Goal: Task Accomplishment & Management: Manage account settings

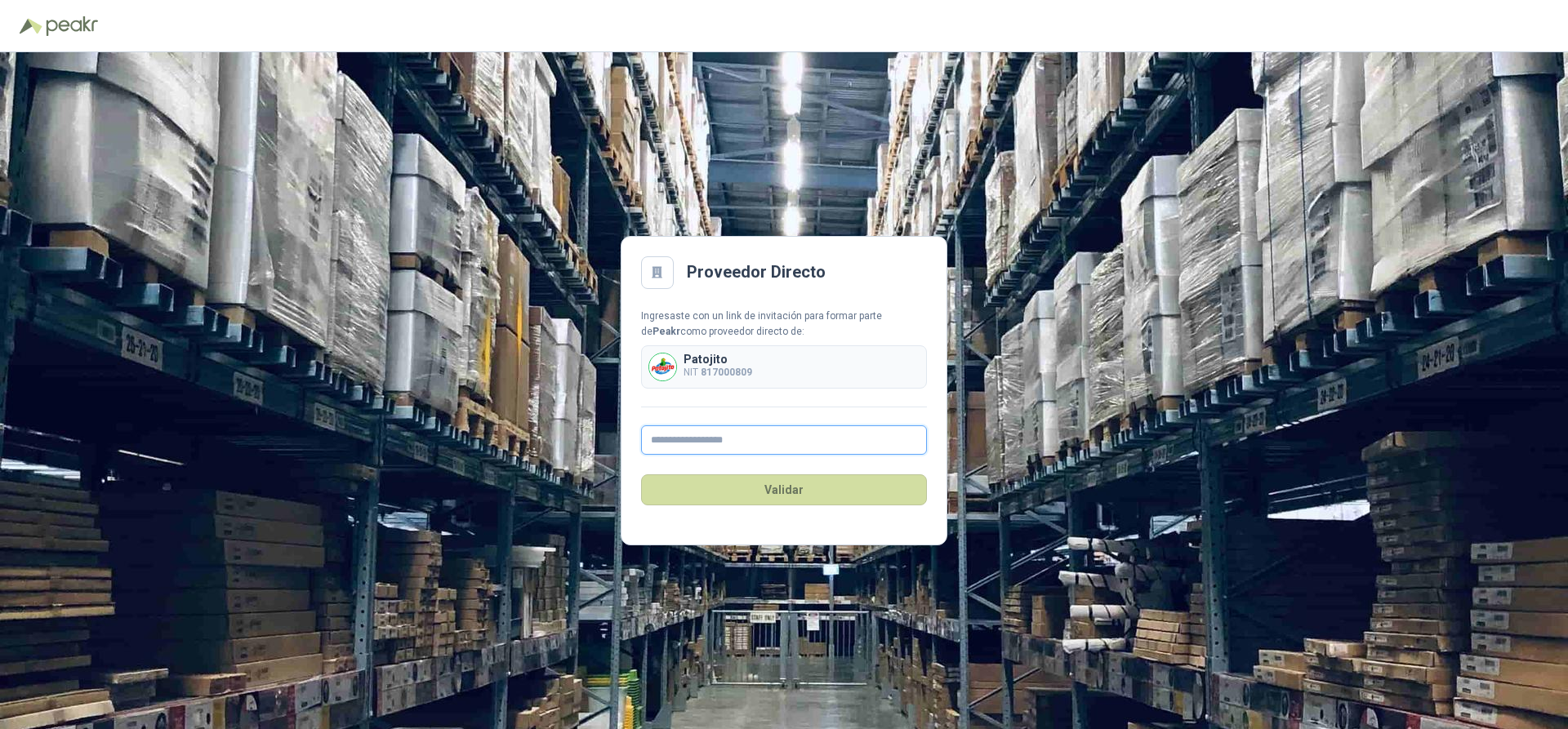
click at [718, 440] on input "text" at bounding box center [784, 439] width 286 height 29
type input "**********"
click at [754, 487] on button "Validar" at bounding box center [784, 489] width 286 height 31
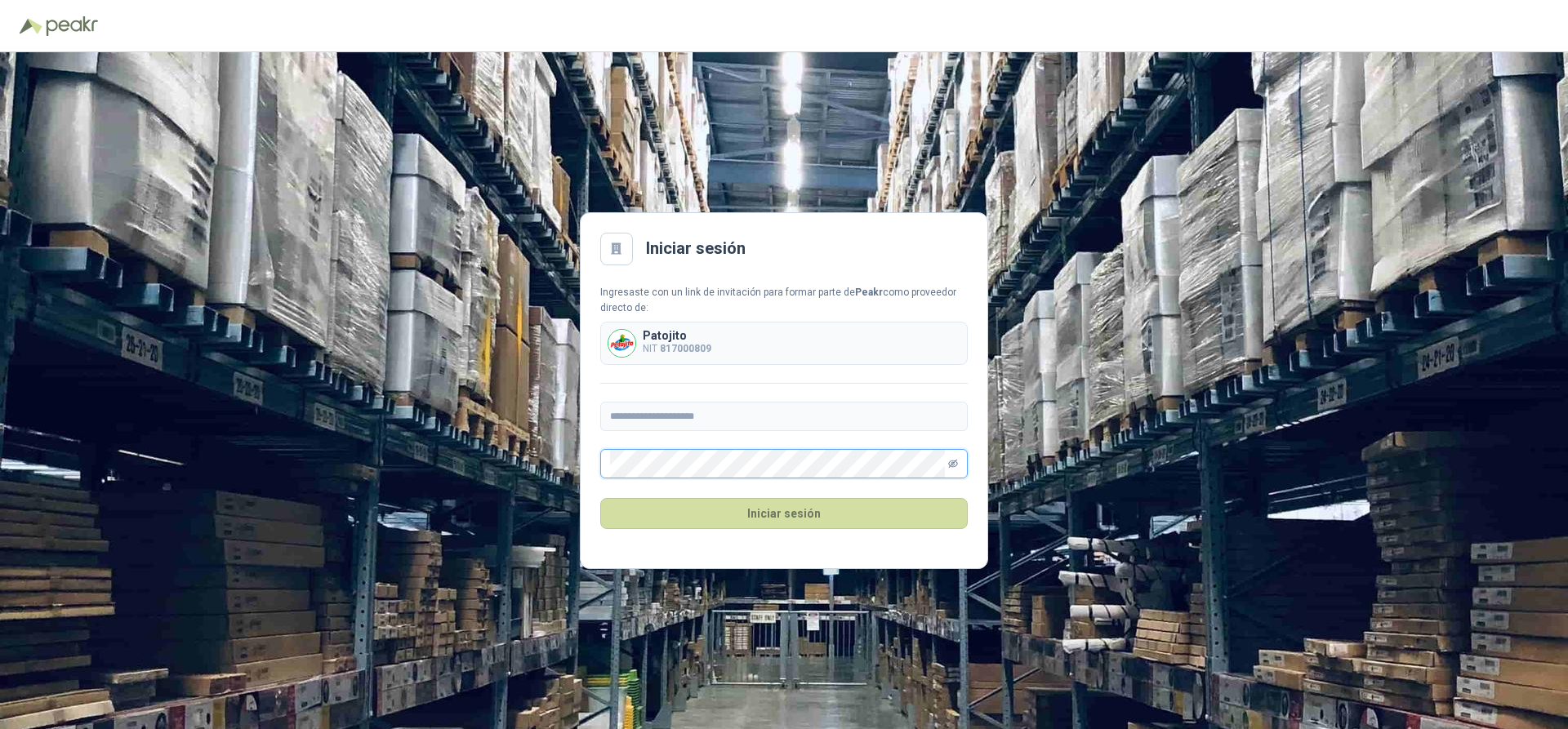
click at [951, 463] on icon "eye-invisible" at bounding box center [953, 464] width 10 height 10
click at [1377, 384] on div "**********" at bounding box center [784, 390] width 1568 height 677
click at [796, 512] on button "Iniciar sesión" at bounding box center [784, 513] width 368 height 31
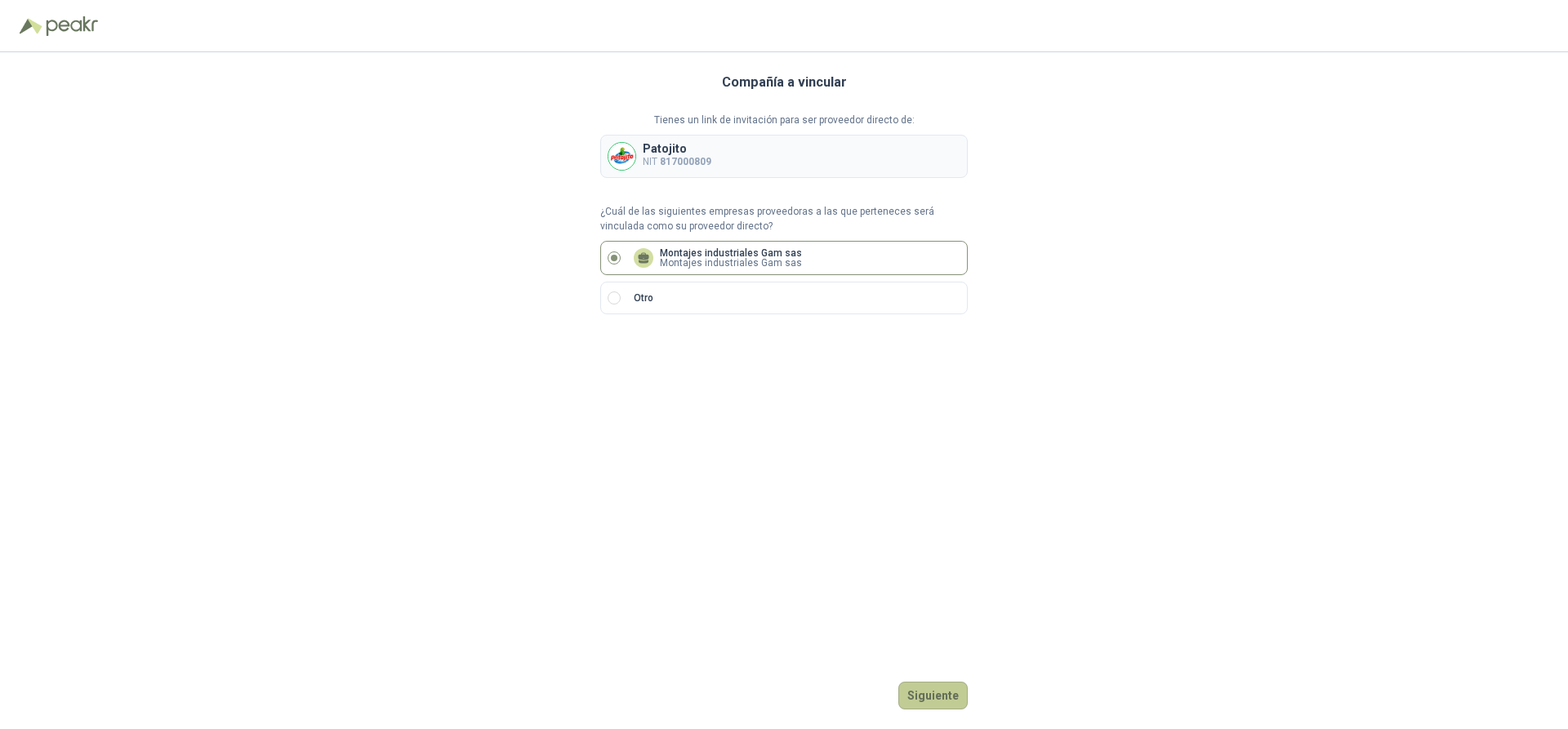
click at [941, 701] on button "Siguiente" at bounding box center [933, 696] width 70 height 28
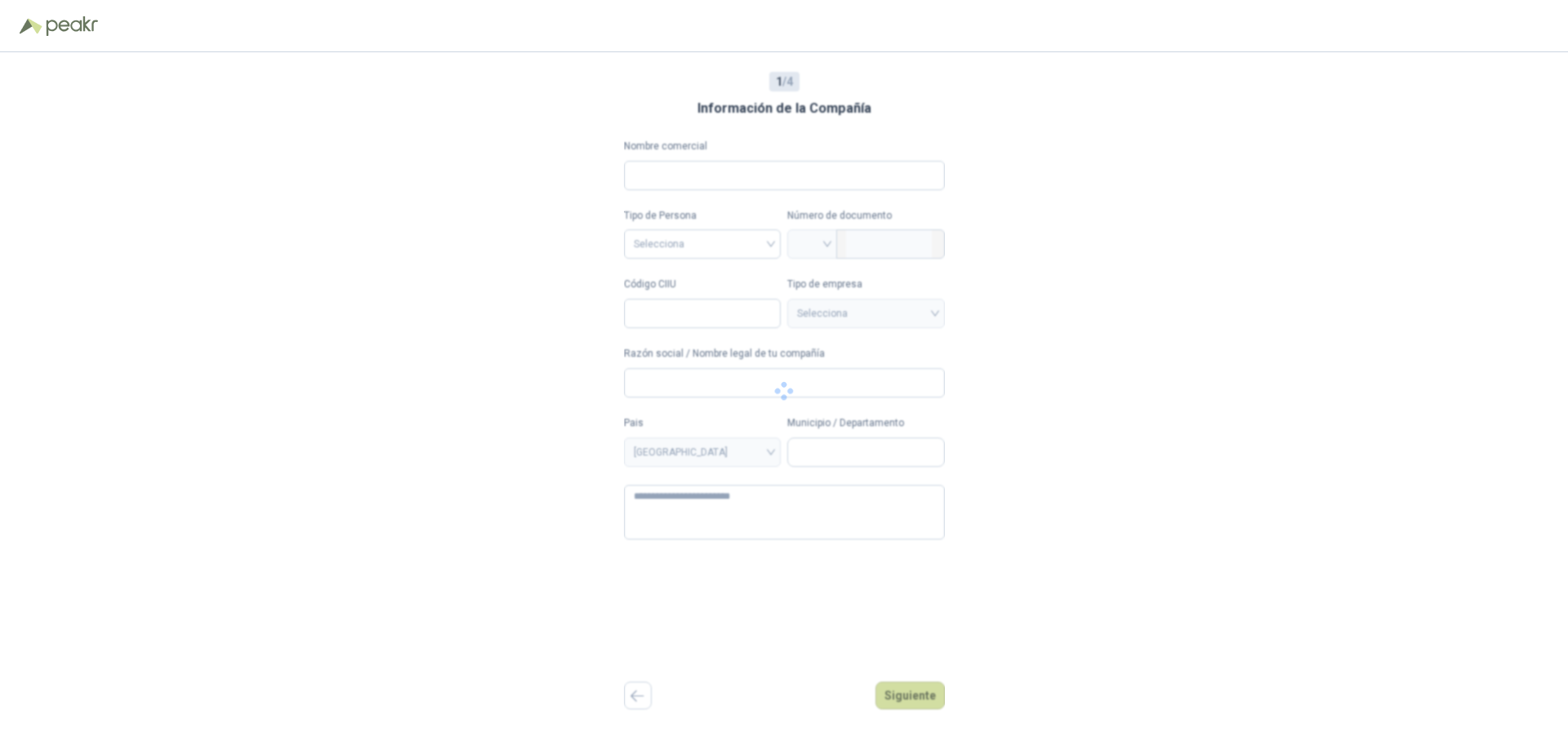
type input "**********"
type input "****"
type input "**********"
type textarea "**********"
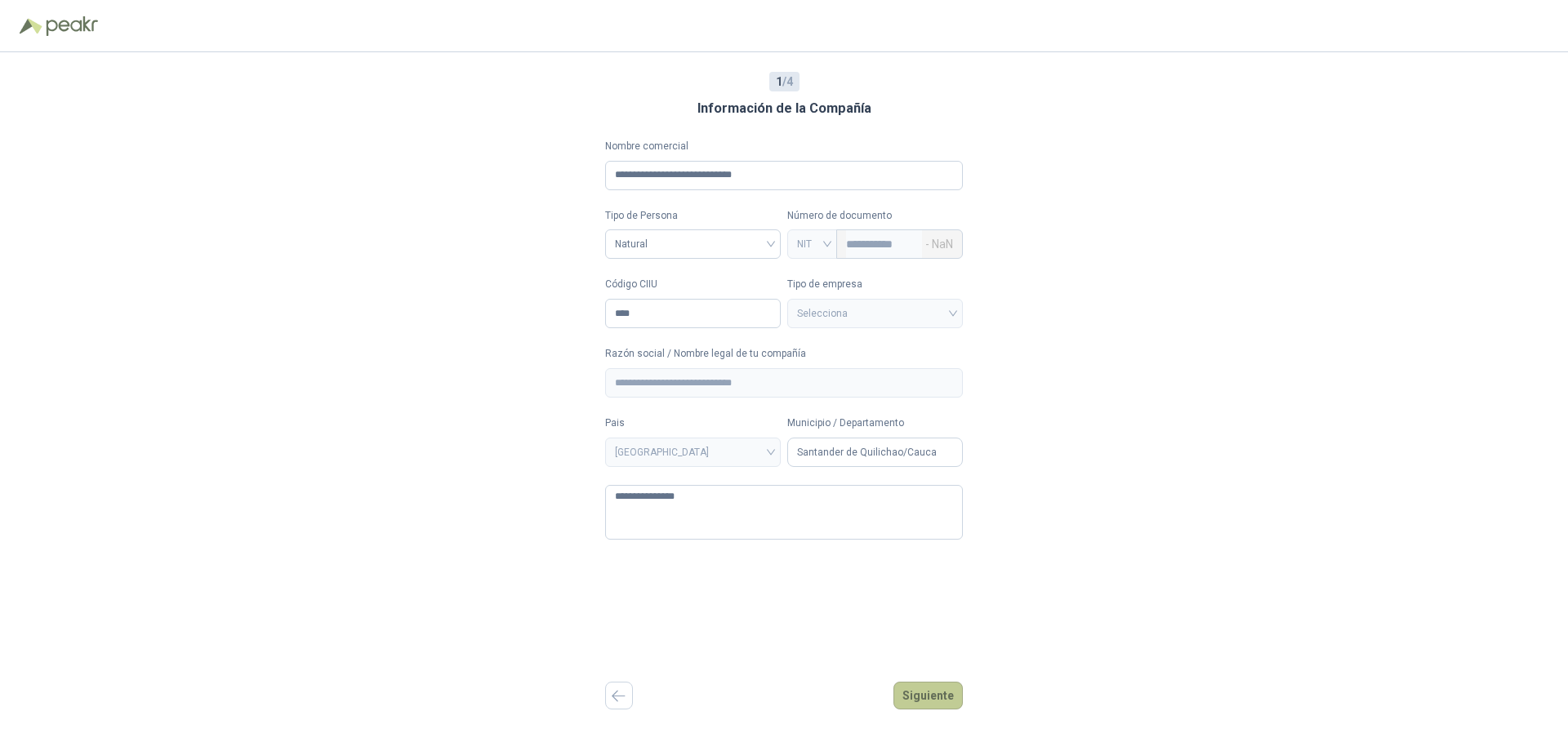
click at [931, 695] on button "Siguiente" at bounding box center [929, 696] width 70 height 28
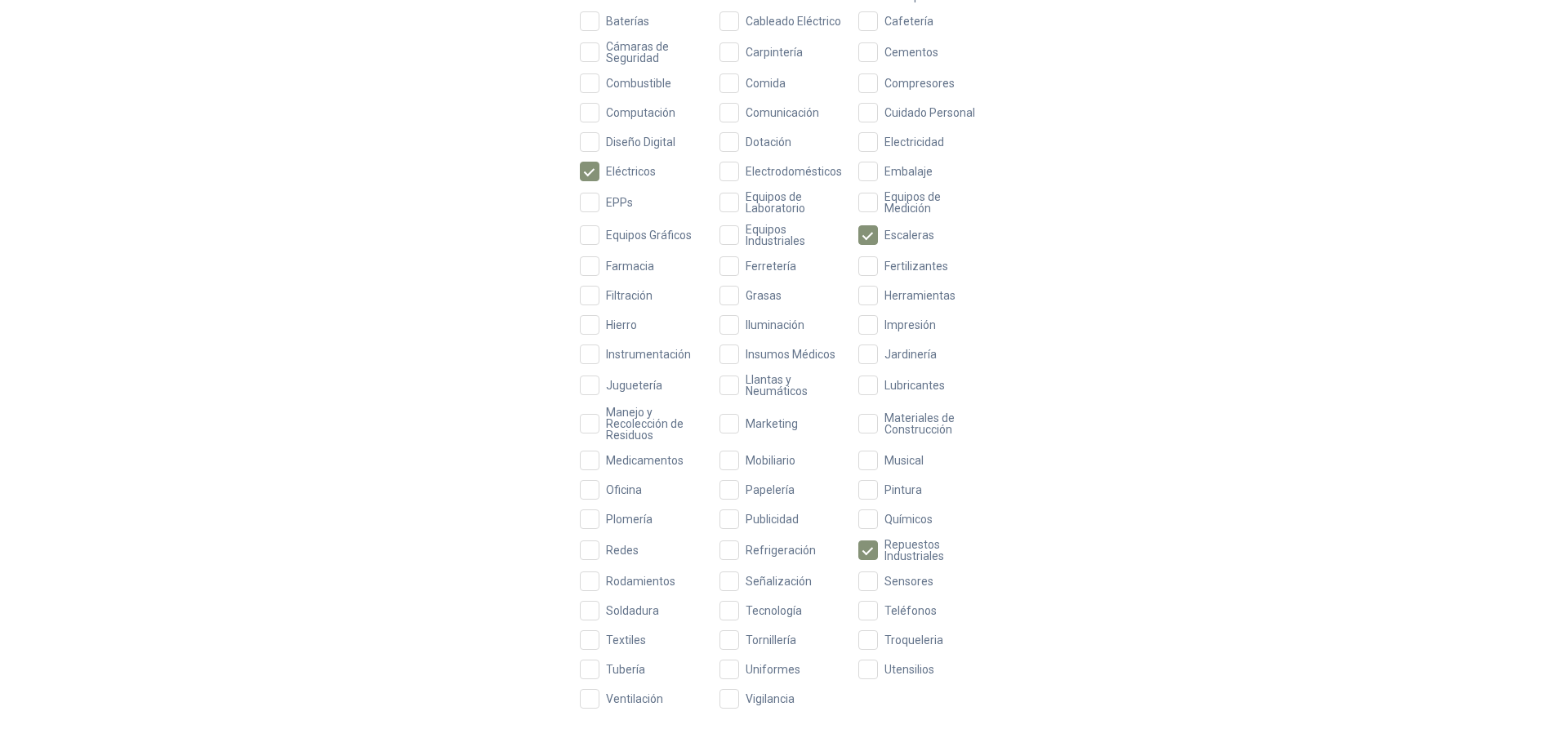
scroll to position [365, 0]
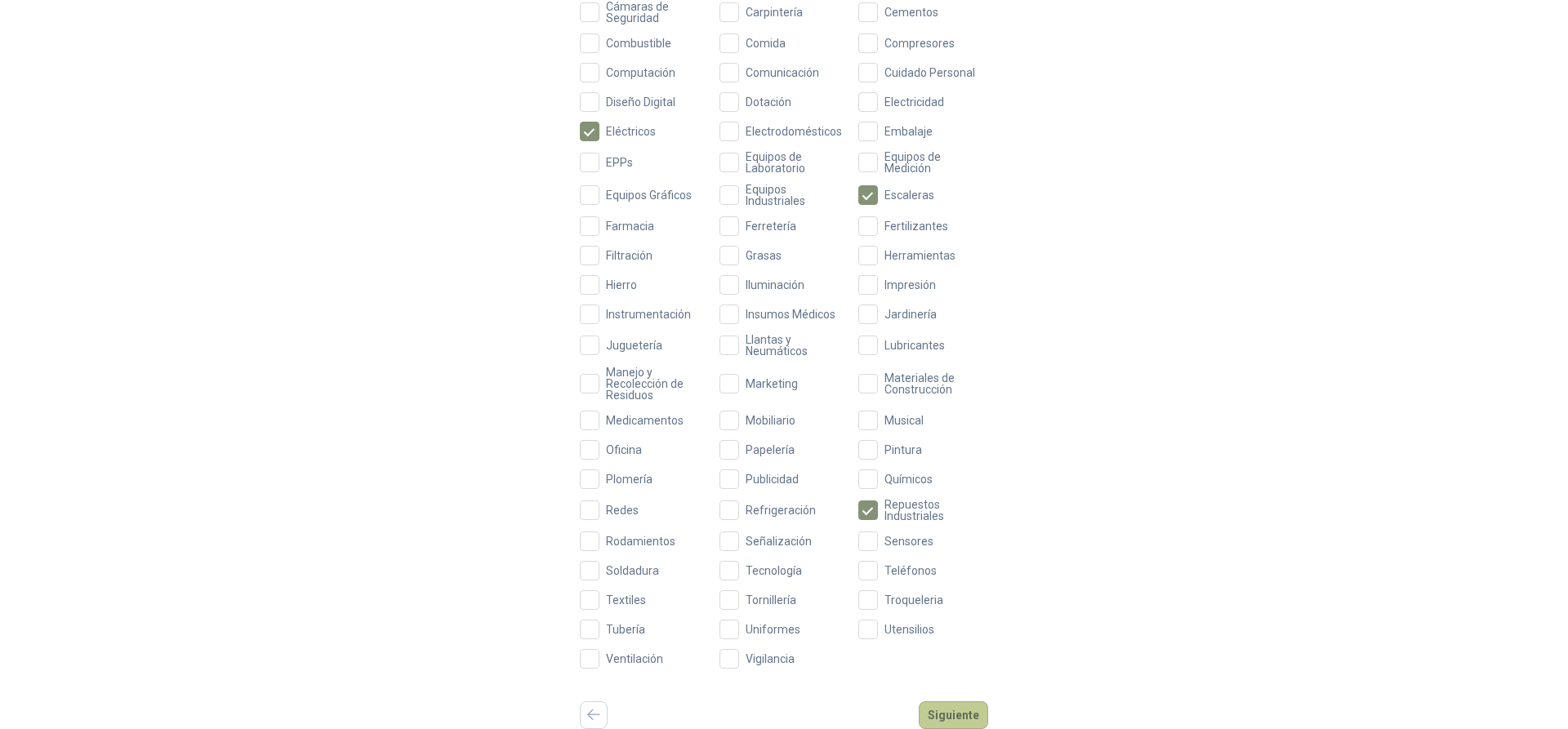
click at [963, 714] on button "Siguiente" at bounding box center [954, 715] width 70 height 28
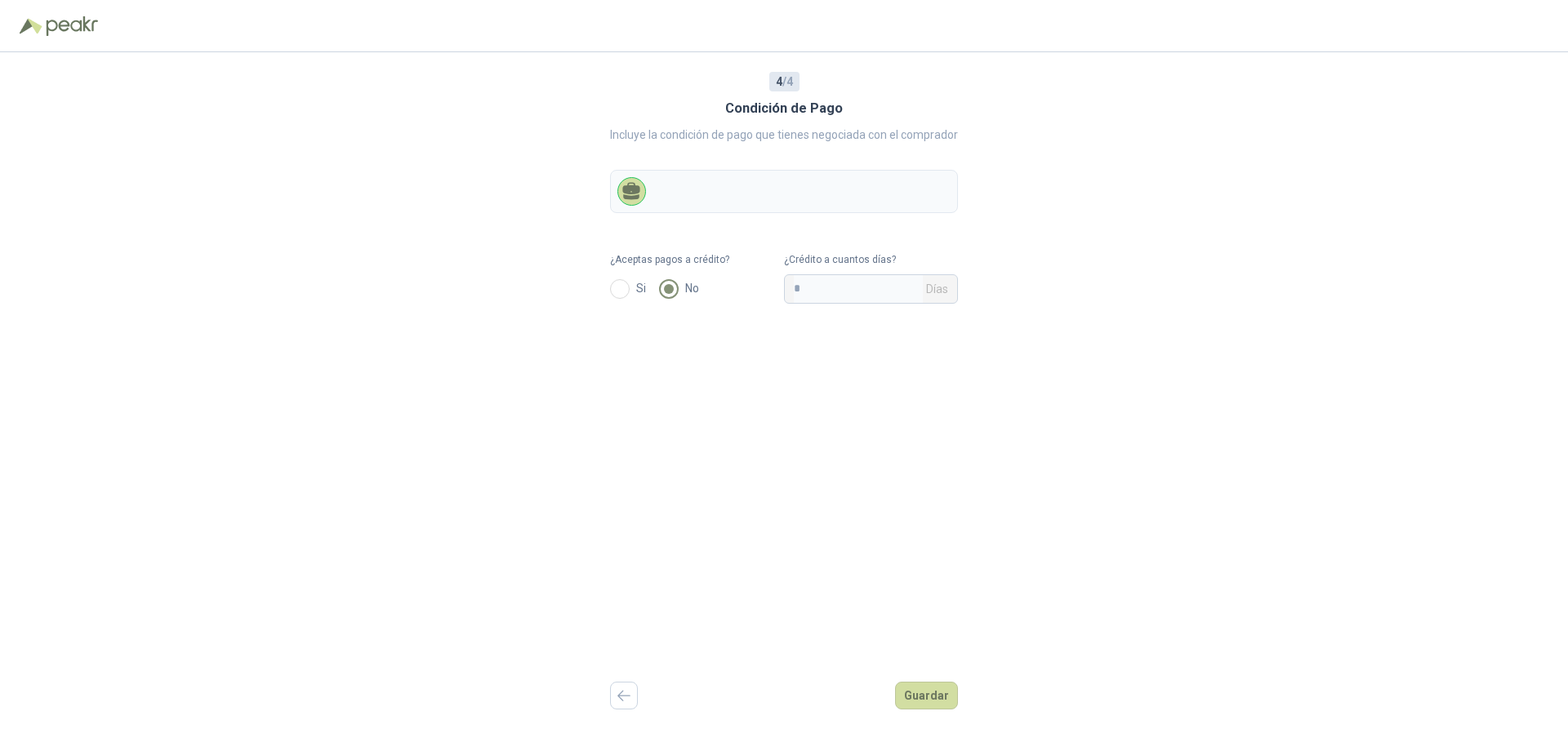
scroll to position [0, 0]
click at [802, 295] on input "*" at bounding box center [858, 290] width 129 height 28
type input "**"
click at [925, 697] on button "Guardar" at bounding box center [926, 696] width 63 height 28
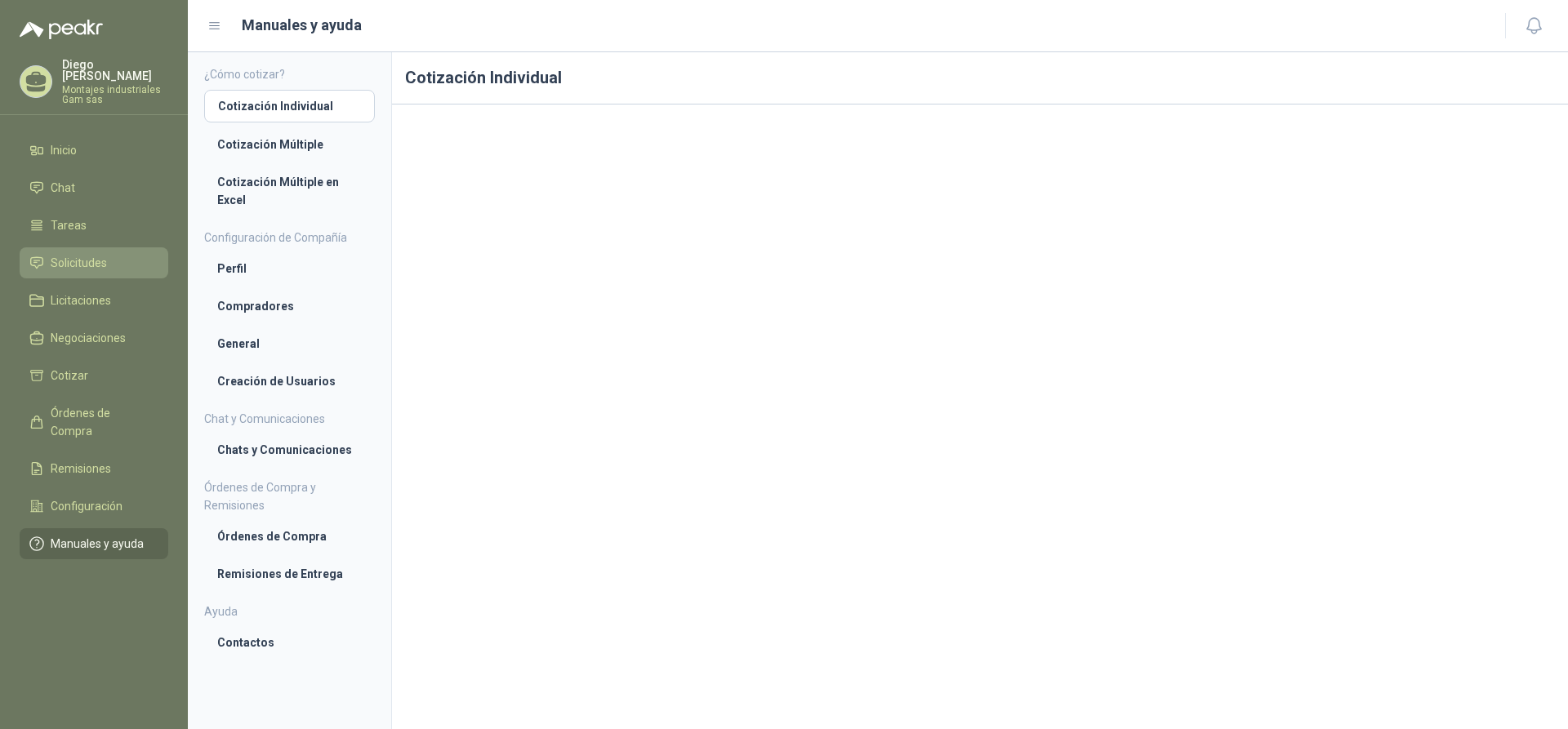
click at [93, 254] on span "Solicitudes" at bounding box center [79, 263] width 56 height 18
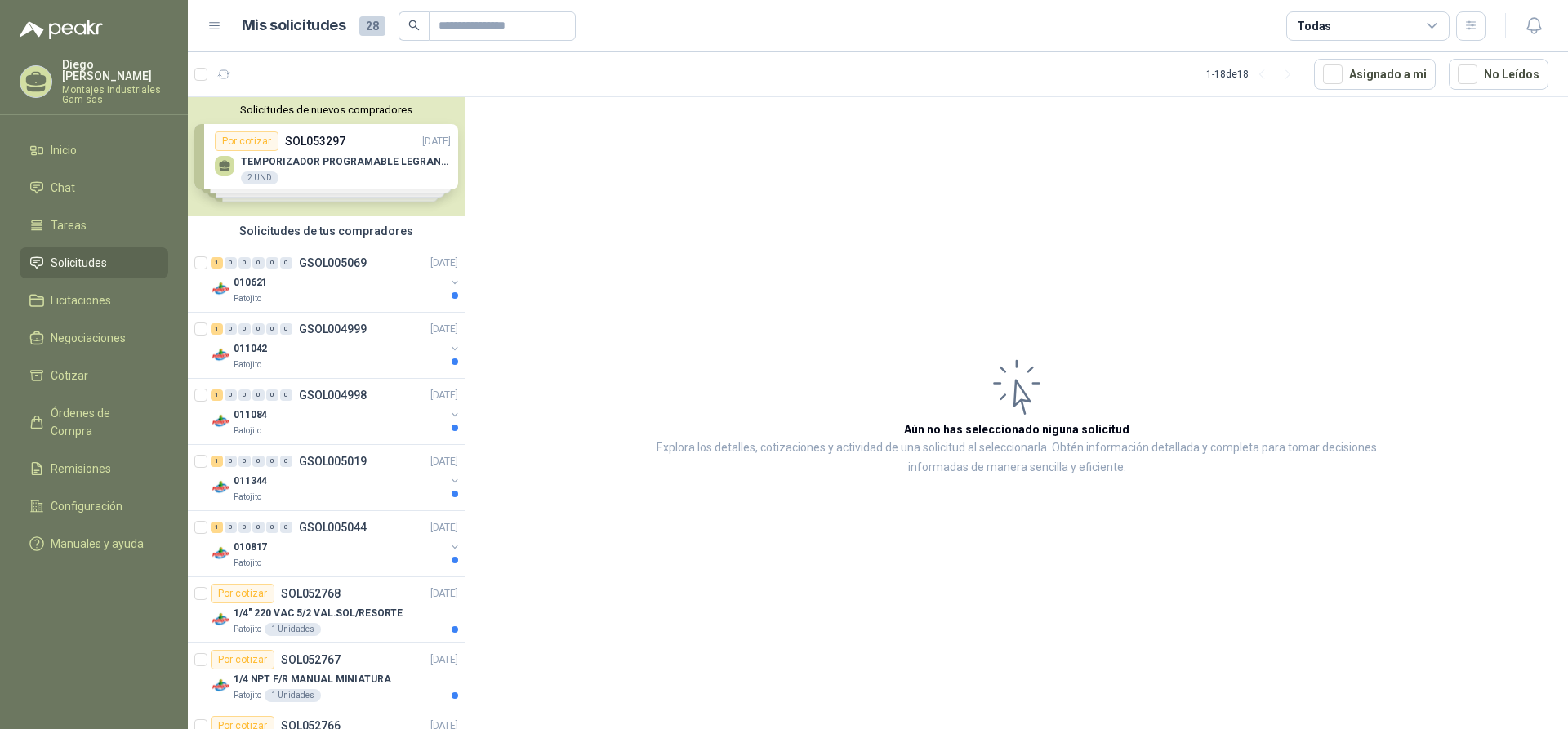
click at [60, 254] on span "Solicitudes" at bounding box center [79, 263] width 56 height 18
click at [61, 142] on span "Inicio" at bounding box center [64, 150] width 26 height 18
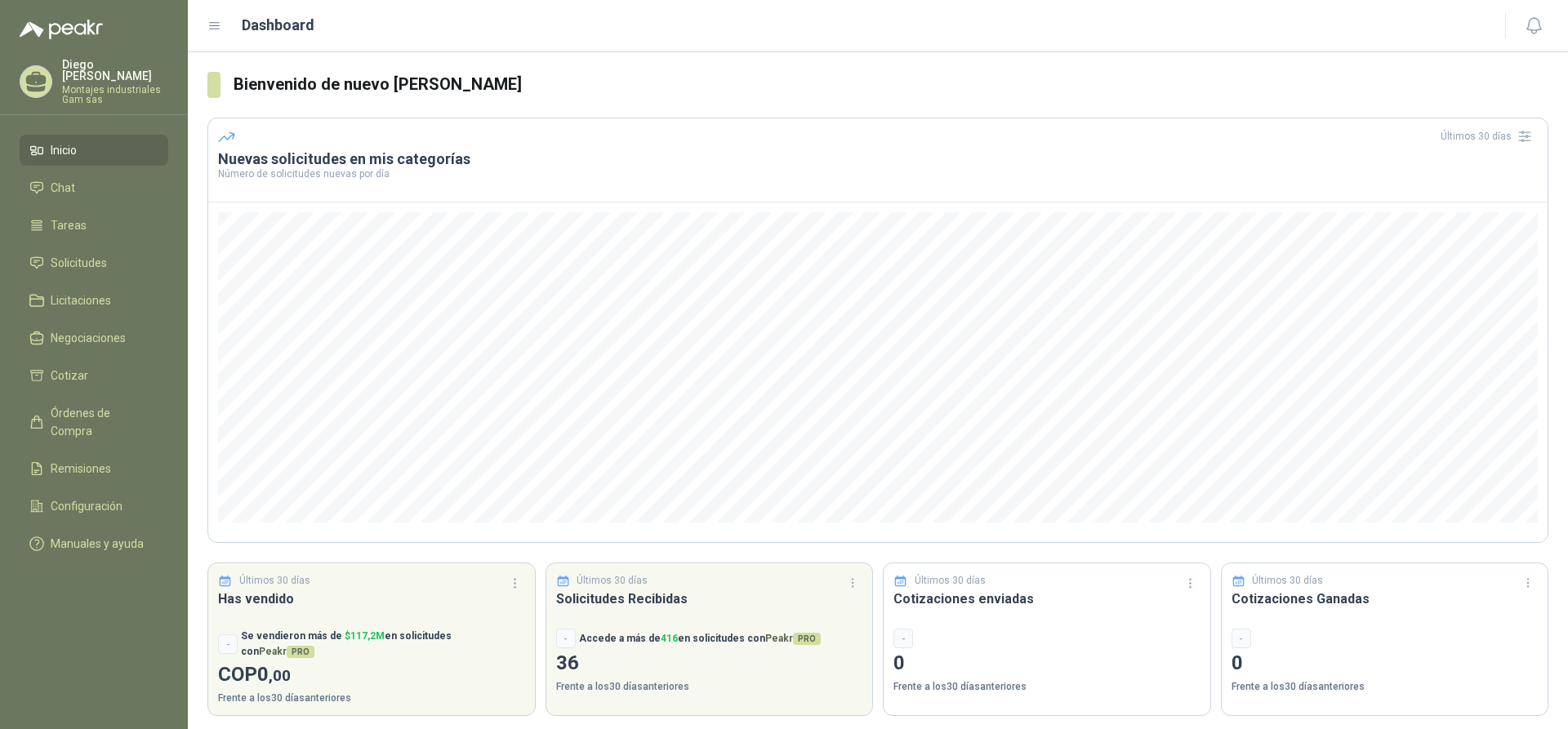
click at [71, 141] on span "Inicio" at bounding box center [64, 150] width 26 height 18
click at [64, 254] on span "Solicitudes" at bounding box center [79, 263] width 56 height 18
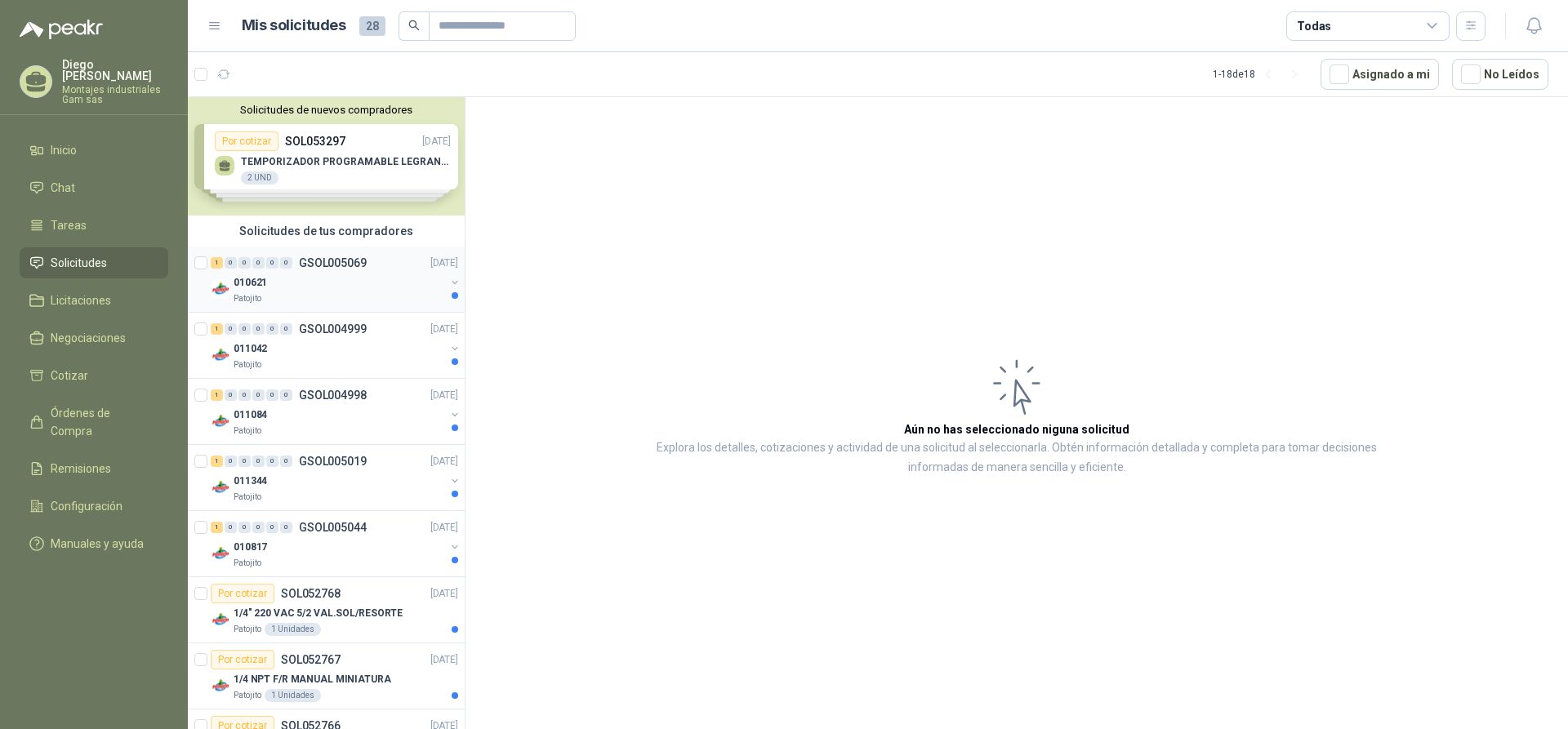
click at [330, 264] on p "GSOL005069" at bounding box center [333, 263] width 68 height 11
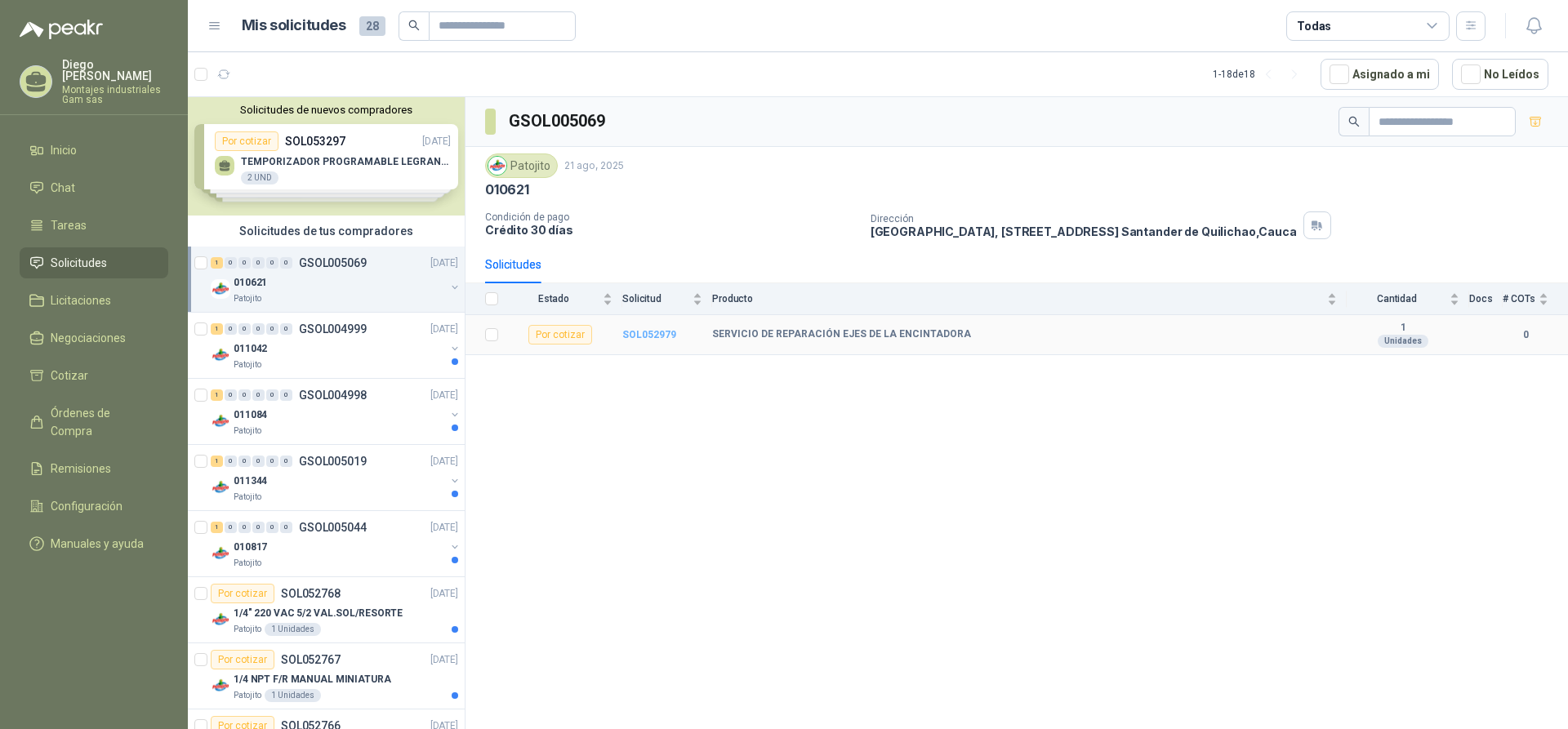
click at [649, 335] on b "SOL052979" at bounding box center [649, 335] width 54 height 11
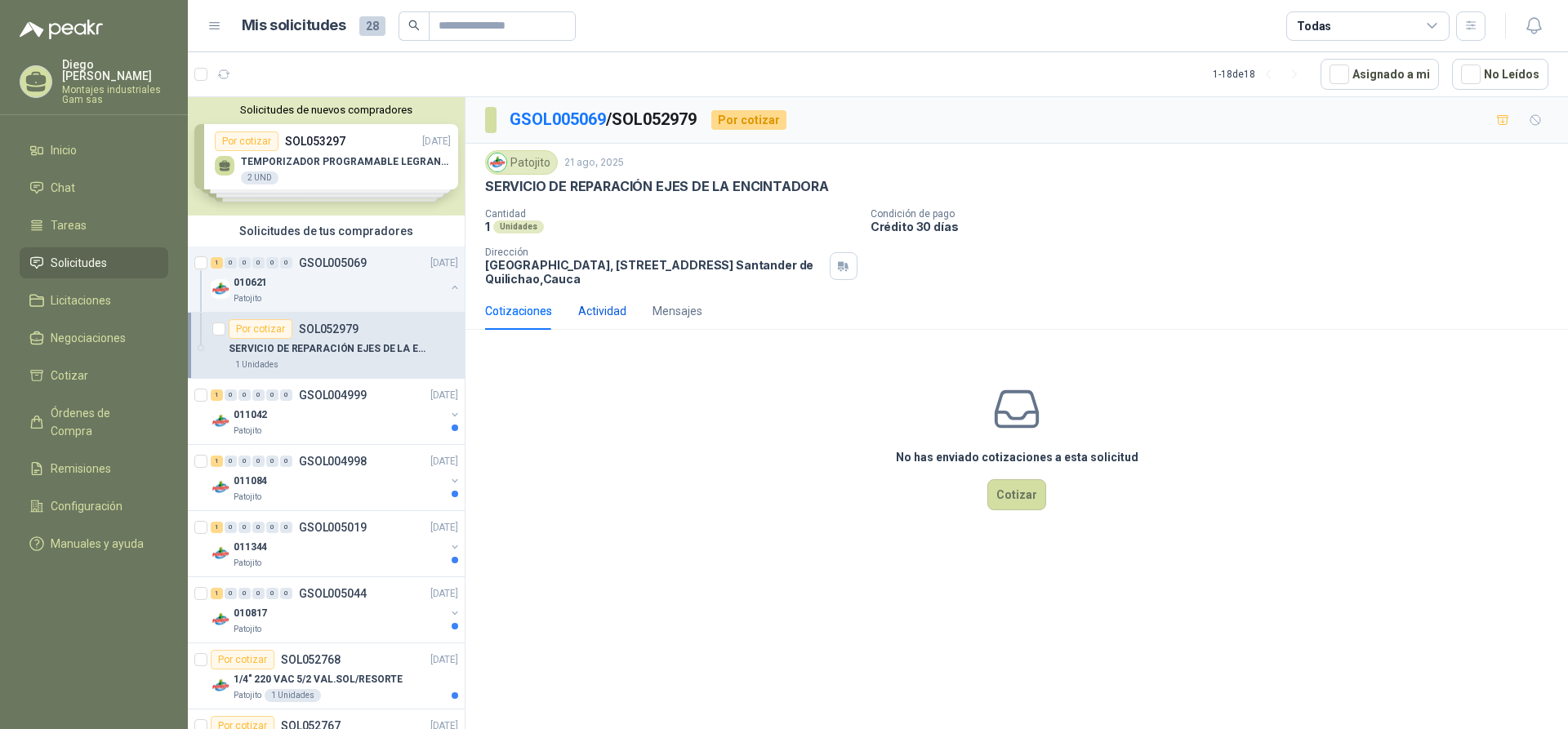
click at [603, 313] on div "Actividad" at bounding box center [602, 312] width 48 height 18
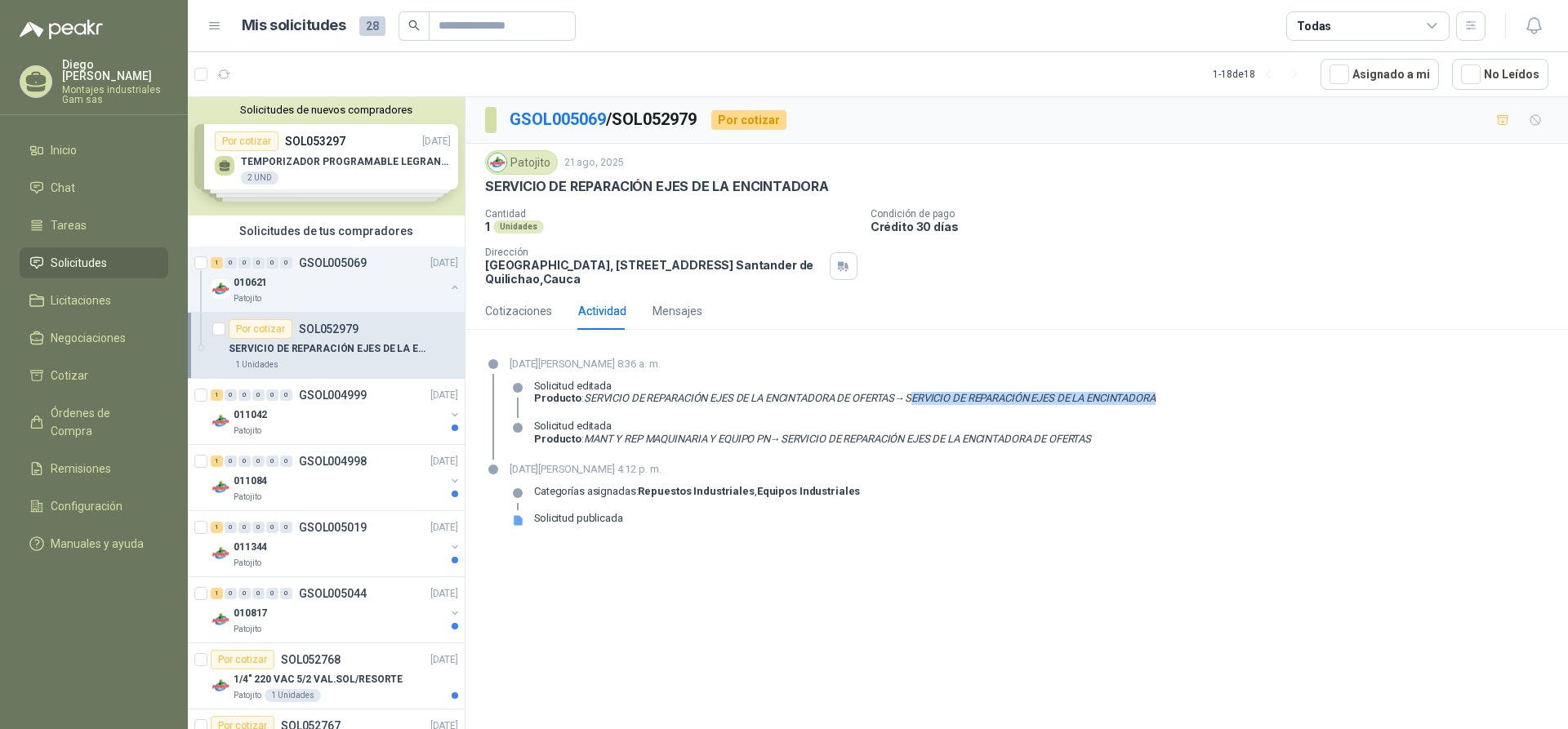
drag, startPoint x: 917, startPoint y: 397, endPoint x: 1179, endPoint y: 416, distance: 262.7
click at [1179, 416] on div "[DATE][PERSON_NAME] 8:36 a. m. Solicitud editada Producto : SERVICIO DE REPARAC…" at bounding box center [1017, 407] width 1064 height 104
drag, startPoint x: 788, startPoint y: 441, endPoint x: 1129, endPoint y: 443, distance: 341.0
click at [1129, 443] on div "Solicitud editada Producto : MANT Y REP MAQUINARIA Y EQUIPO PN → SERVICIO DE RE…" at bounding box center [832, 438] width 646 height 38
click at [1113, 485] on div "[DATE][PERSON_NAME] 4:12 p. m. Categorías asignadas: Repuestos Industriales , E…" at bounding box center [1017, 500] width 1064 height 78
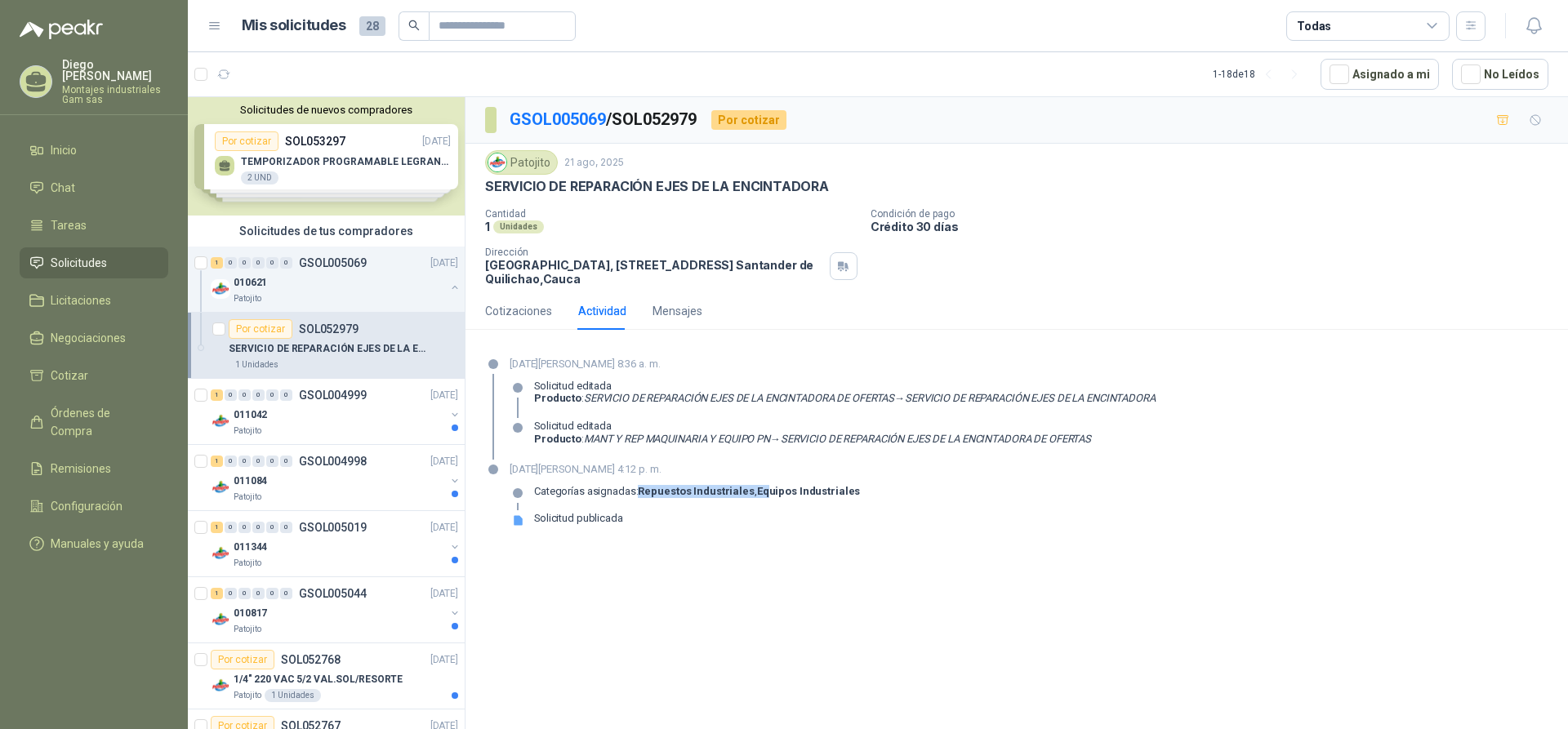
drag, startPoint x: 640, startPoint y: 489, endPoint x: 762, endPoint y: 500, distance: 122.5
click at [762, 500] on div "Categorías asignadas: Repuestos Industriales , Equipos Industriales" at bounding box center [697, 498] width 326 height 26
click at [1047, 536] on div "[DATE][PERSON_NAME] 4:12 p. m. Categorías asignadas: Repuestos Industriales , E…" at bounding box center [1017, 500] width 1064 height 78
click at [1151, 264] on div "Cantidad 1 Unidades Condición de pago Crédito 30 días Dirección Parque Industri…" at bounding box center [1017, 248] width 1064 height 78
click at [657, 313] on div "Mensajes" at bounding box center [677, 312] width 50 height 18
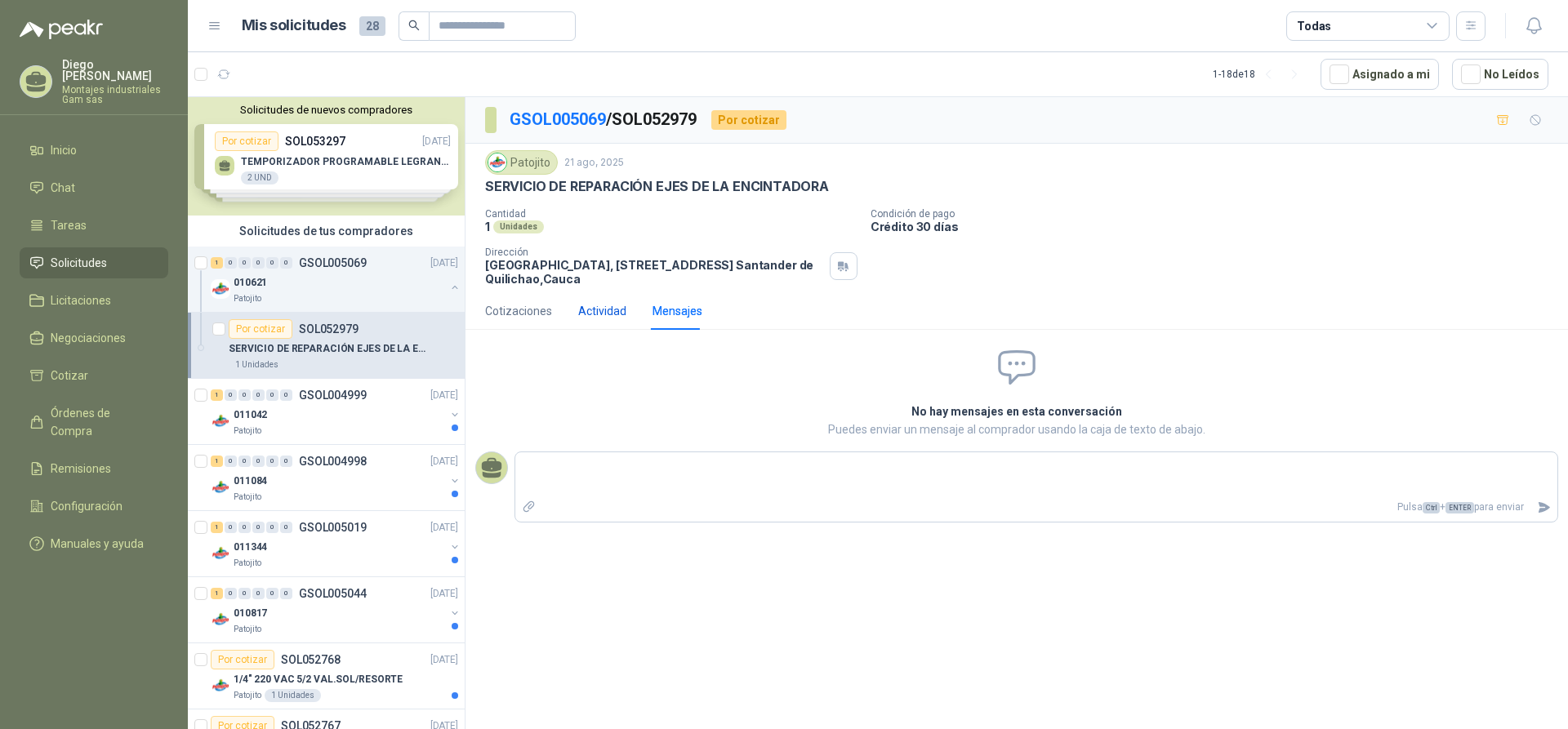
click at [602, 315] on div "Actividad" at bounding box center [602, 312] width 48 height 18
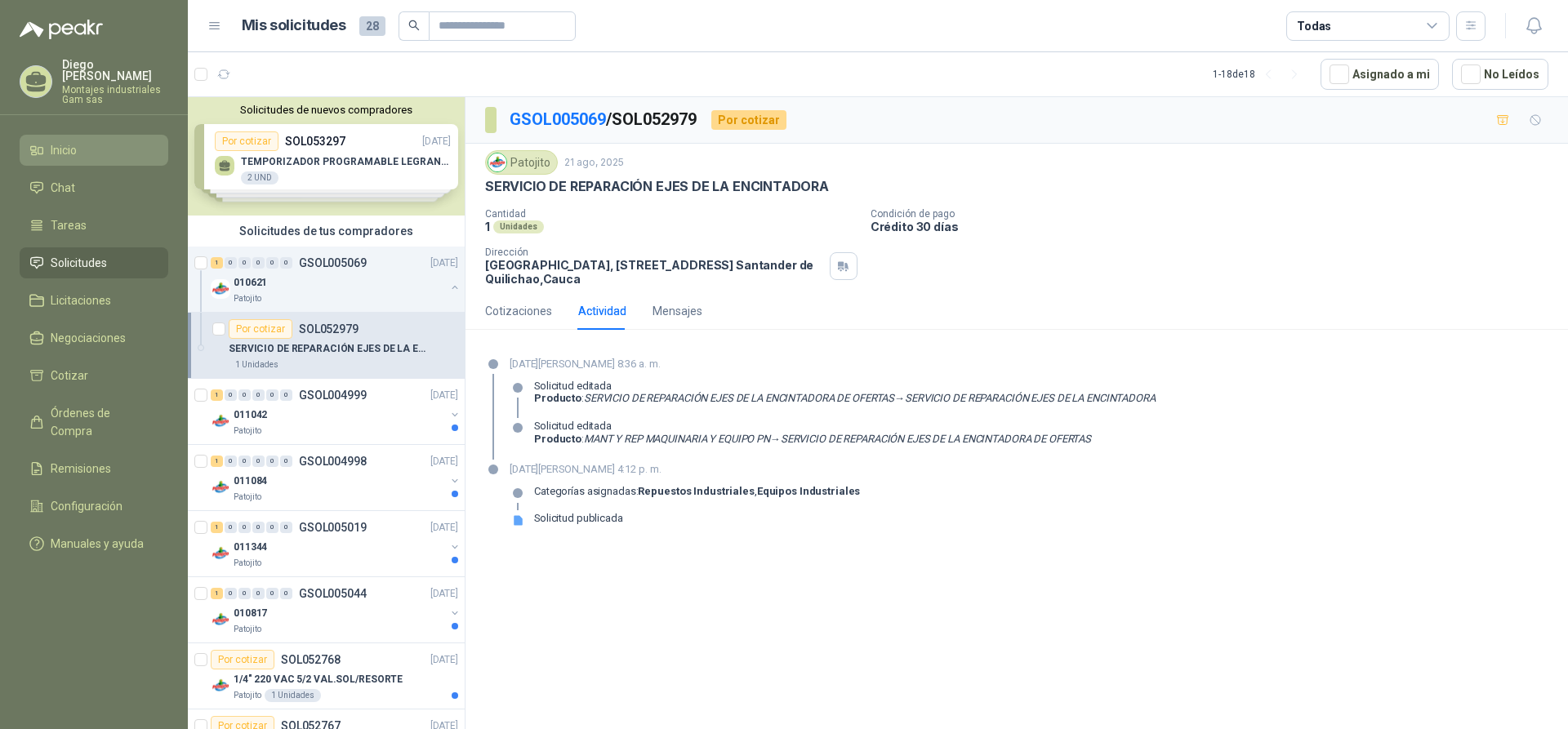
click at [68, 141] on span "Inicio" at bounding box center [64, 150] width 26 height 18
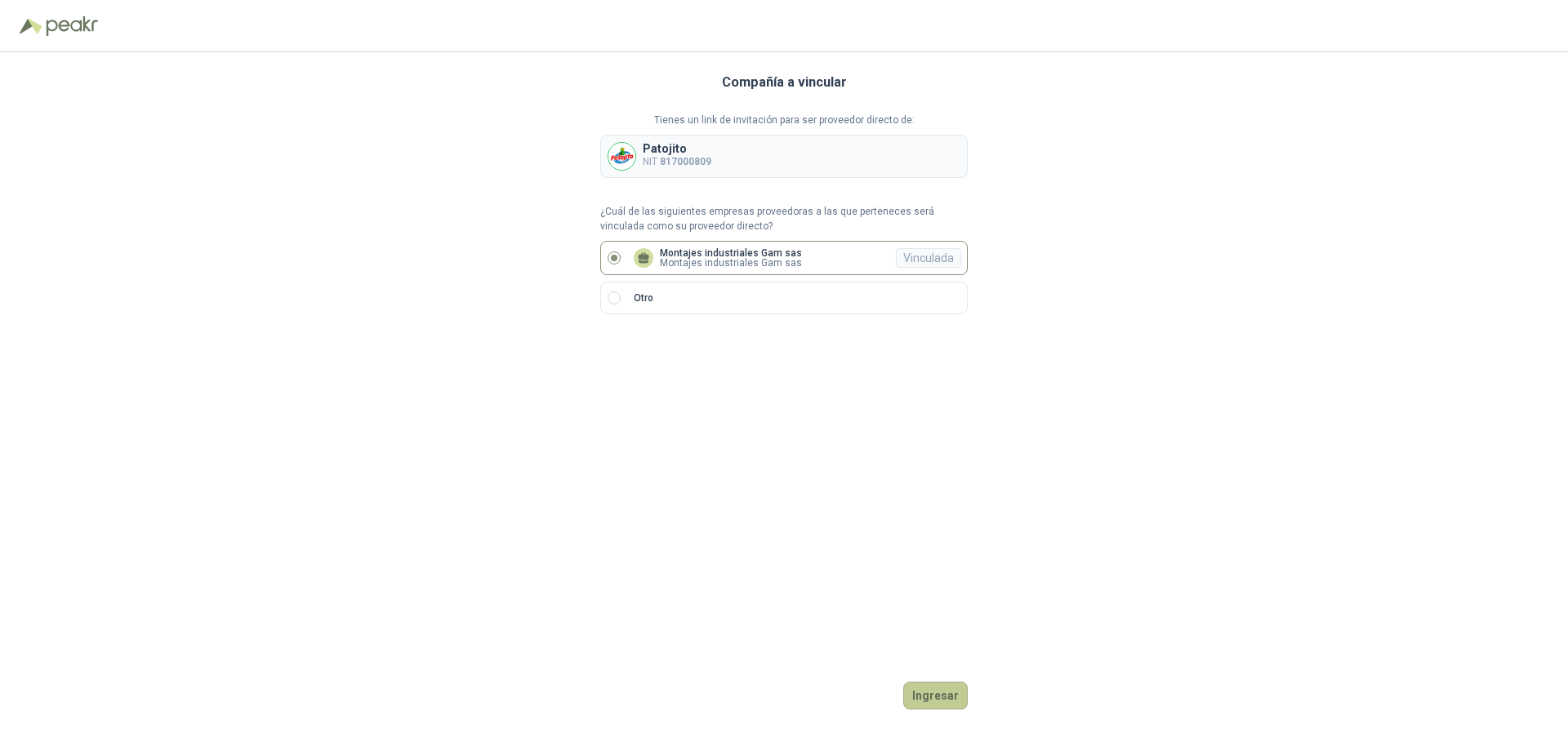
click at [941, 684] on button "Ingresar" at bounding box center [935, 696] width 65 height 28
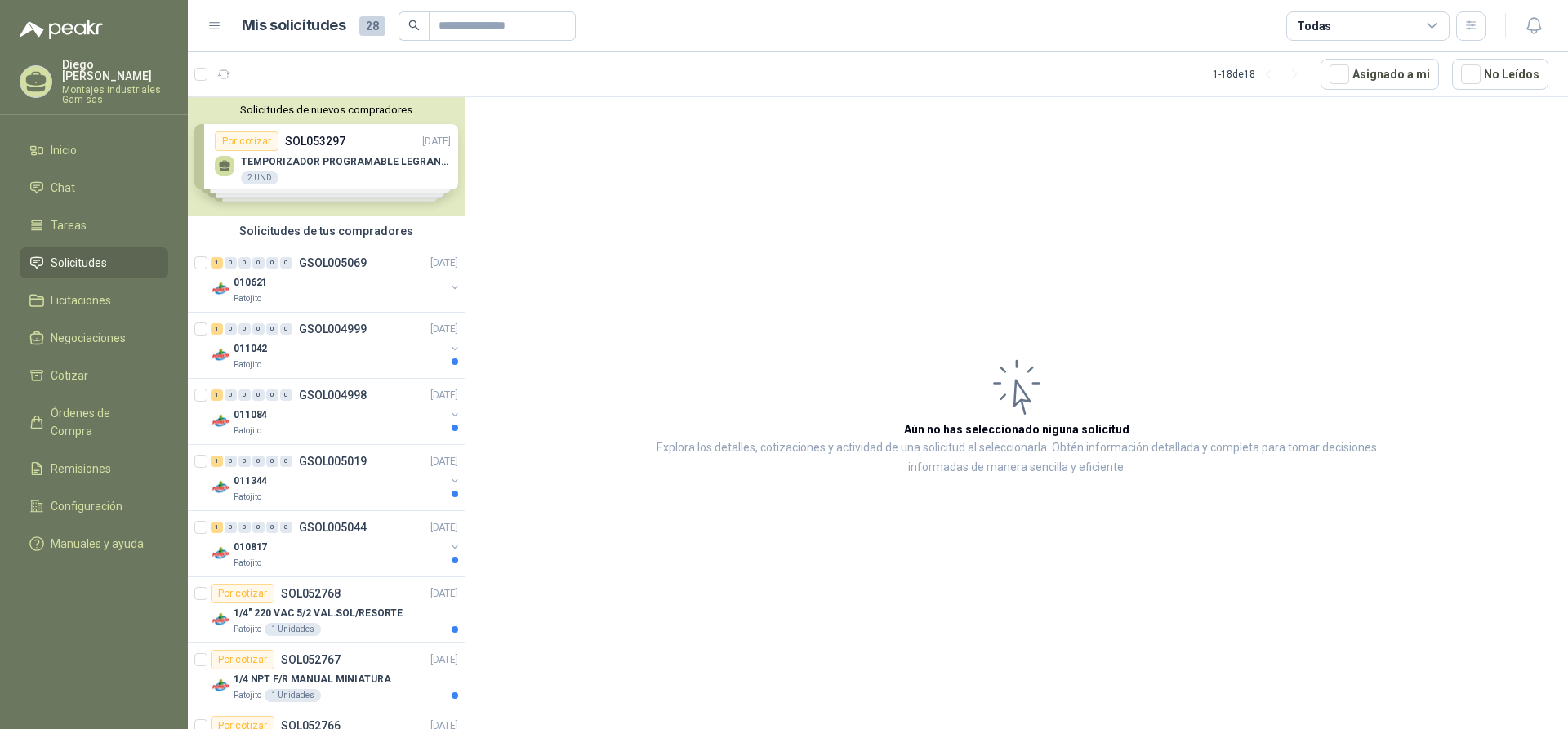
click at [1135, 357] on article "Aún no has seleccionado niguna solicitud Explora los detalles, cotizaciones y a…" at bounding box center [1017, 415] width 1103 height 638
click at [61, 218] on span "Tareas" at bounding box center [69, 226] width 36 height 18
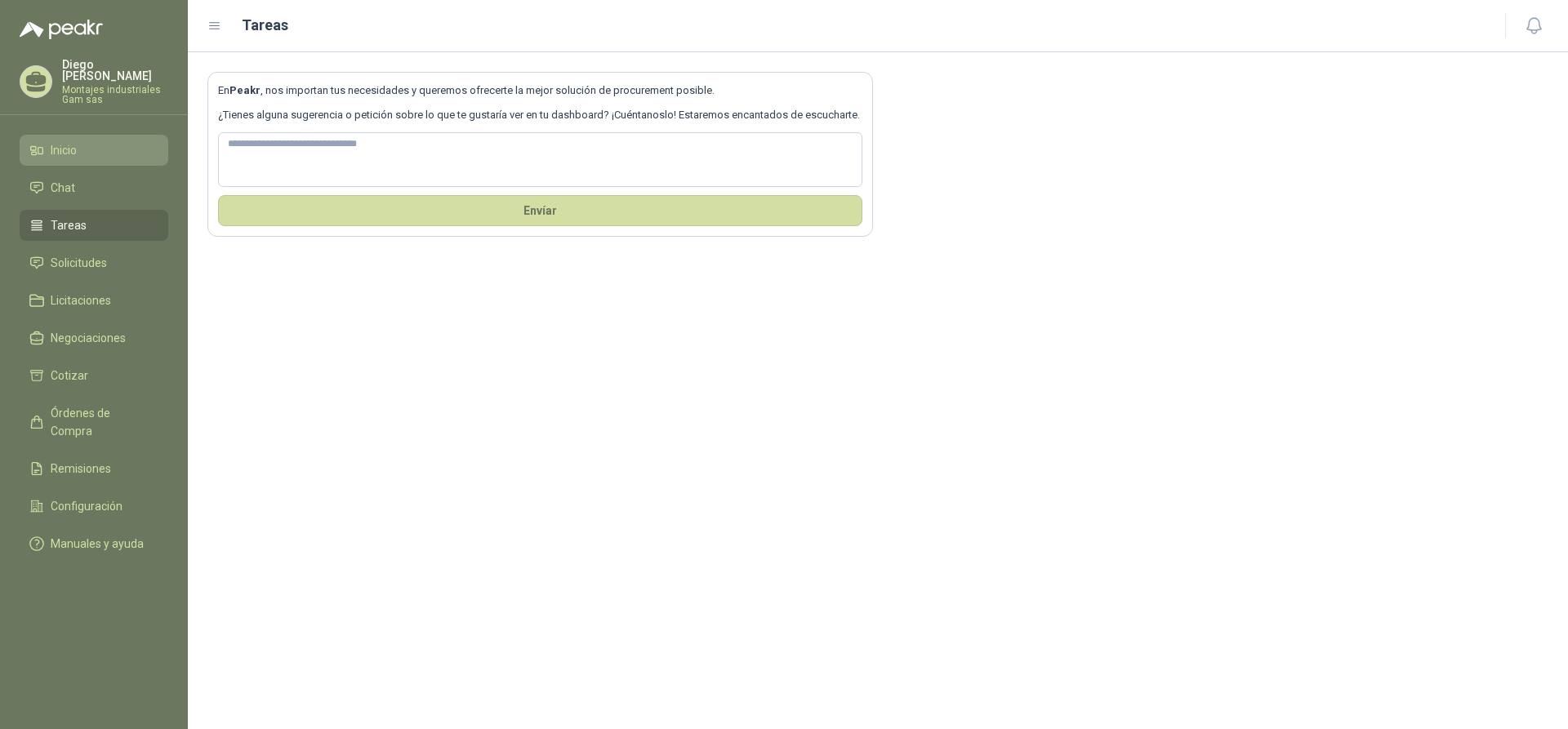
click at [65, 146] on span "Inicio" at bounding box center [64, 150] width 26 height 18
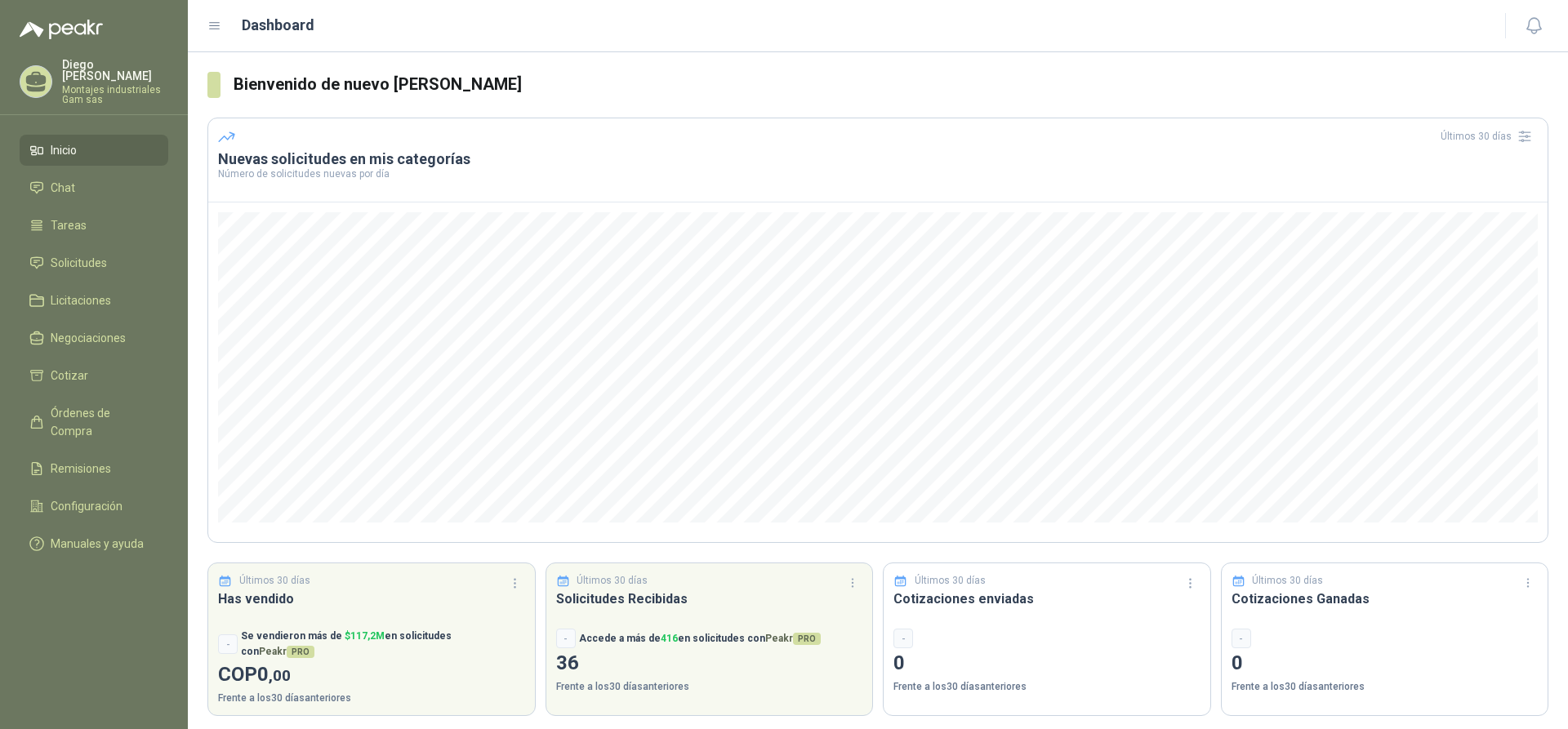
click at [68, 141] on span "Inicio" at bounding box center [64, 150] width 26 height 18
click at [61, 179] on span "Chat" at bounding box center [63, 188] width 25 height 18
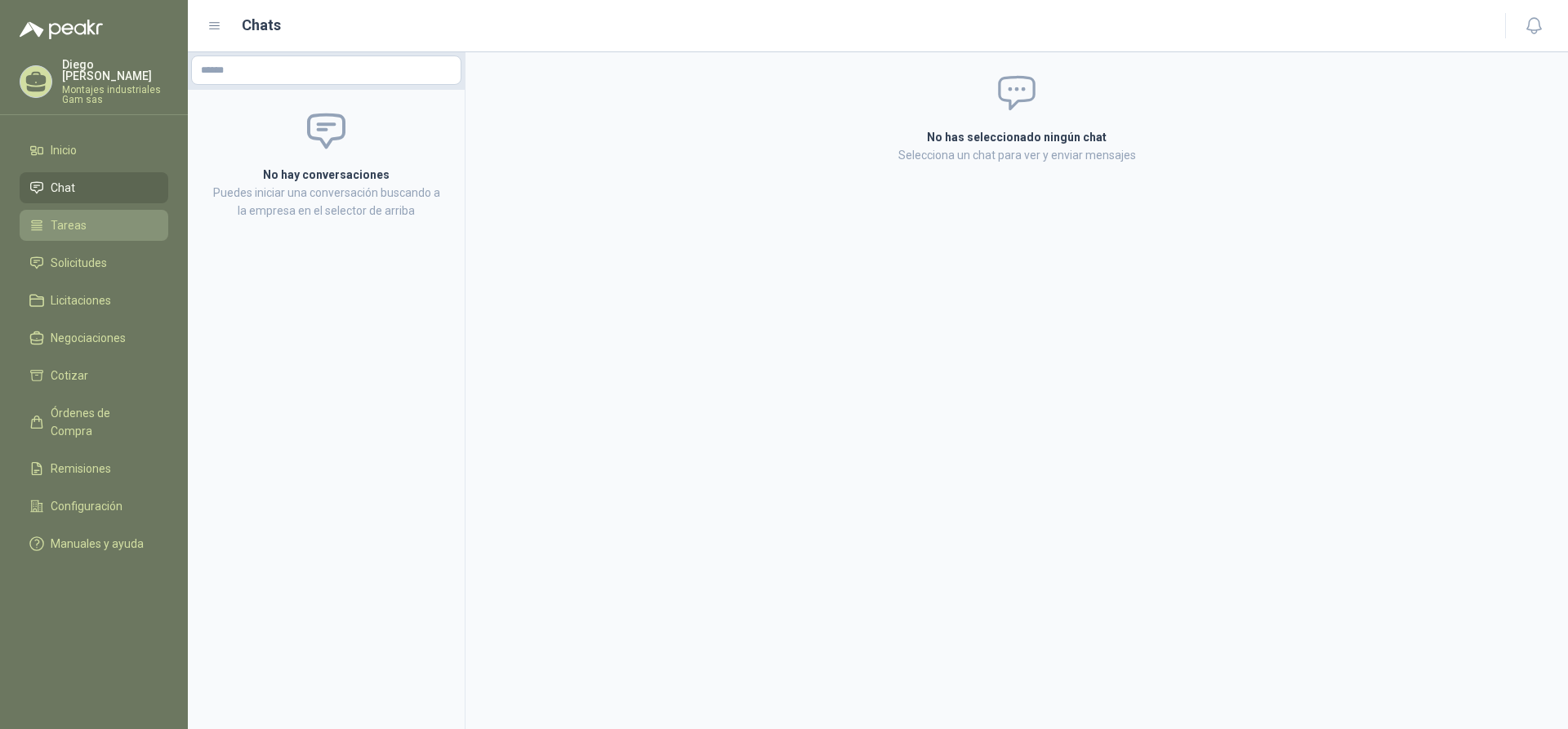
click at [73, 219] on span "Tareas" at bounding box center [69, 226] width 36 height 18
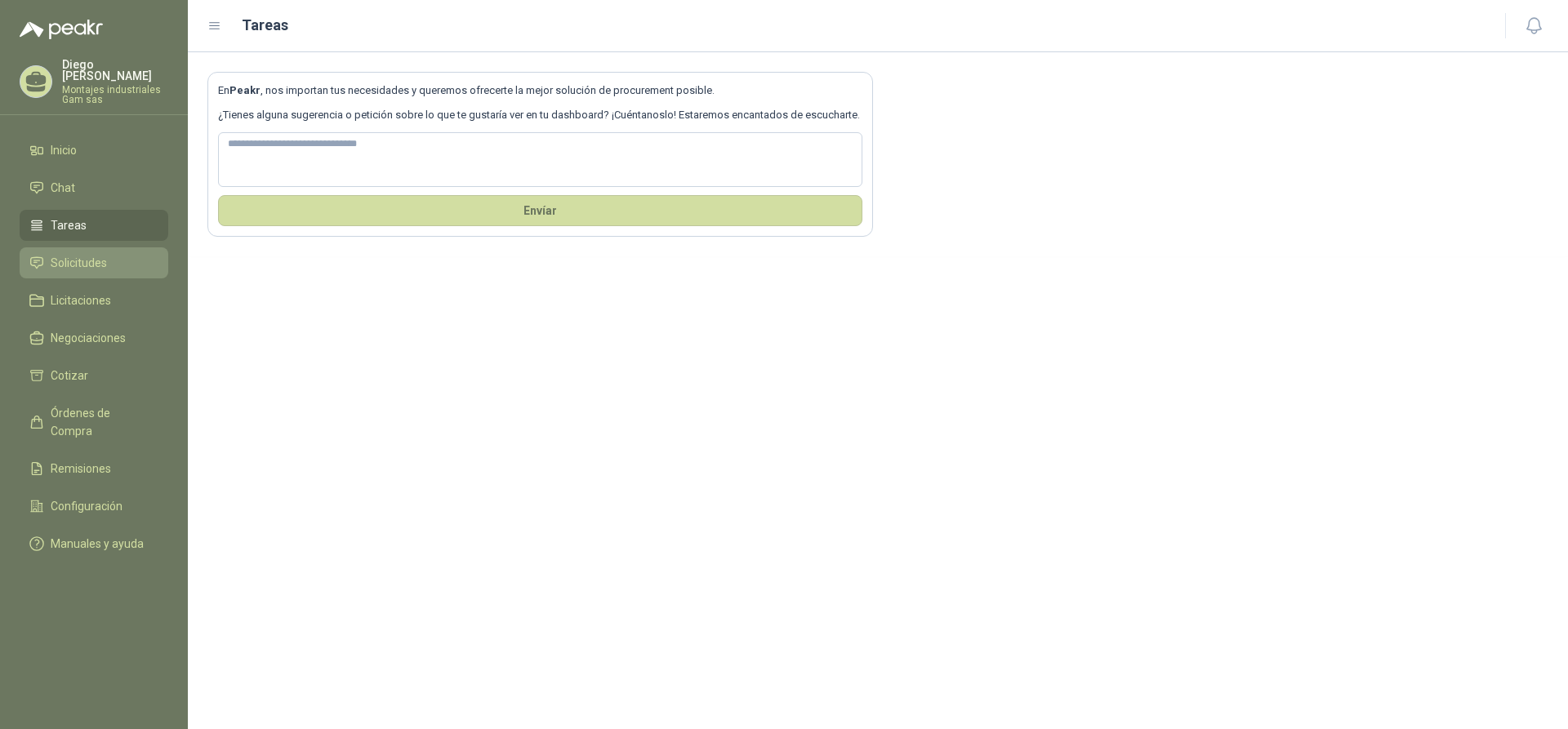
click at [76, 254] on span "Solicitudes" at bounding box center [79, 263] width 56 height 18
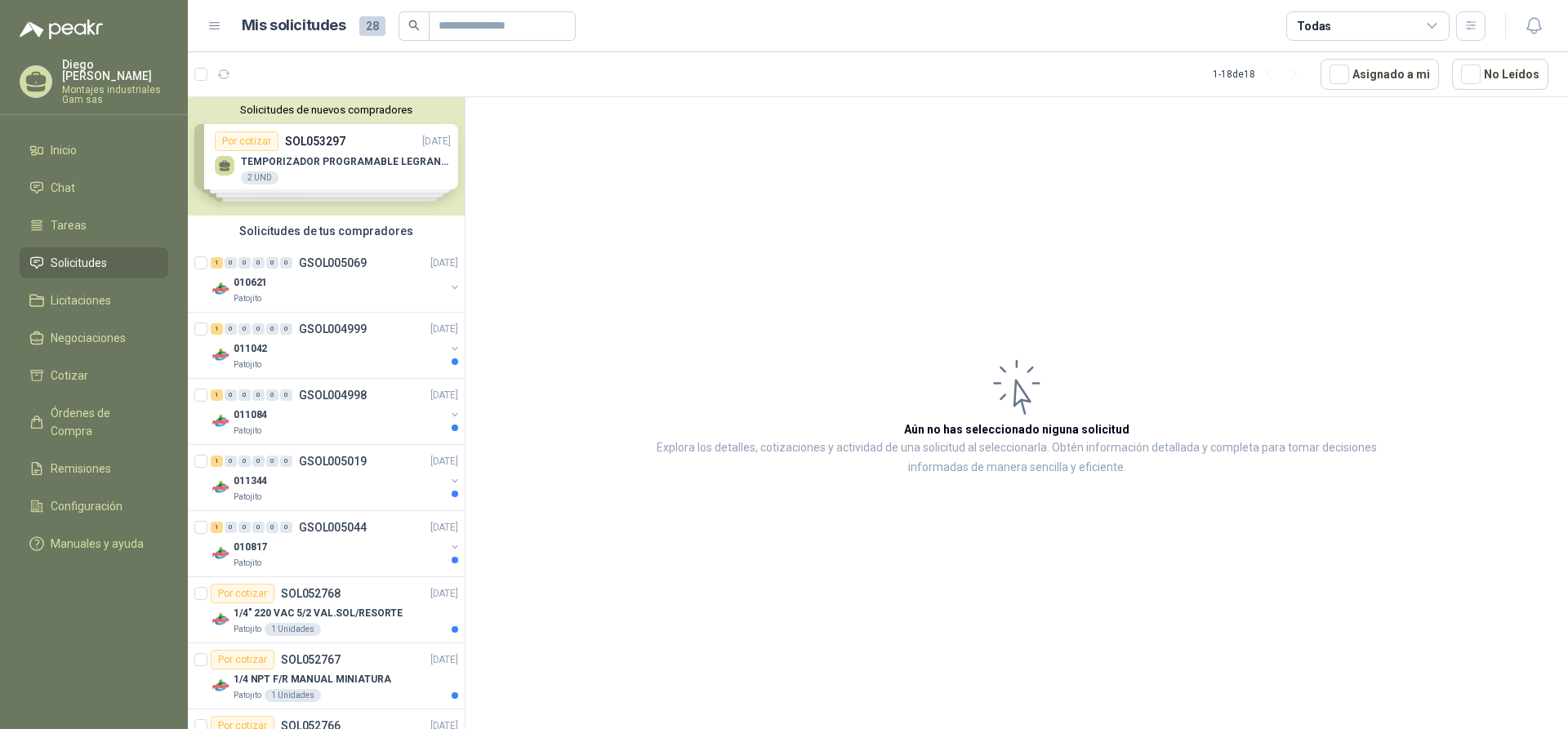
click at [283, 233] on div "Solicitudes de tus compradores" at bounding box center [326, 231] width 277 height 31
click at [262, 136] on div "Solicitudes de nuevos compradores Por cotizar SOL053297 [DATE] TEMPORIZADOR PRO…" at bounding box center [326, 156] width 277 height 119
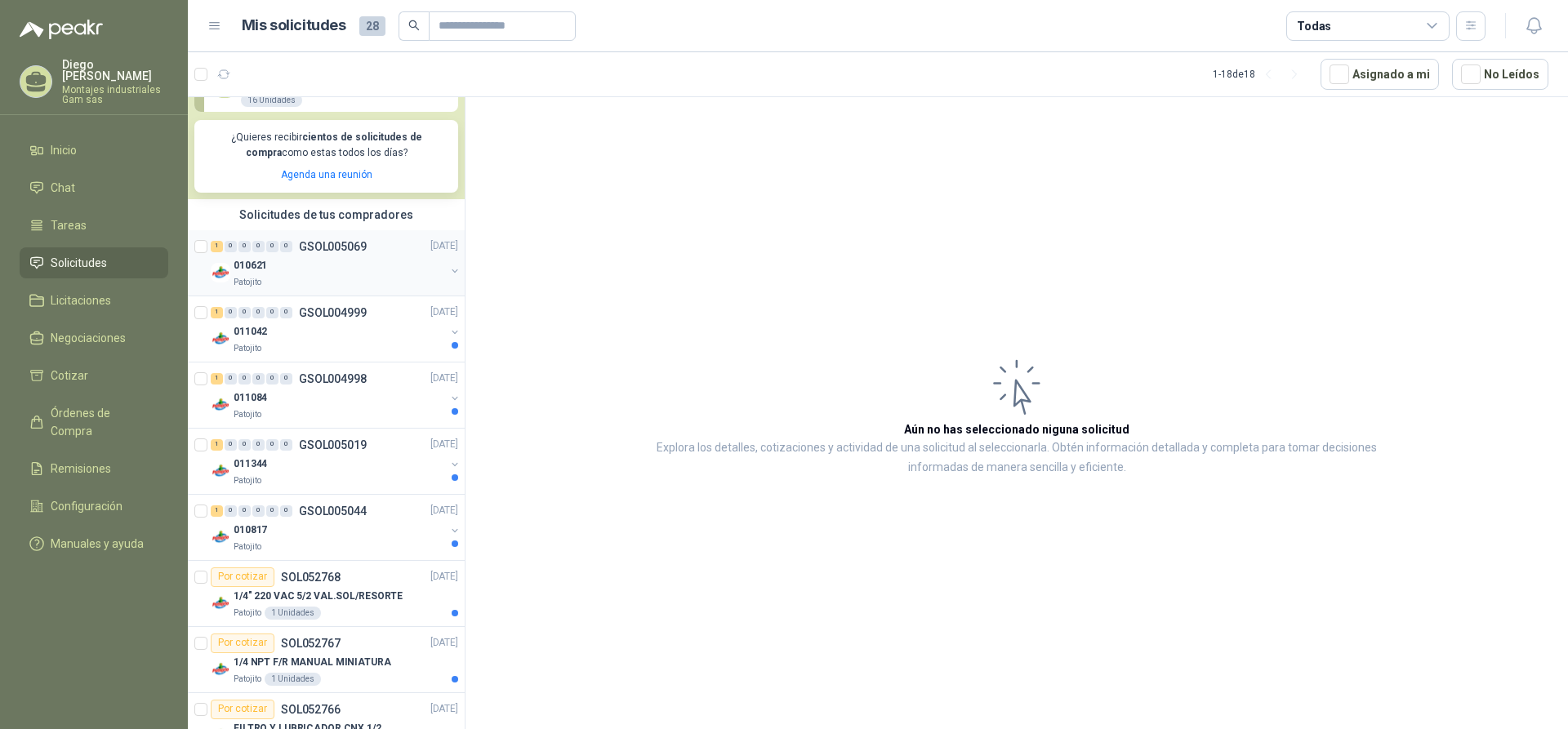
scroll to position [327, 0]
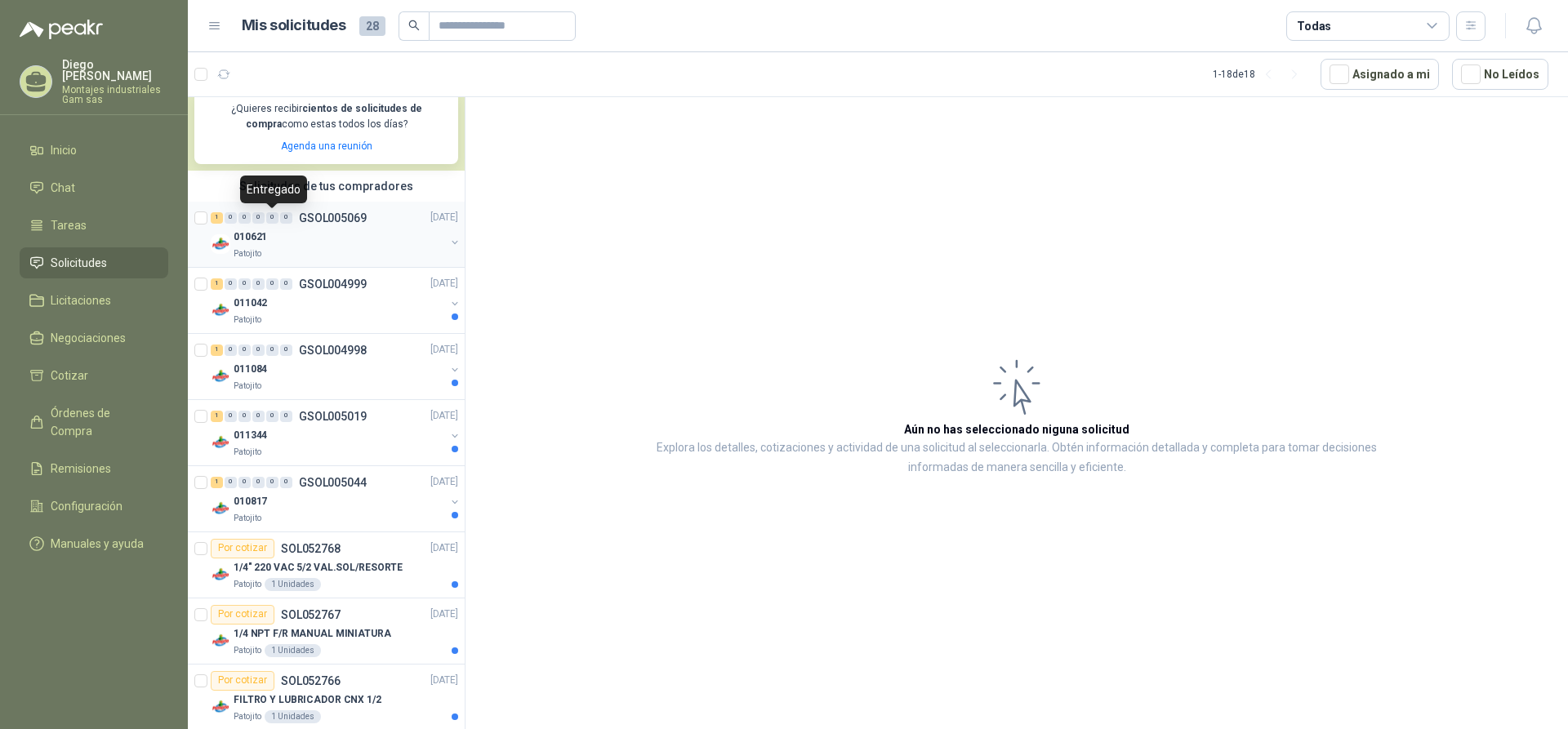
click at [271, 220] on div "0" at bounding box center [273, 218] width 12 height 11
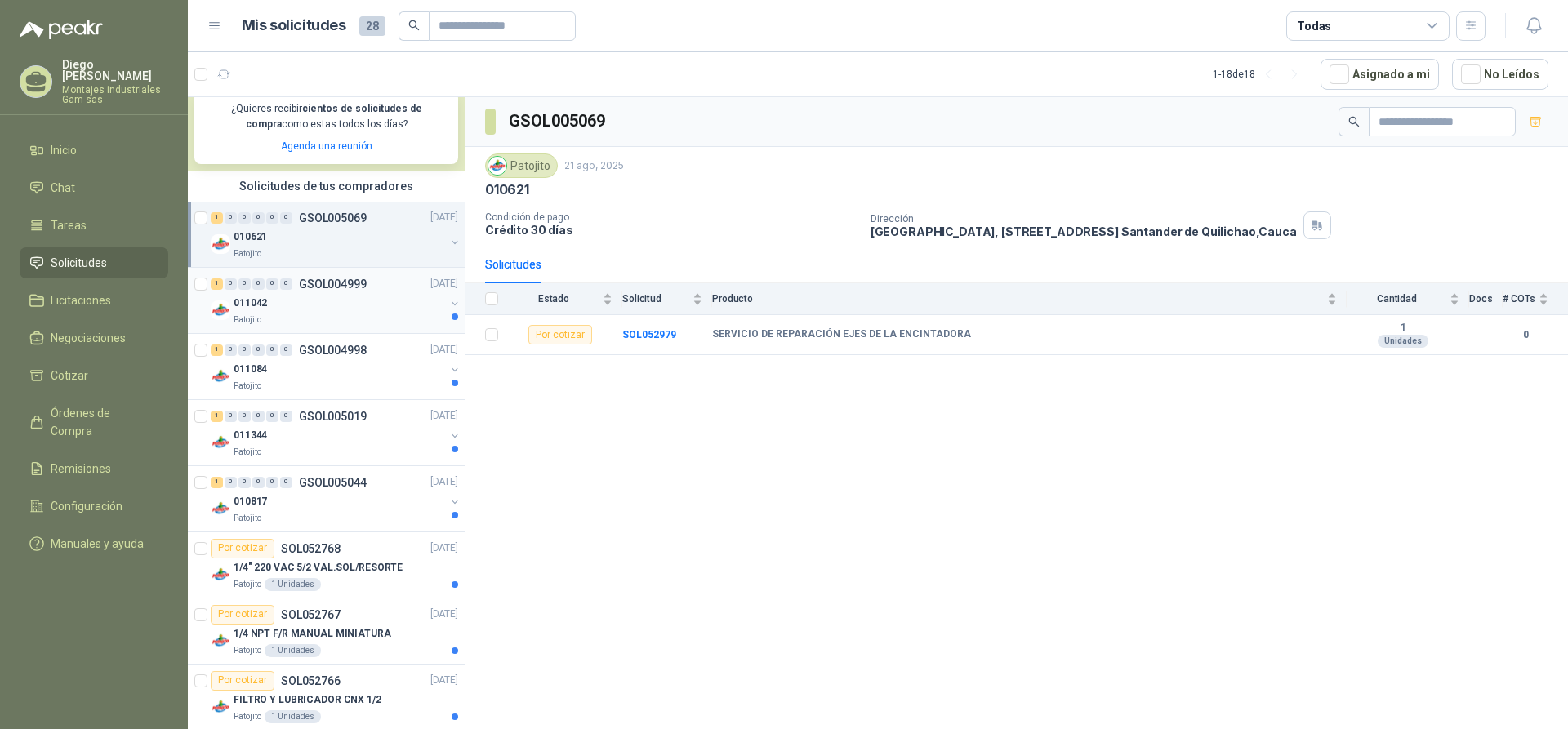
click at [297, 285] on div "1 0 0 0 0 0 GSOL004999" at bounding box center [289, 284] width 156 height 11
click at [304, 354] on p "GSOL004998" at bounding box center [333, 350] width 68 height 11
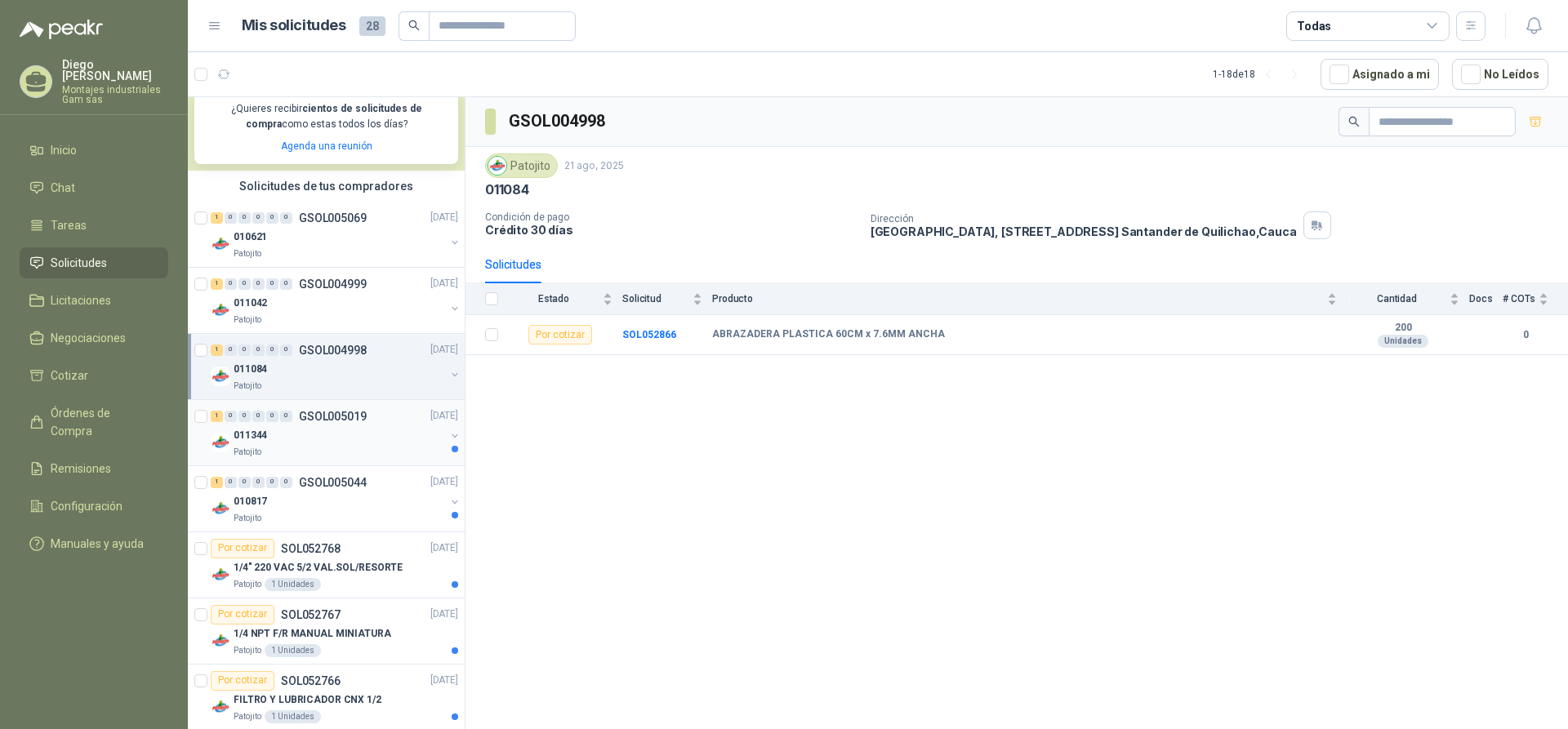
click at [307, 422] on p "GSOL005019" at bounding box center [333, 415] width 68 height 11
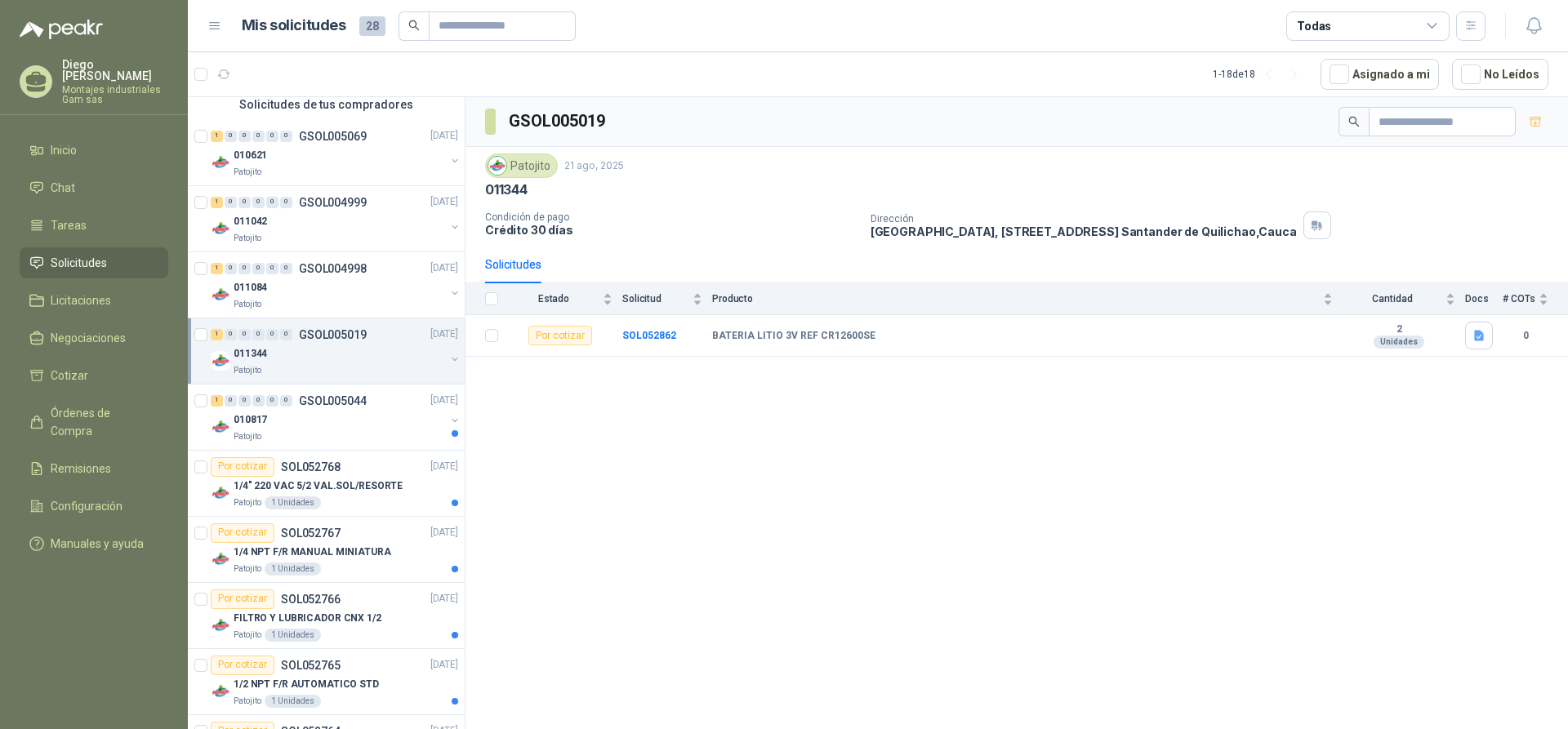
scroll to position [490, 0]
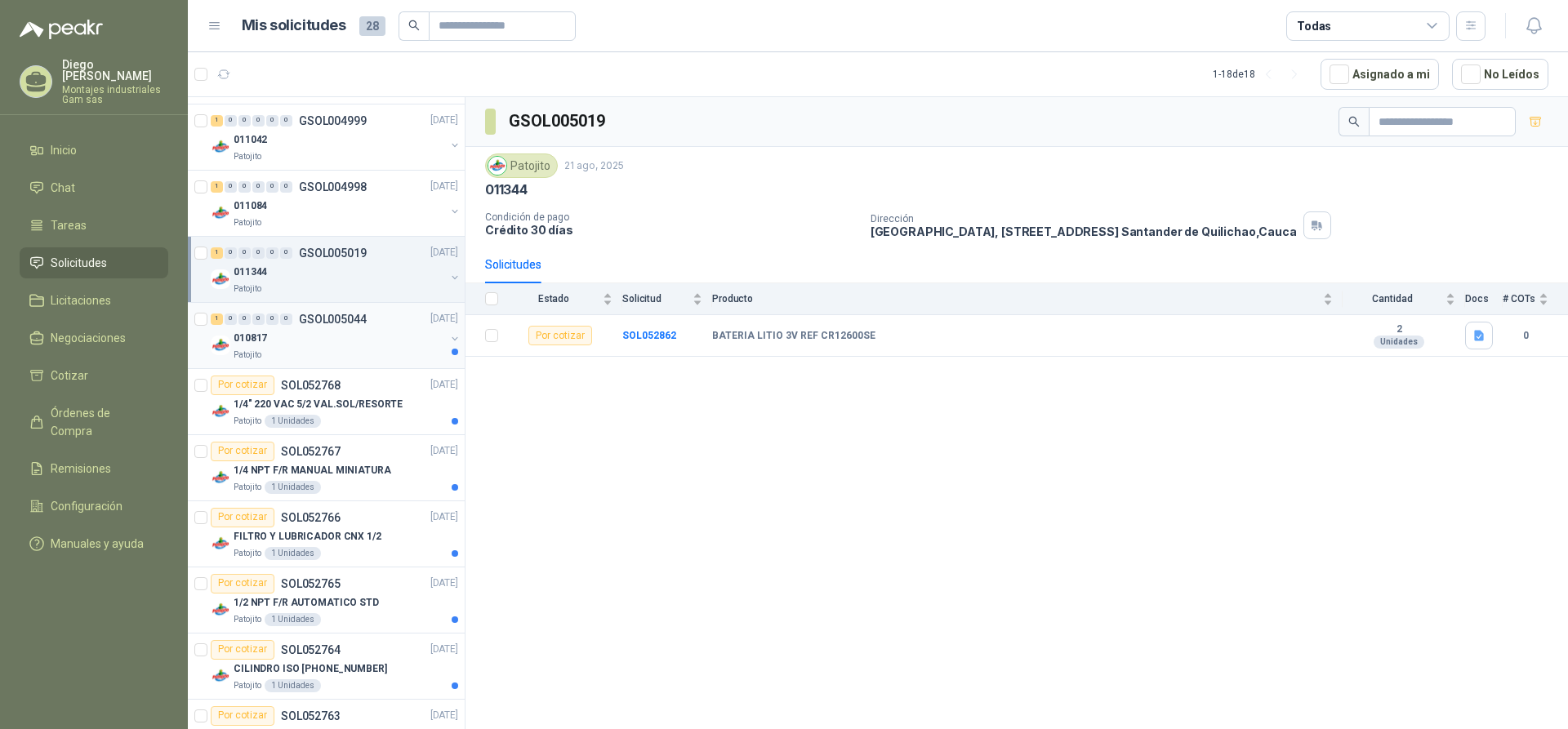
click at [303, 317] on p "GSOL005044" at bounding box center [333, 319] width 68 height 11
click at [302, 386] on p "SOL052768" at bounding box center [311, 384] width 60 height 11
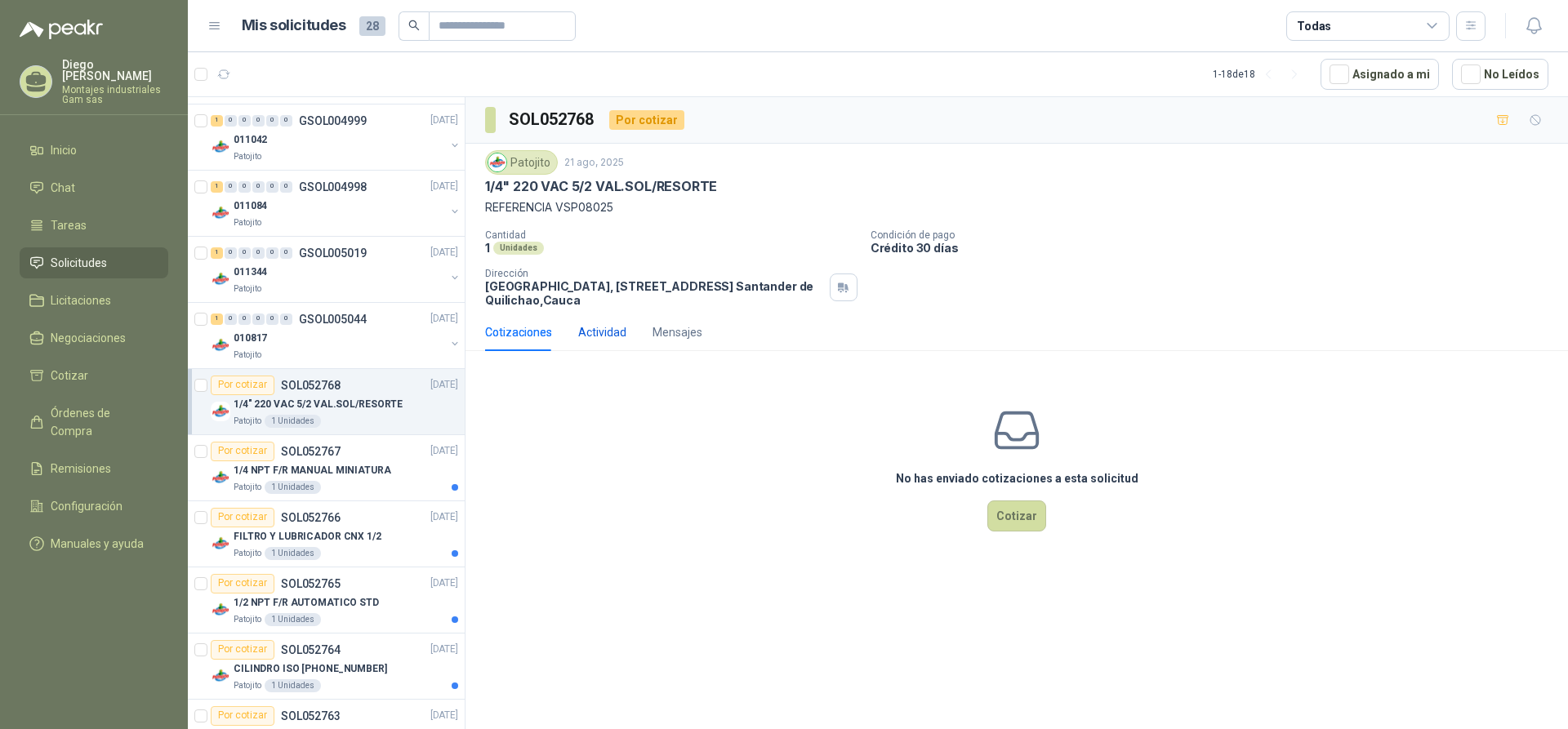
click at [618, 325] on div "Actividad" at bounding box center [602, 333] width 48 height 18
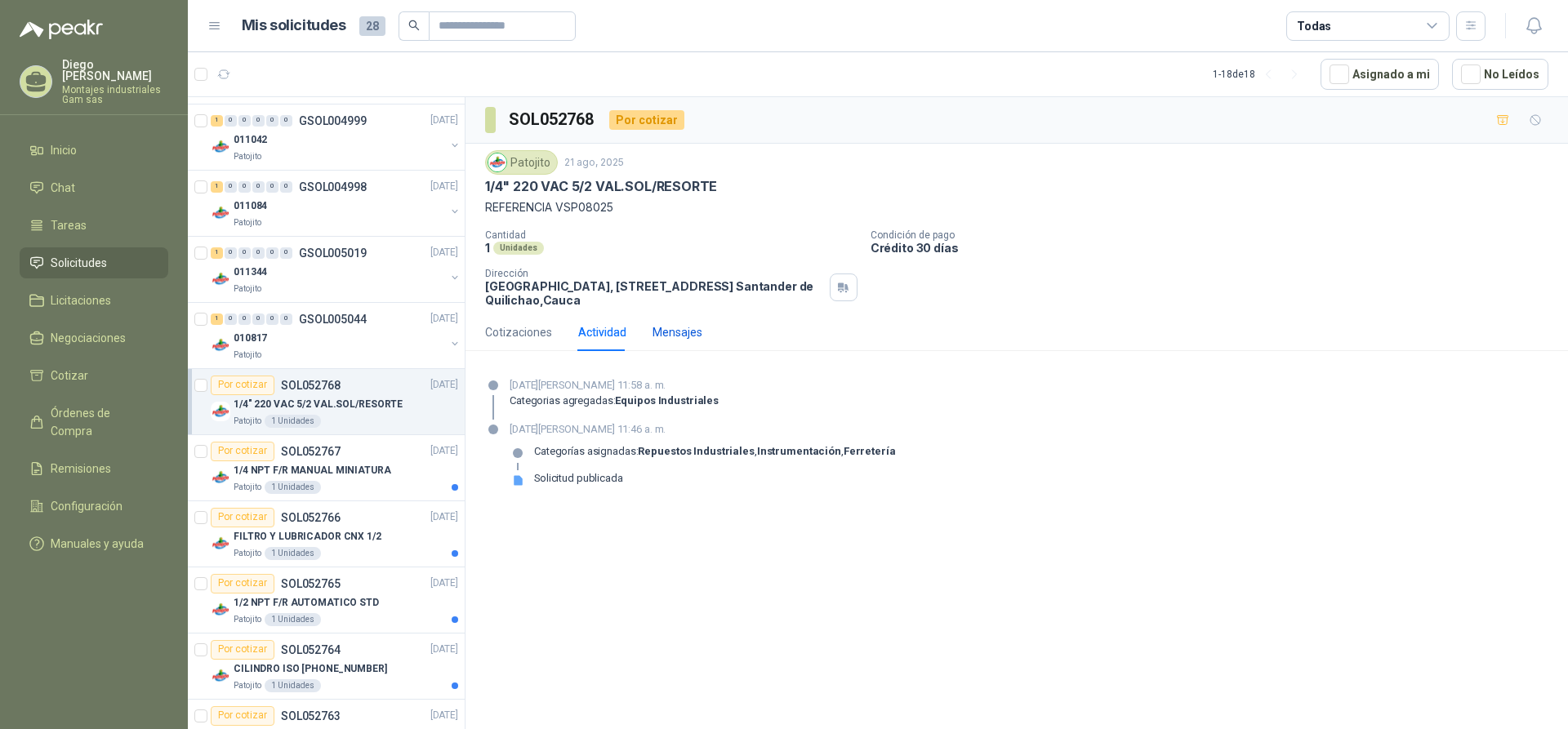
click at [681, 339] on div "Mensajes" at bounding box center [677, 333] width 50 height 18
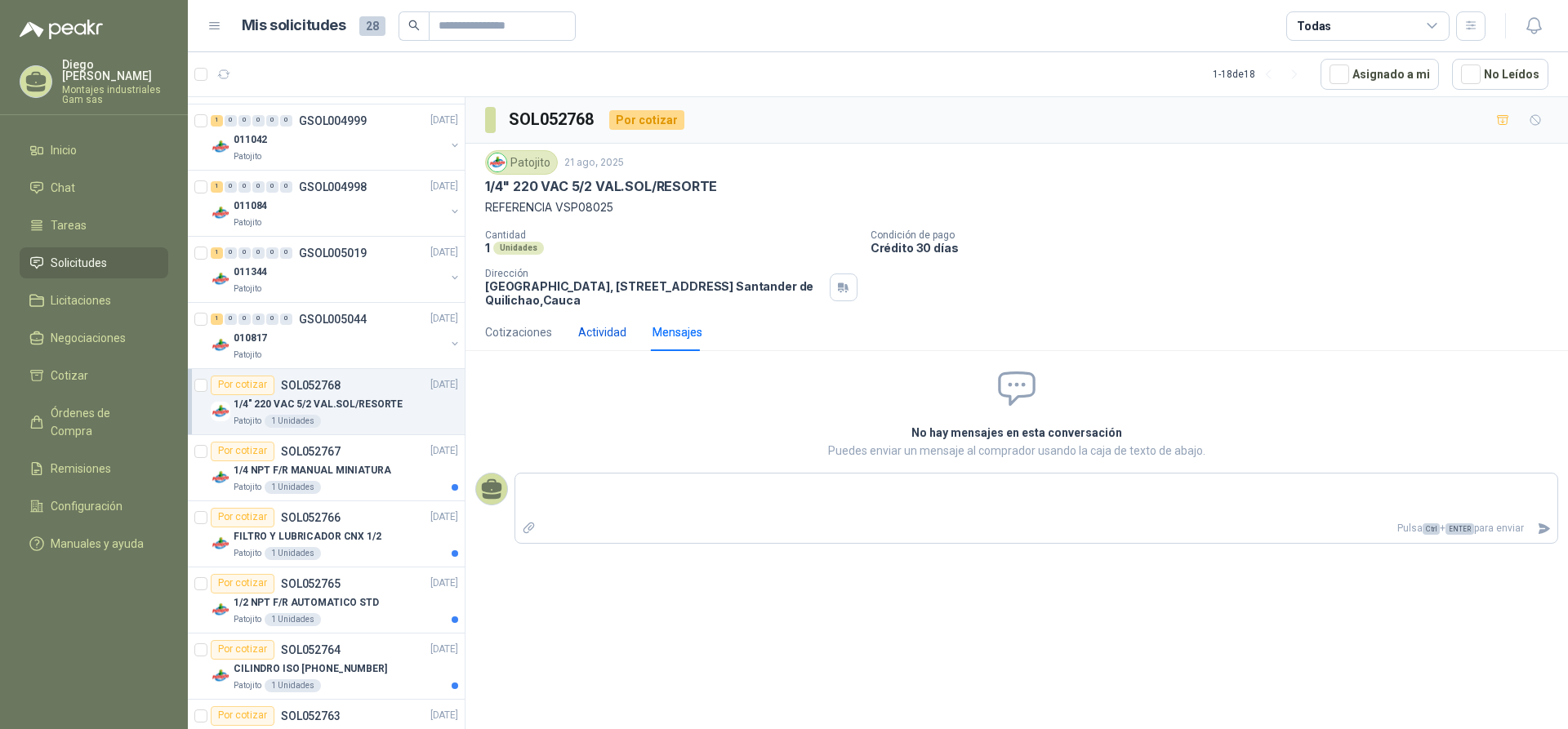
click at [598, 338] on div "Actividad" at bounding box center [602, 333] width 48 height 18
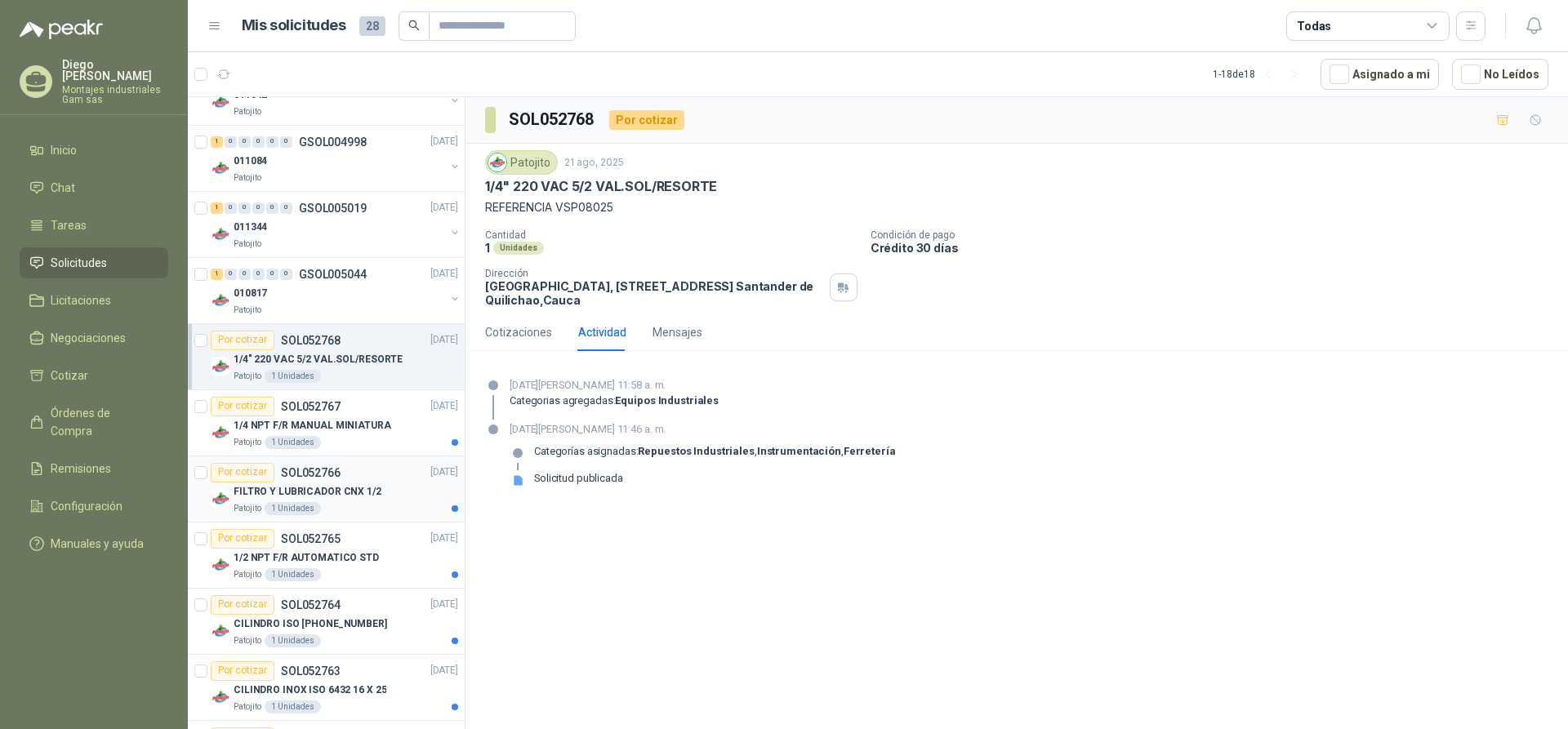
scroll to position [653, 0]
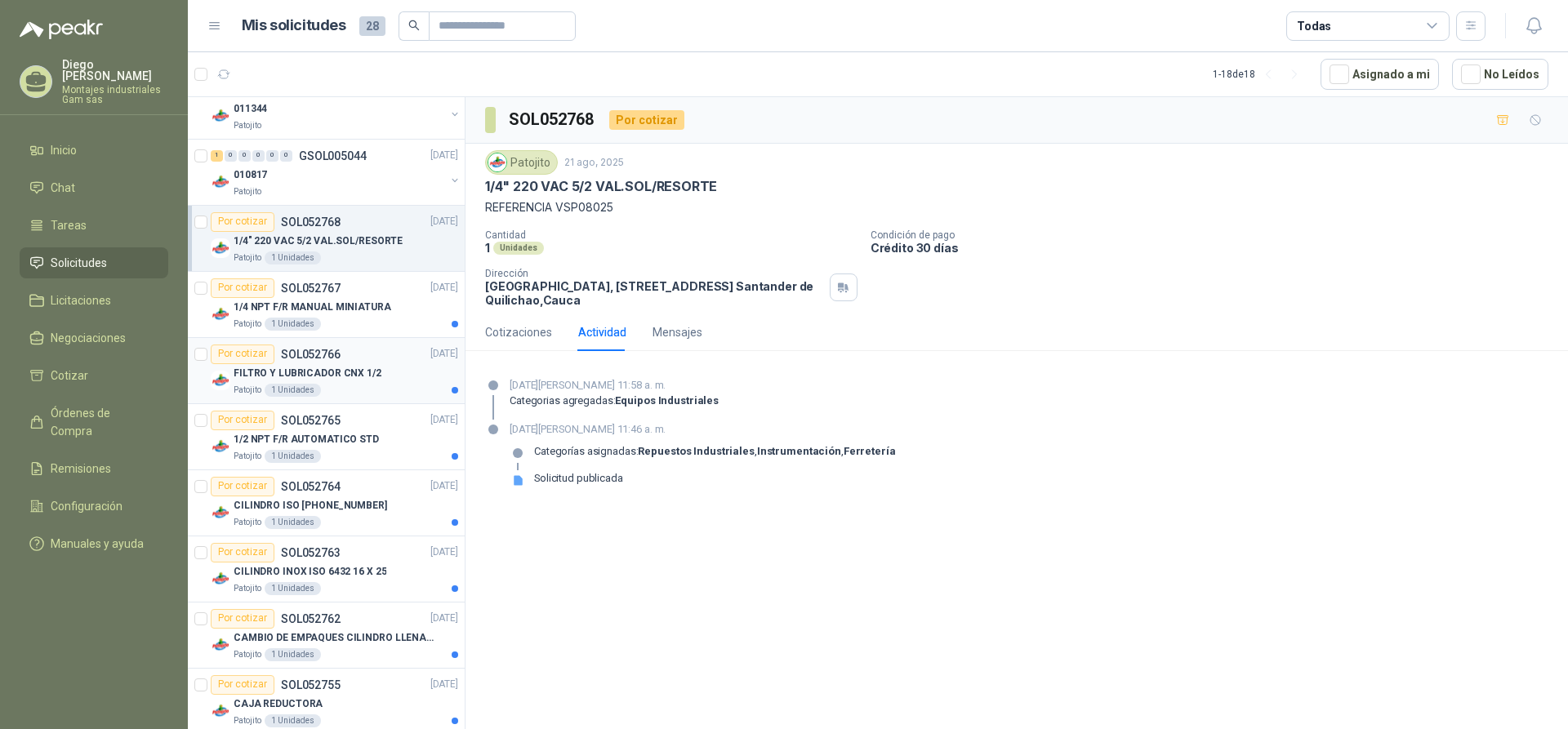
click at [321, 369] on p "FILTRO Y LUBRICADOR CNX 1/2" at bounding box center [308, 373] width 148 height 16
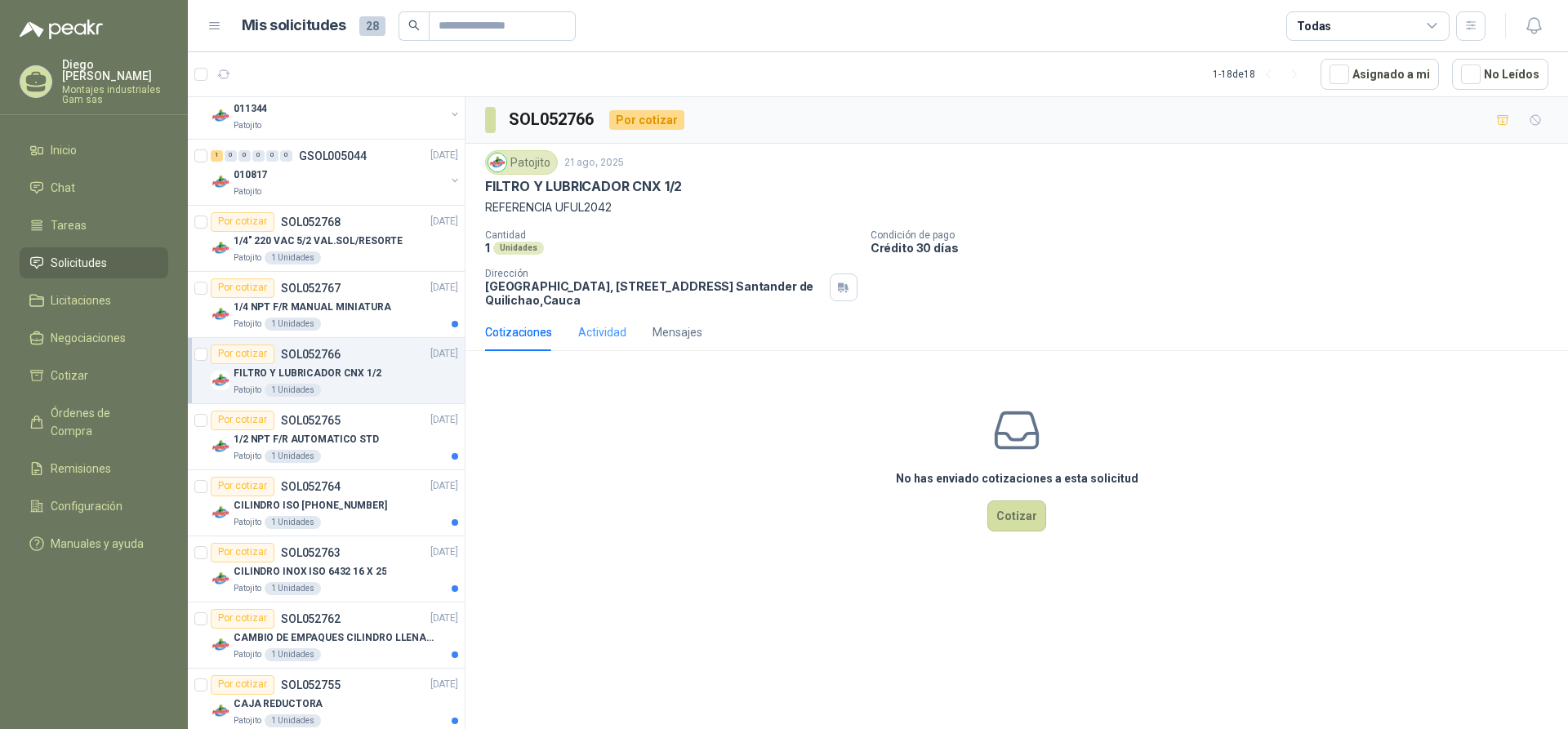
click at [593, 344] on div "Actividad" at bounding box center [602, 333] width 48 height 38
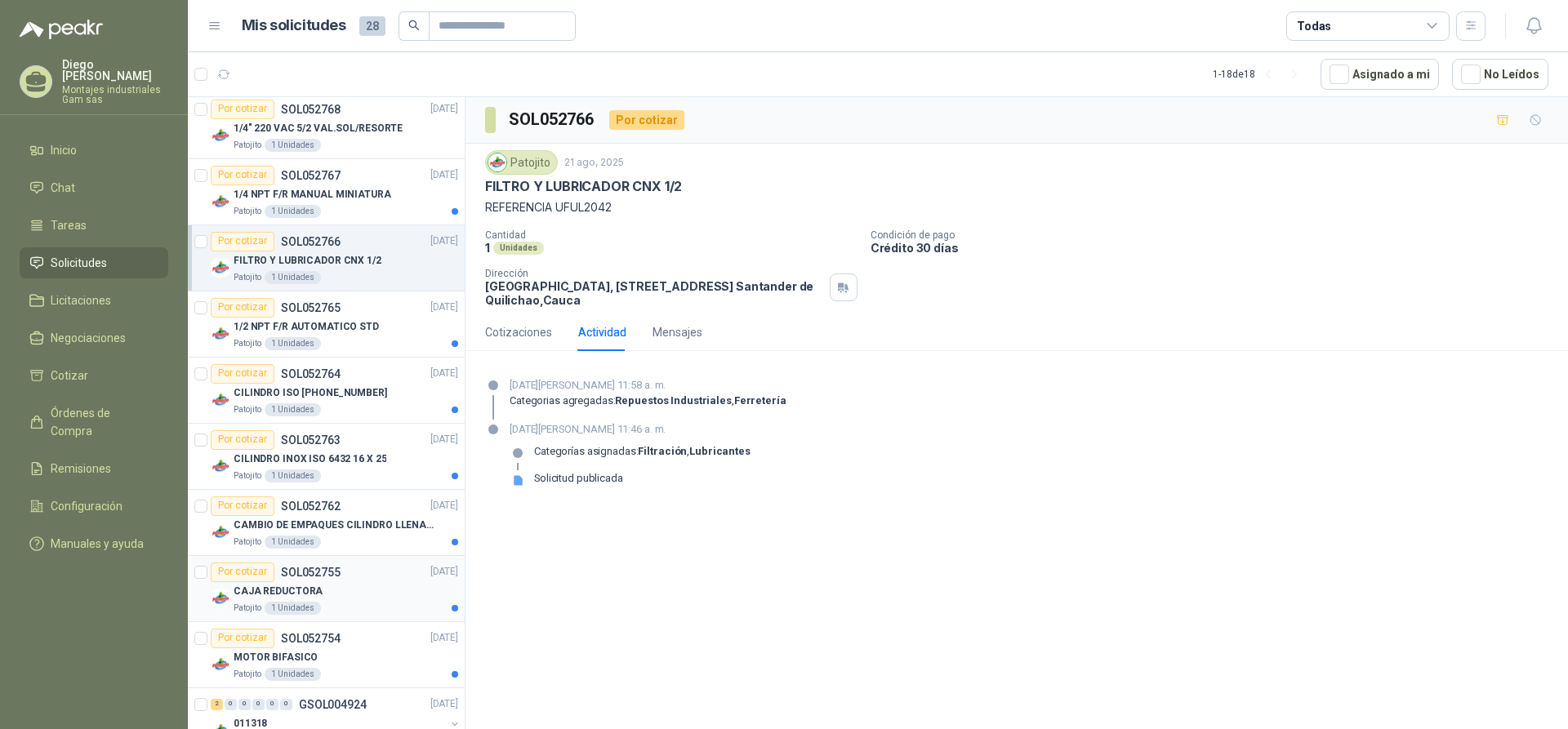
scroll to position [817, 0]
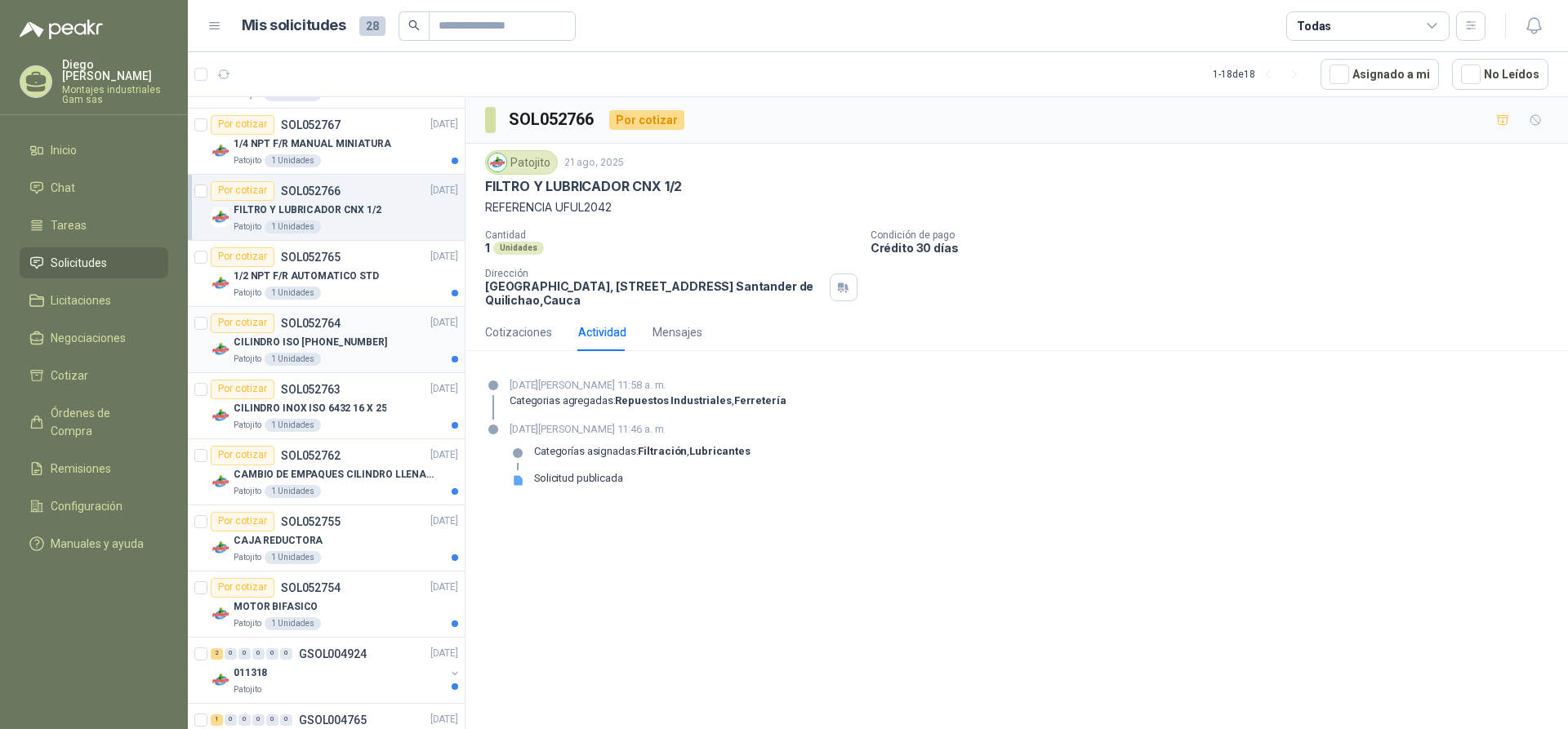
click at [323, 339] on p "CILINDRO ISO [PHONE_NUMBER]" at bounding box center [311, 343] width 154 height 16
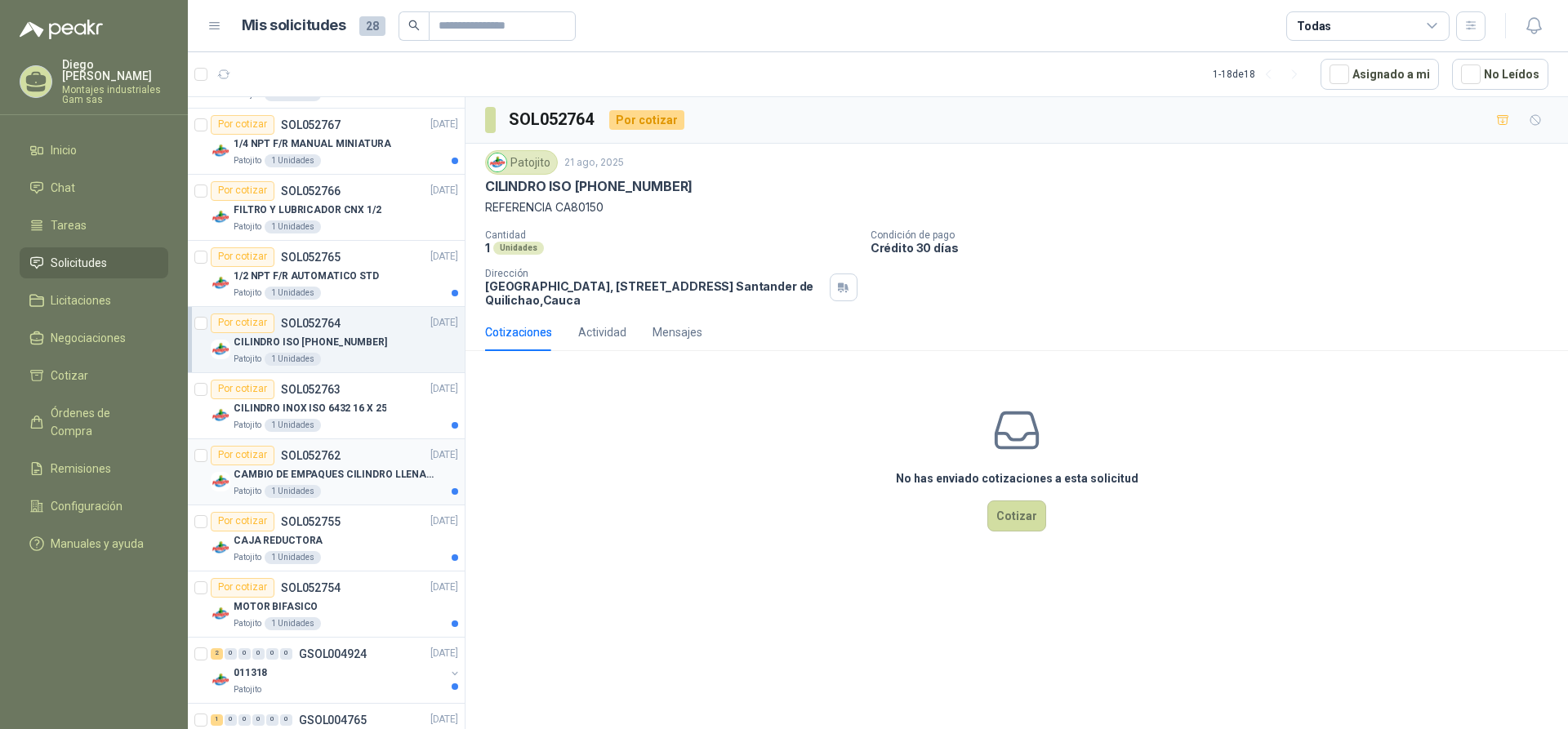
click at [347, 460] on div "Por cotizar SOL052762 [DATE]" at bounding box center [335, 455] width 248 height 20
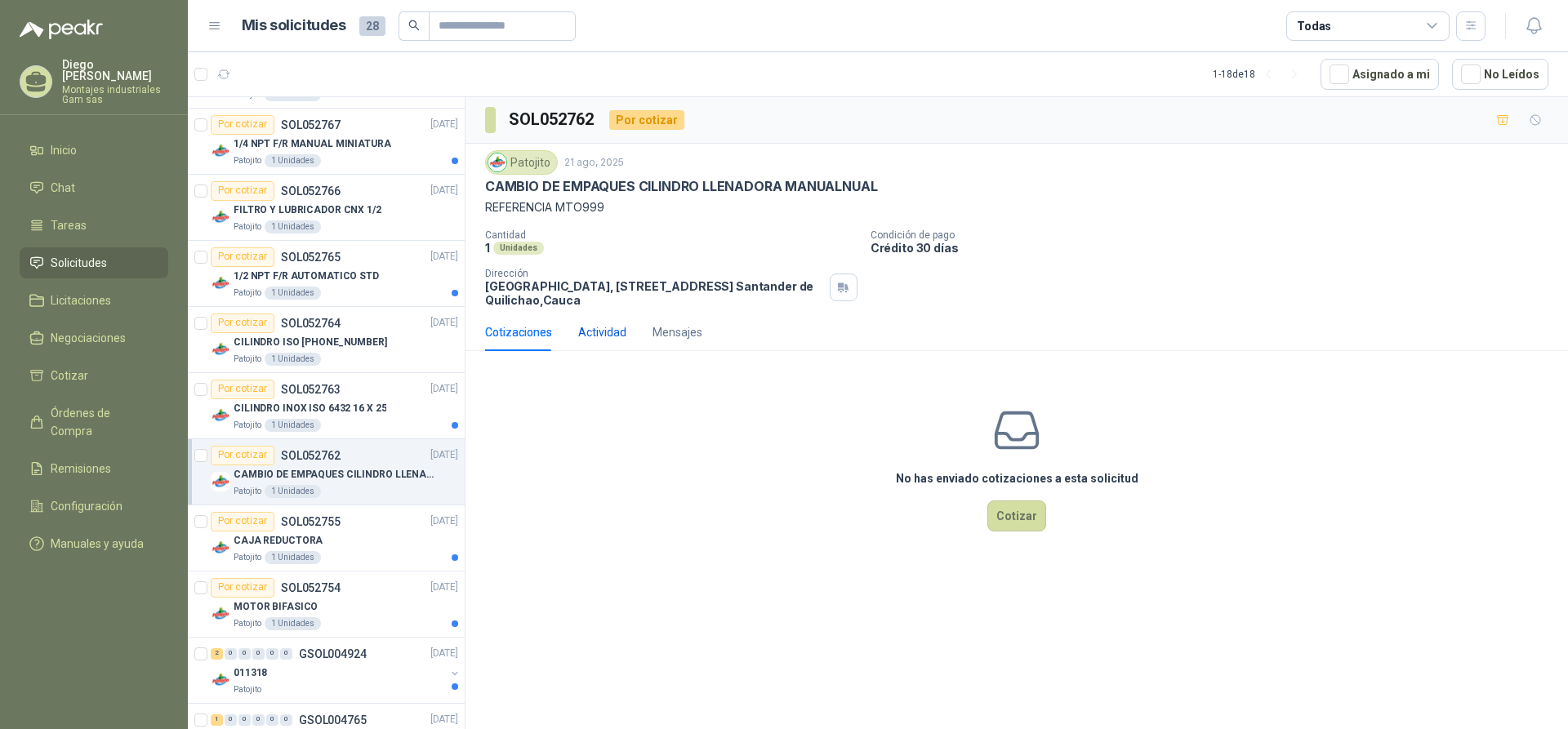
click at [612, 324] on div "Actividad" at bounding box center [602, 333] width 48 height 18
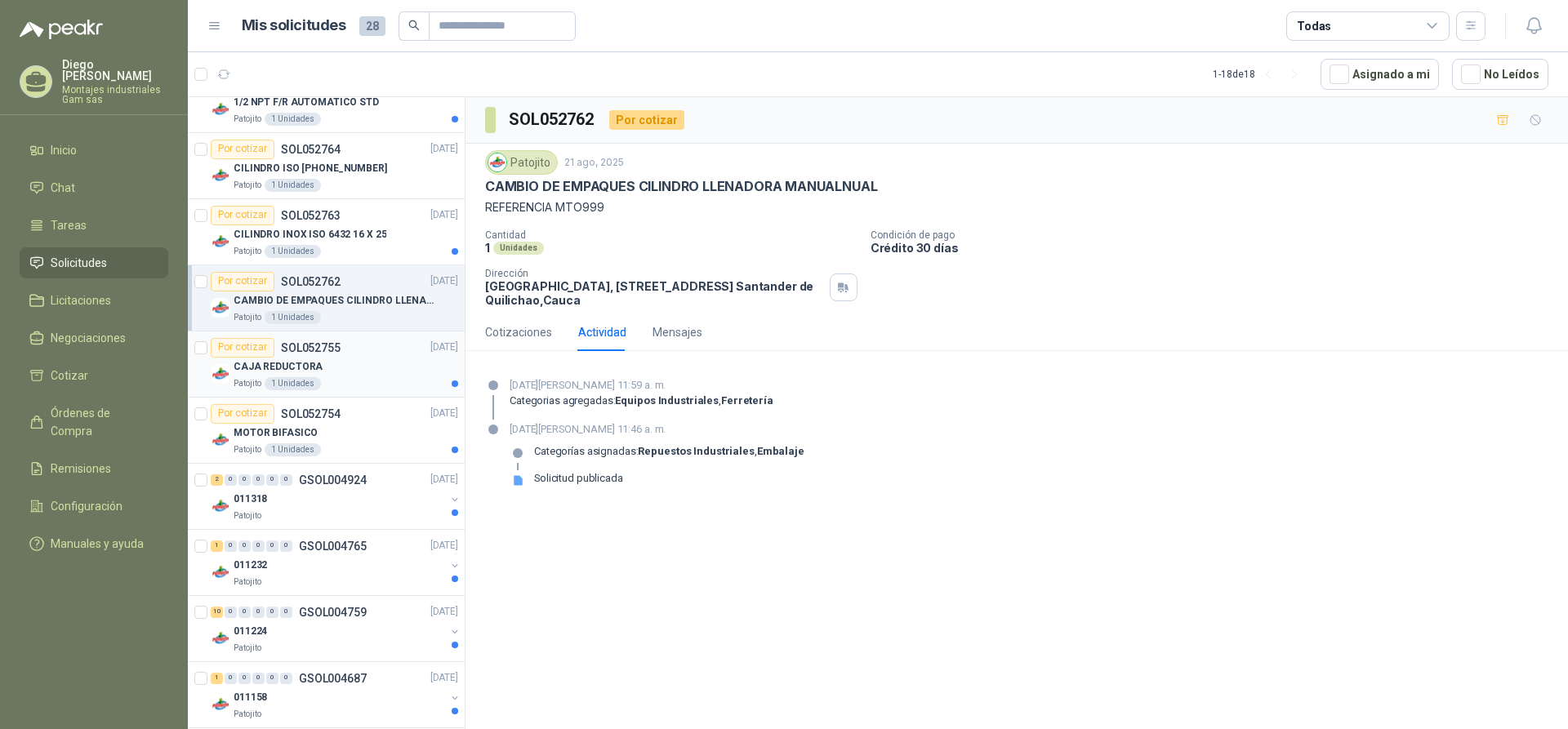
scroll to position [1008, 0]
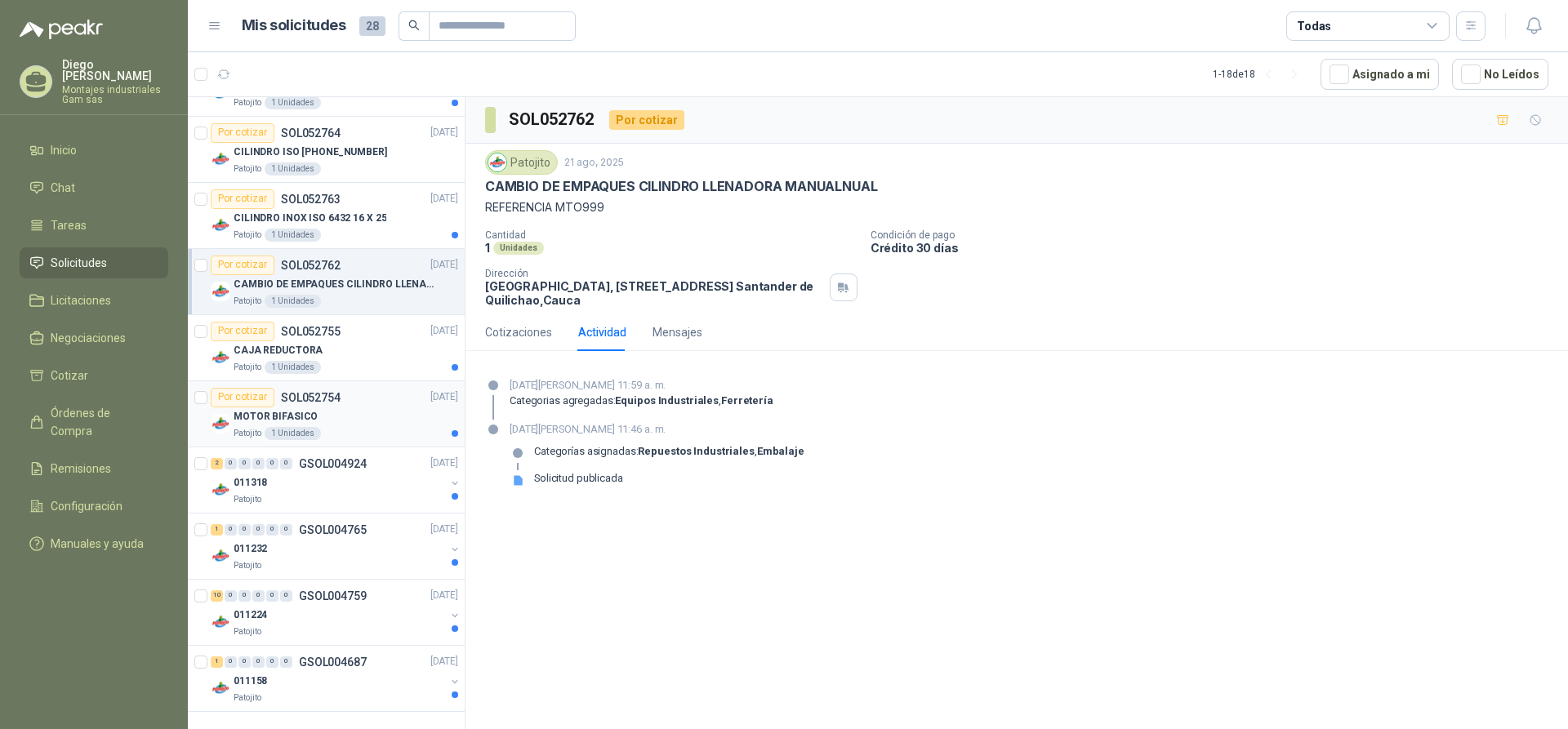
click at [318, 405] on div "Por cotizar SOL052754 [DATE] MOTOR BIFASICO Patojito 1 Unidades" at bounding box center [335, 413] width 248 height 52
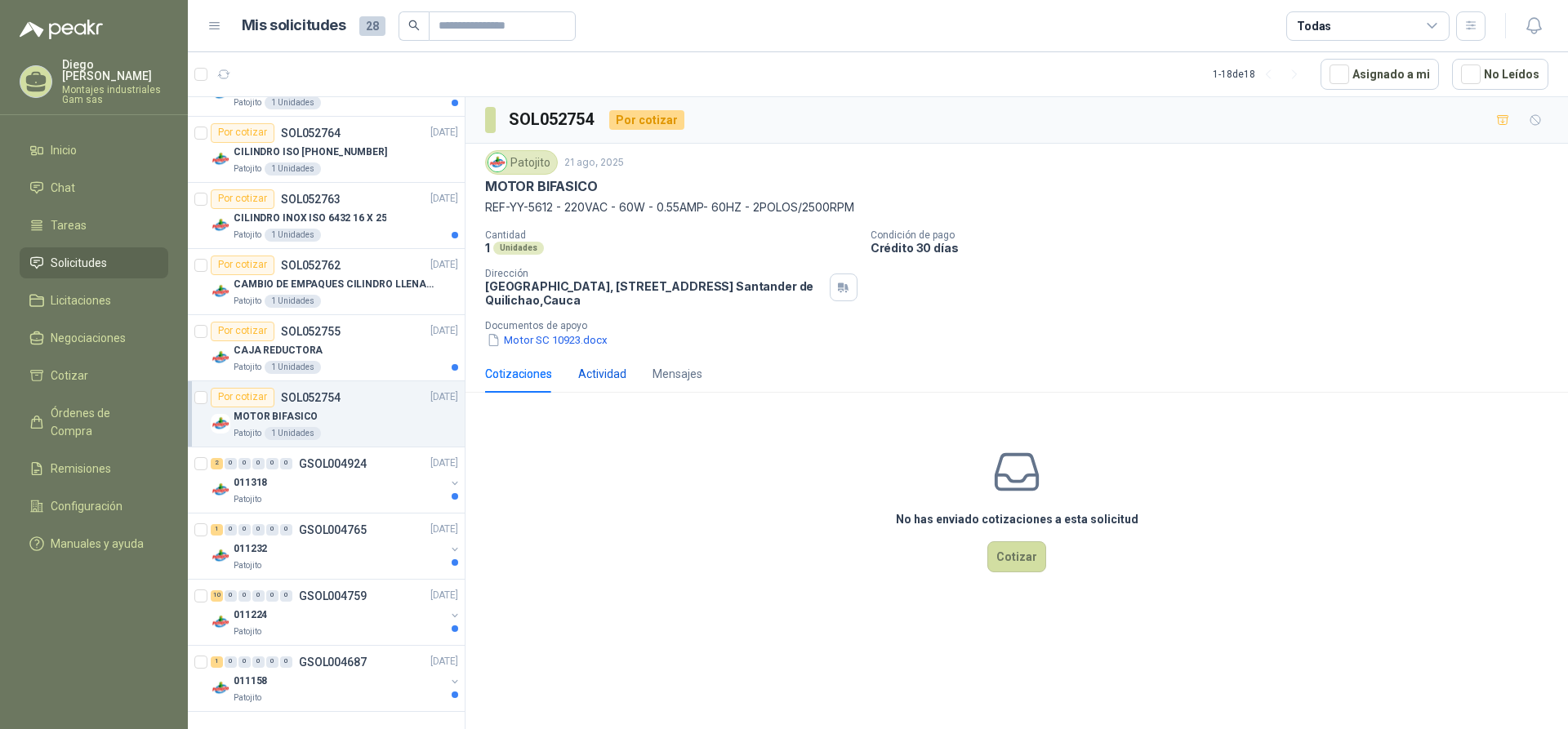
click at [599, 373] on div "Actividad" at bounding box center [602, 373] width 48 height 18
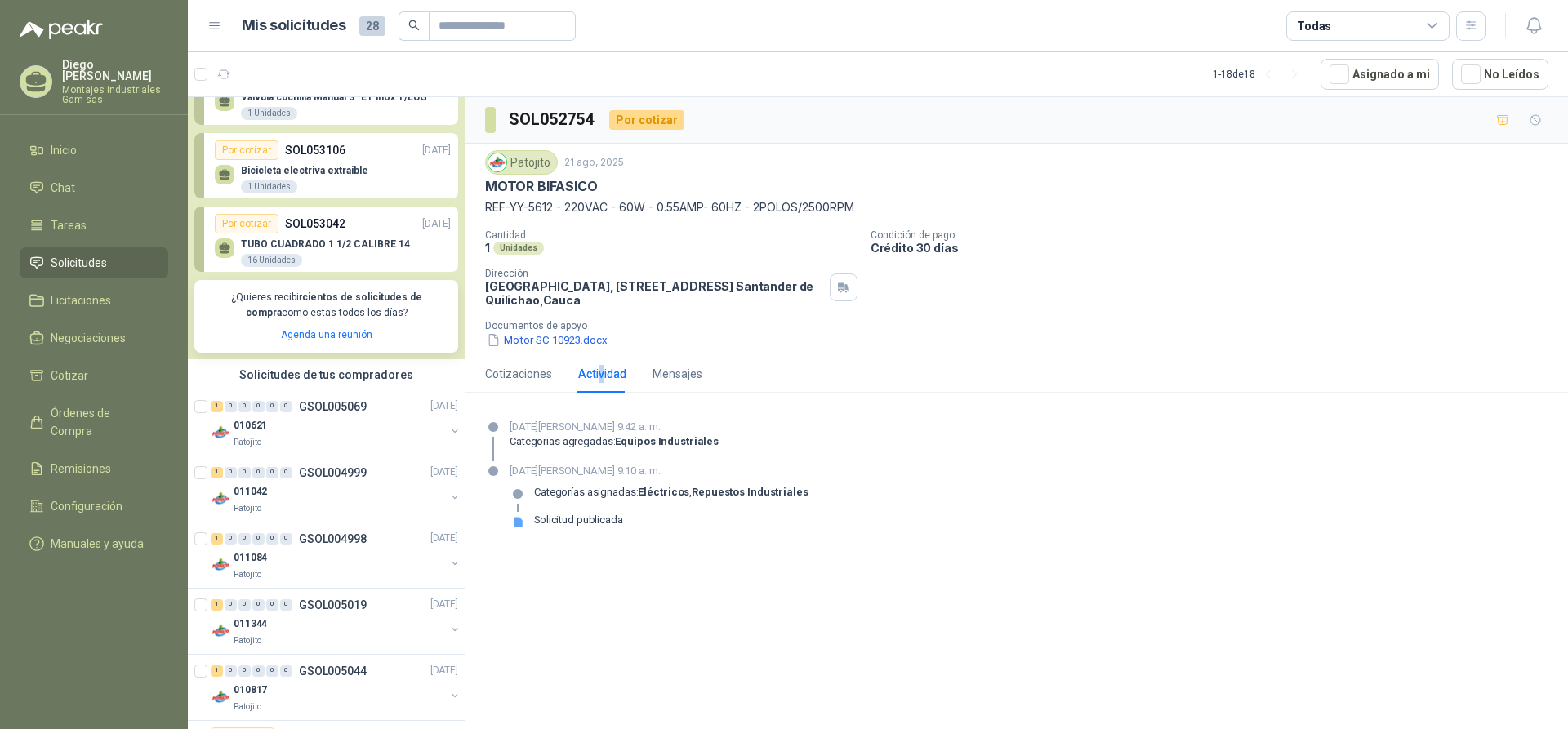
scroll to position [110, 0]
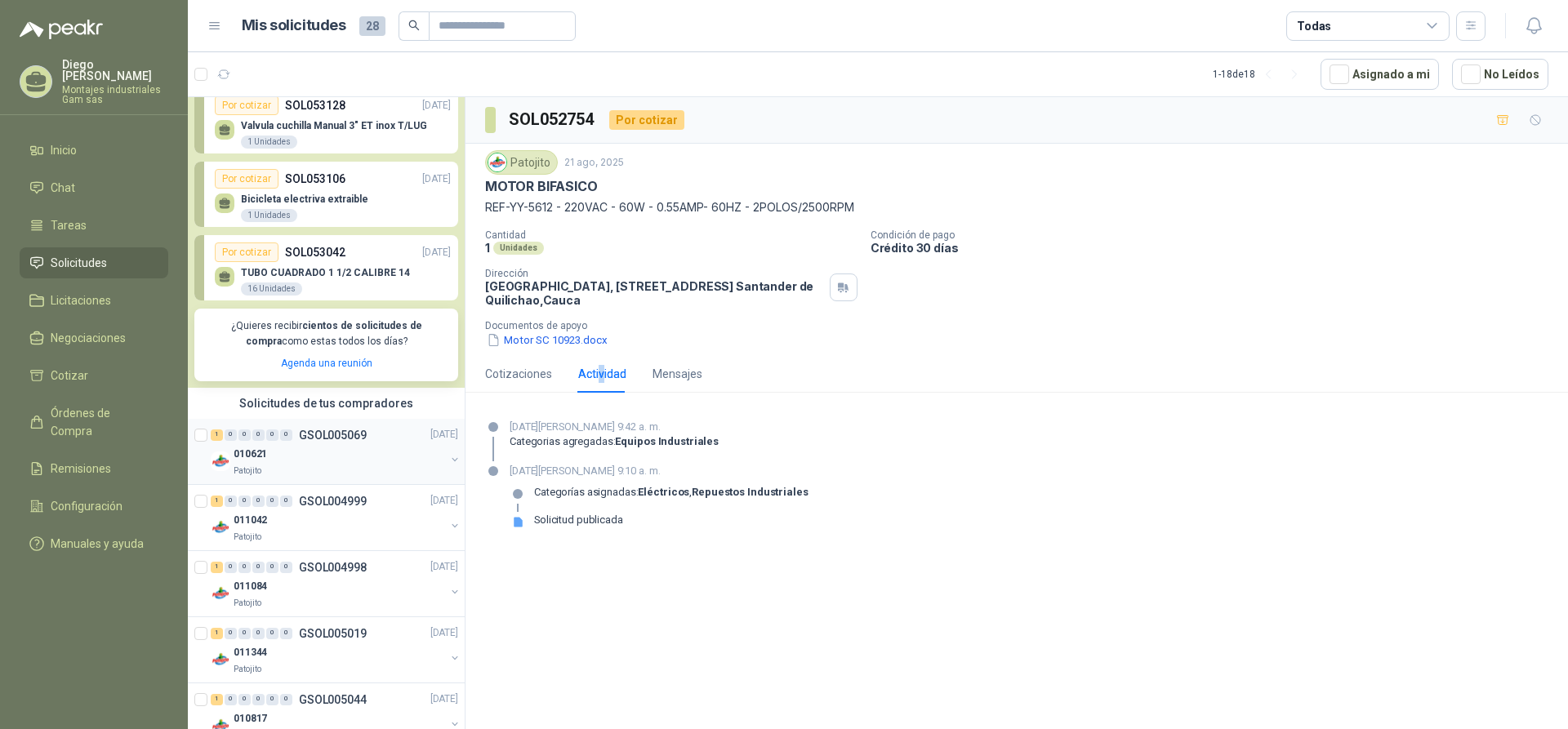
click at [323, 436] on p "GSOL005069" at bounding box center [333, 434] width 68 height 11
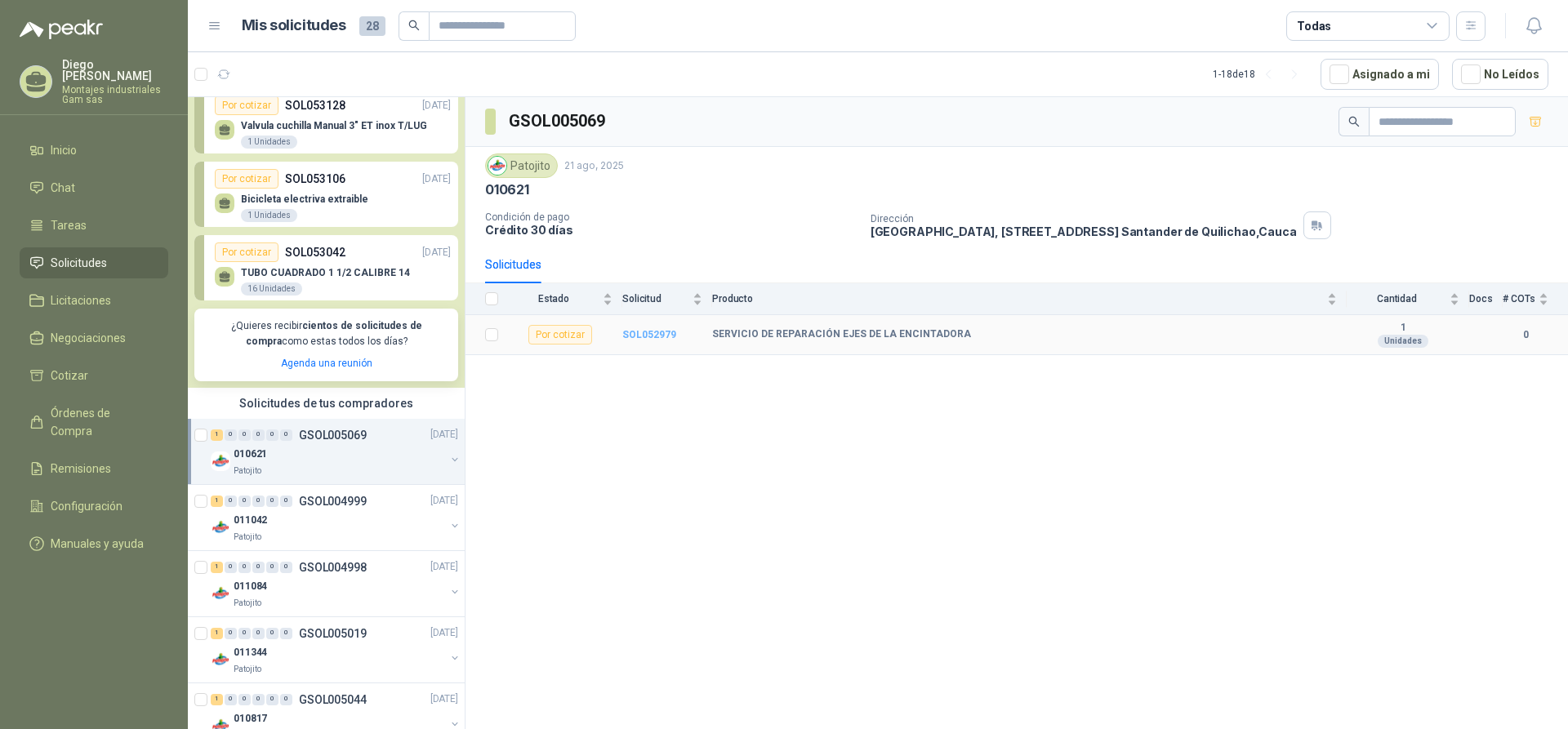
click at [646, 334] on b "SOL052979" at bounding box center [649, 335] width 54 height 11
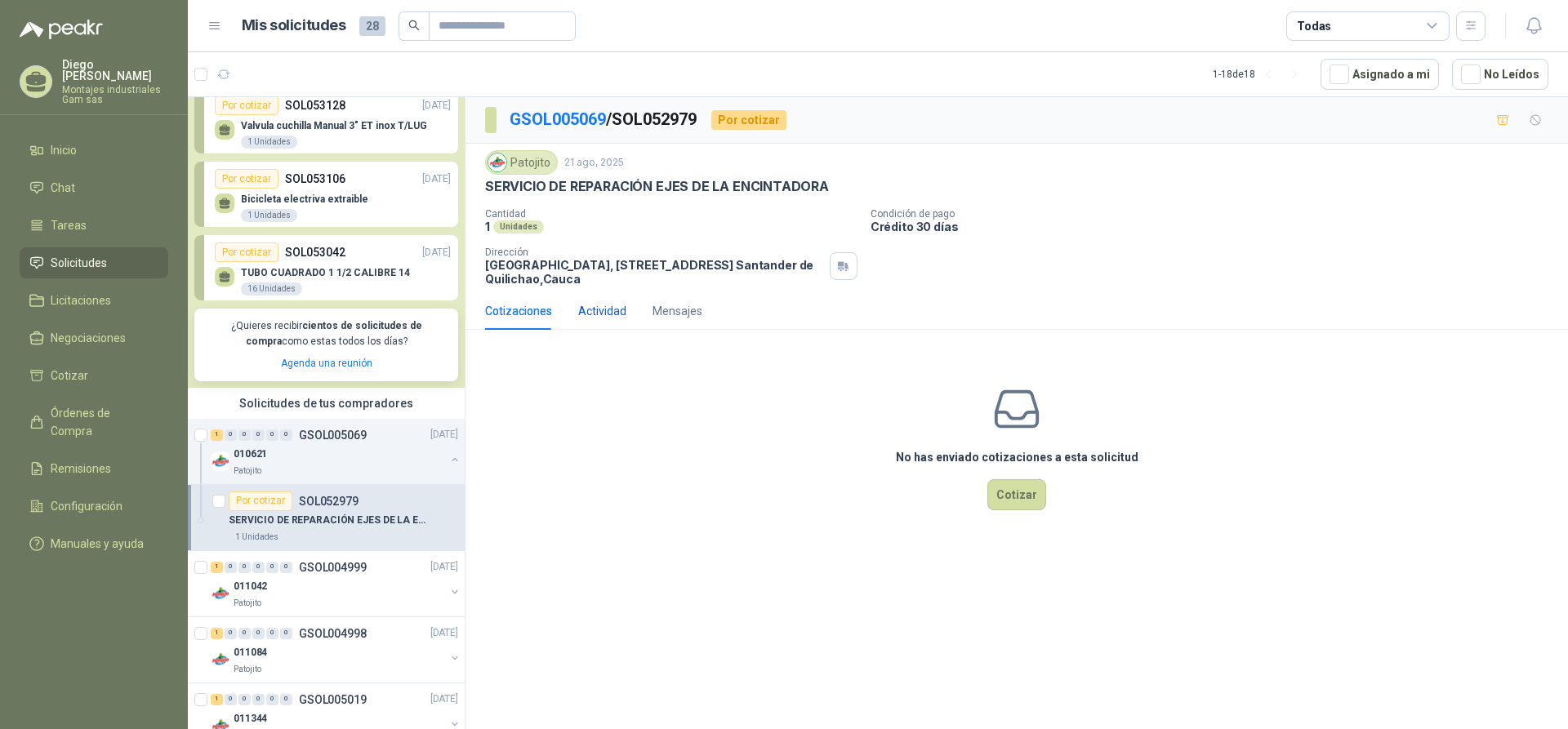
click at [607, 307] on div "Actividad" at bounding box center [602, 312] width 48 height 18
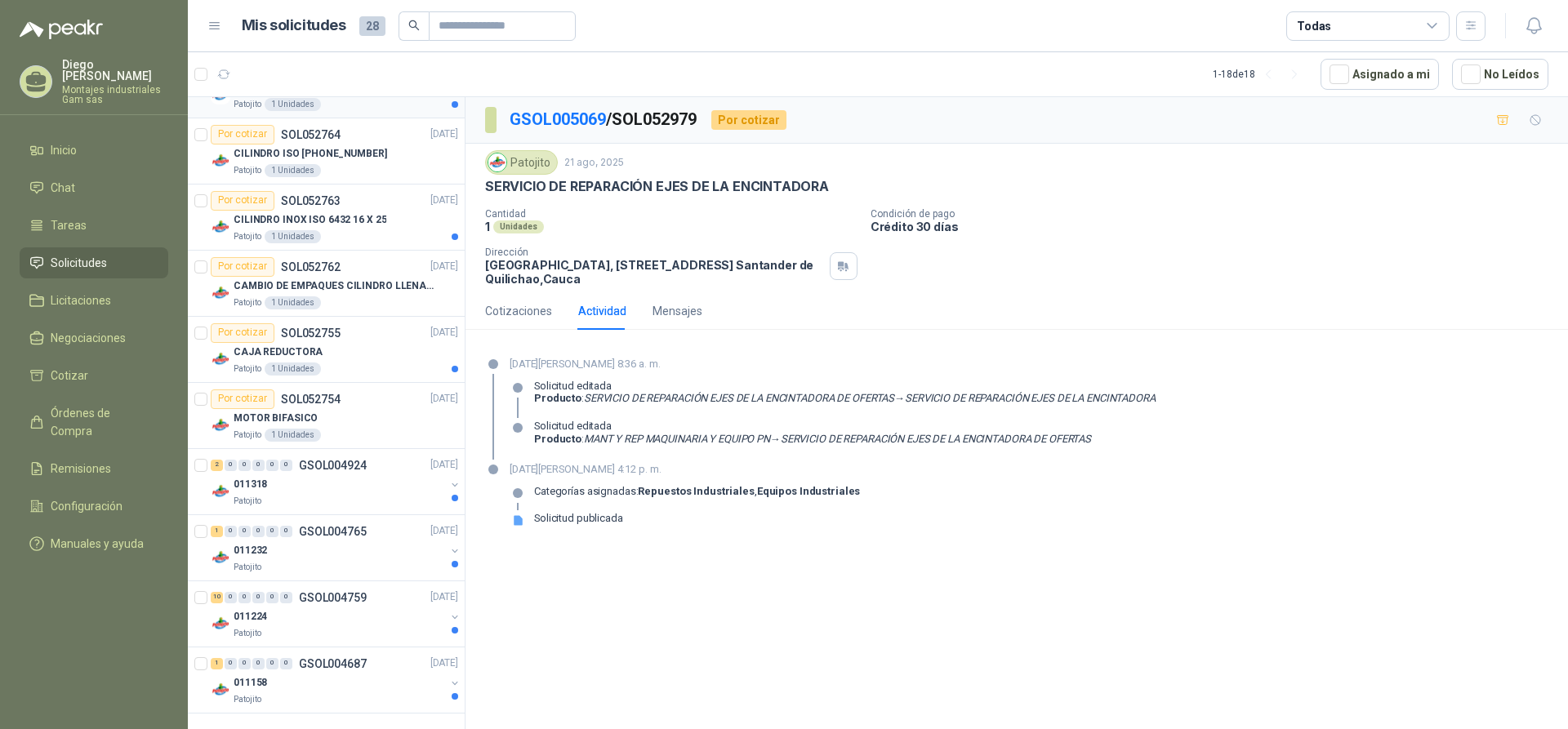
scroll to position [1074, 0]
click at [329, 662] on p "GSOL004687" at bounding box center [333, 661] width 68 height 11
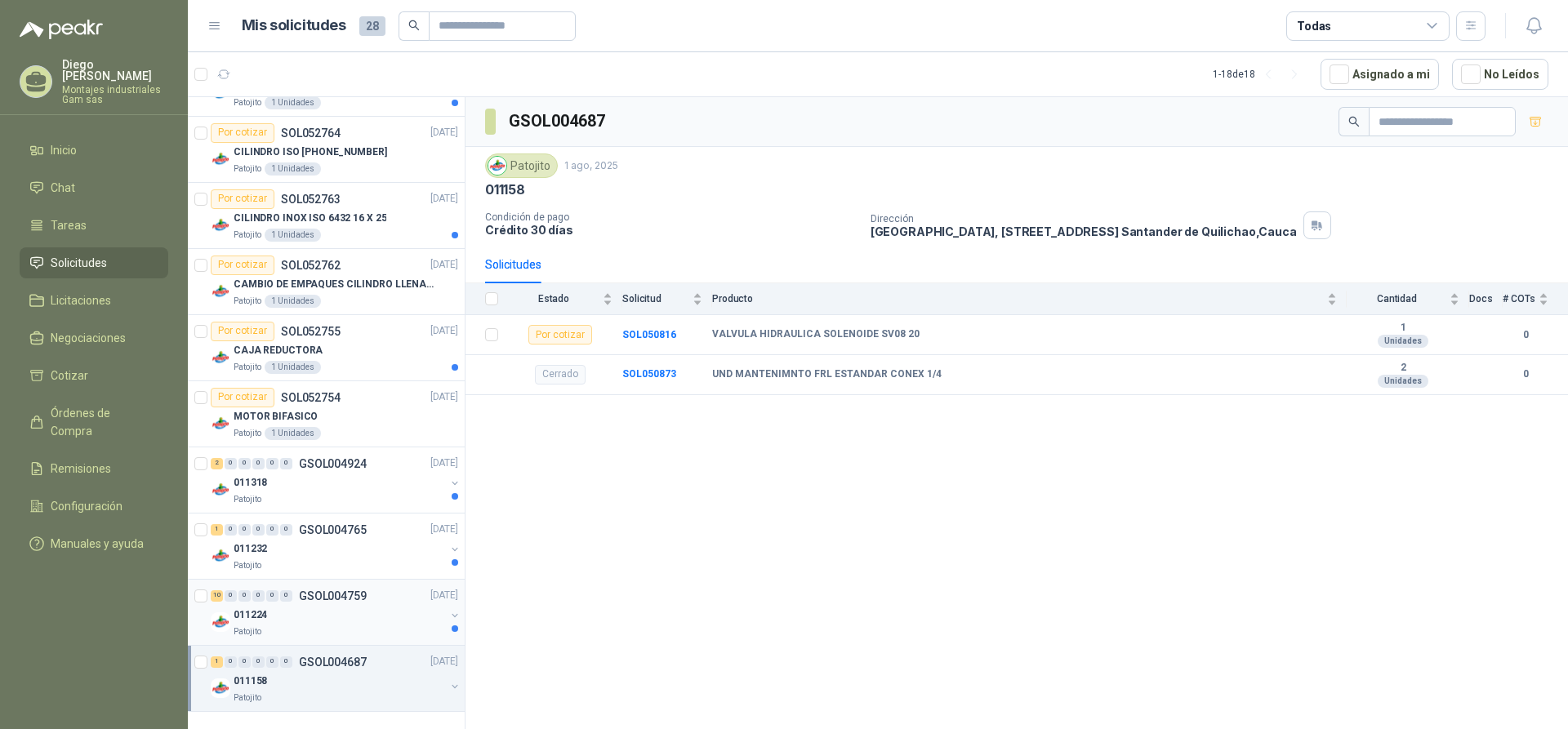
click at [301, 599] on p "GSOL004759" at bounding box center [333, 595] width 68 height 11
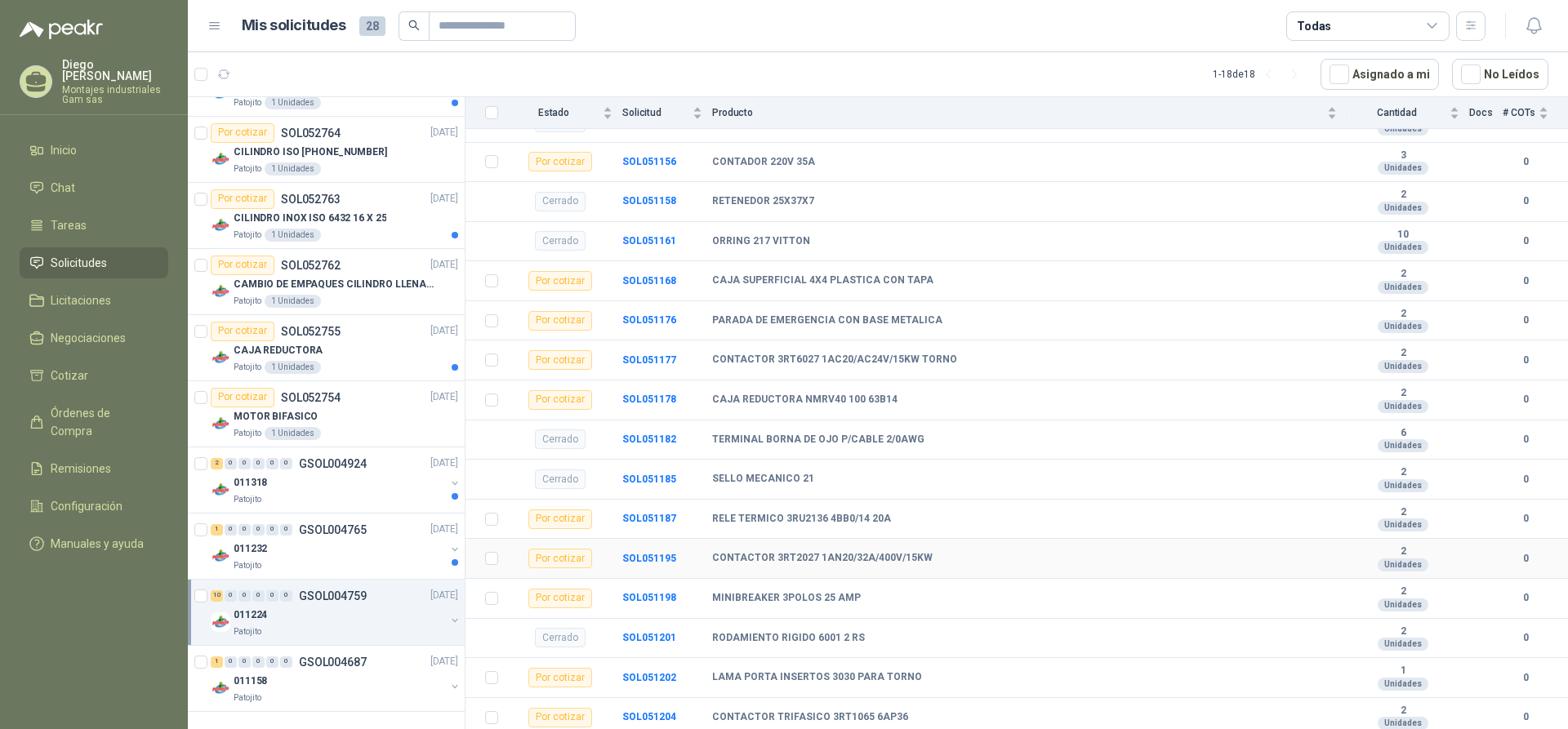
scroll to position [255, 0]
click at [291, 530] on div "0" at bounding box center [286, 529] width 12 height 11
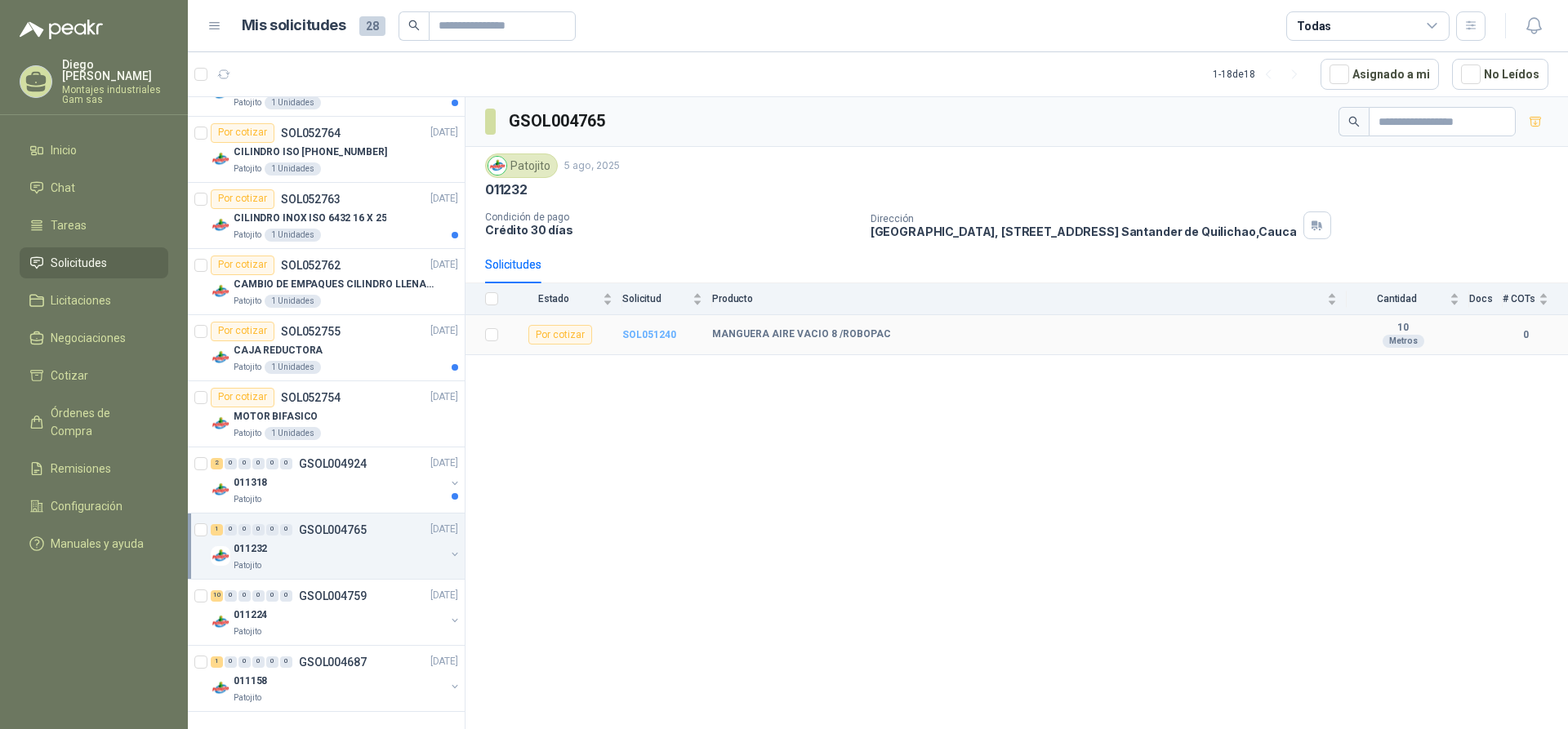
click at [657, 335] on b "SOL051240" at bounding box center [649, 335] width 54 height 11
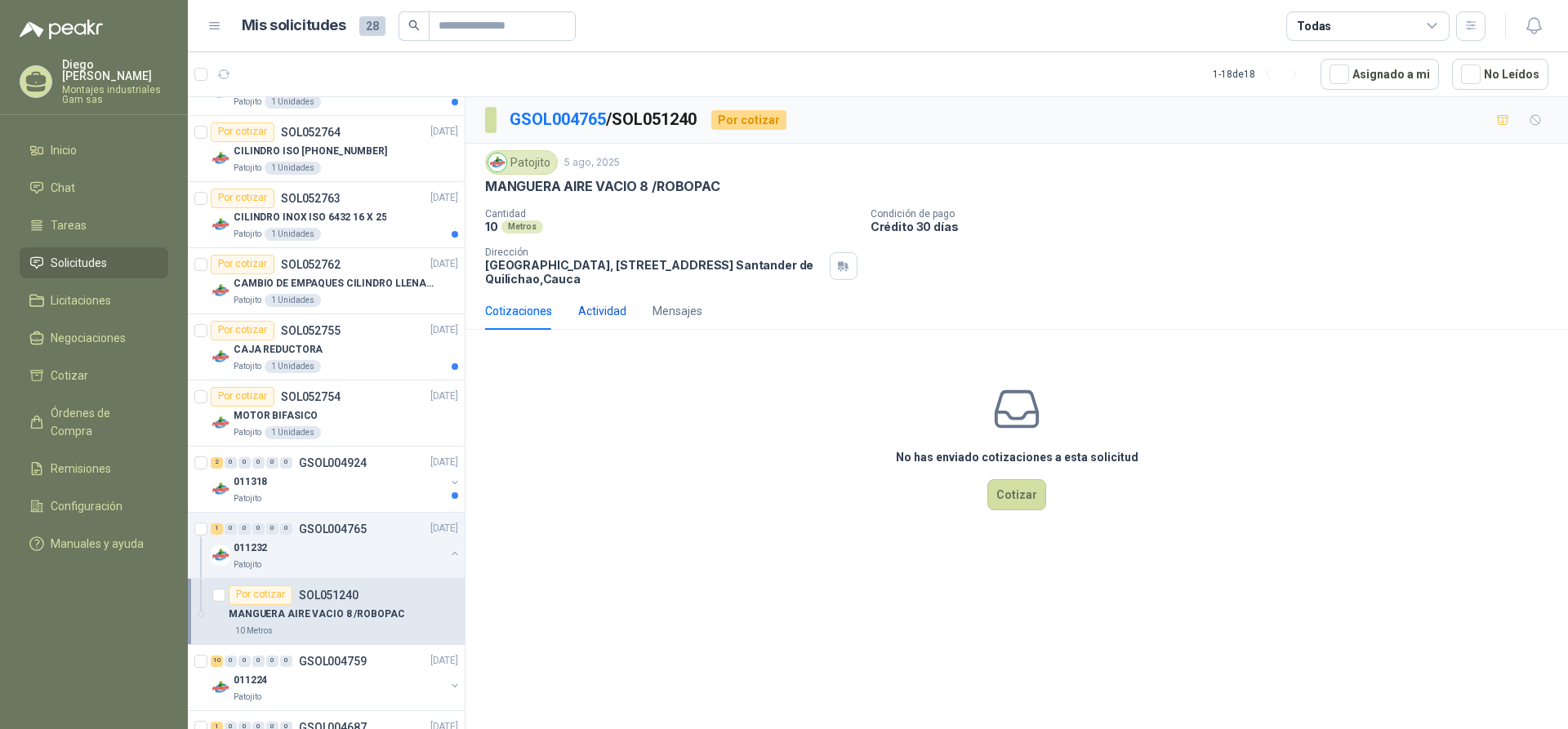
click at [598, 306] on div "Actividad" at bounding box center [602, 312] width 48 height 18
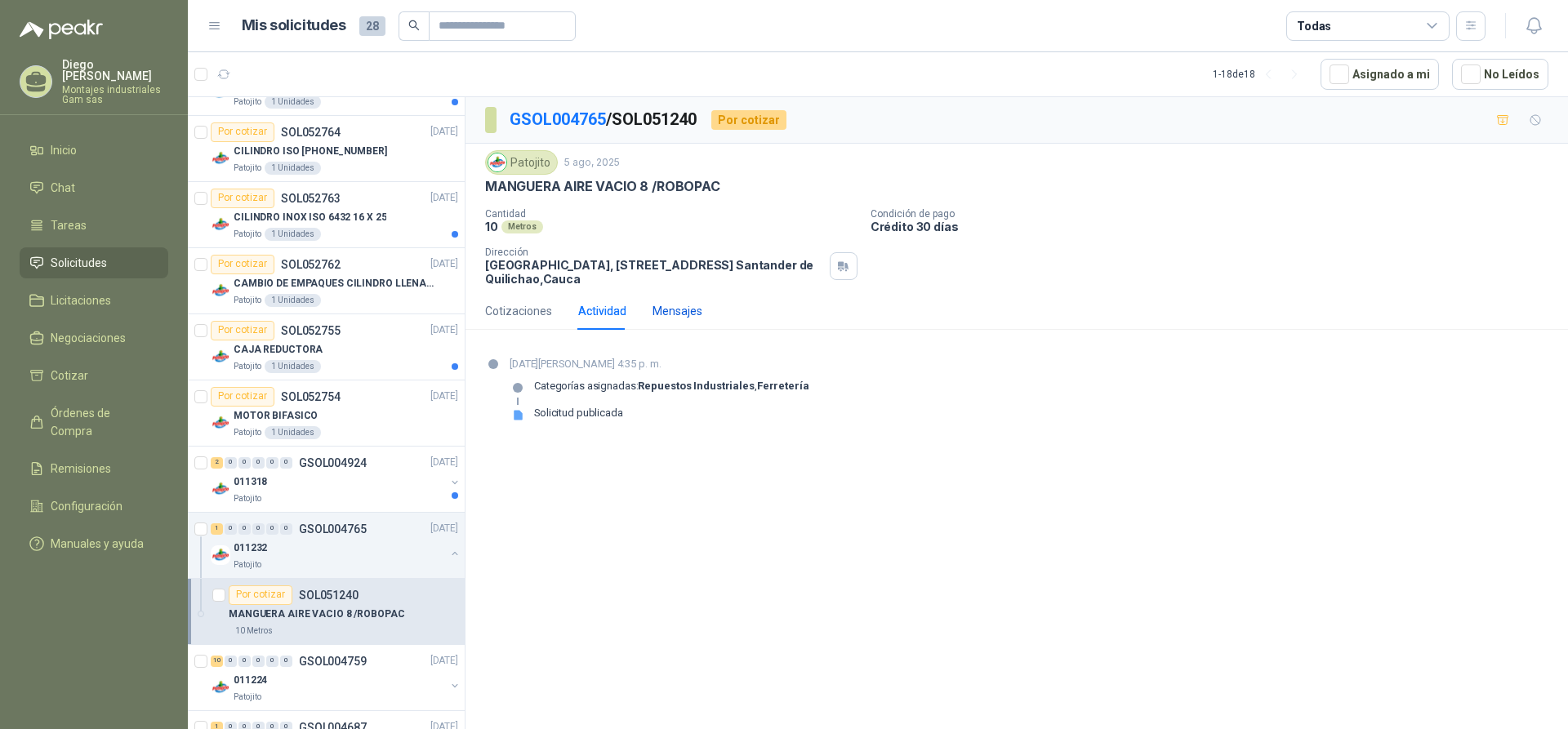
click at [674, 306] on div "Mensajes" at bounding box center [677, 312] width 50 height 18
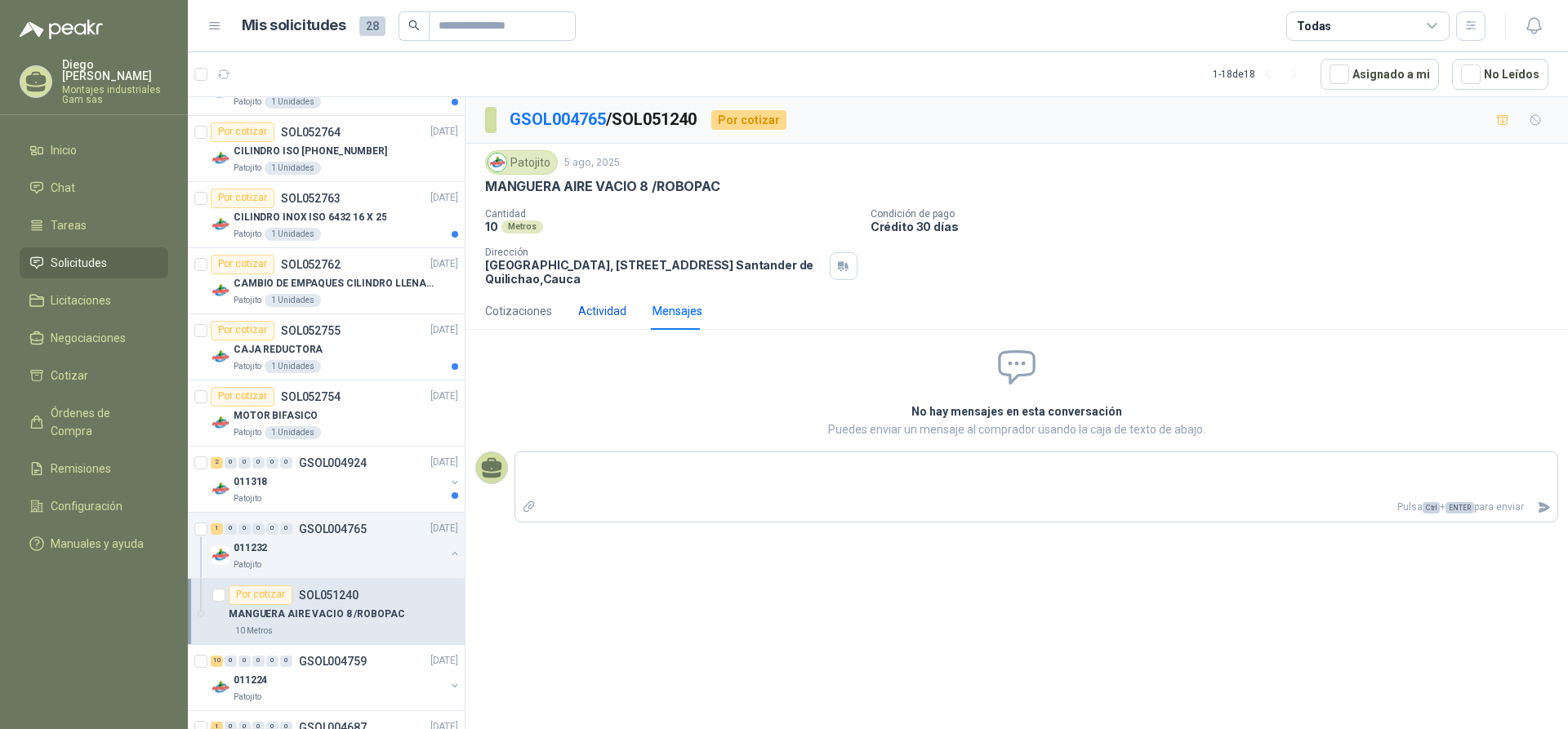
click at [602, 313] on div "Actividad" at bounding box center [602, 312] width 48 height 18
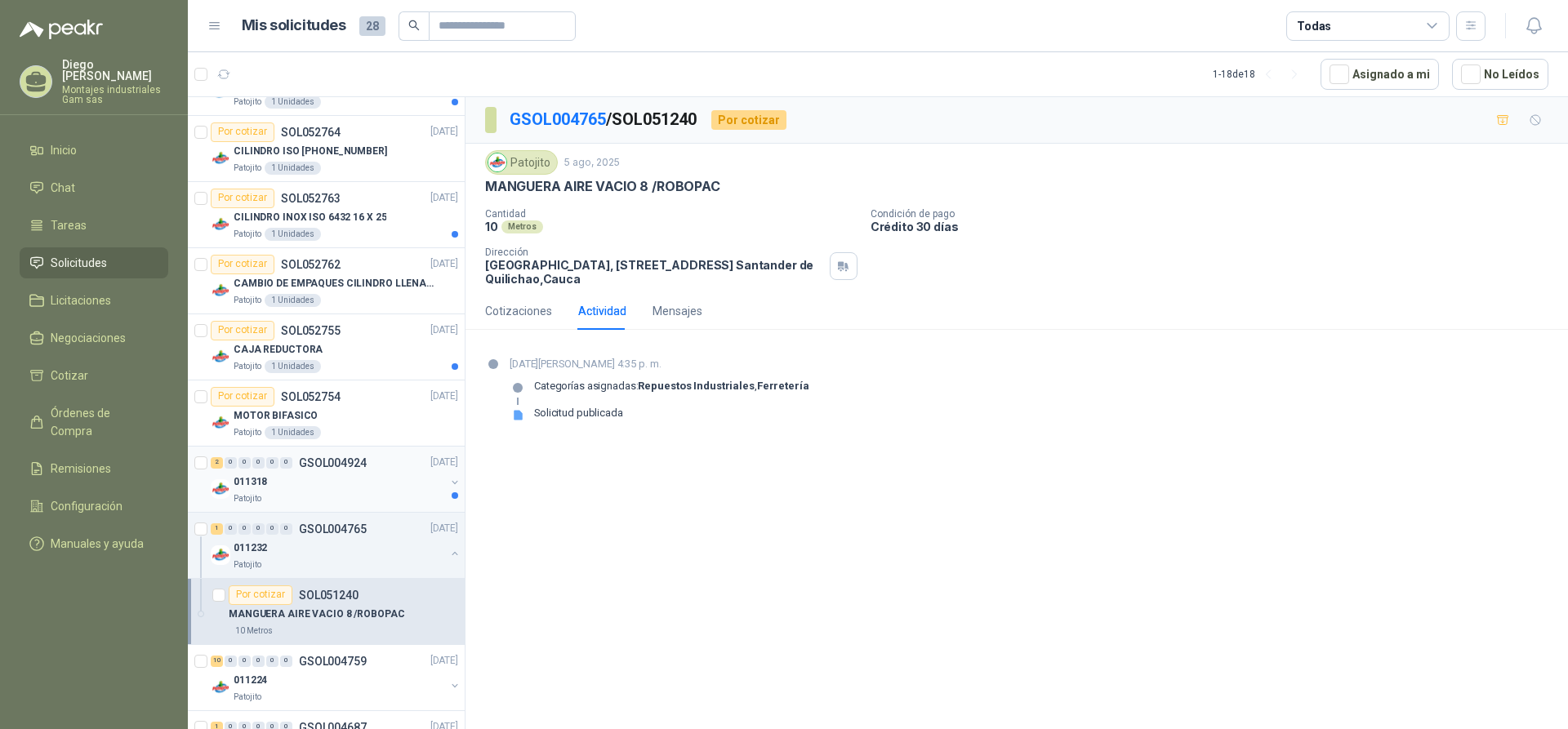
click at [322, 472] on div "011318" at bounding box center [340, 482] width 212 height 20
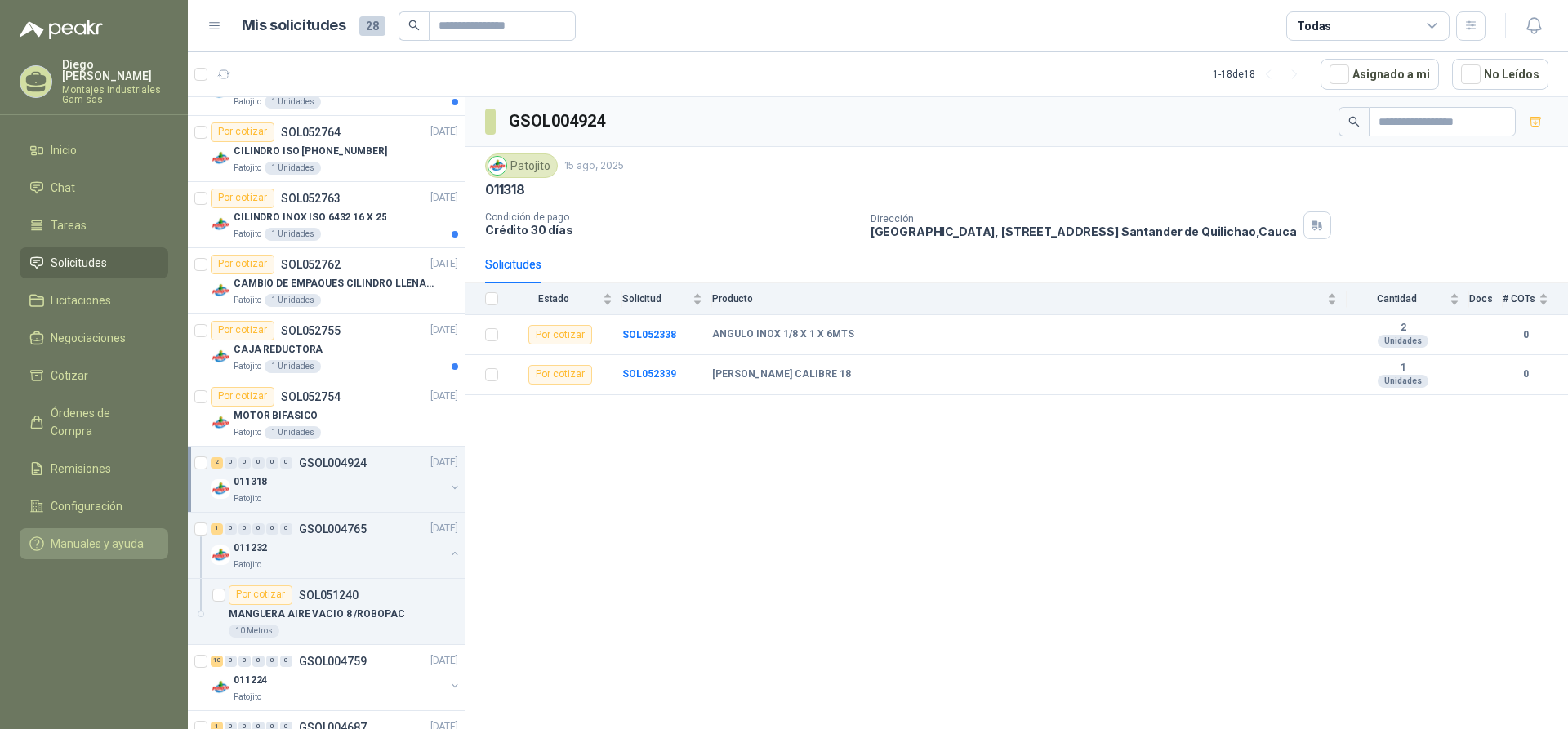
click at [78, 535] on span "Manuales y ayuda" at bounding box center [97, 544] width 93 height 18
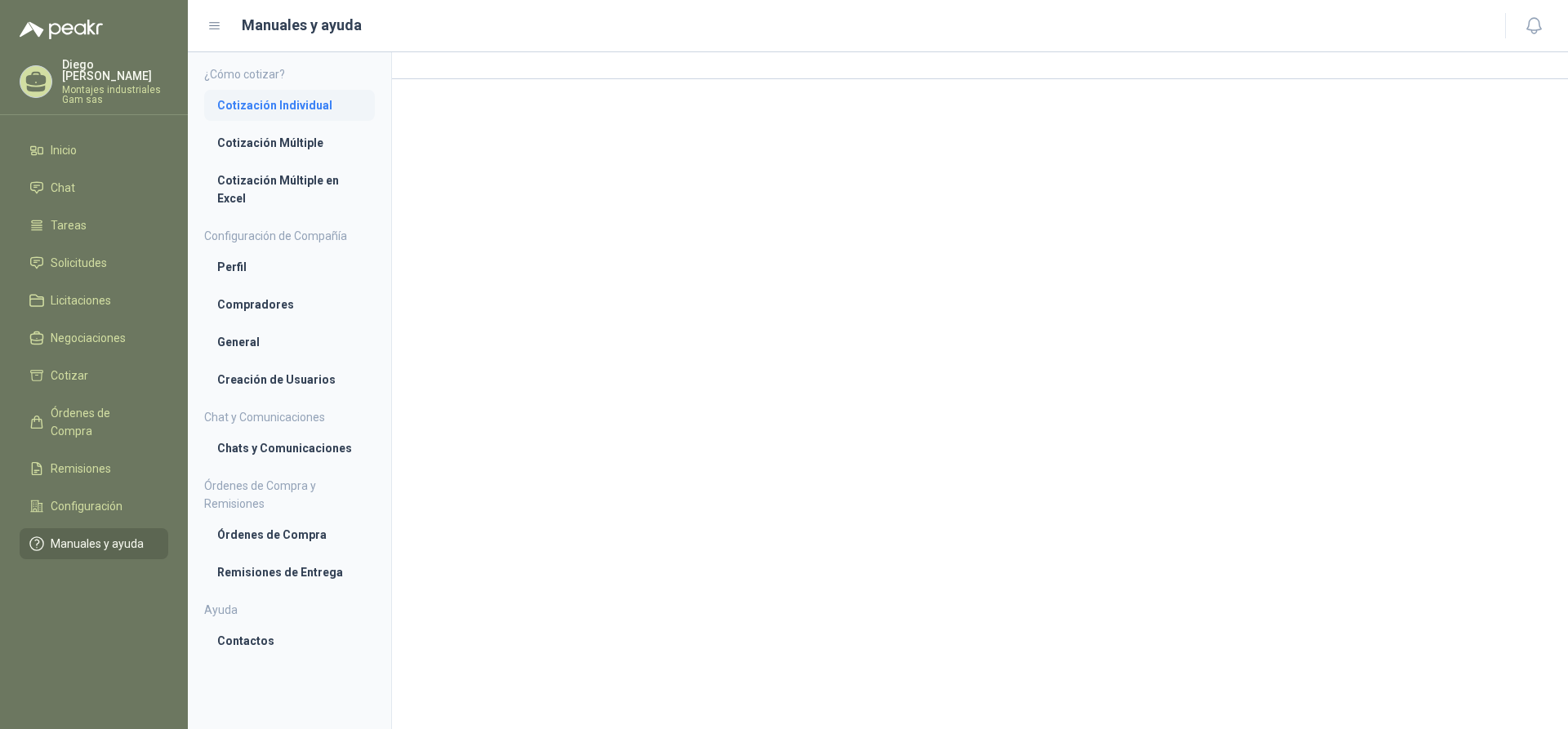
click at [294, 110] on li "Cotización Individual" at bounding box center [289, 105] width 145 height 18
click at [277, 539] on li "Órdenes de Compra" at bounding box center [289, 536] width 145 height 18
click at [243, 639] on li "Contactos" at bounding box center [289, 642] width 145 height 18
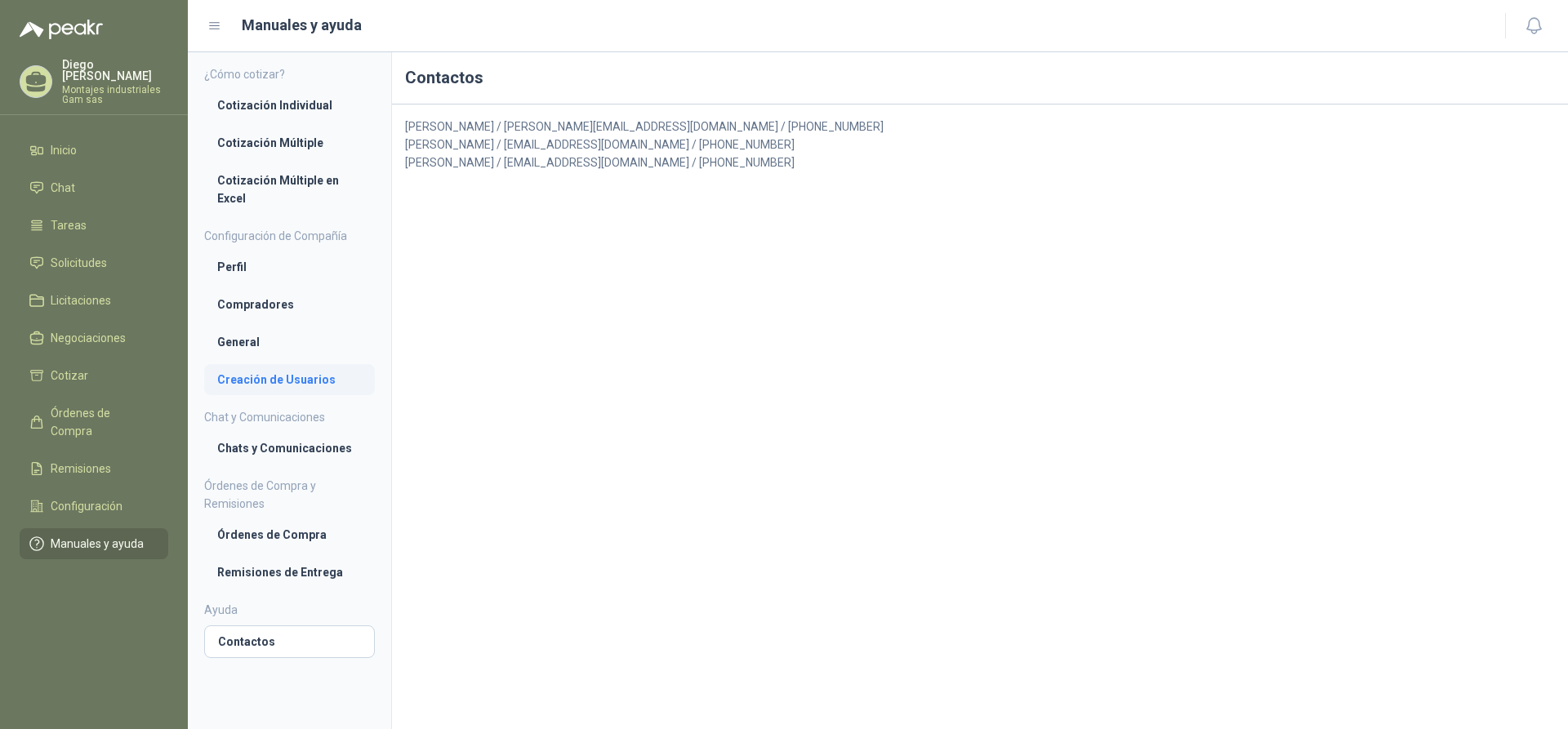
click at [280, 378] on li "Creación de Usuarios" at bounding box center [289, 379] width 145 height 18
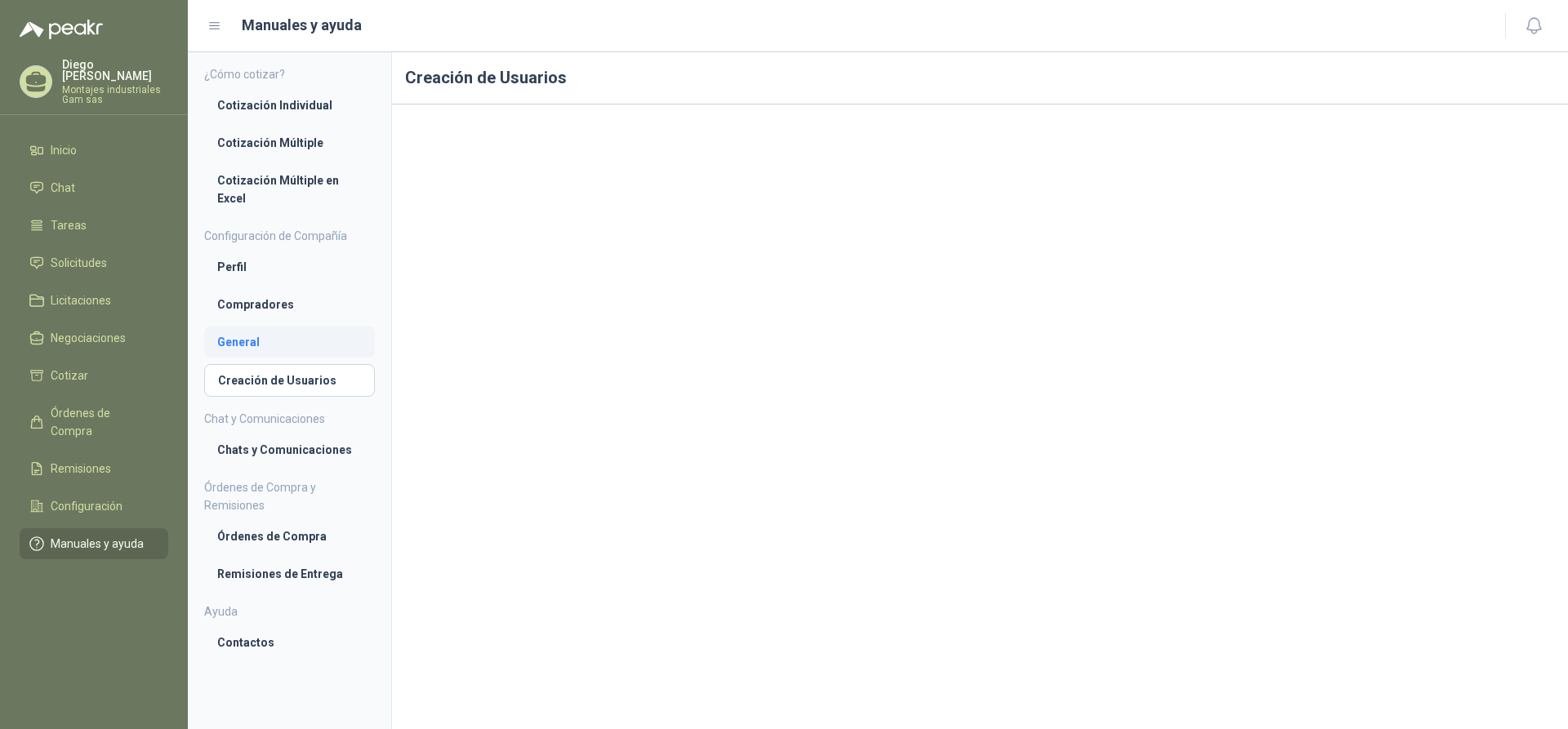
click at [237, 343] on li "General" at bounding box center [289, 343] width 145 height 18
click at [236, 309] on li "Compradores" at bounding box center [289, 305] width 145 height 18
click at [231, 265] on li "Perfil" at bounding box center [289, 267] width 145 height 18
click at [237, 266] on li "Perfil" at bounding box center [289, 268] width 143 height 18
click at [65, 141] on span "Inicio" at bounding box center [64, 150] width 26 height 18
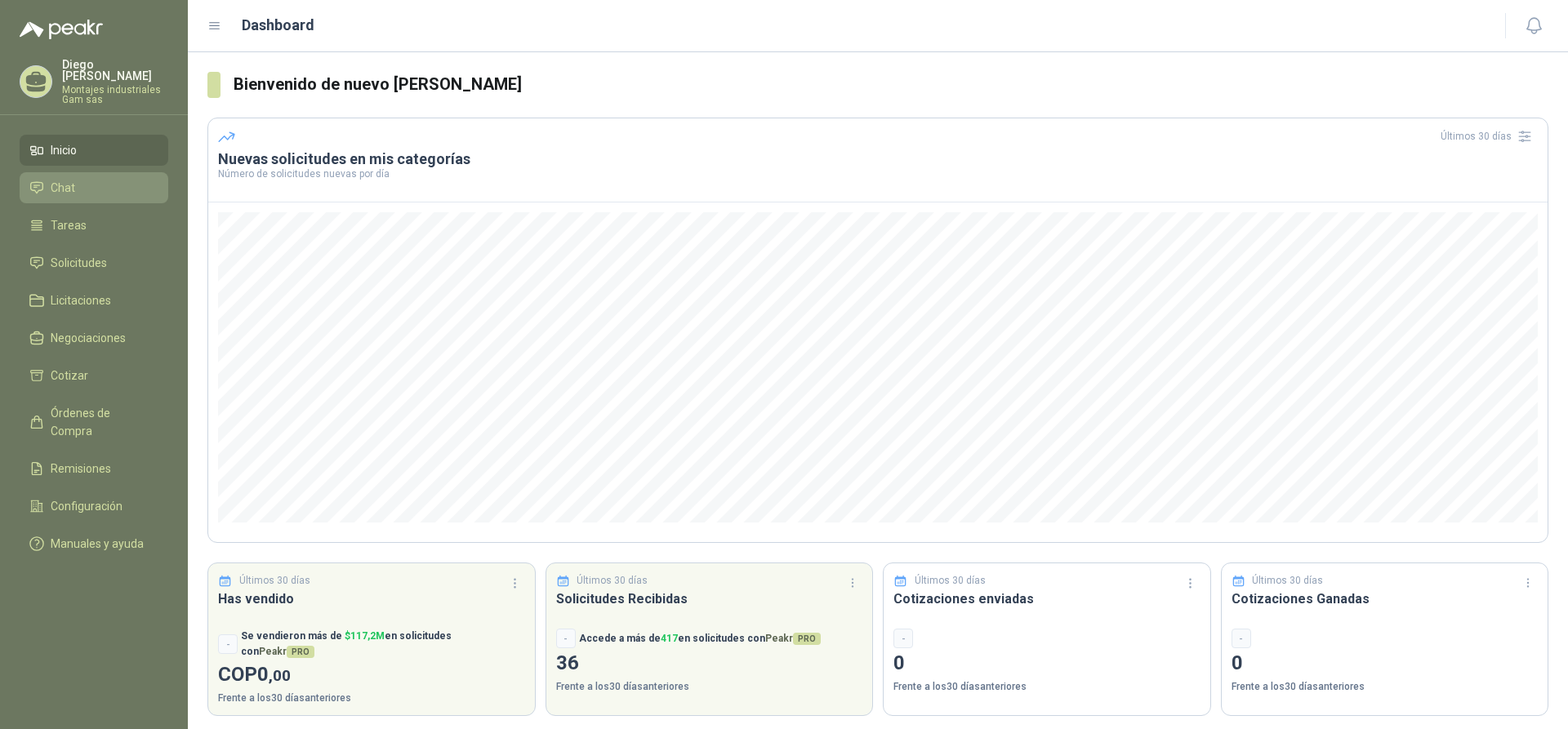
click at [68, 179] on span "Chat" at bounding box center [63, 188] width 25 height 18
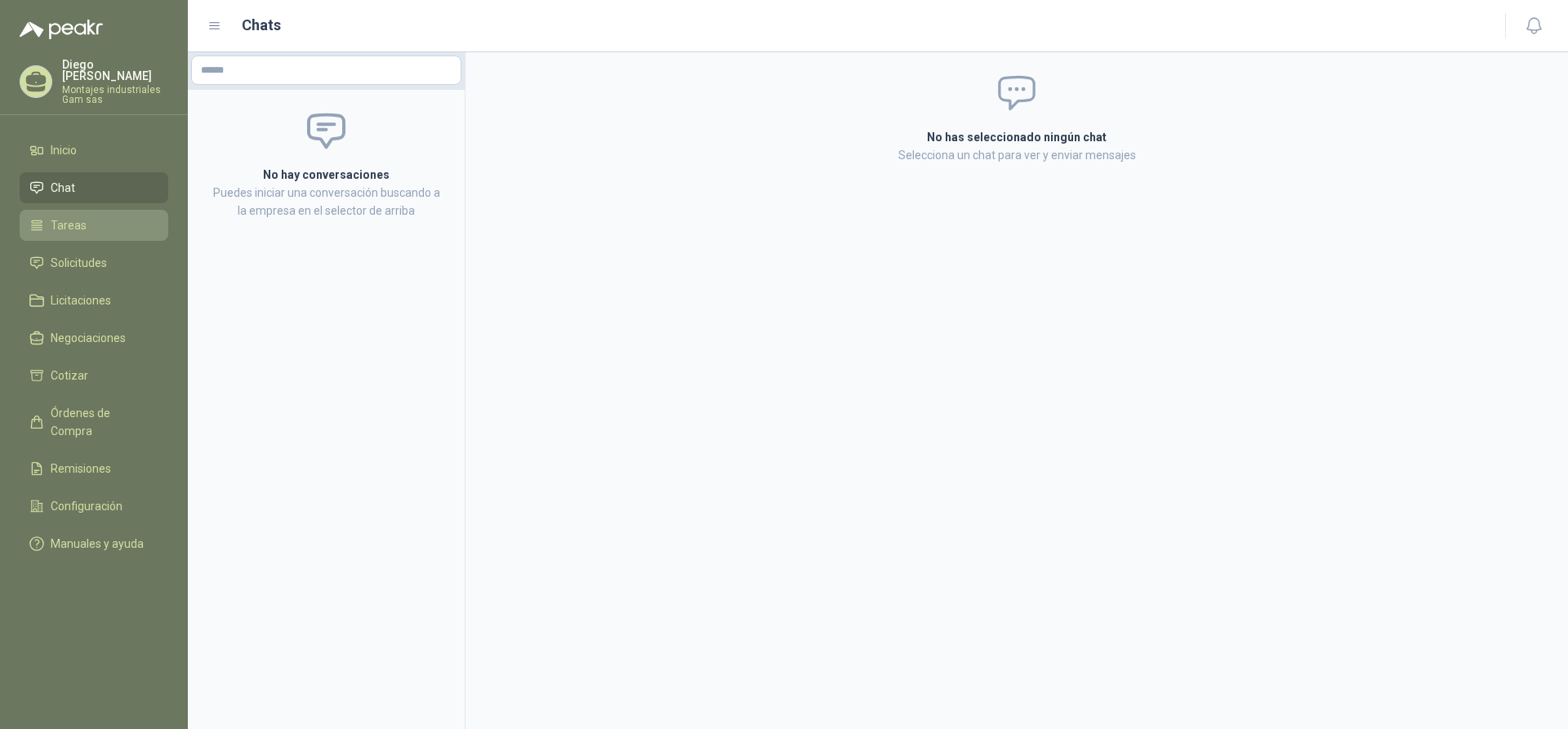
click at [65, 217] on span "Tareas" at bounding box center [69, 226] width 36 height 18
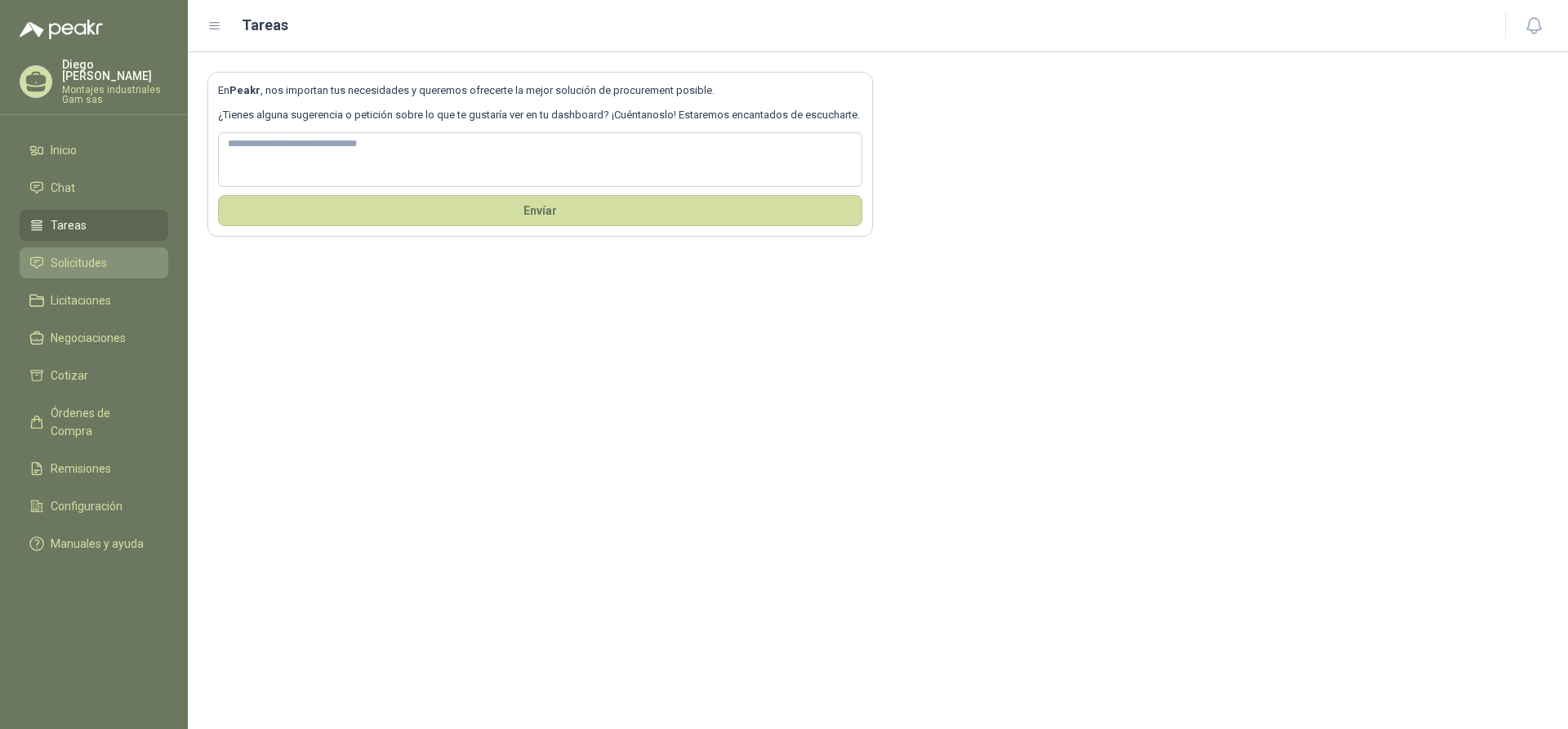
click at [82, 255] on span "Solicitudes" at bounding box center [79, 263] width 56 height 18
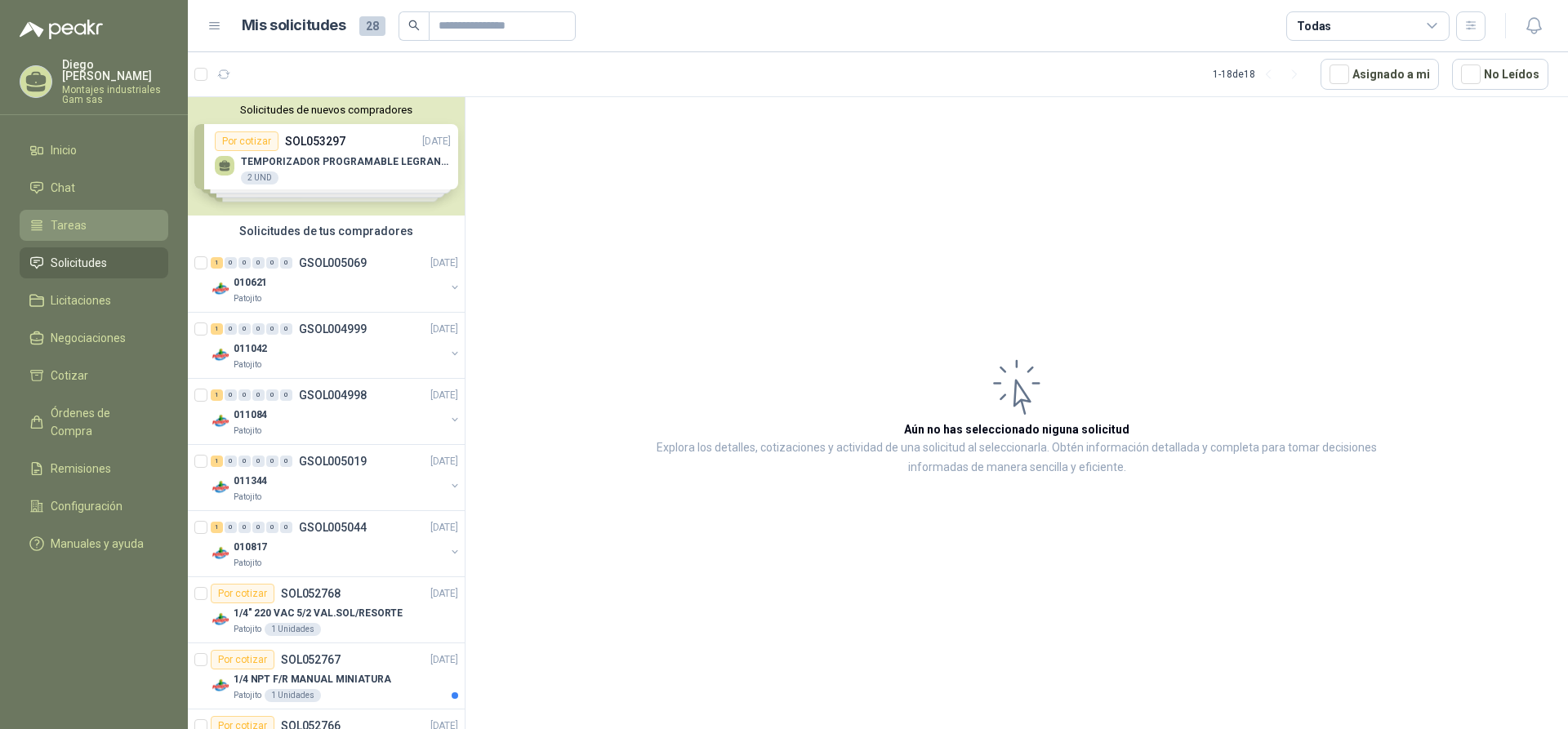
click at [79, 225] on link "Tareas" at bounding box center [94, 225] width 149 height 31
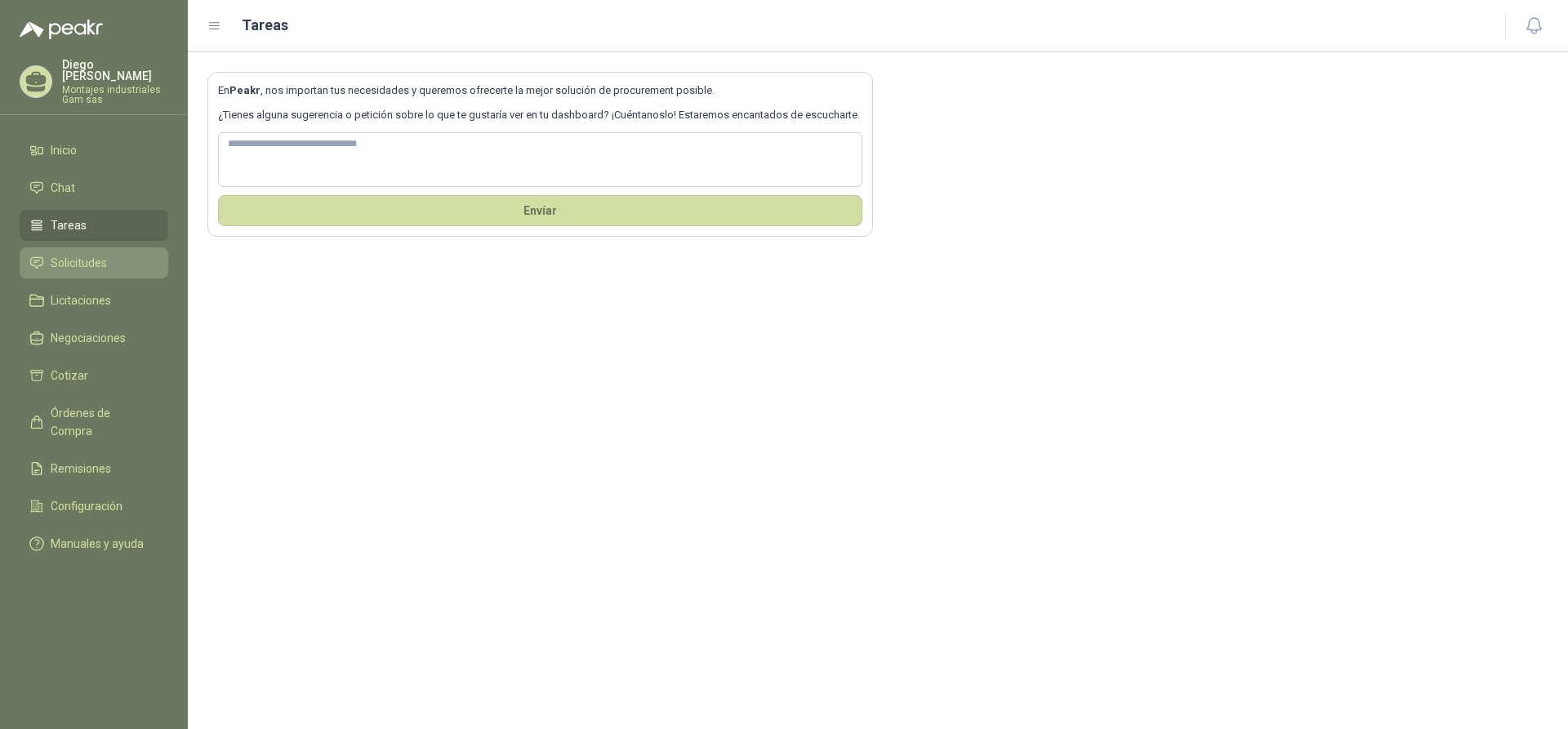
click at [85, 254] on span "Solicitudes" at bounding box center [79, 263] width 56 height 18
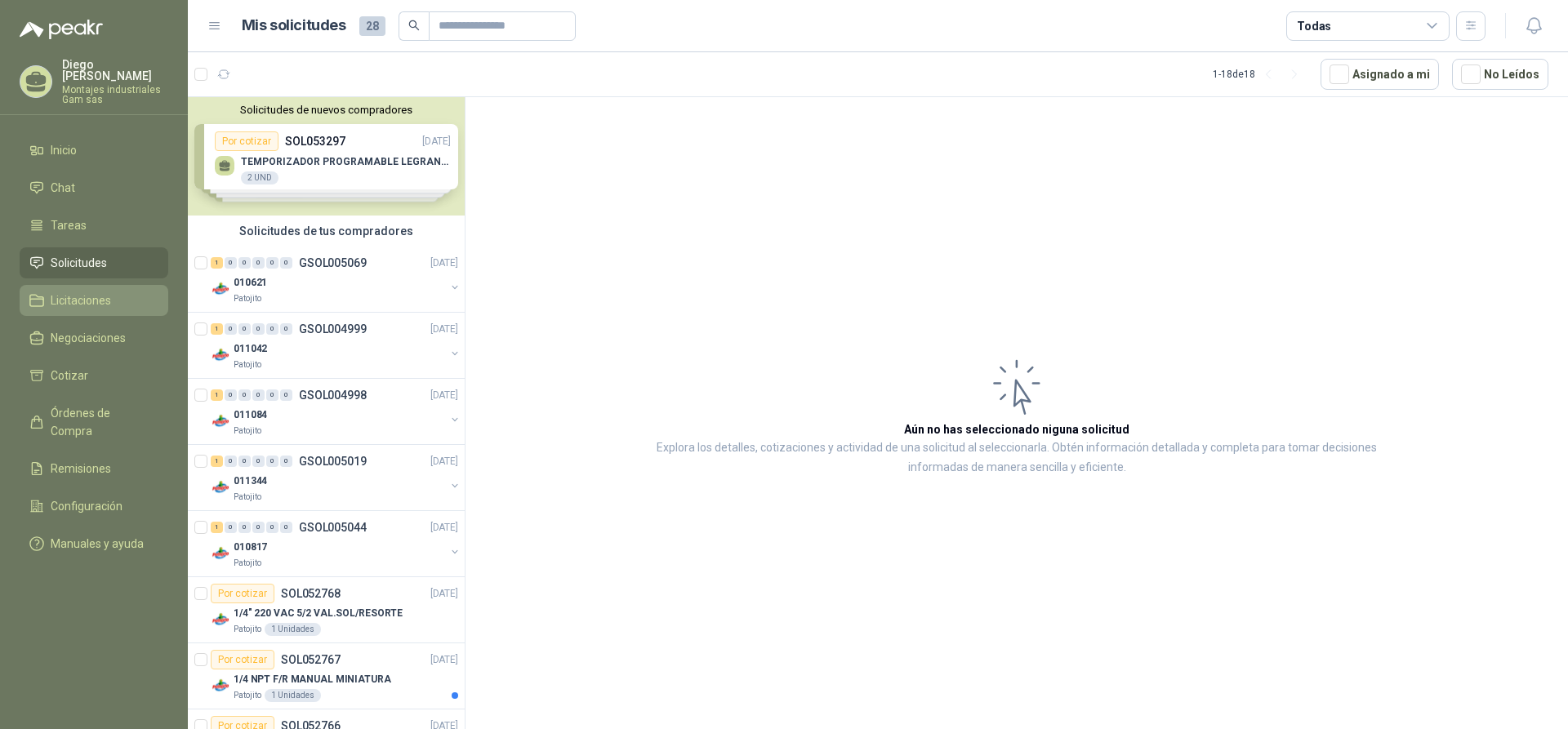
click at [74, 292] on span "Licitaciones" at bounding box center [81, 301] width 61 height 18
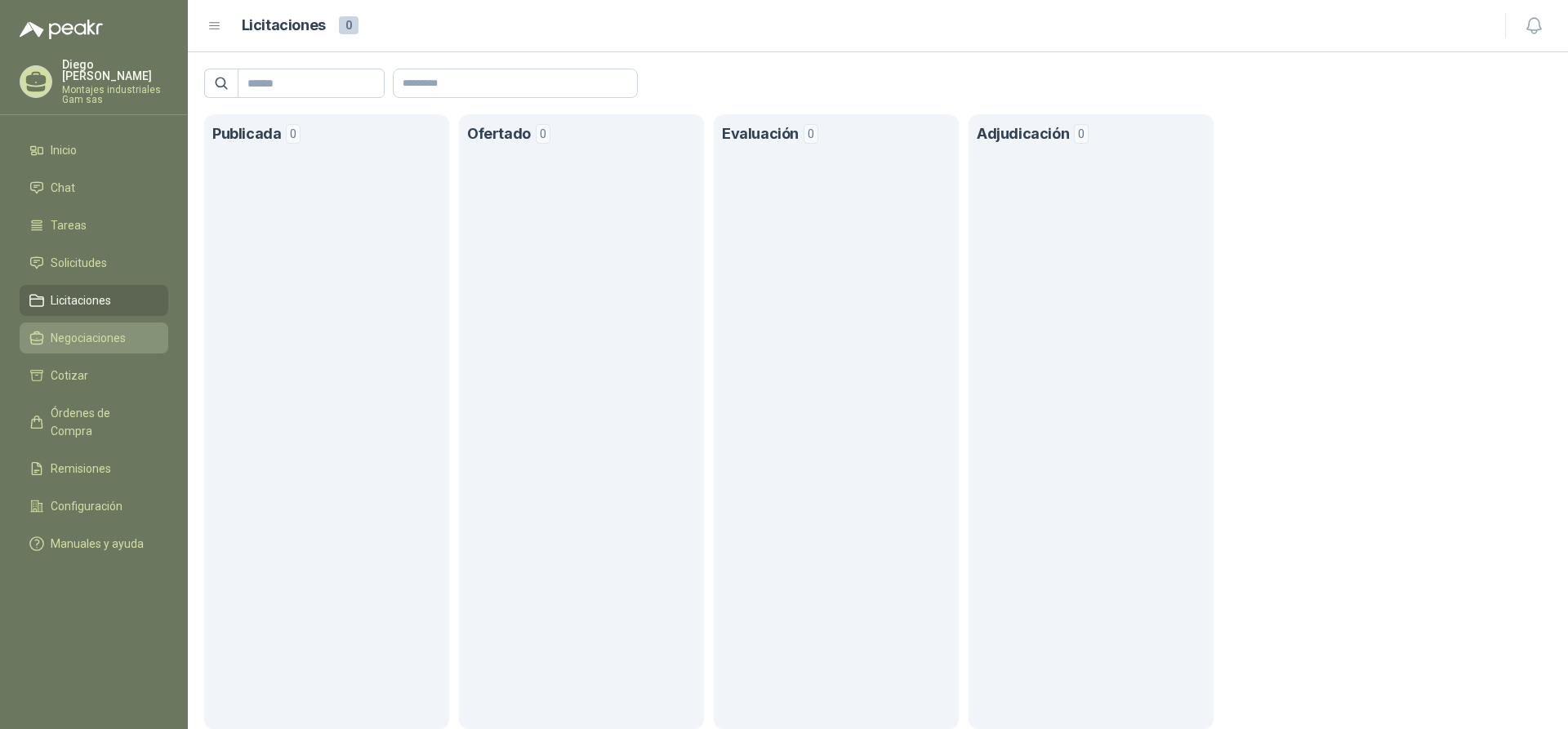
click at [76, 330] on span "Negociaciones" at bounding box center [88, 339] width 75 height 18
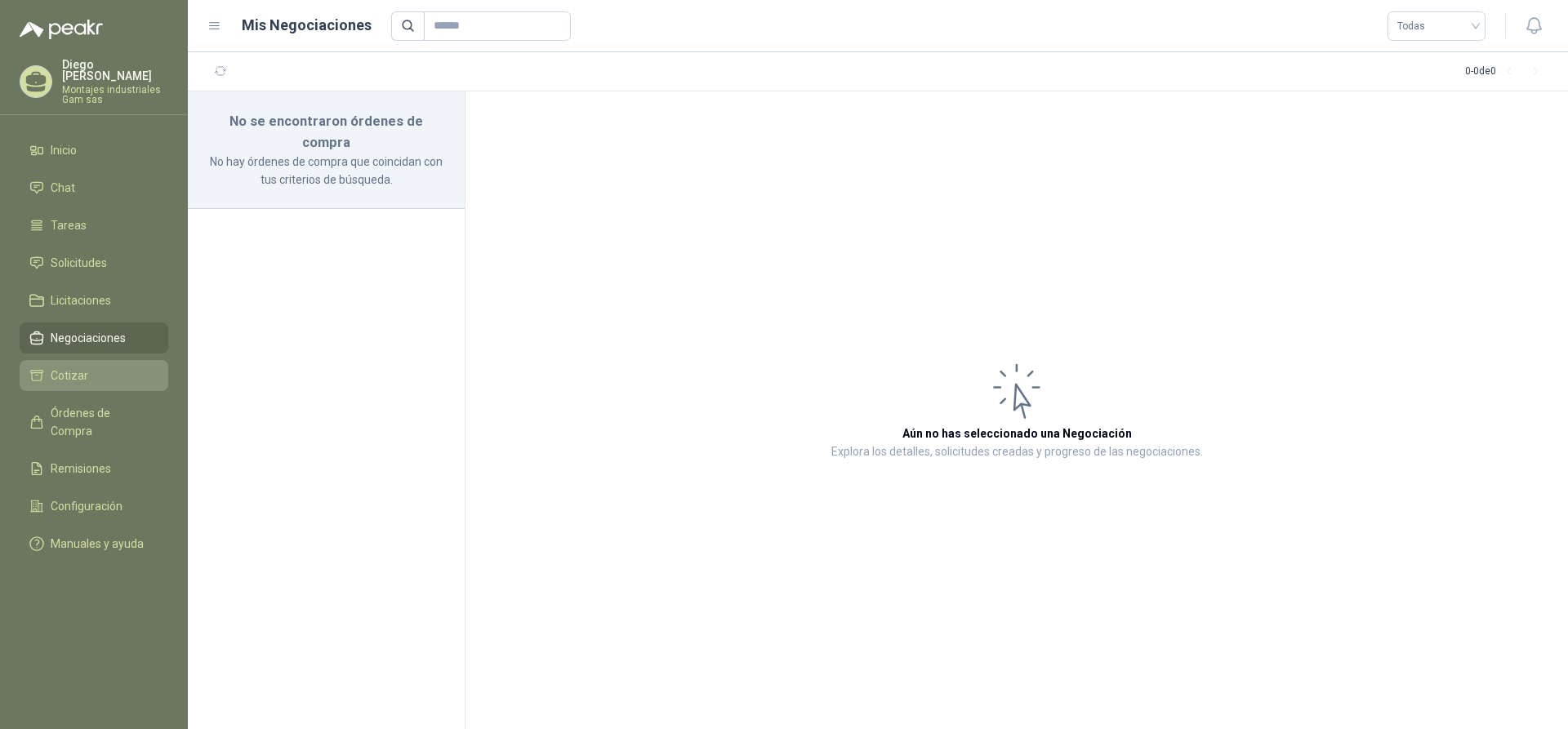
click at [70, 366] on span "Cotizar" at bounding box center [70, 375] width 38 height 18
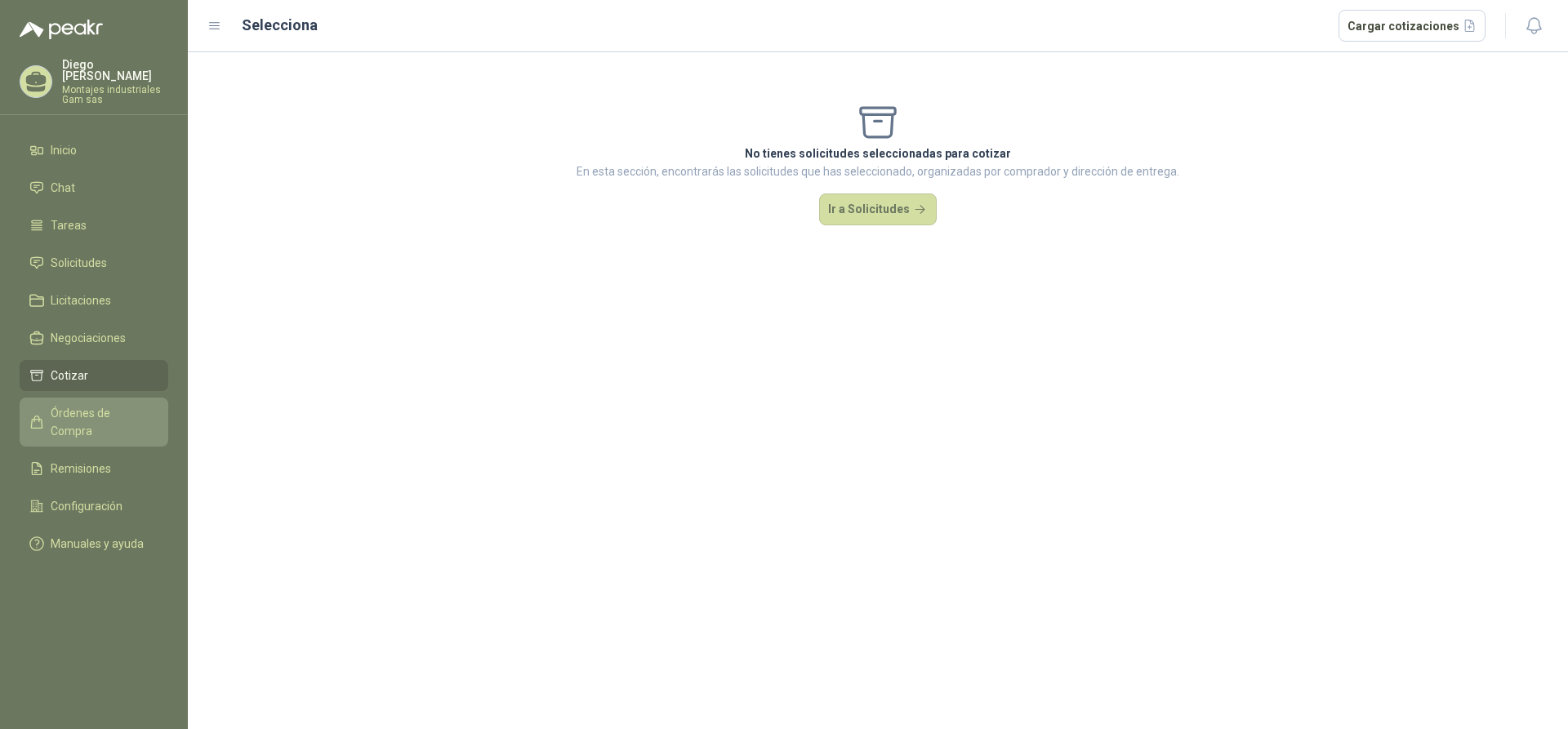
click at [74, 404] on span "Órdenes de Compra" at bounding box center [102, 422] width 102 height 36
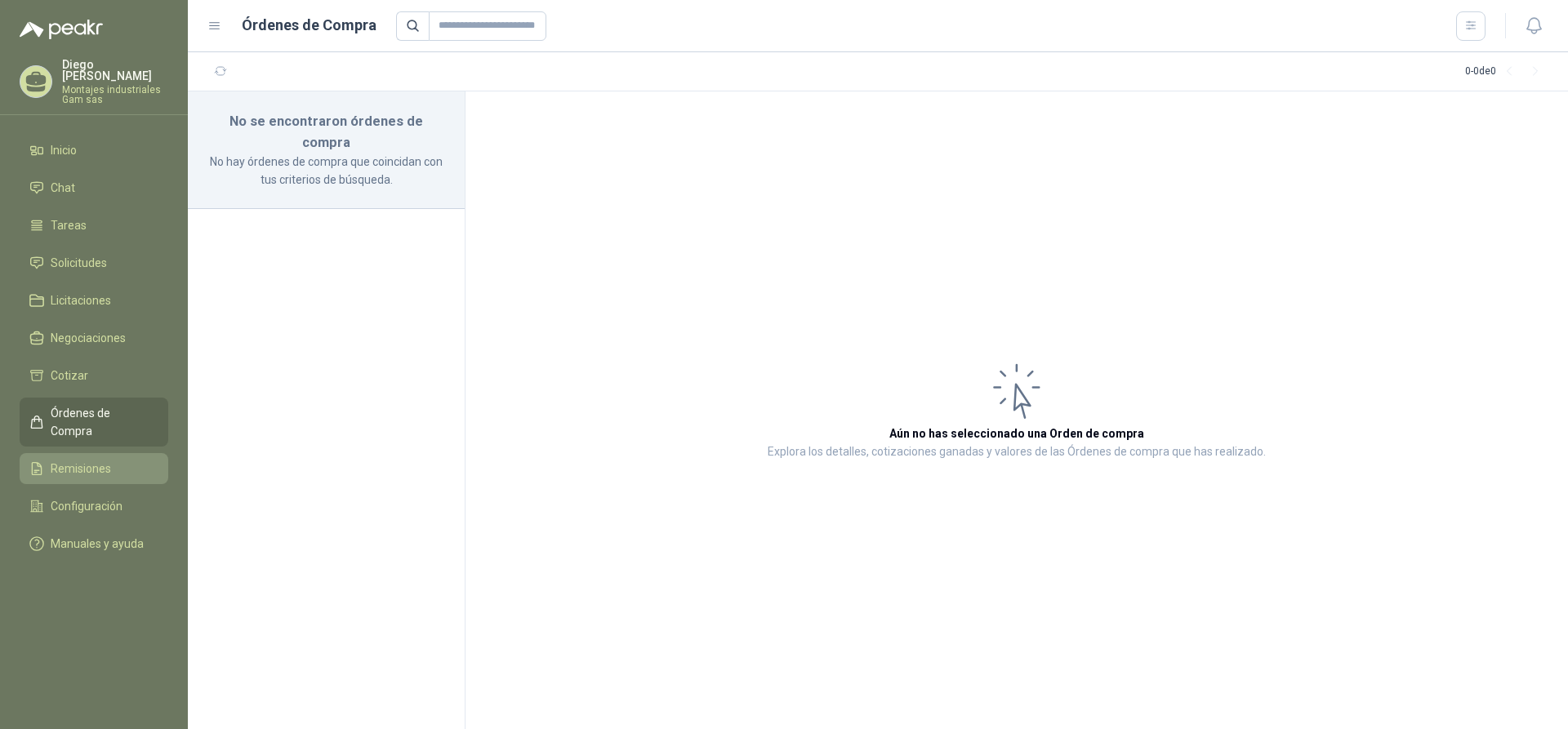
click at [79, 459] on span "Remisiones" at bounding box center [81, 468] width 61 height 18
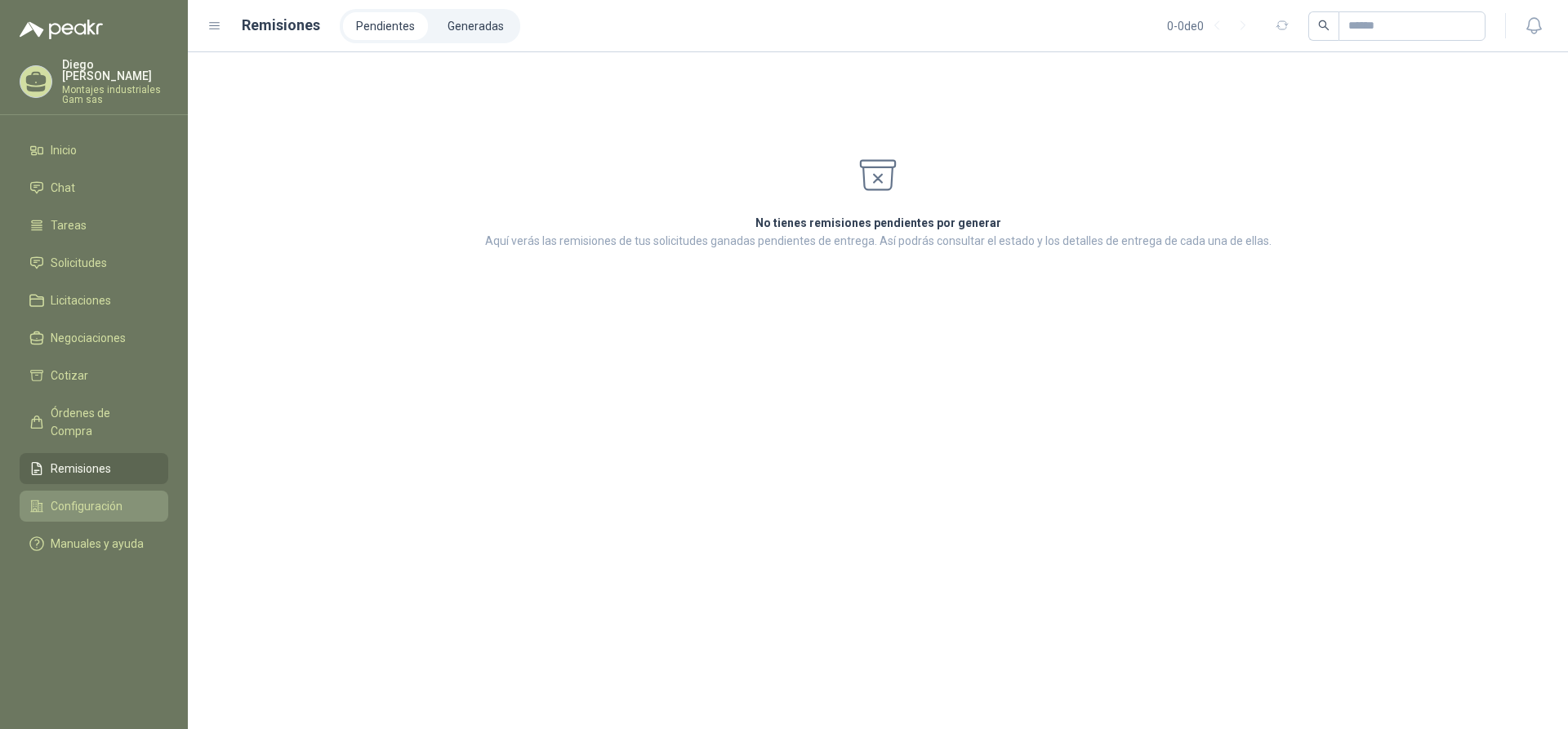
click at [79, 497] on span "Configuración" at bounding box center [87, 506] width 72 height 18
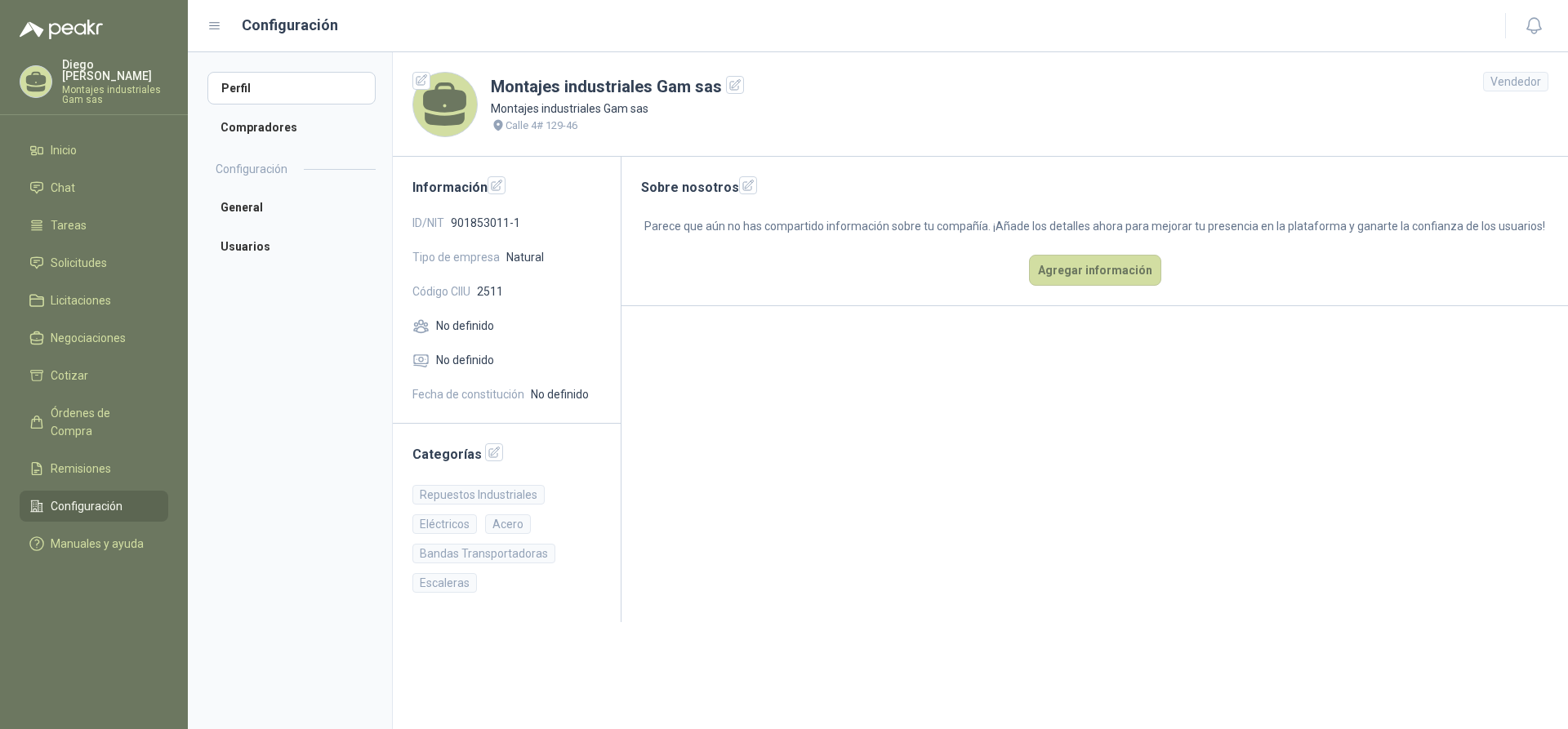
click at [863, 458] on main "Sobre nosotros Parece que aún no has compartido información sobre tu compañía. …" at bounding box center [1095, 389] width 947 height 465
click at [489, 452] on icon "button" at bounding box center [494, 452] width 11 height 11
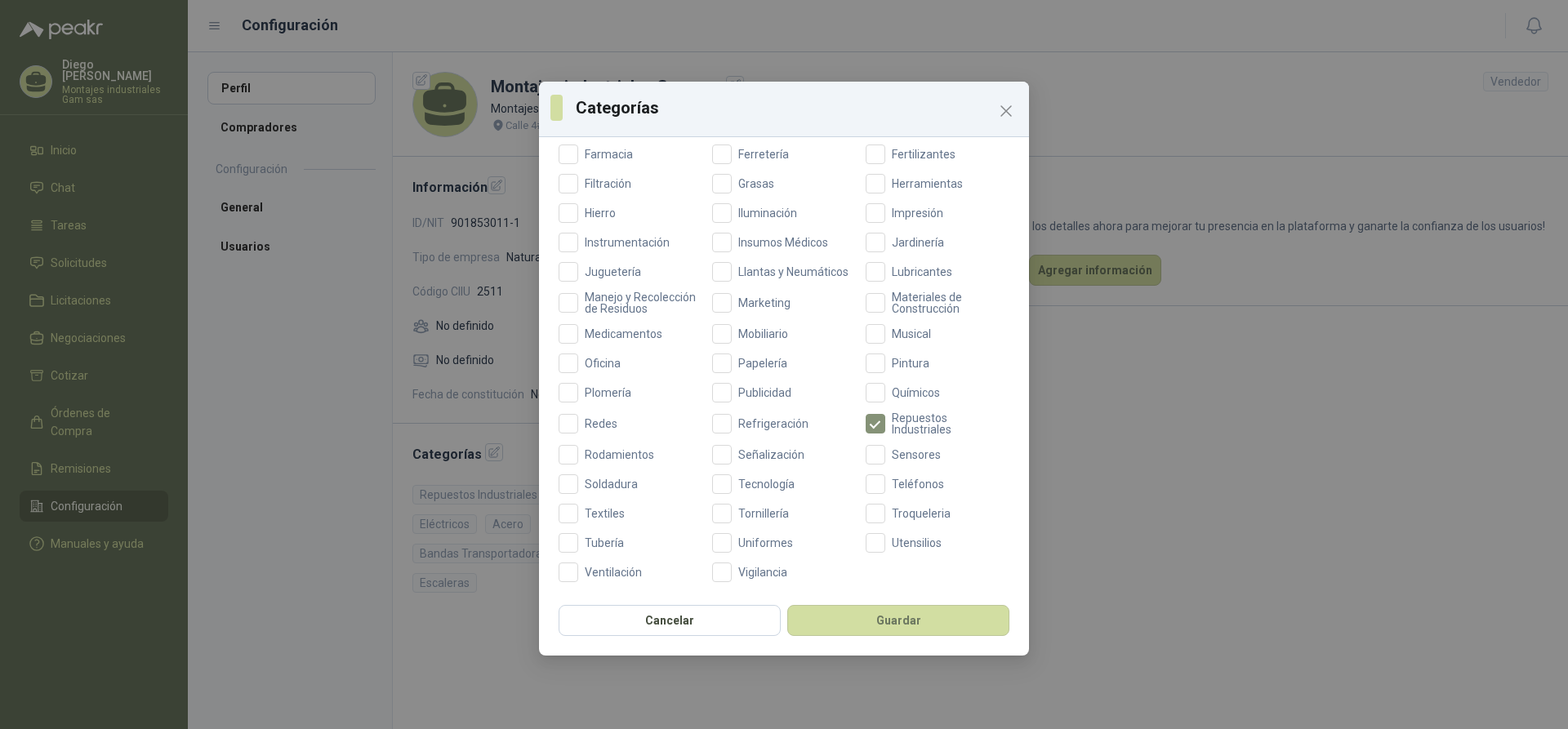
scroll to position [483, 0]
click at [908, 616] on button "Guardar" at bounding box center [898, 620] width 222 height 31
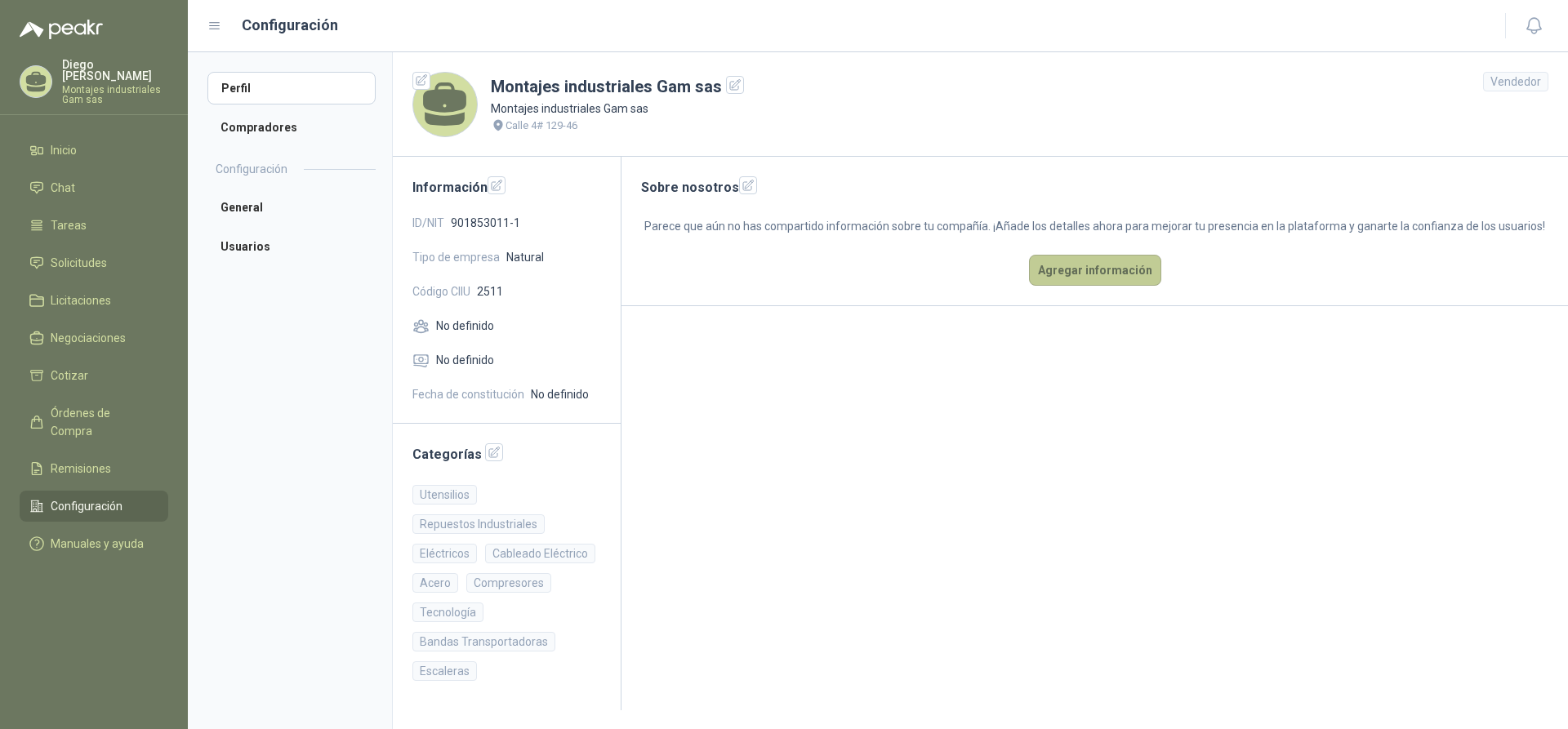
click at [1076, 272] on button "Agregar información" at bounding box center [1095, 270] width 132 height 31
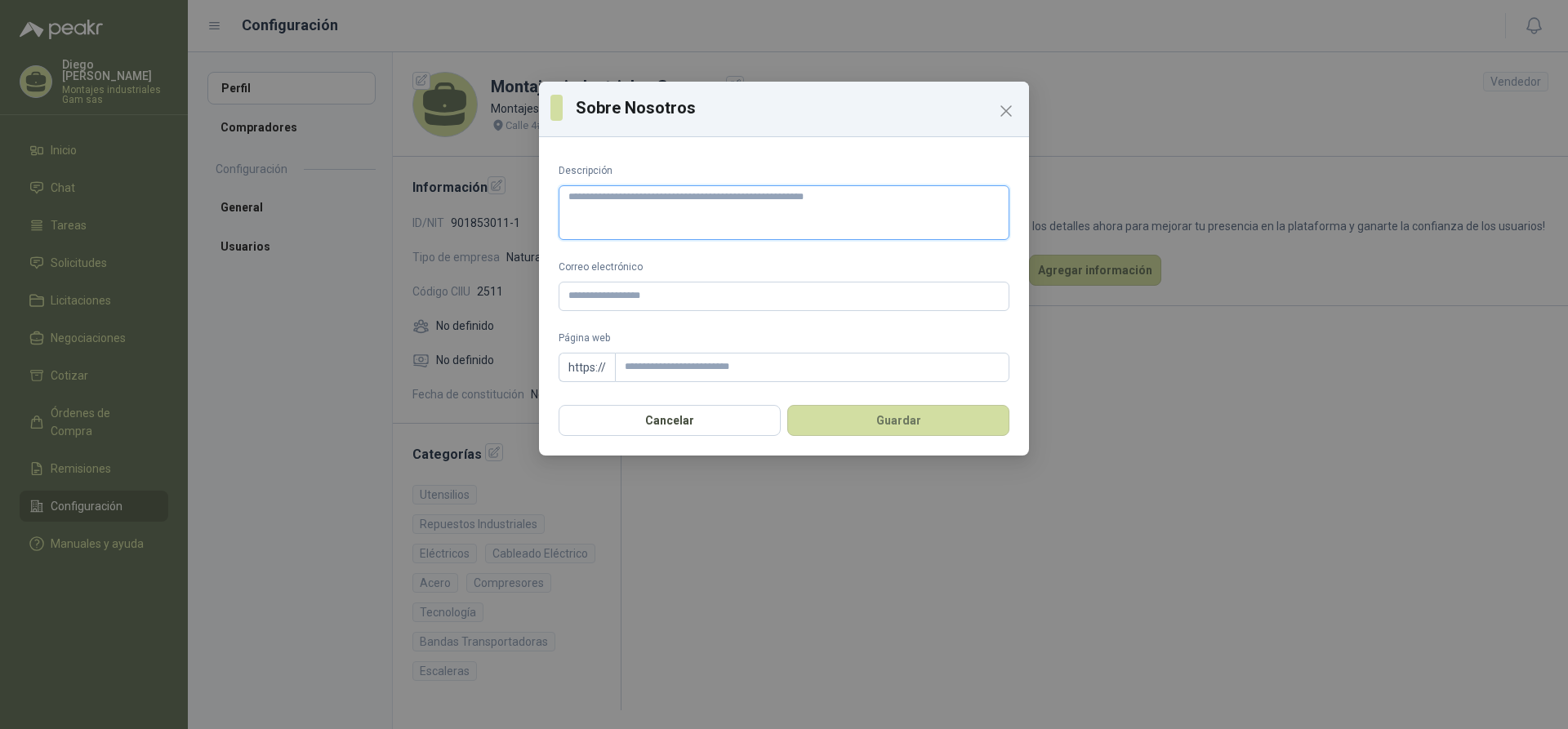
click at [694, 200] on textarea "Descripción" at bounding box center [783, 213] width 450 height 55
click at [589, 199] on textarea "Descripción" at bounding box center [783, 213] width 450 height 55
click at [584, 202] on textarea "Descripción" at bounding box center [783, 213] width 450 height 55
type textarea "**"
type textarea "***"
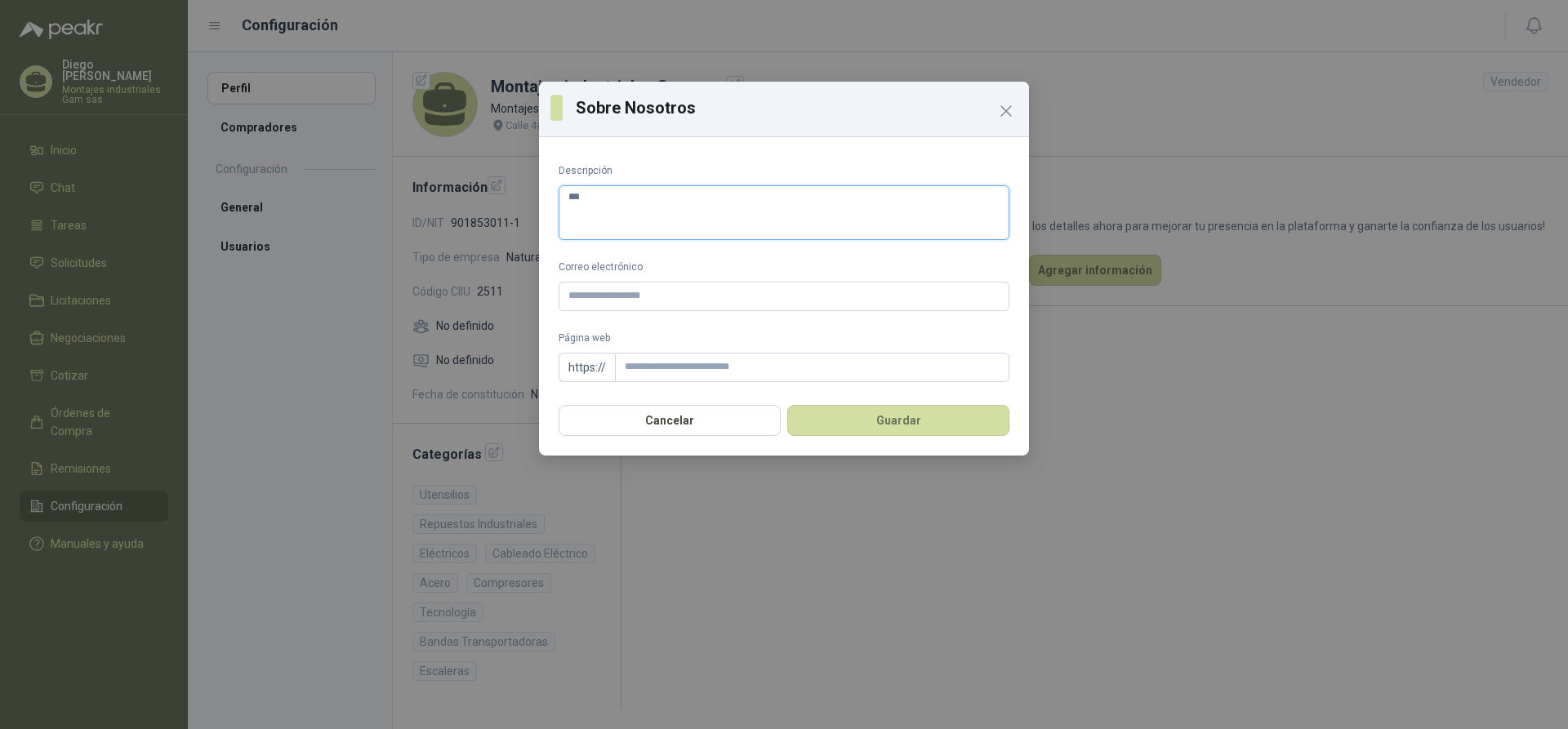
type textarea "****"
type textarea "*****"
type textarea "******"
type textarea "*******"
type textarea "********"
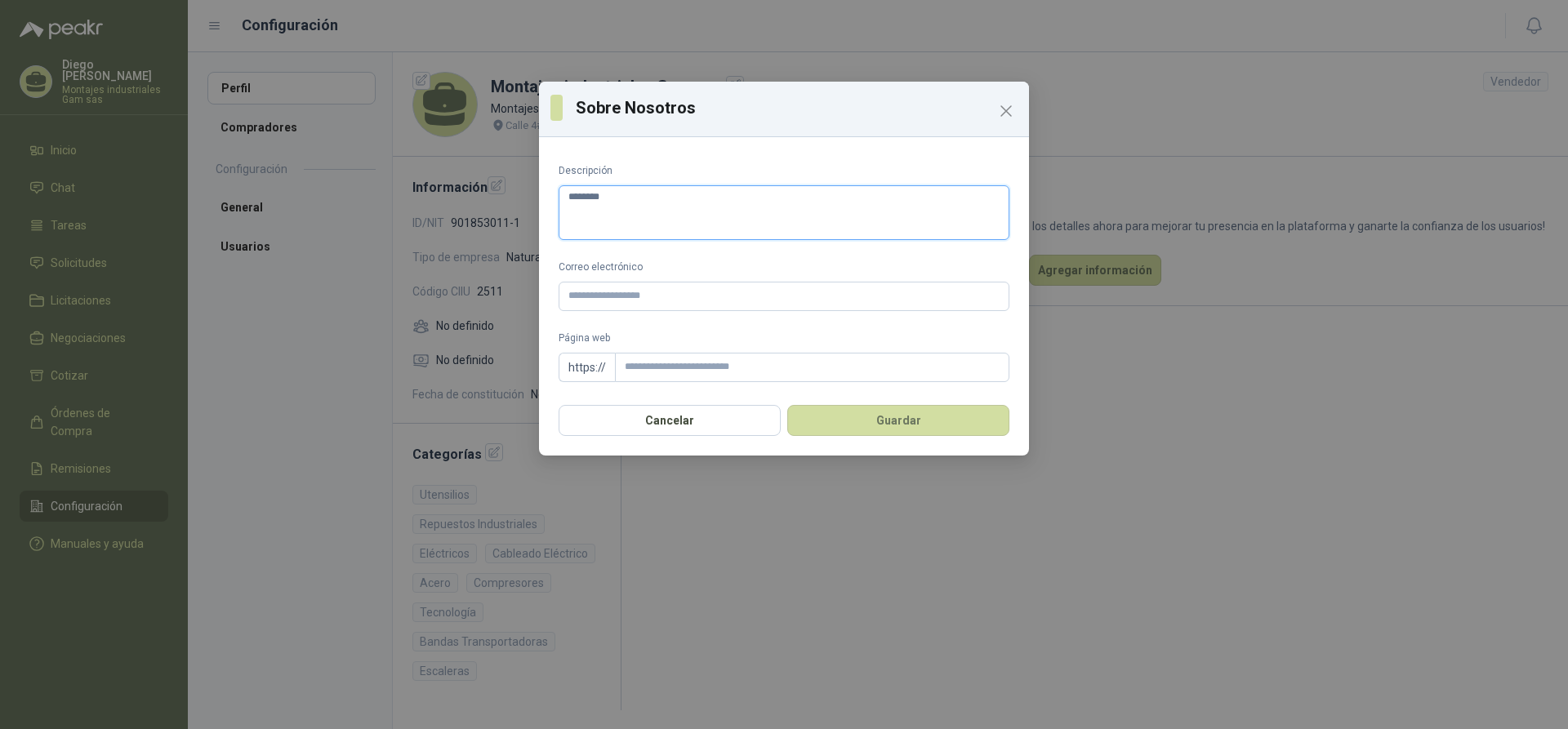
type textarea "********"
type textarea "**********"
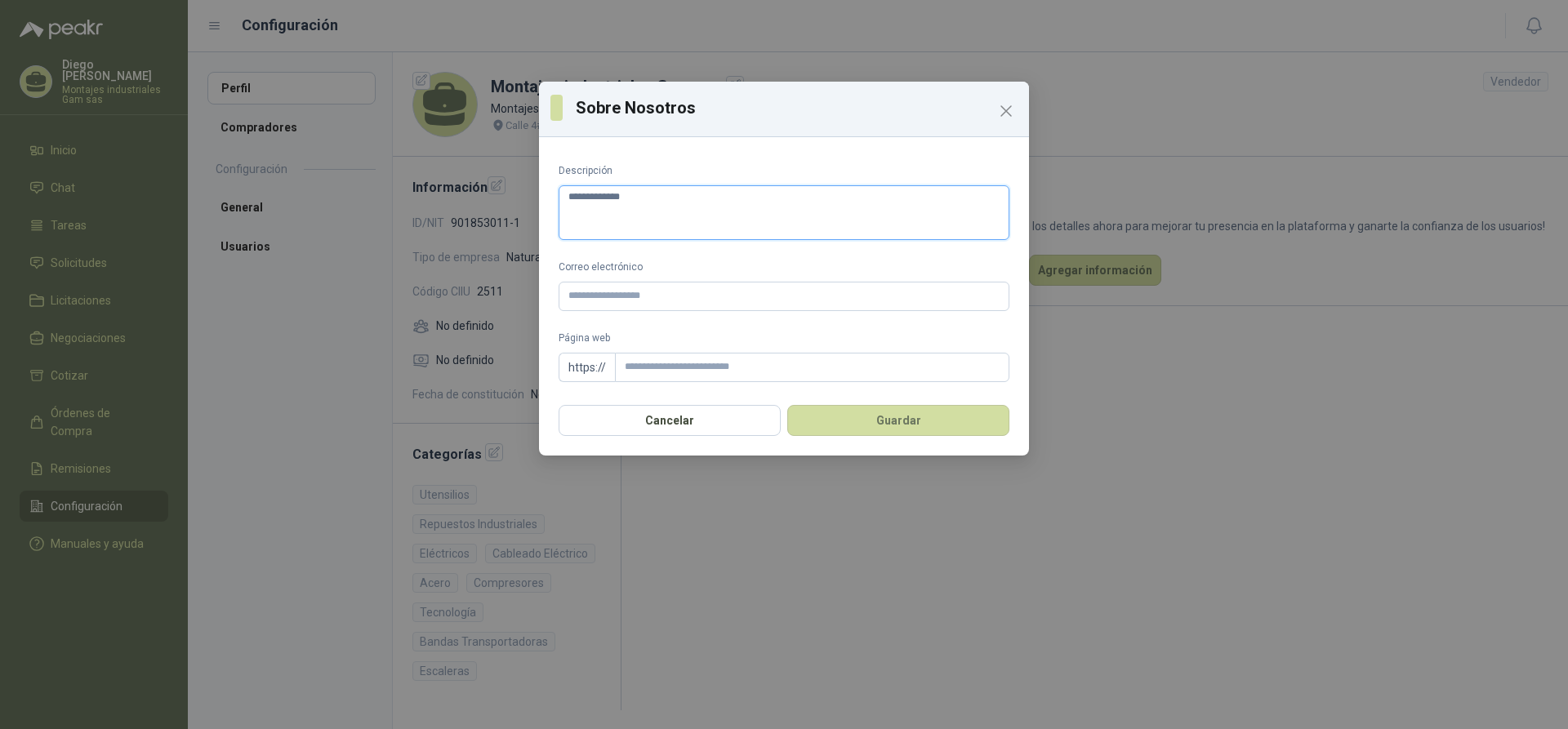
type textarea "**********"
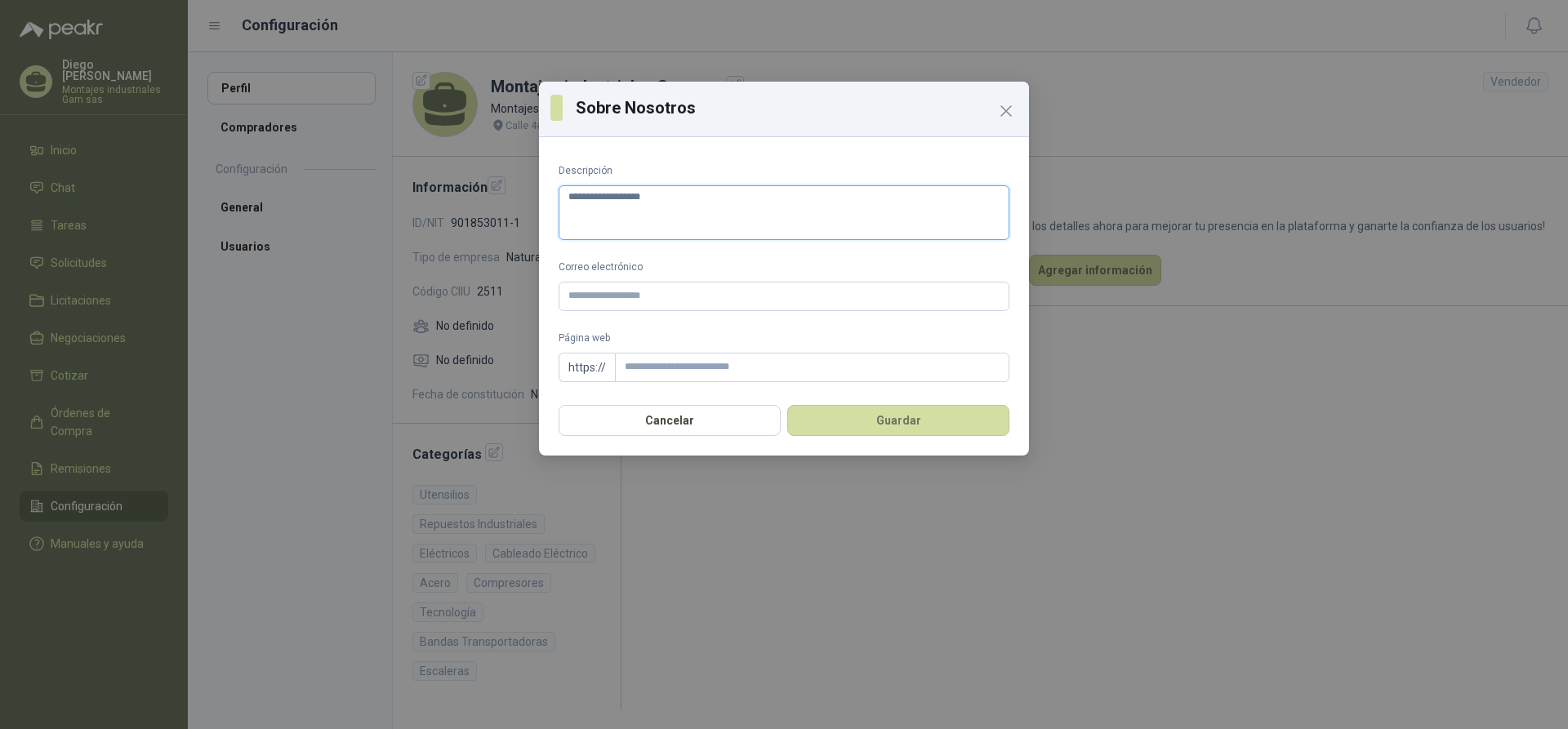
type textarea "**********"
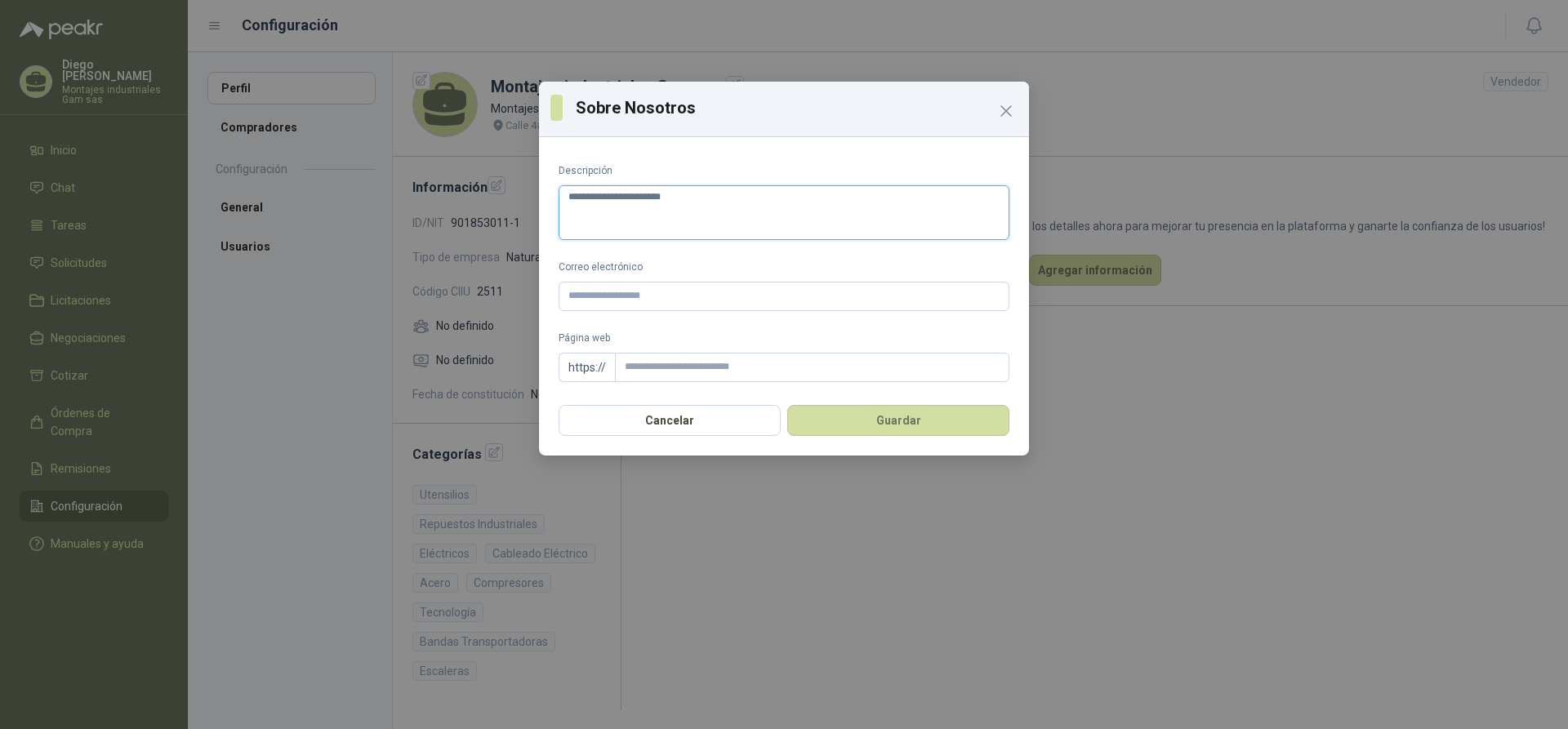
type textarea "**********"
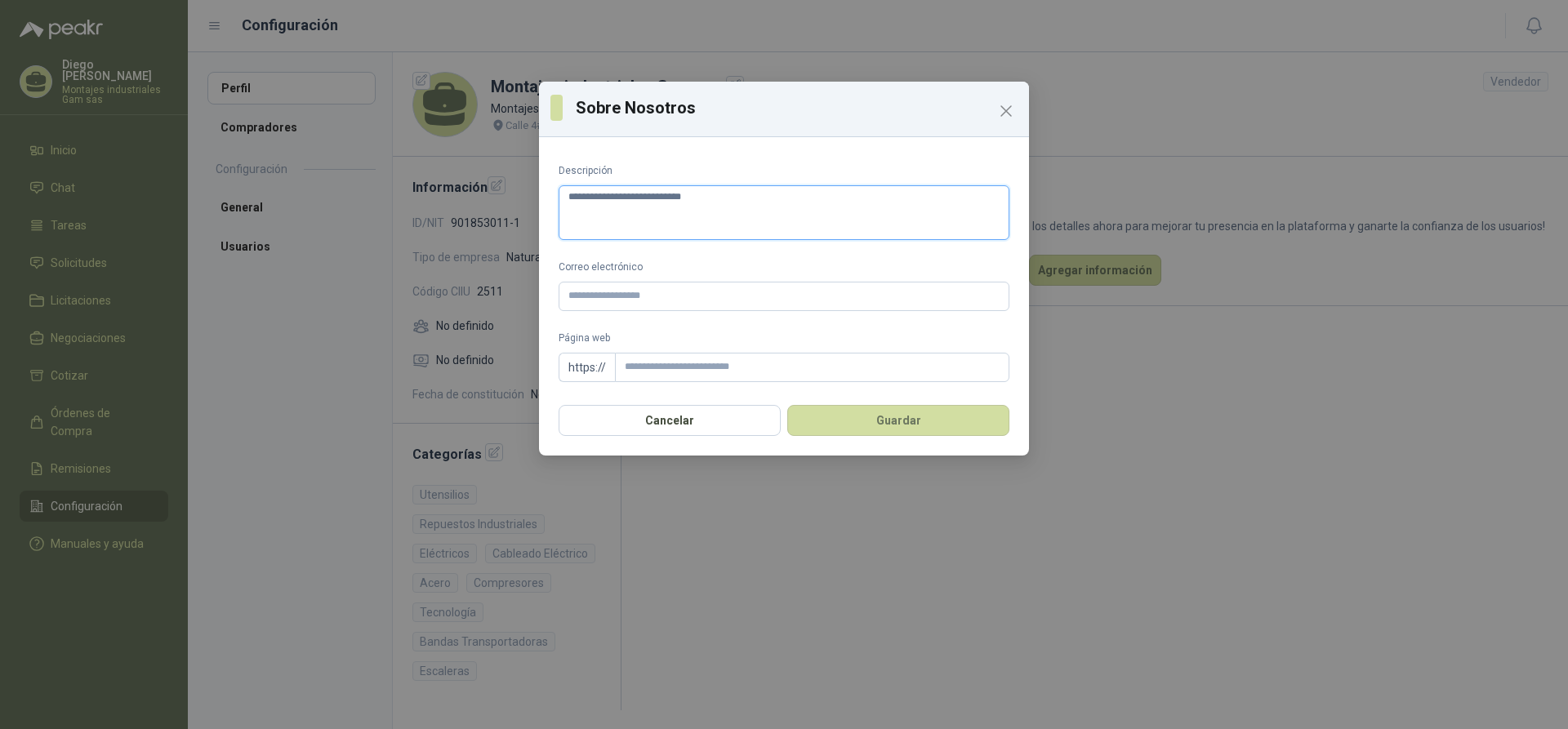
type textarea "**********"
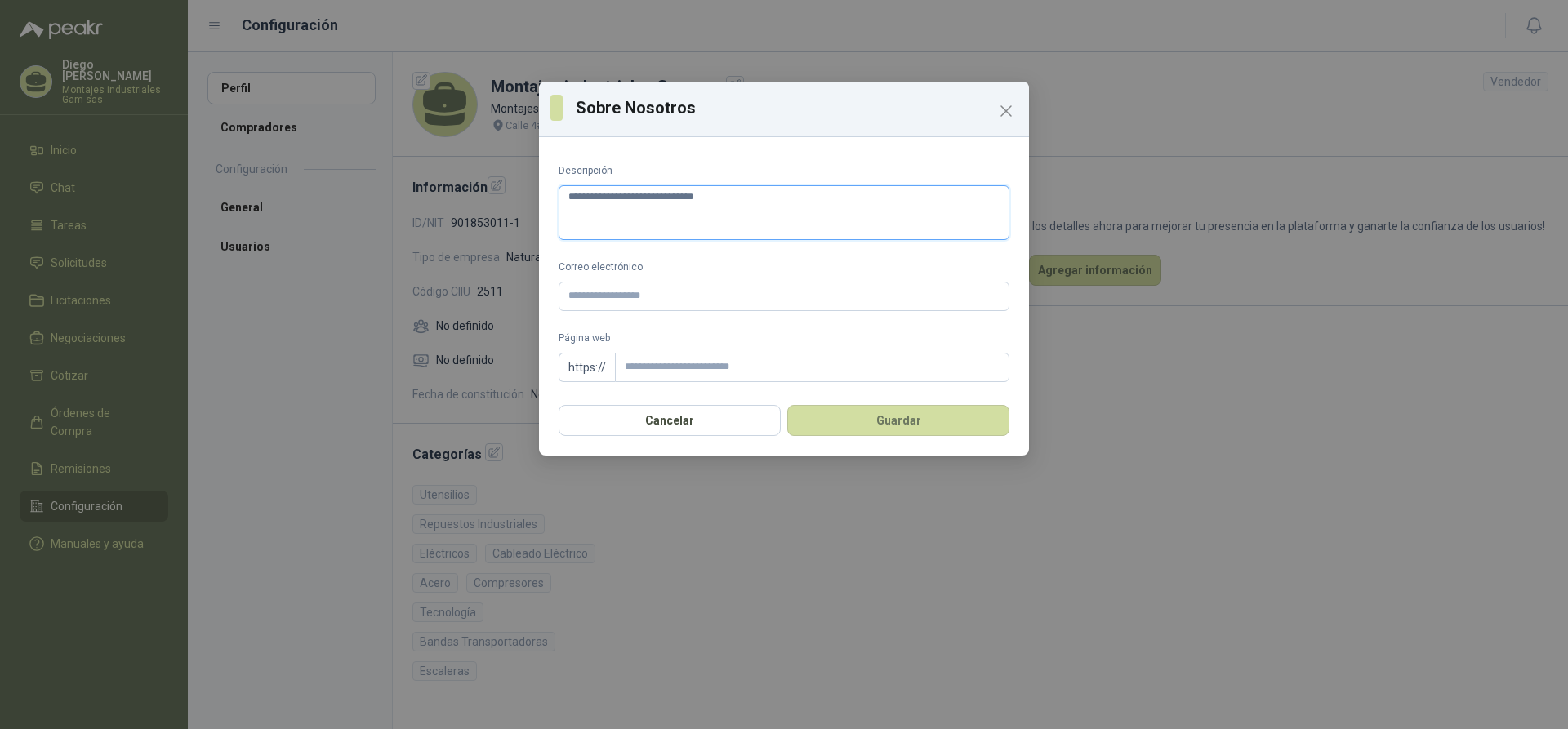
type textarea "**********"
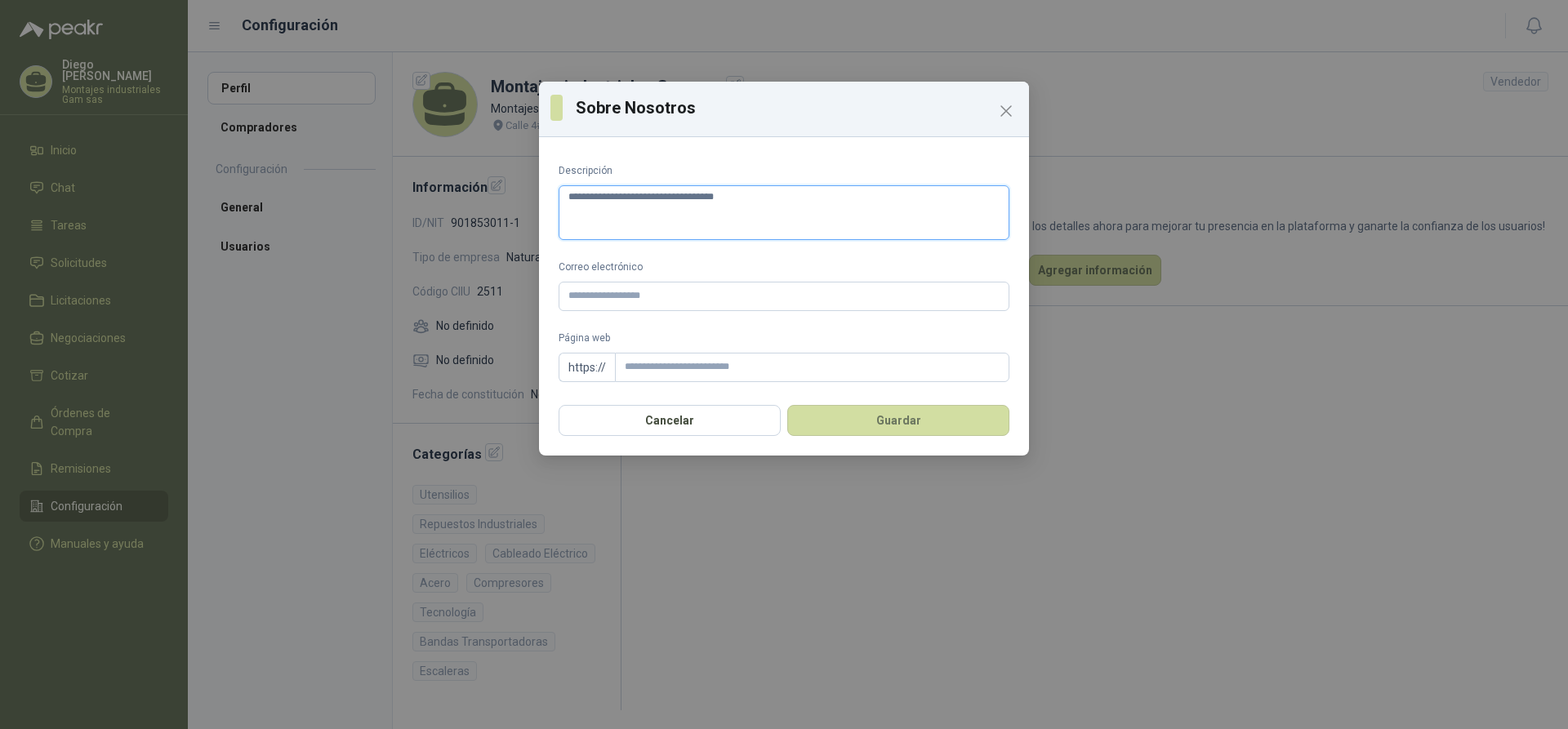
type textarea "**********"
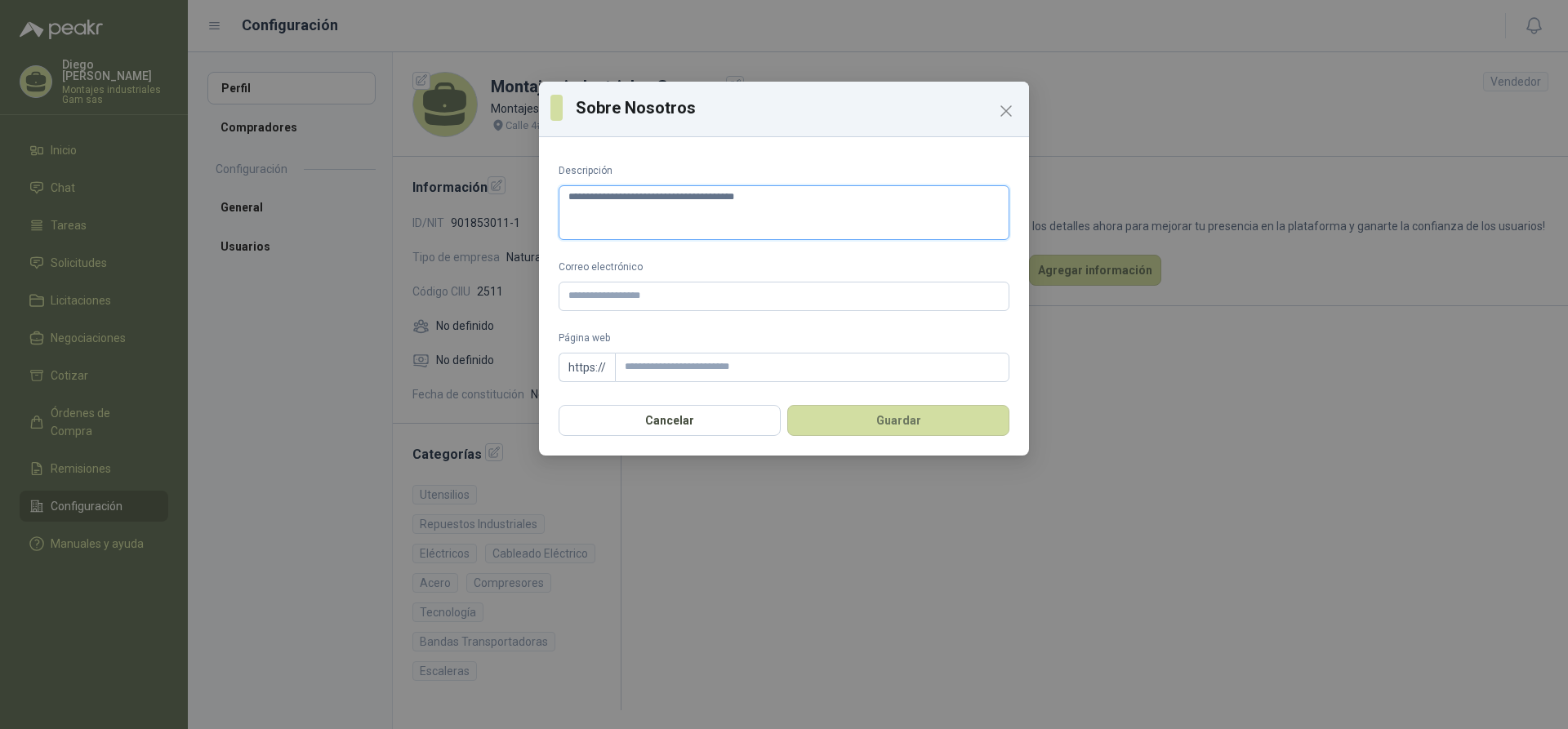
type textarea "**********"
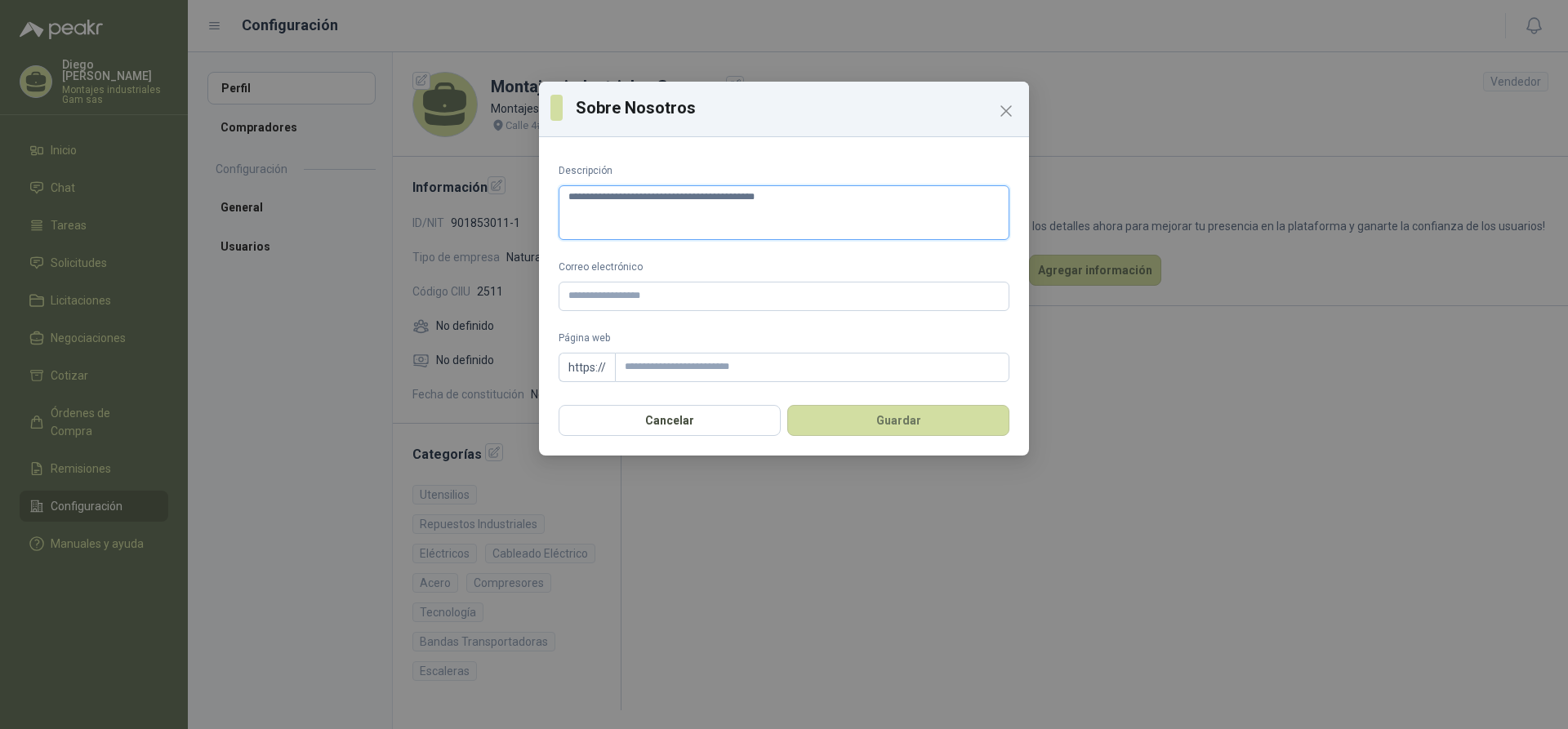
type textarea "**********"
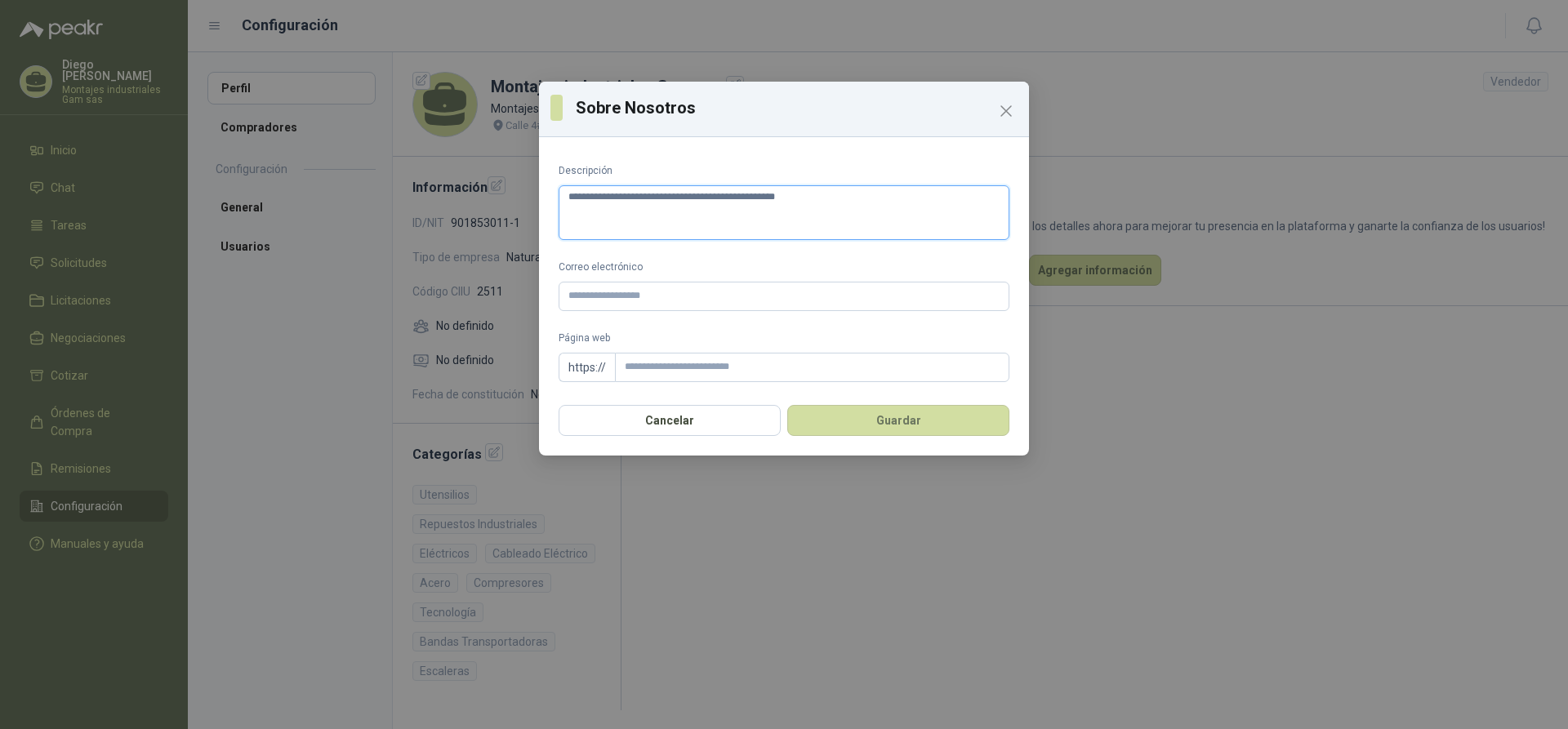
type textarea "**********"
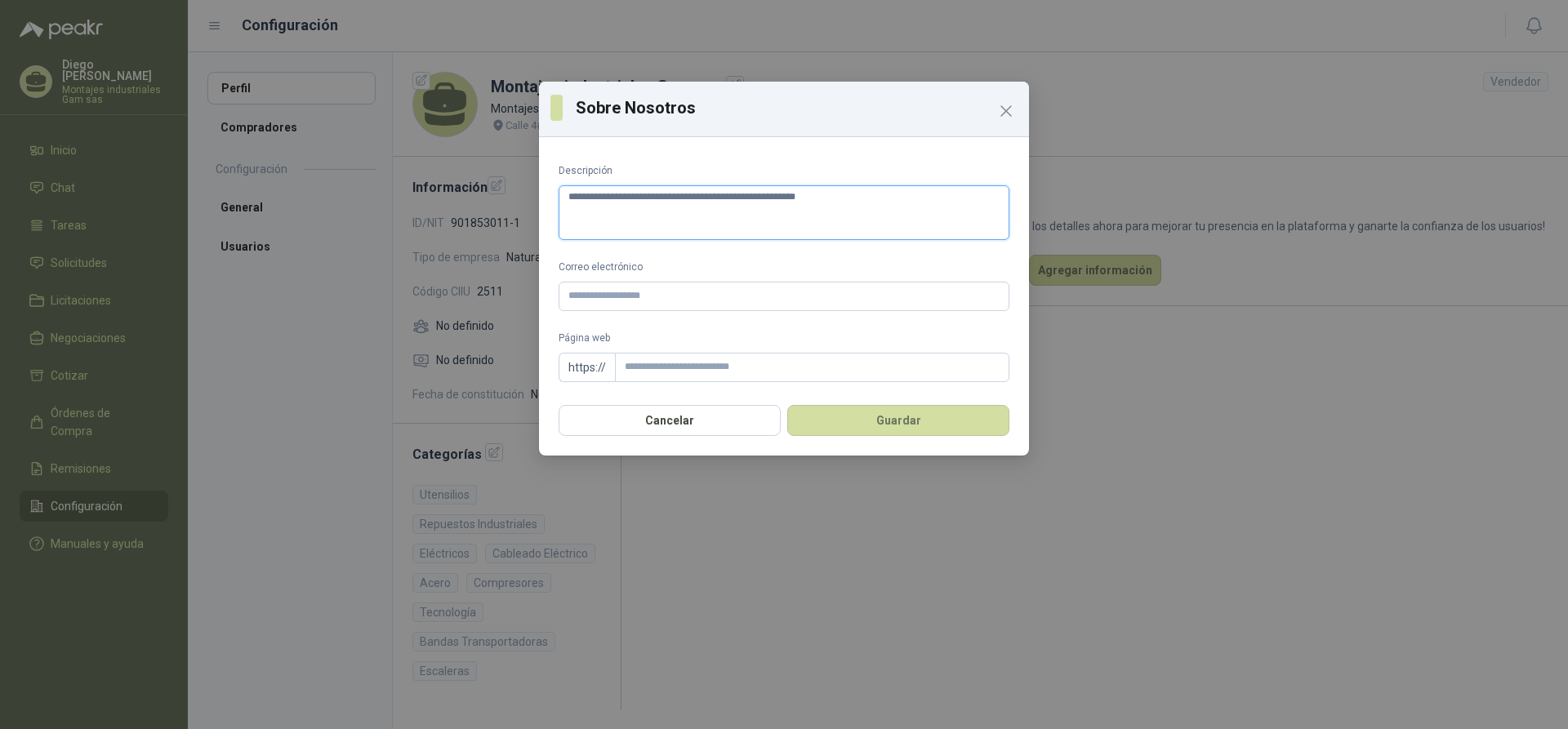
type textarea "**********"
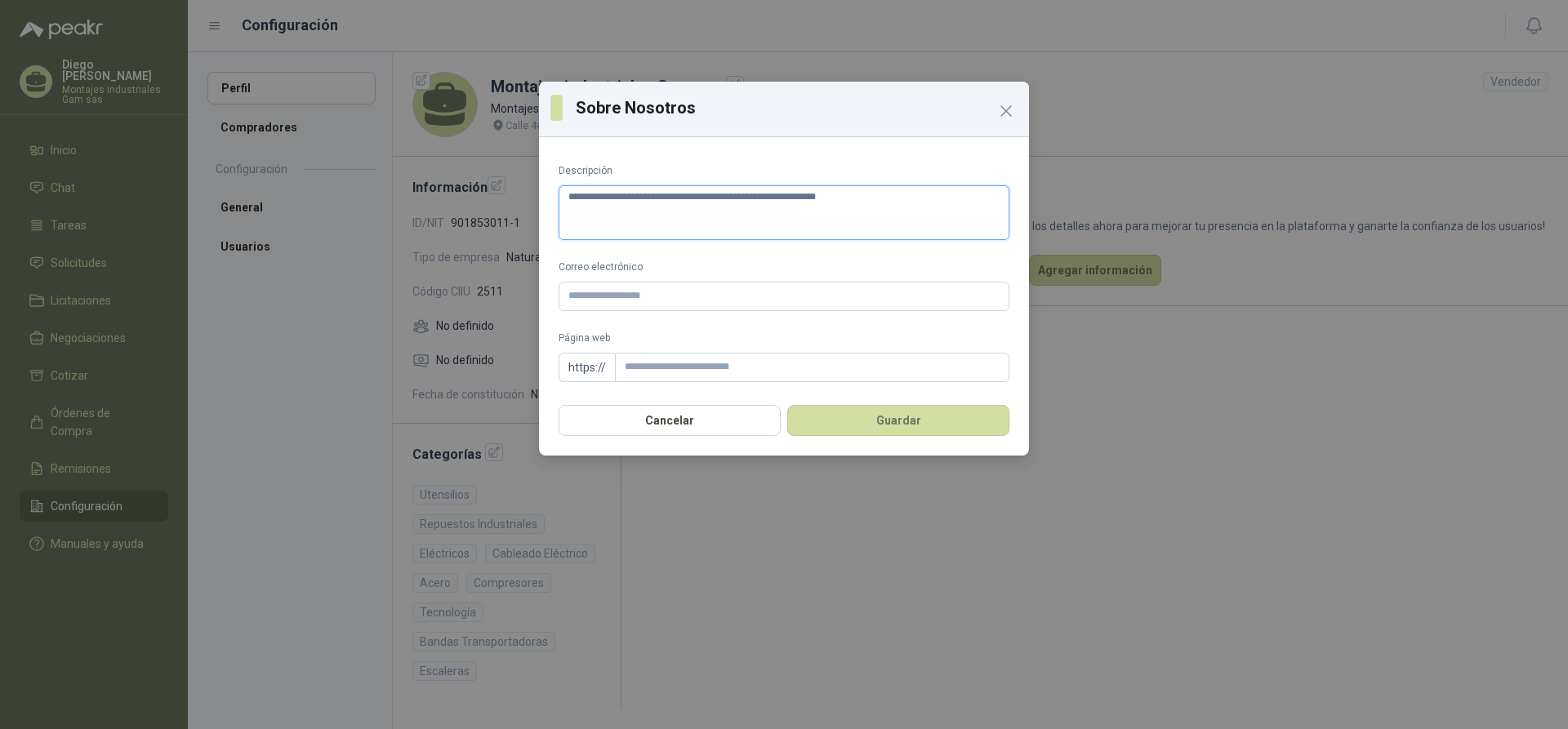
type textarea "**********"
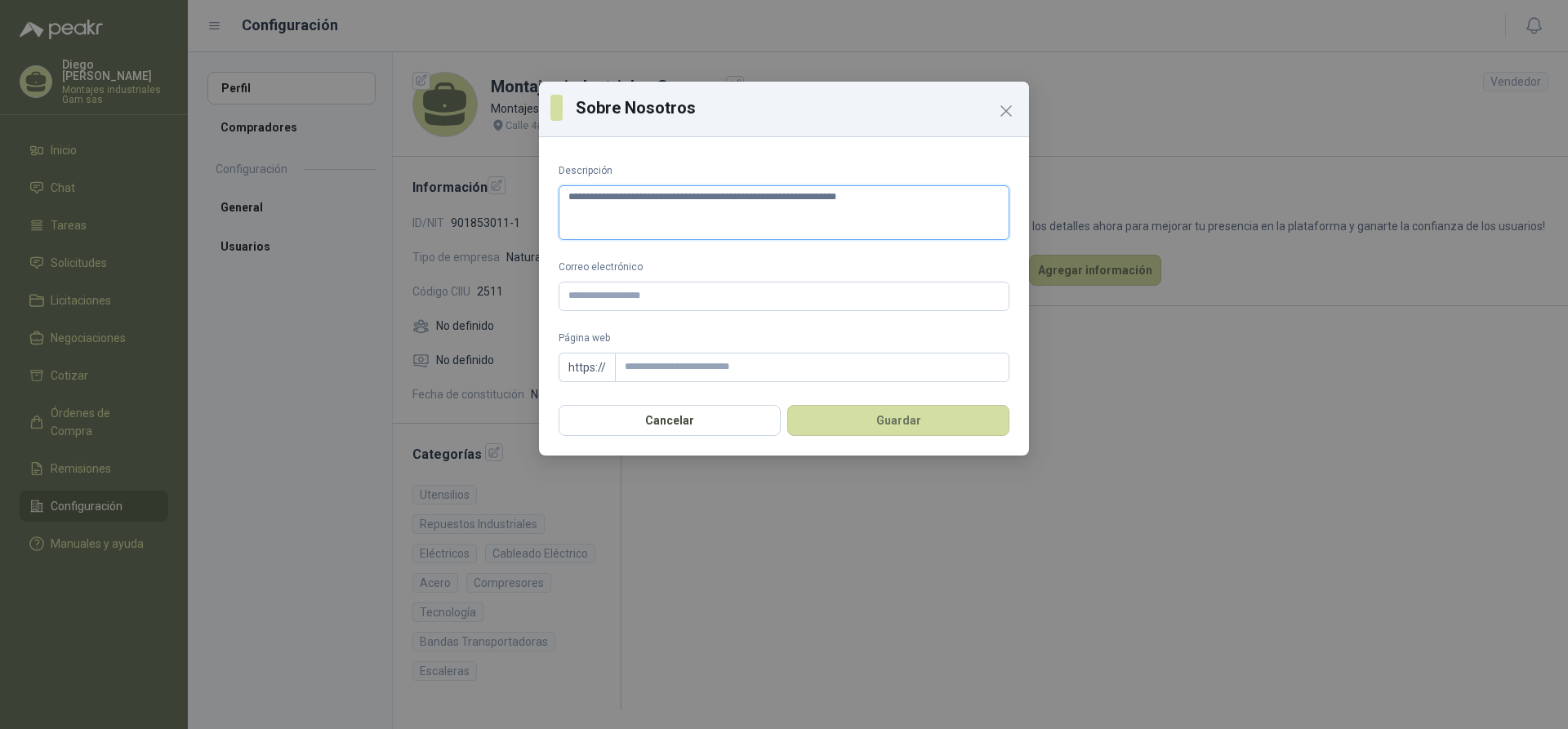
type textarea "**********"
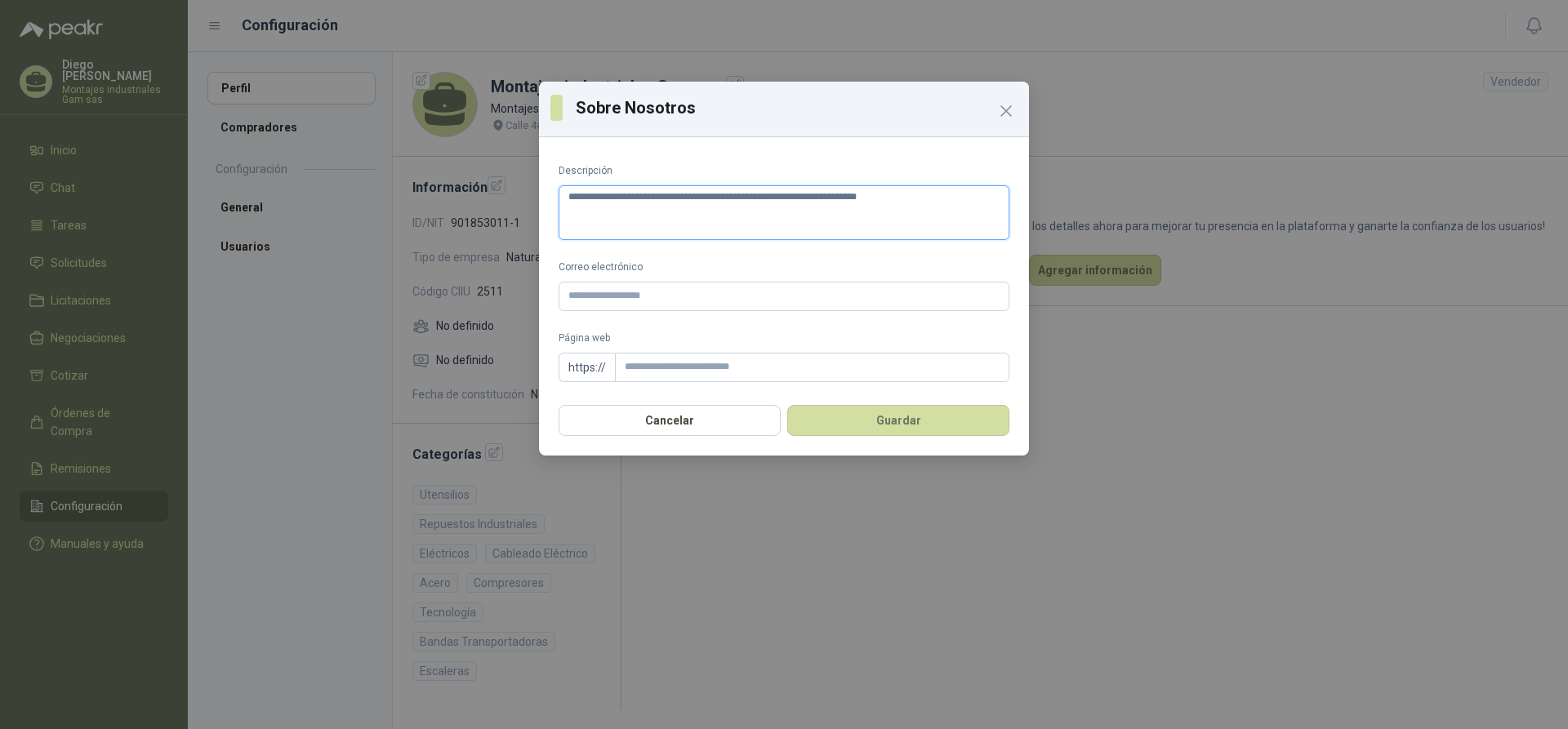
type textarea "**********"
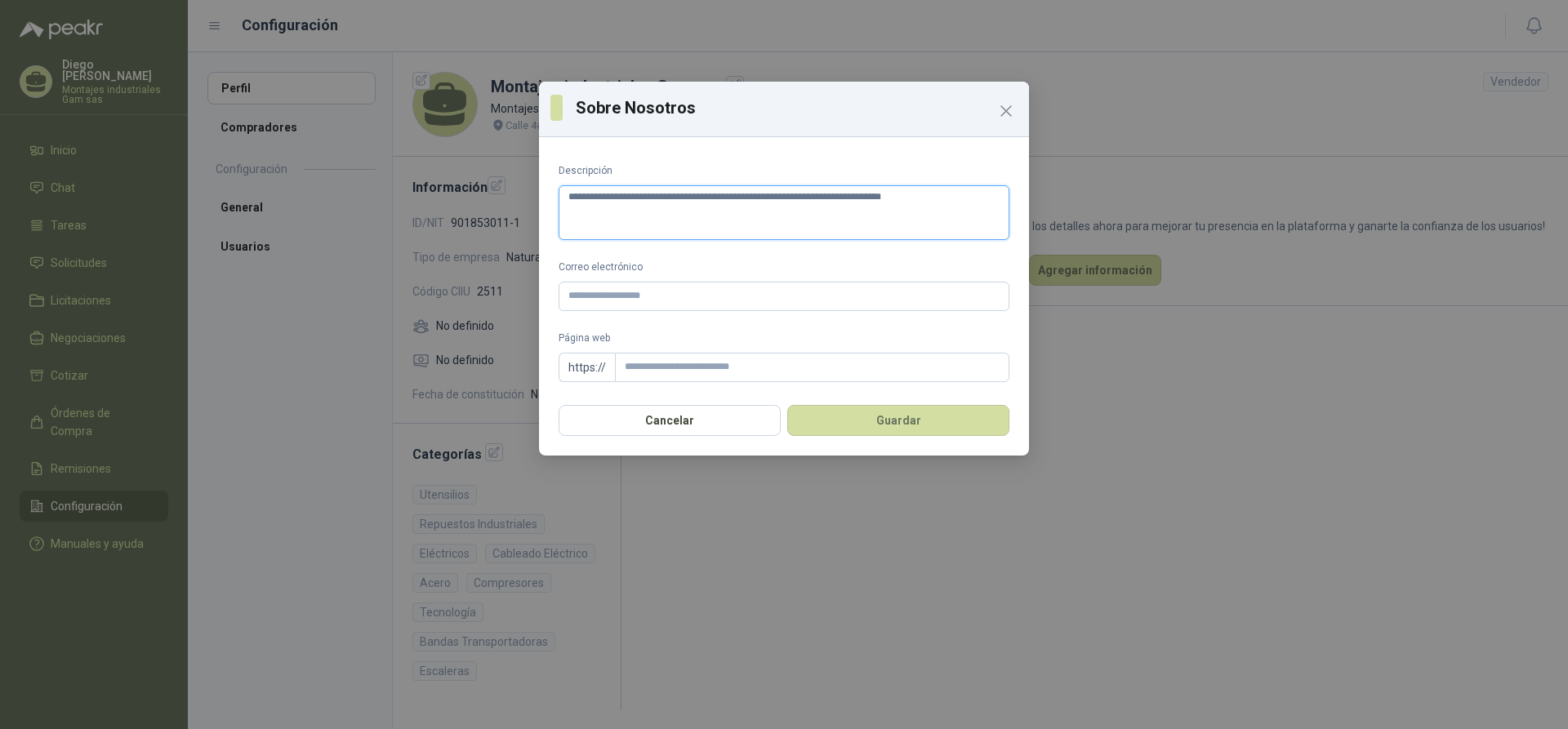
type textarea "**********"
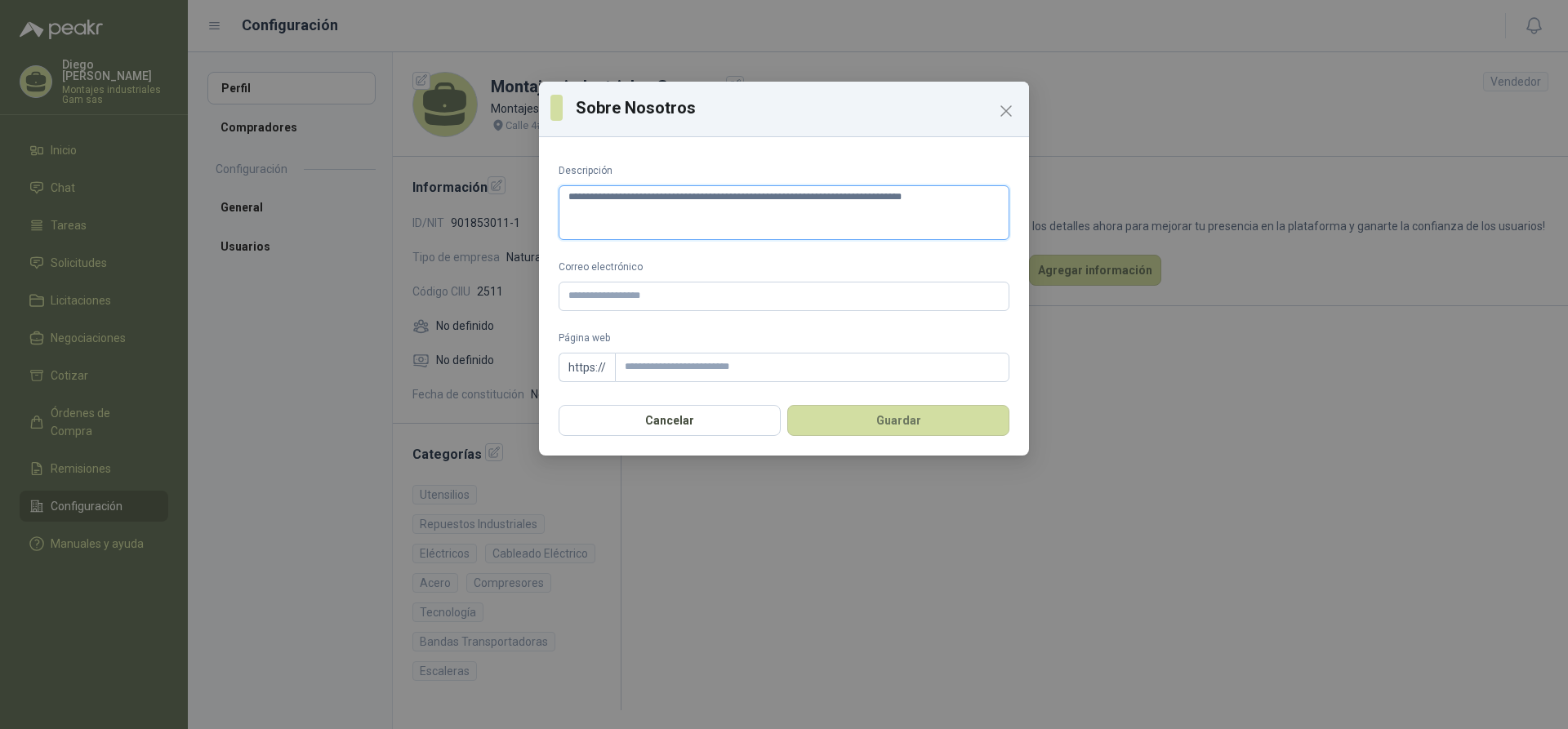
type textarea "**********"
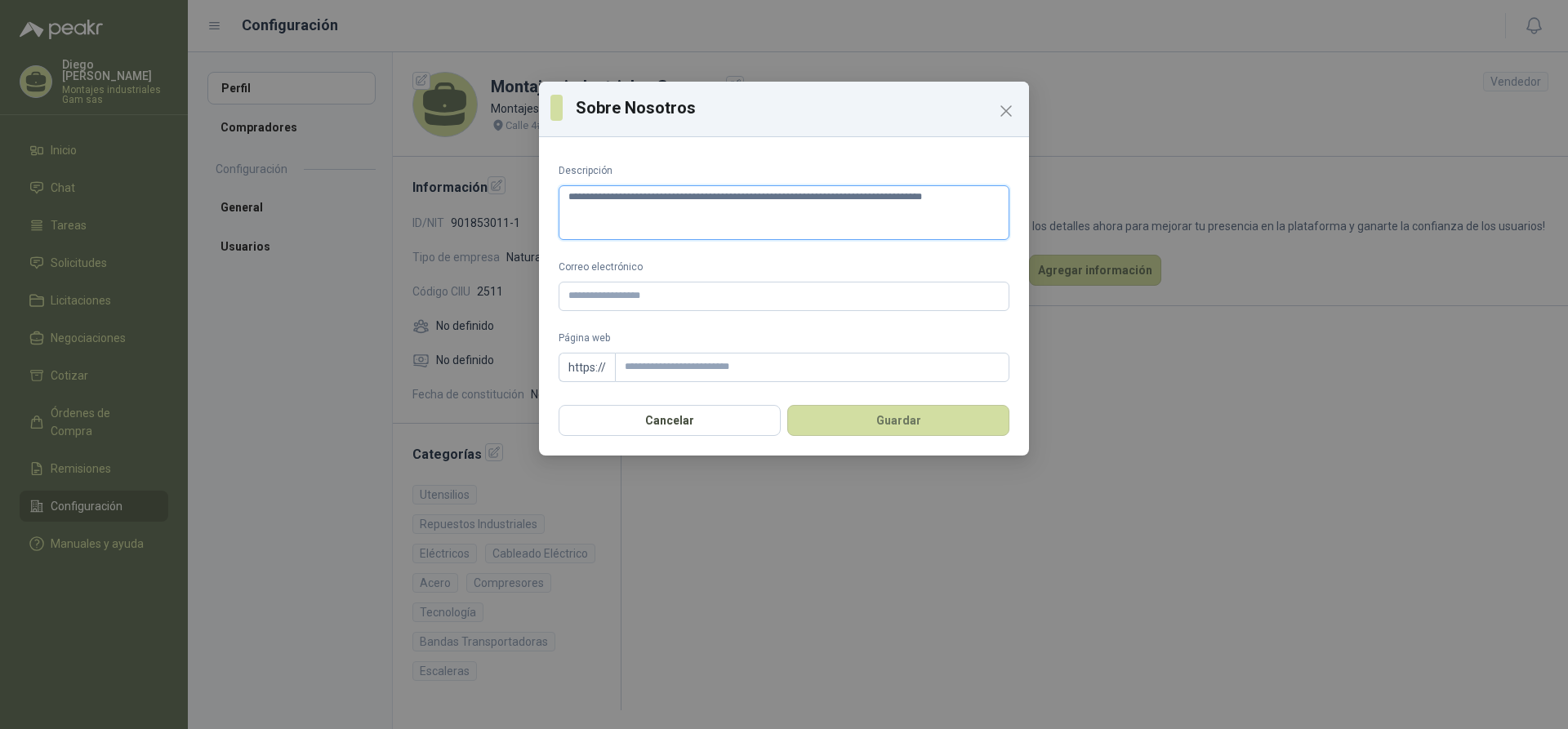
type textarea "**********"
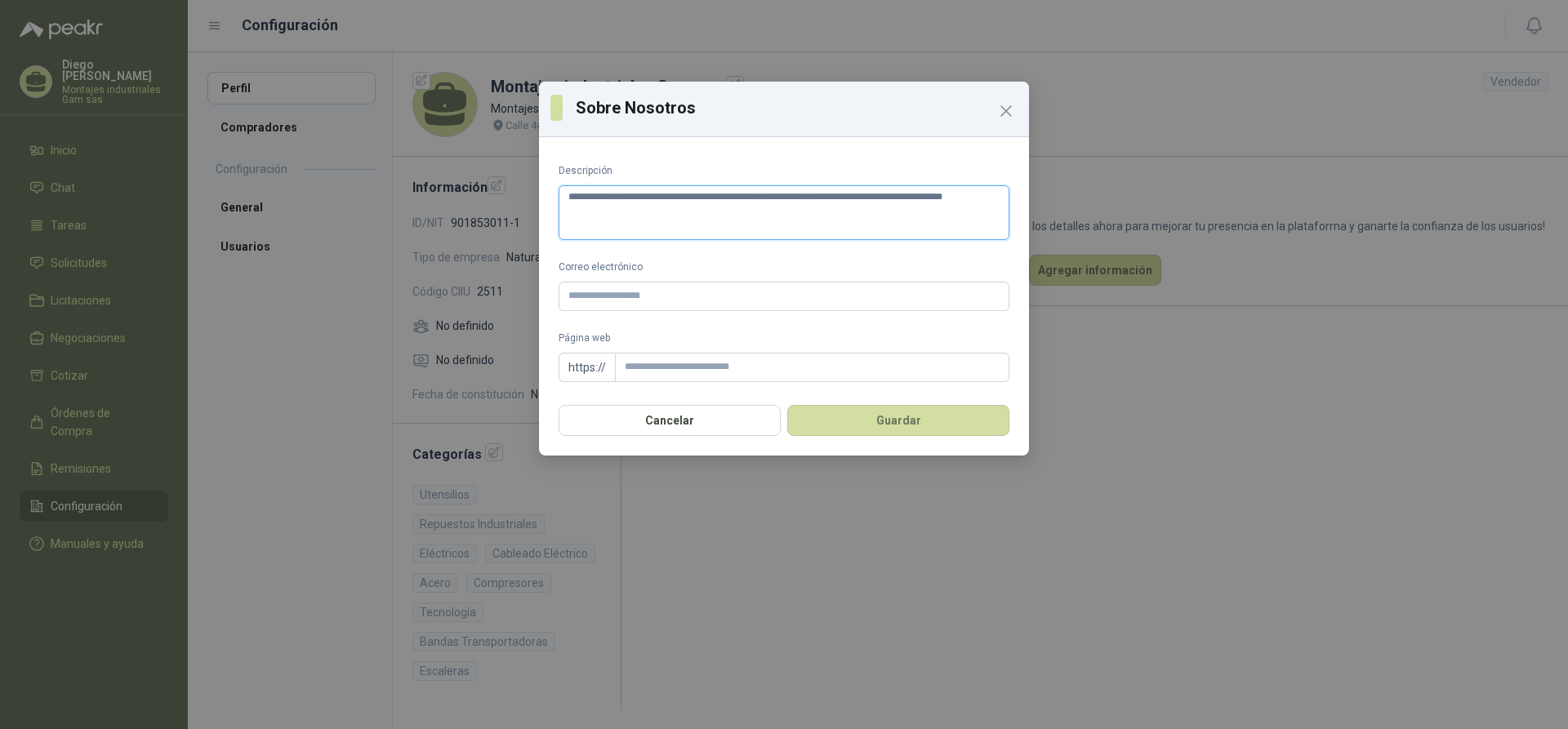
type textarea "**********"
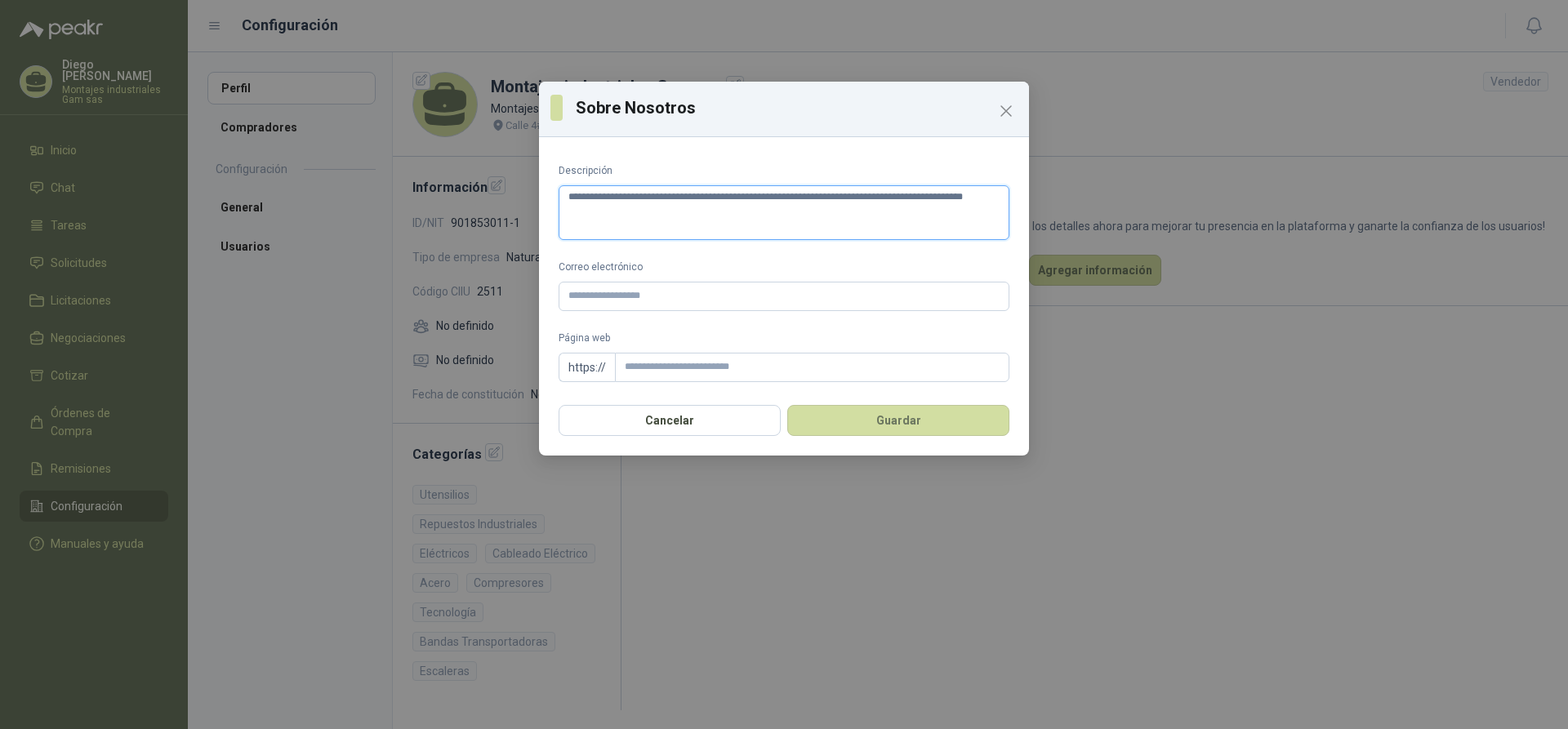
type textarea "**********"
click at [811, 213] on textarea "**********" at bounding box center [783, 213] width 450 height 55
click at [886, 219] on textarea "**********" at bounding box center [783, 213] width 450 height 55
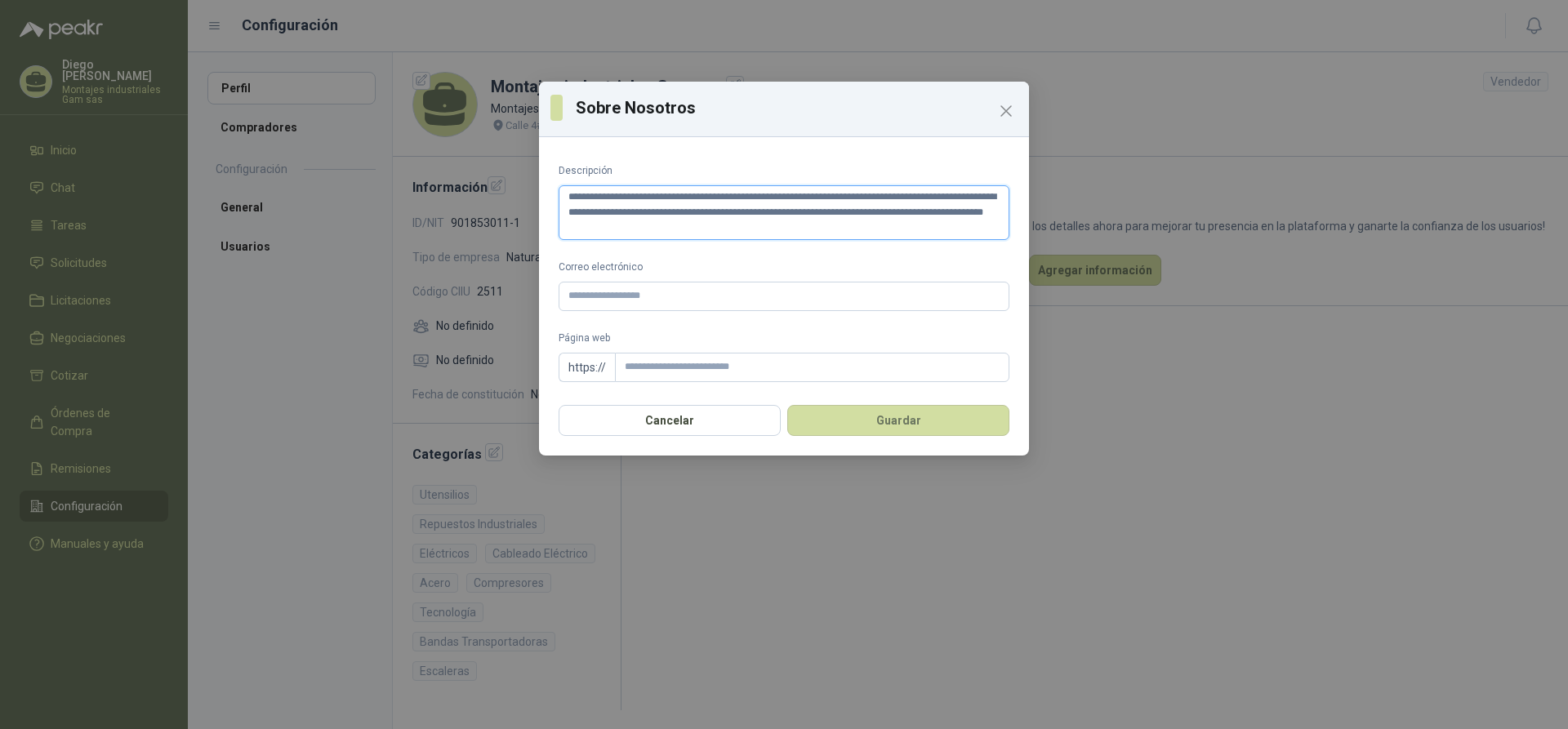
click at [612, 227] on textarea "**********" at bounding box center [783, 213] width 450 height 55
click at [692, 226] on textarea "**********" at bounding box center [783, 213] width 450 height 55
click at [803, 229] on textarea "**********" at bounding box center [783, 213] width 450 height 55
click at [808, 231] on textarea "**********" at bounding box center [783, 213] width 450 height 55
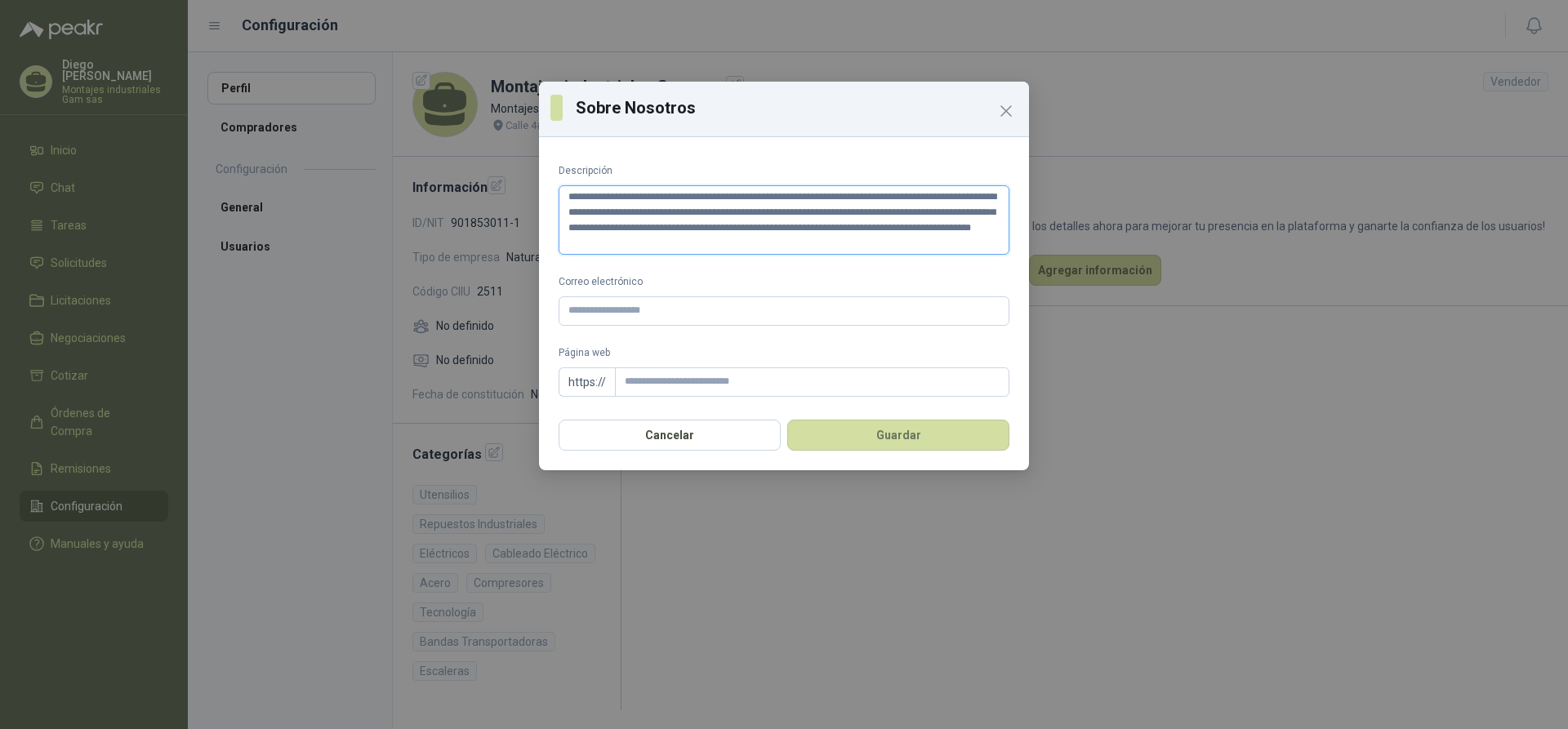
drag, startPoint x: 972, startPoint y: 231, endPoint x: 943, endPoint y: 244, distance: 31.8
click at [943, 244] on textarea "**********" at bounding box center [783, 221] width 450 height 70
click at [709, 243] on textarea "**********" at bounding box center [783, 221] width 450 height 70
click at [669, 198] on textarea "**********" at bounding box center [783, 221] width 450 height 70
click at [713, 244] on textarea "**********" at bounding box center [783, 221] width 450 height 70
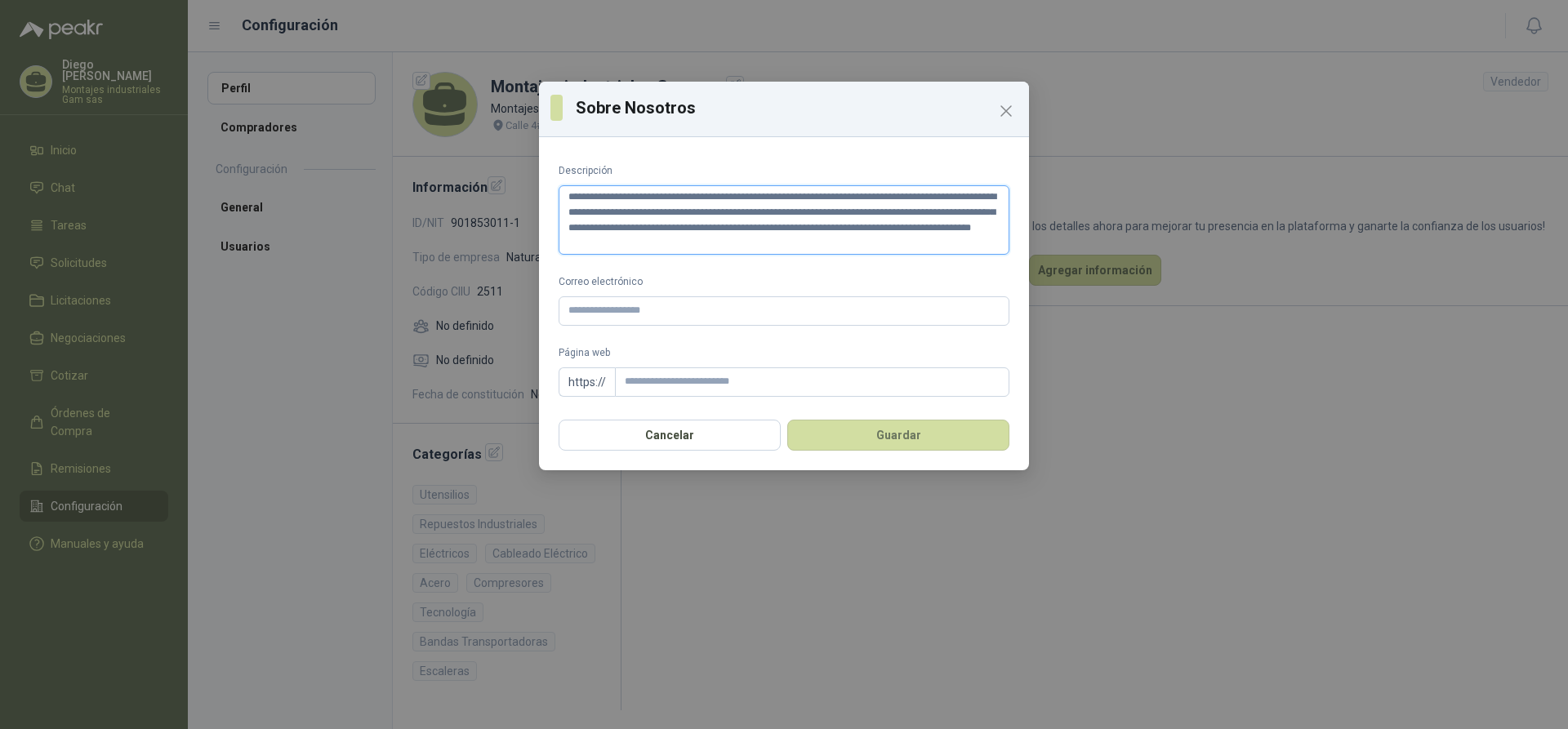
click at [701, 197] on textarea "**********" at bounding box center [783, 221] width 450 height 70
click at [730, 243] on textarea "**********" at bounding box center [783, 221] width 450 height 70
click at [786, 240] on textarea "**********" at bounding box center [783, 221] width 450 height 70
click at [785, 246] on textarea "**********" at bounding box center [783, 221] width 450 height 70
click at [789, 244] on textarea "**********" at bounding box center [783, 221] width 450 height 70
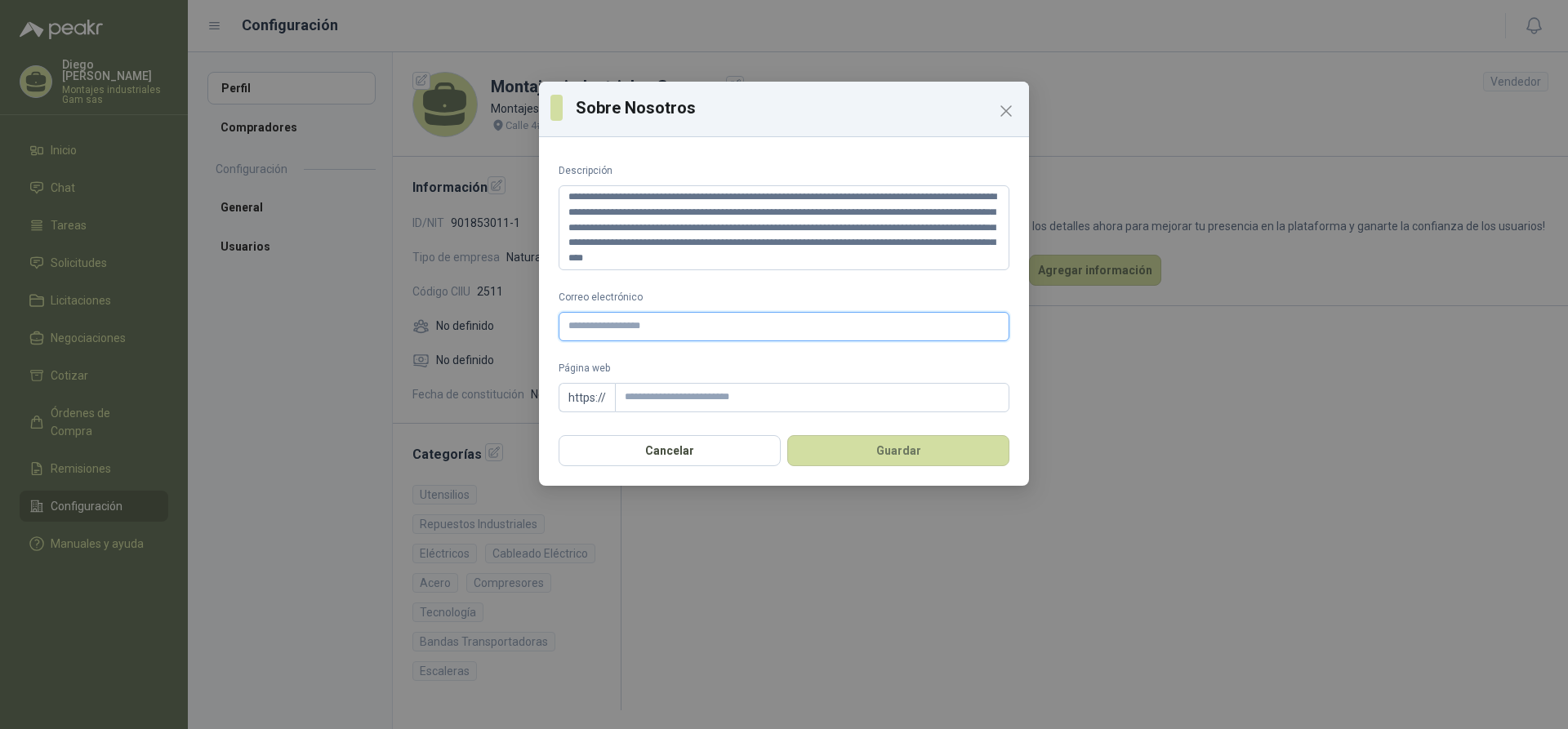
click at [606, 321] on input "Correo electrónico" at bounding box center [783, 326] width 450 height 29
click at [812, 262] on textarea "**********" at bounding box center [783, 228] width 450 height 85
click at [918, 449] on button "Guardar" at bounding box center [898, 450] width 222 height 31
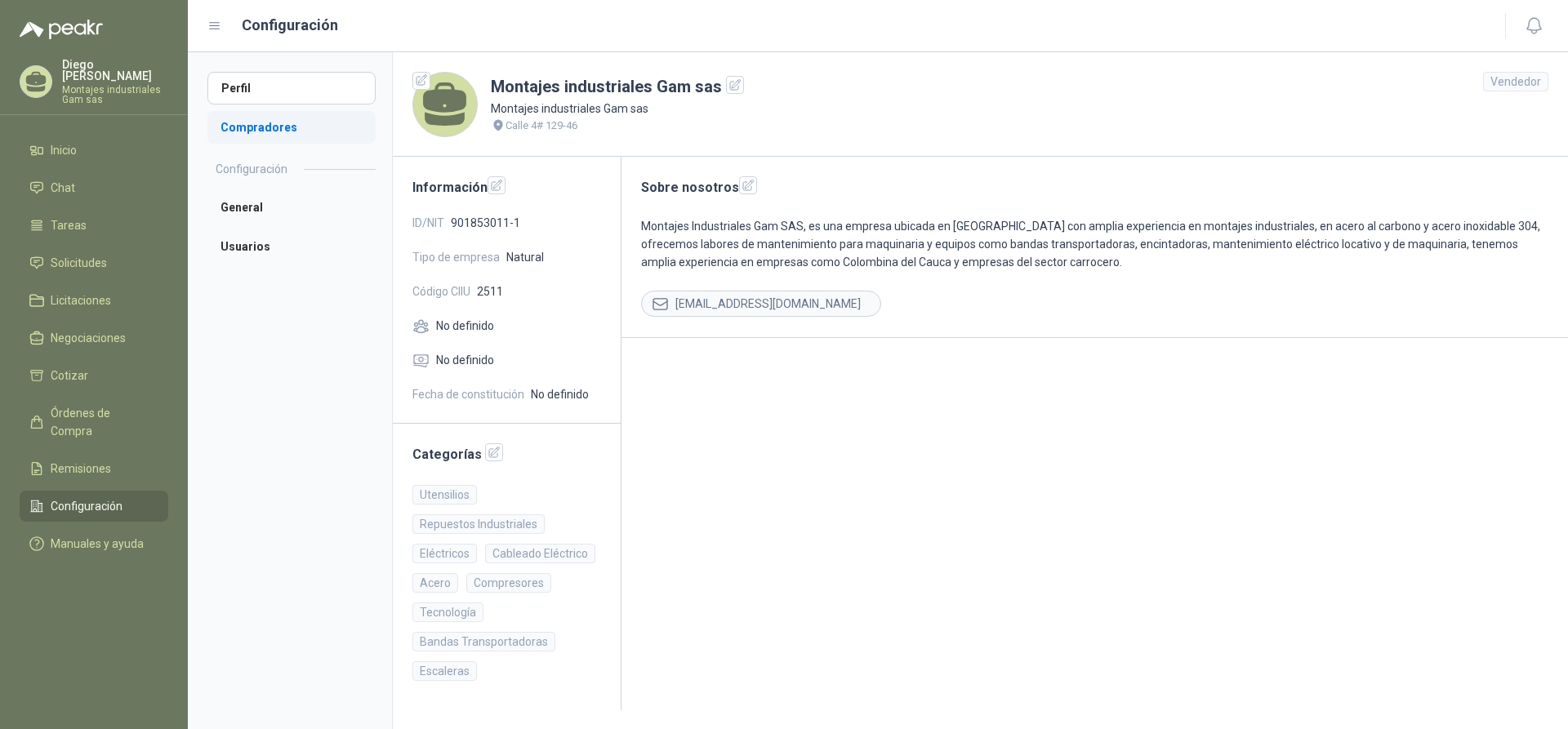
click at [262, 125] on li "Compradores" at bounding box center [292, 127] width 168 height 33
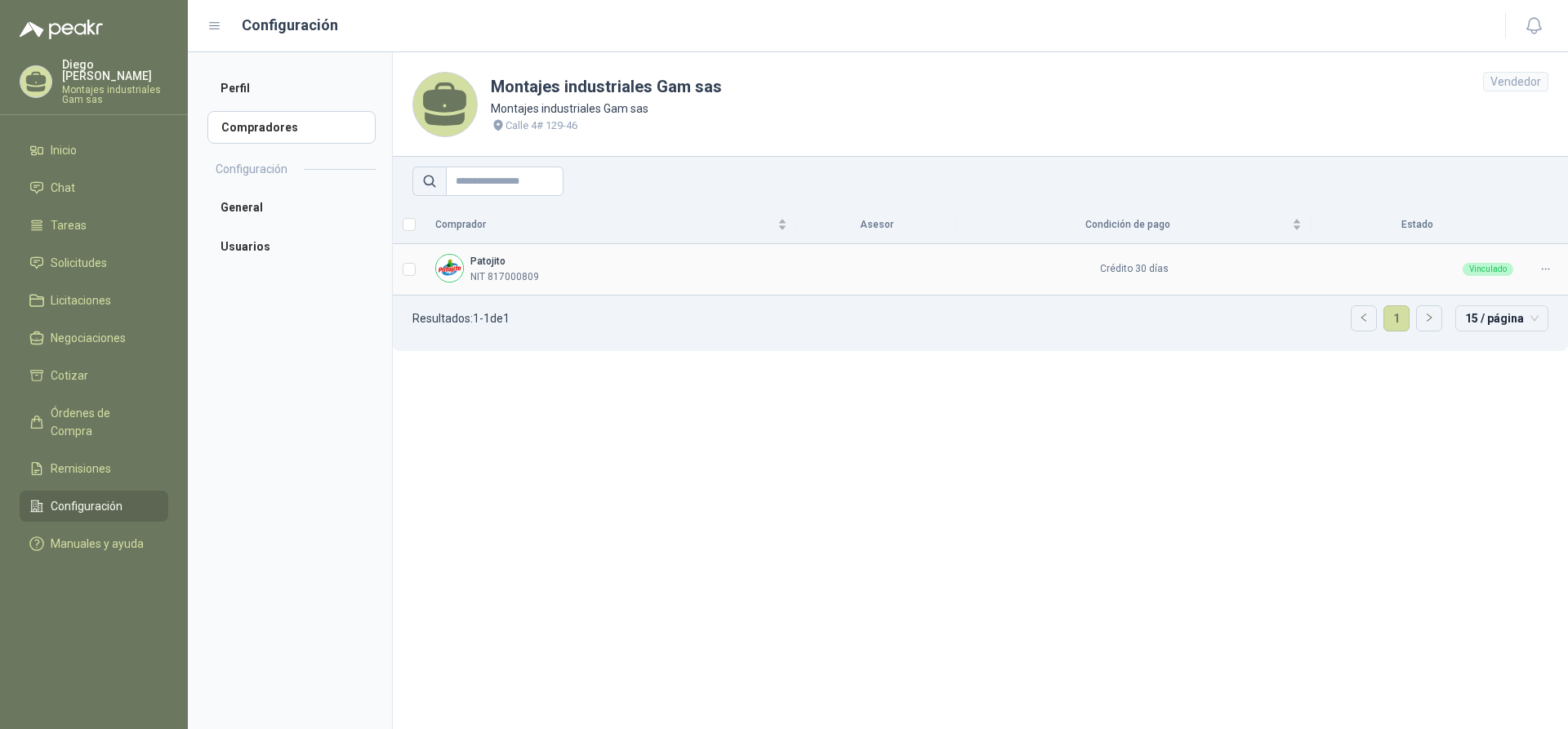
click at [858, 276] on td at bounding box center [877, 270] width 160 height 52
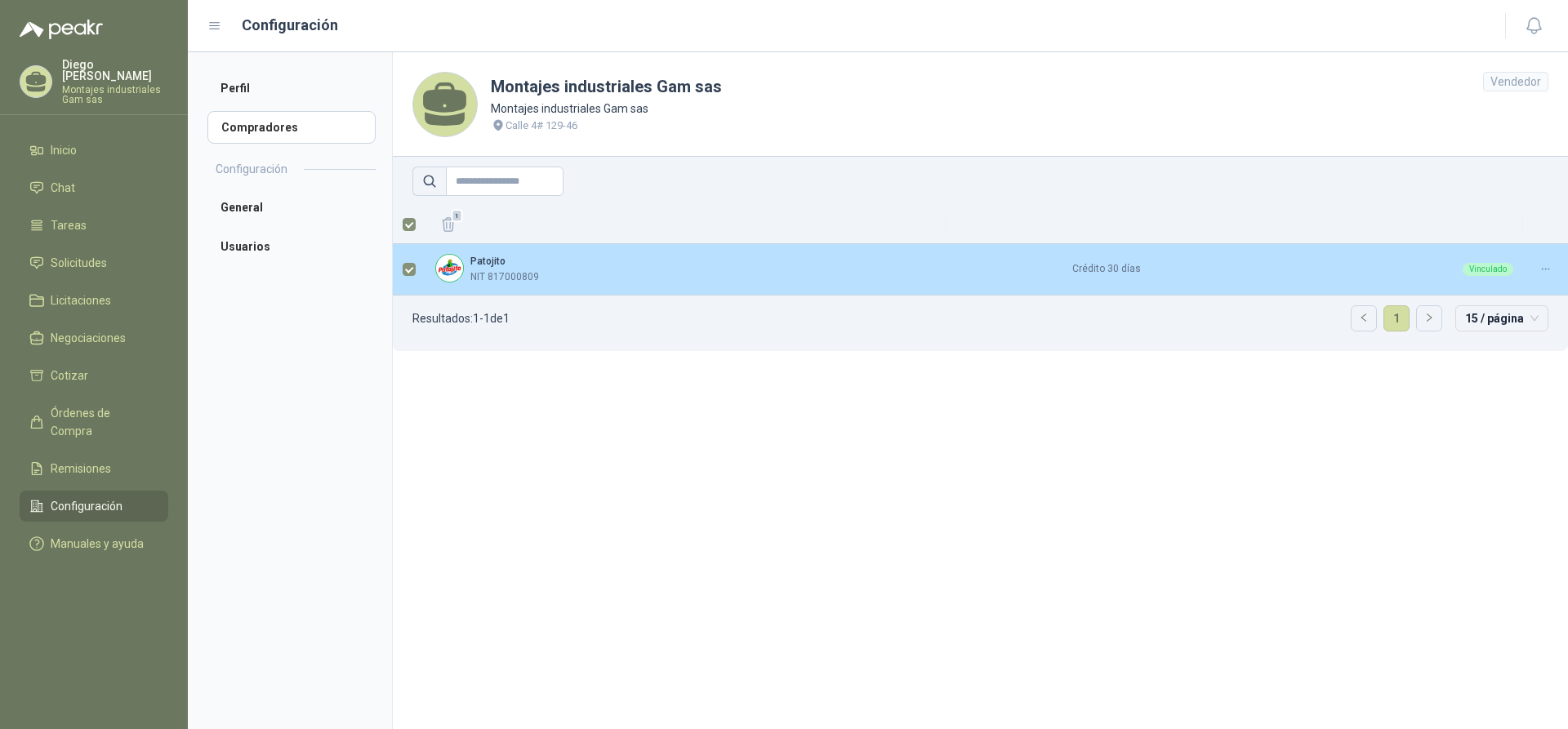
click at [540, 276] on div "Patojito NIT 817000809" at bounding box center [650, 269] width 429 height 31
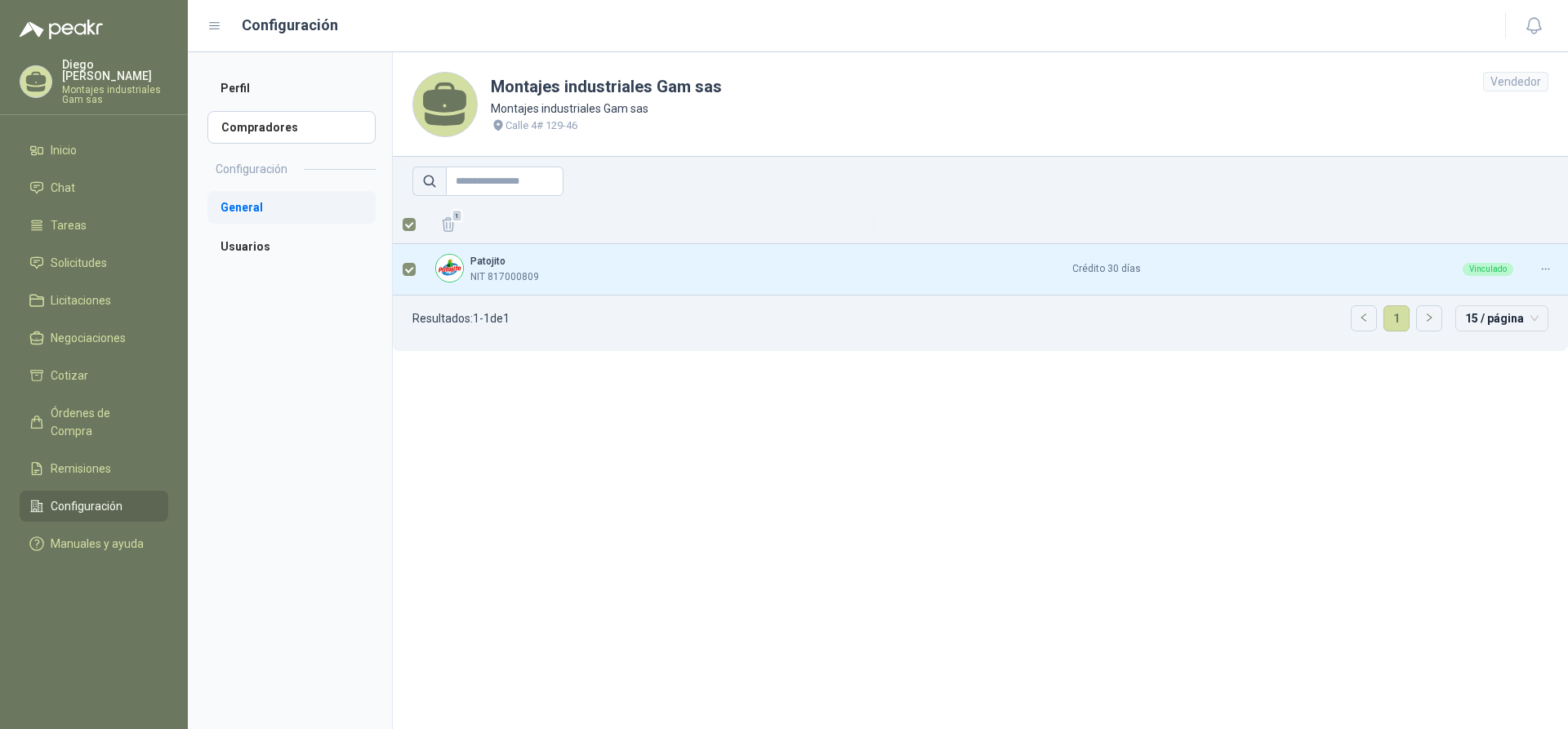
click at [253, 213] on li "General" at bounding box center [292, 207] width 168 height 33
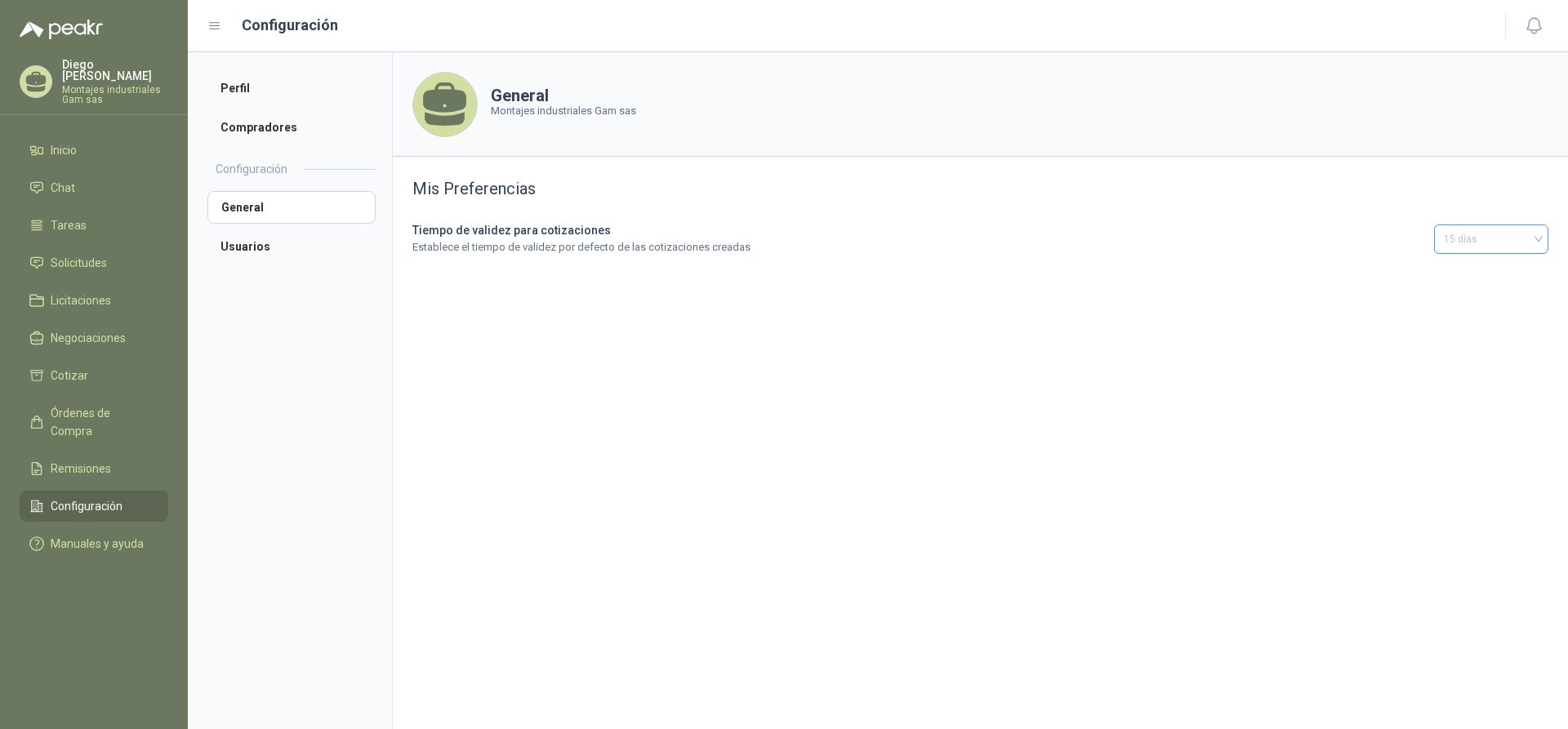
click at [1536, 247] on span "15 días" at bounding box center [1491, 239] width 95 height 25
click at [1473, 400] on div "30 días" at bounding box center [1491, 404] width 88 height 18
click at [249, 253] on li "Usuarios" at bounding box center [292, 247] width 168 height 33
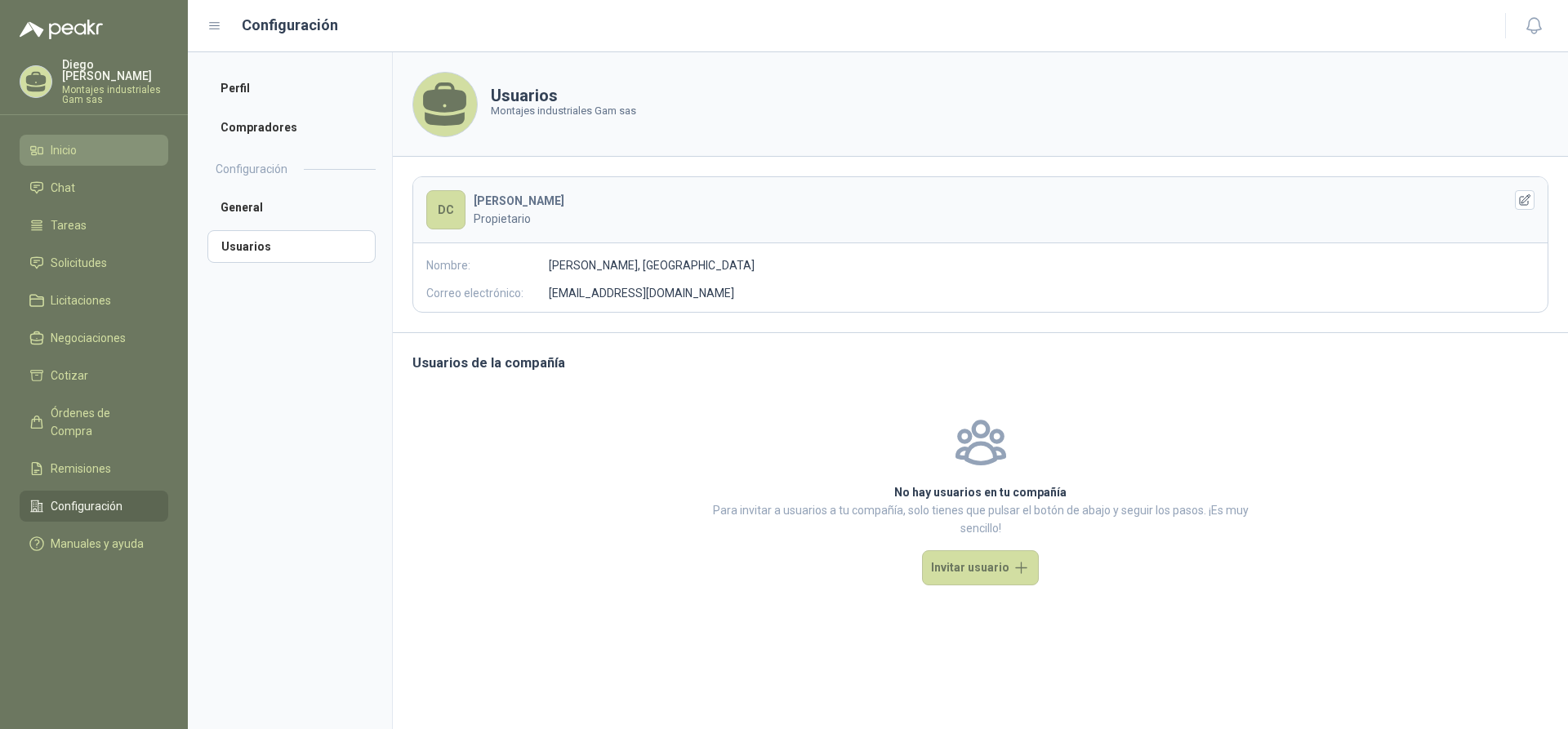
click at [70, 148] on link "Inicio" at bounding box center [94, 150] width 149 height 31
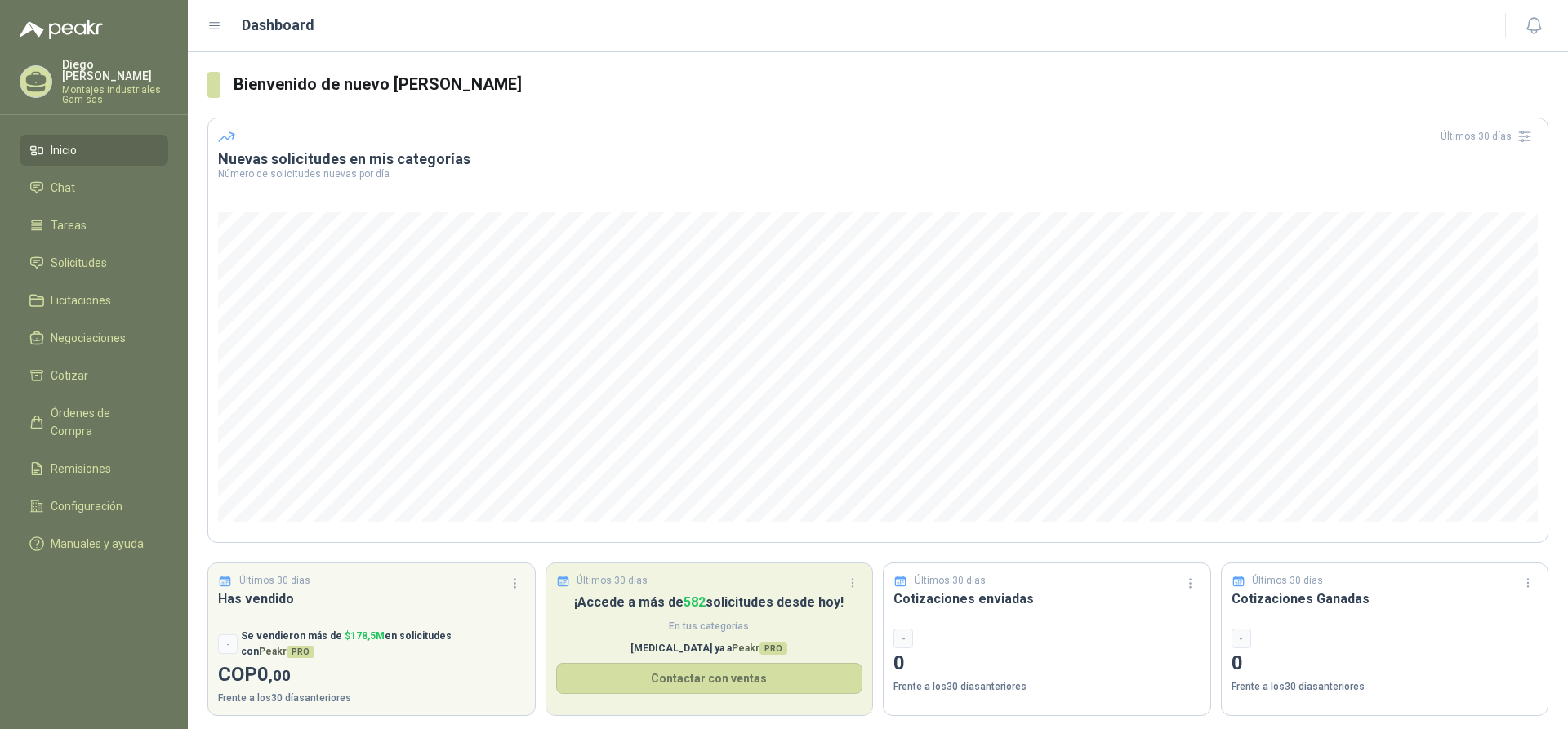
click at [711, 604] on p "¡Accede a más de 582 solicitudes desde [DATE]!" at bounding box center [709, 602] width 307 height 20
click at [692, 685] on button "Contactar con ventas" at bounding box center [709, 678] width 307 height 31
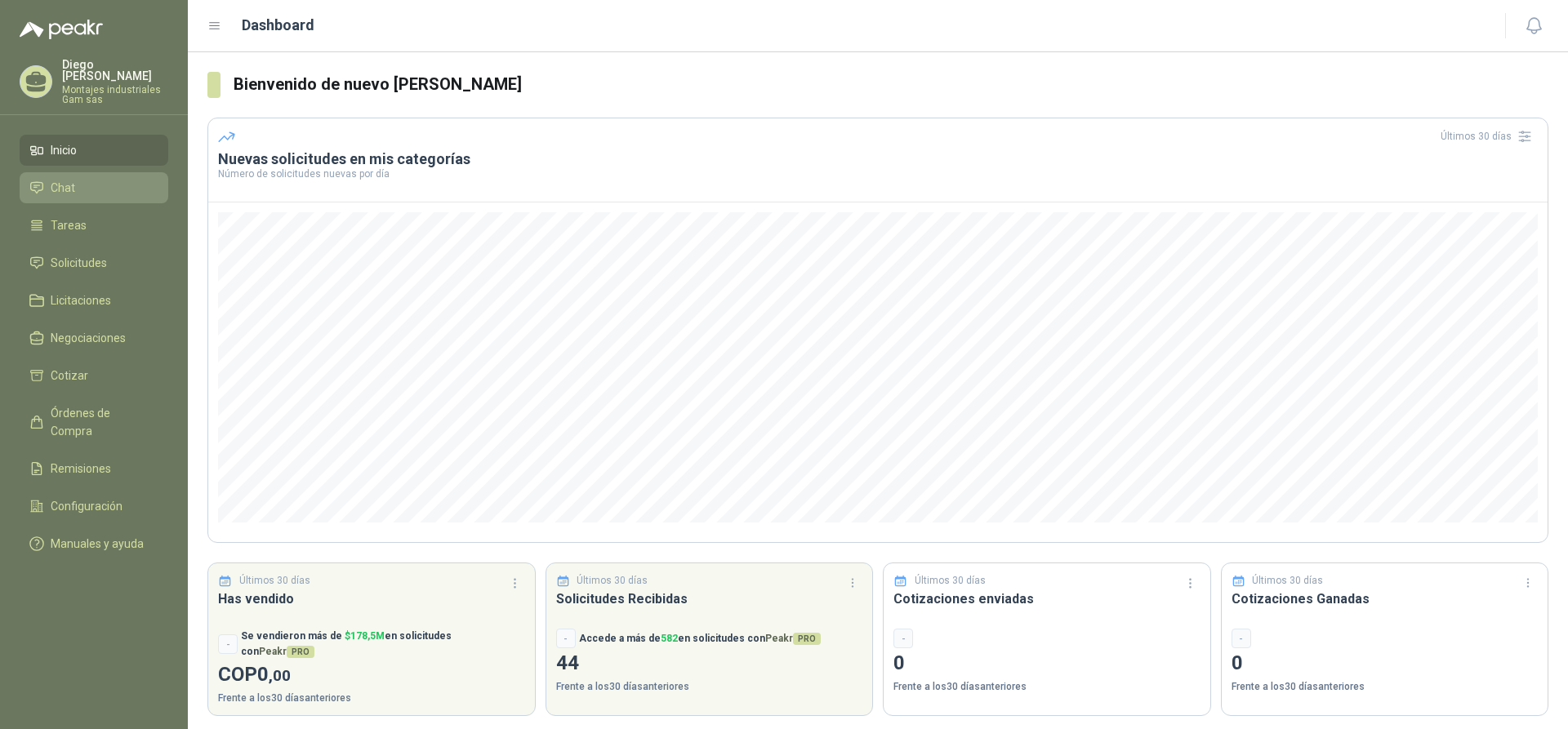
click at [62, 181] on span "Chat" at bounding box center [63, 188] width 25 height 18
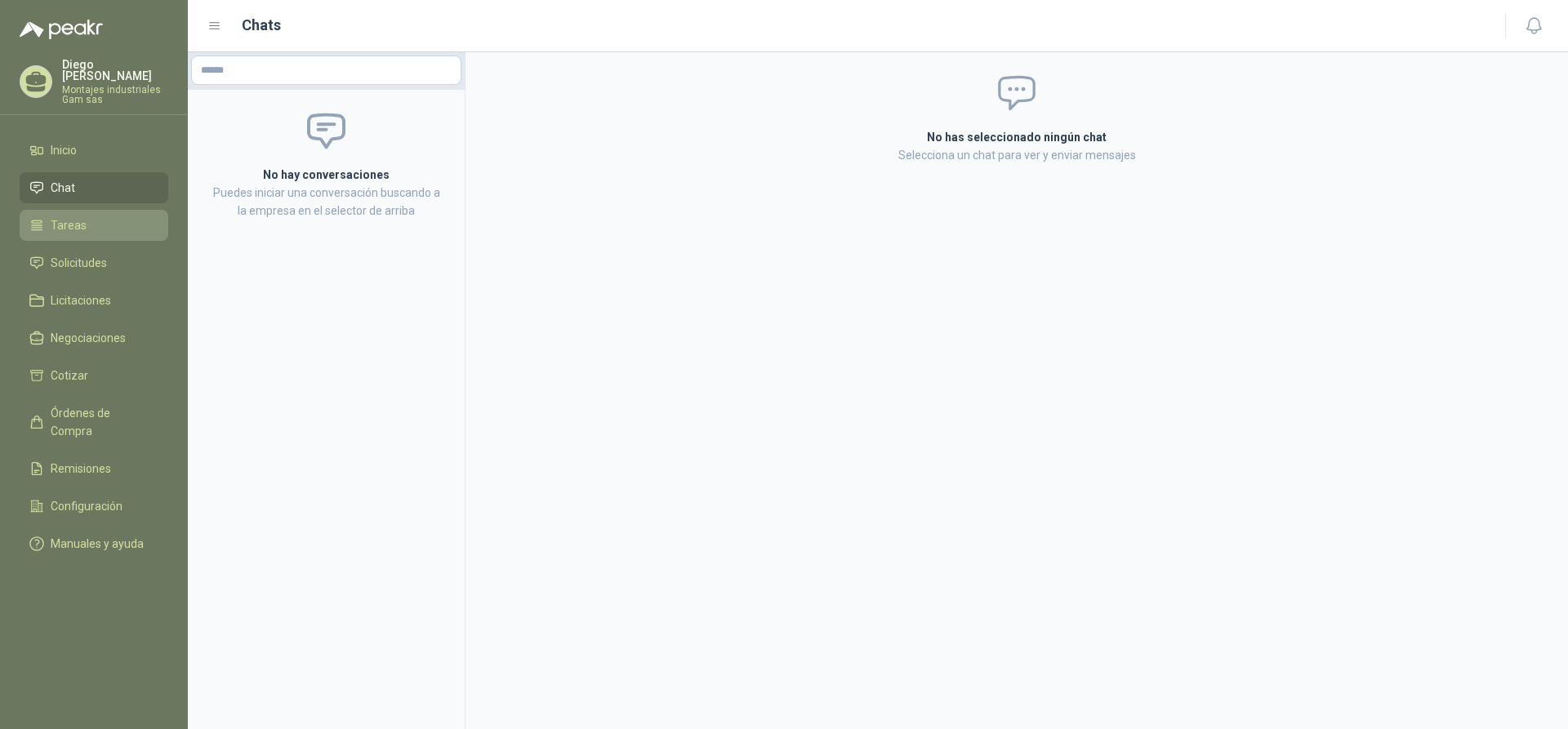
click at [59, 217] on span "Tareas" at bounding box center [69, 226] width 36 height 18
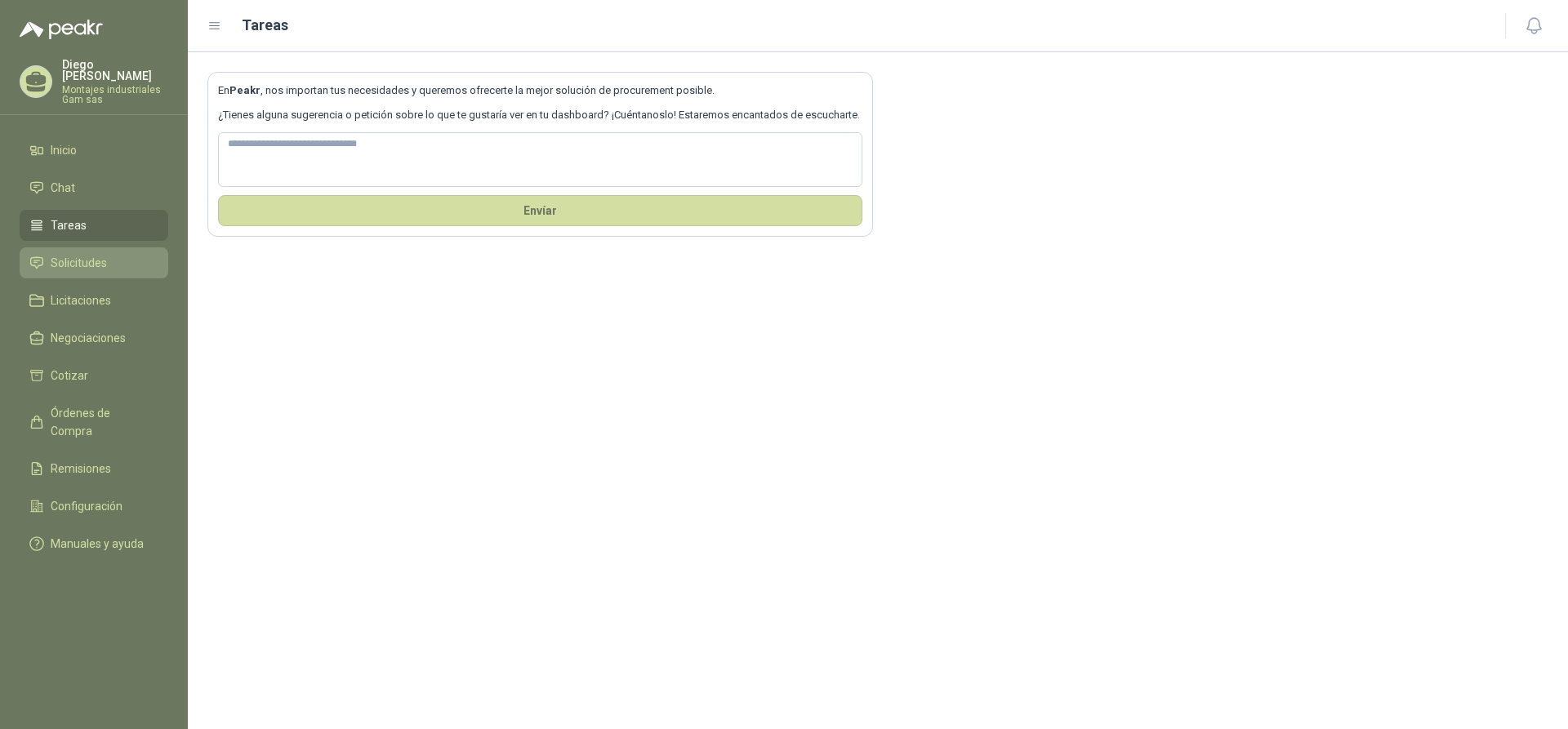
click at [61, 254] on span "Solicitudes" at bounding box center [79, 263] width 56 height 18
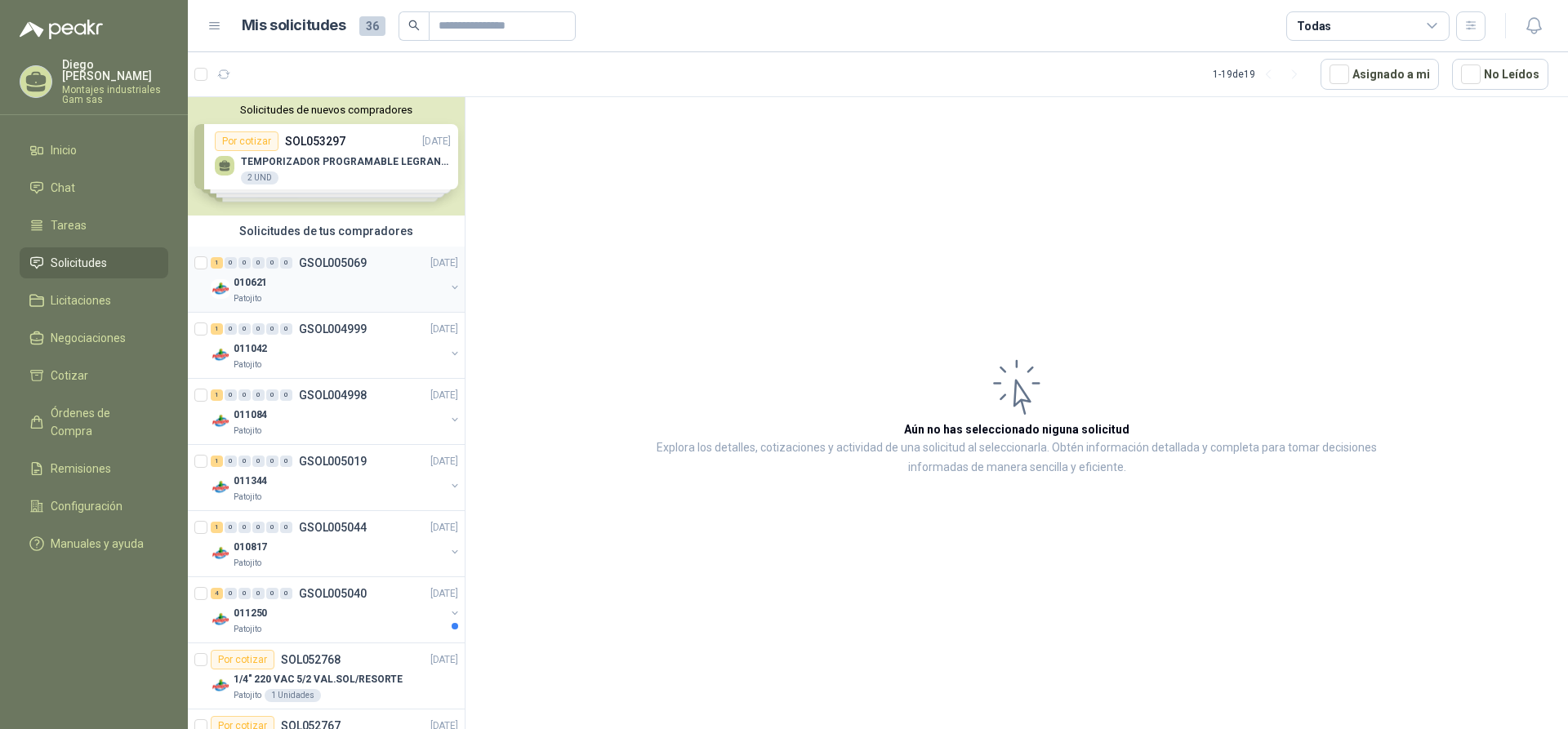
click at [328, 263] on p "GSOL005069" at bounding box center [333, 263] width 68 height 11
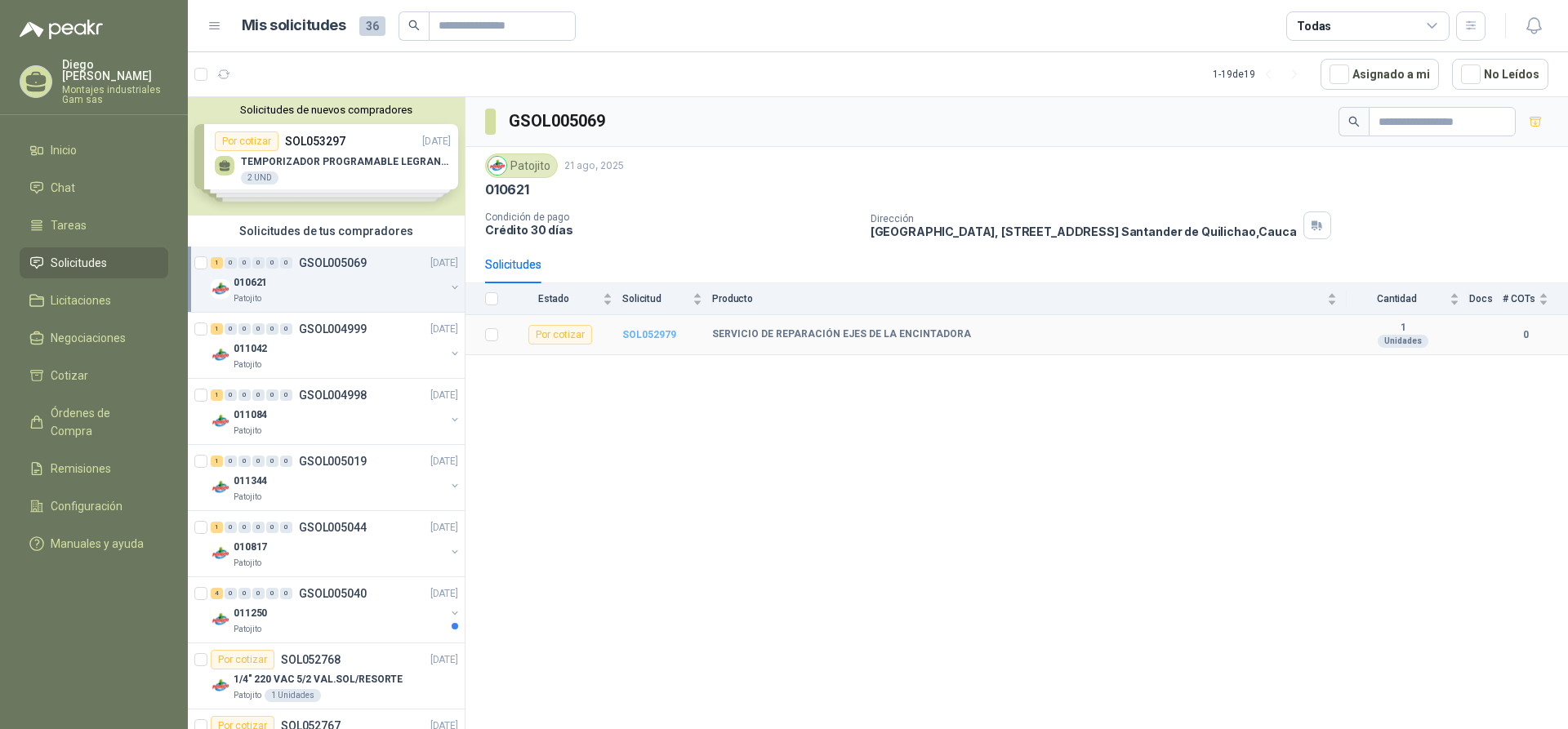
click at [650, 333] on b "SOL052979" at bounding box center [649, 335] width 54 height 11
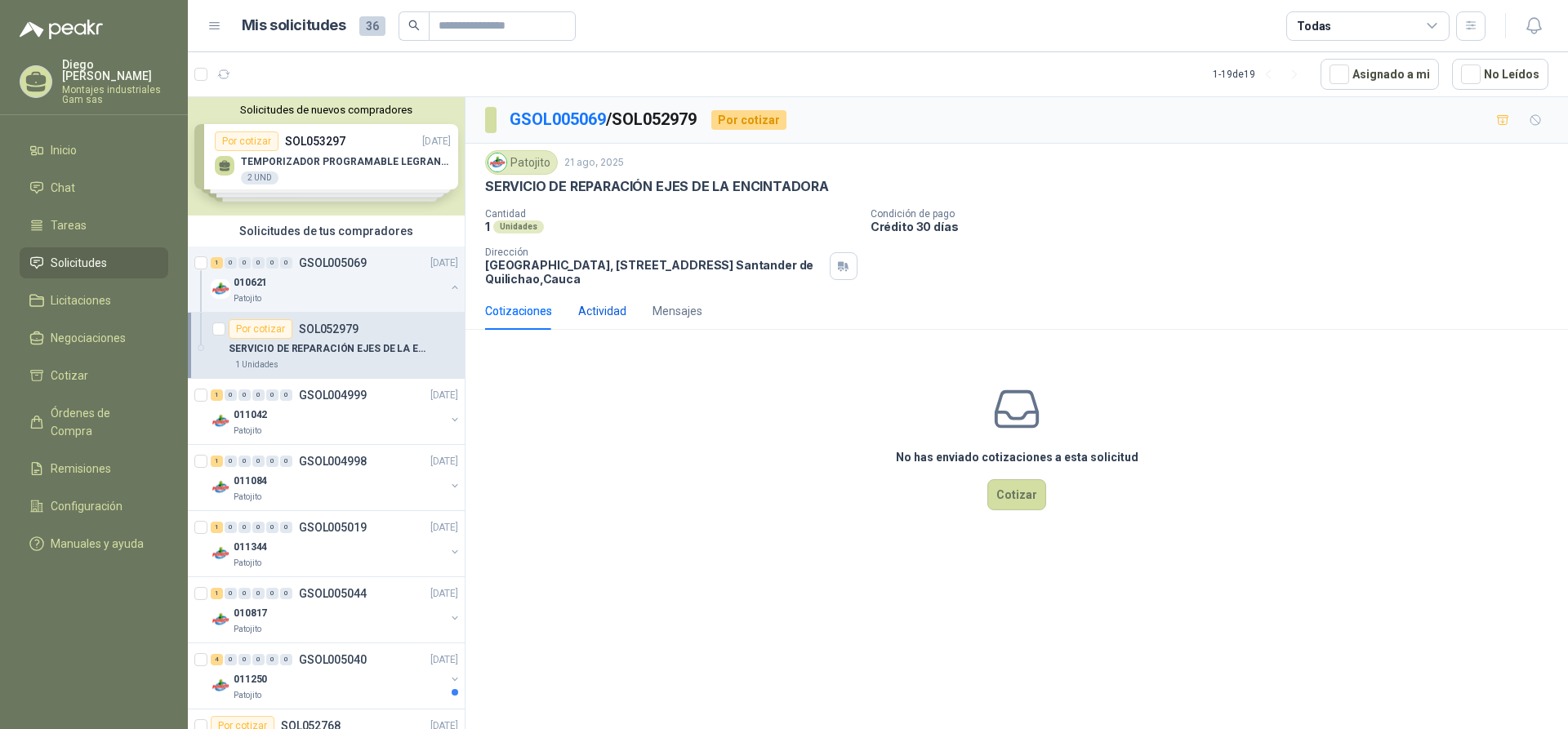
click at [601, 311] on div "Actividad" at bounding box center [602, 312] width 48 height 18
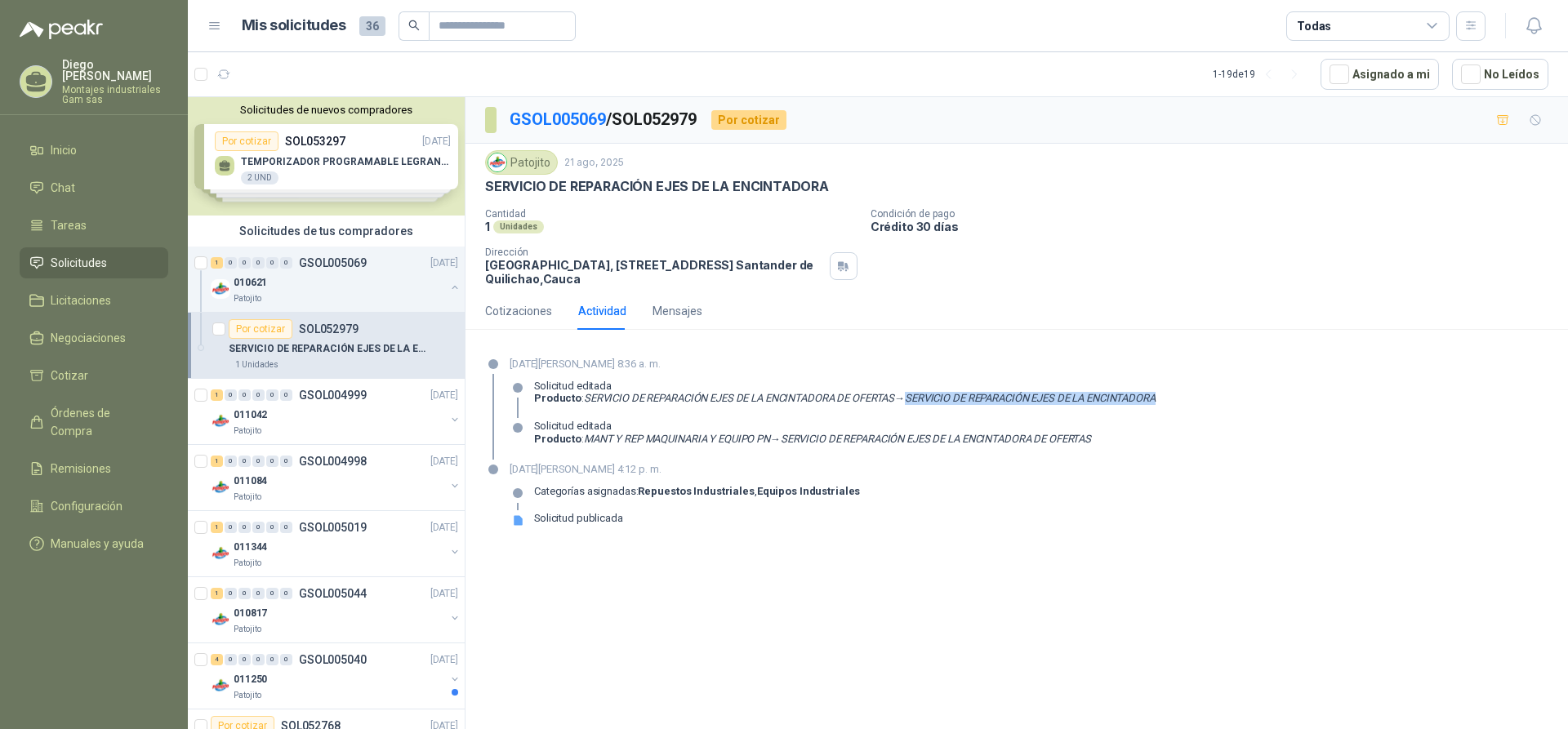
drag, startPoint x: 916, startPoint y: 398, endPoint x: 1176, endPoint y: 397, distance: 260.0
click at [1176, 397] on div "[DATE][PERSON_NAME] 8:36 a. m. Solicitud editada Producto : SERVICIO DE REPARAC…" at bounding box center [1017, 407] width 1064 height 104
drag, startPoint x: 789, startPoint y: 442, endPoint x: 1112, endPoint y: 447, distance: 323.0
click at [1112, 447] on div "Solicitud editada Producto : MANT Y REP MAQUINARIA Y EQUIPO PN → SERVICIO DE RE…" at bounding box center [832, 438] width 646 height 38
click at [1054, 515] on div "[DATE][PERSON_NAME] 4:12 p. m. Categorías asignadas: Repuestos Industriales , E…" at bounding box center [1017, 500] width 1064 height 78
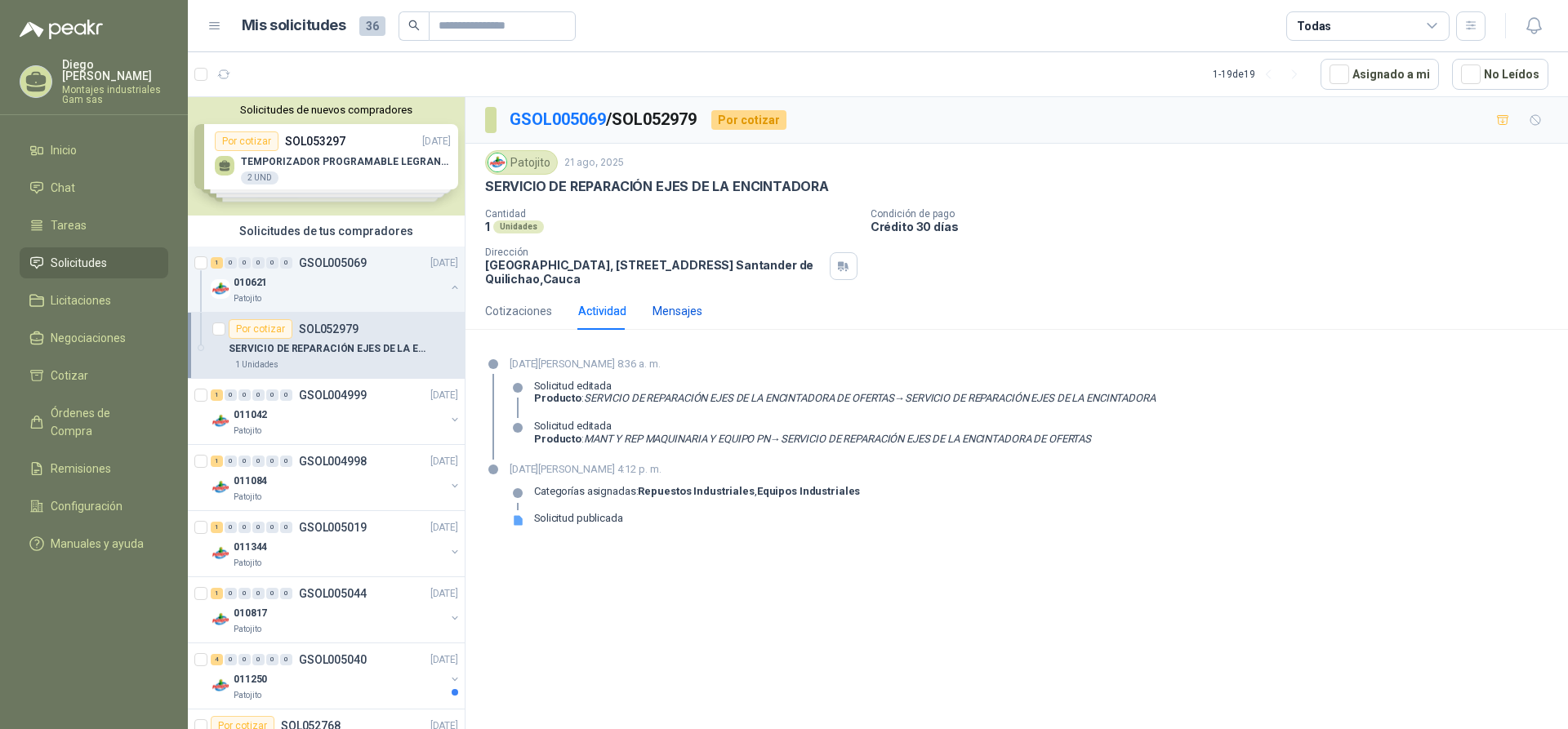
click at [681, 311] on div "Mensajes" at bounding box center [677, 312] width 50 height 18
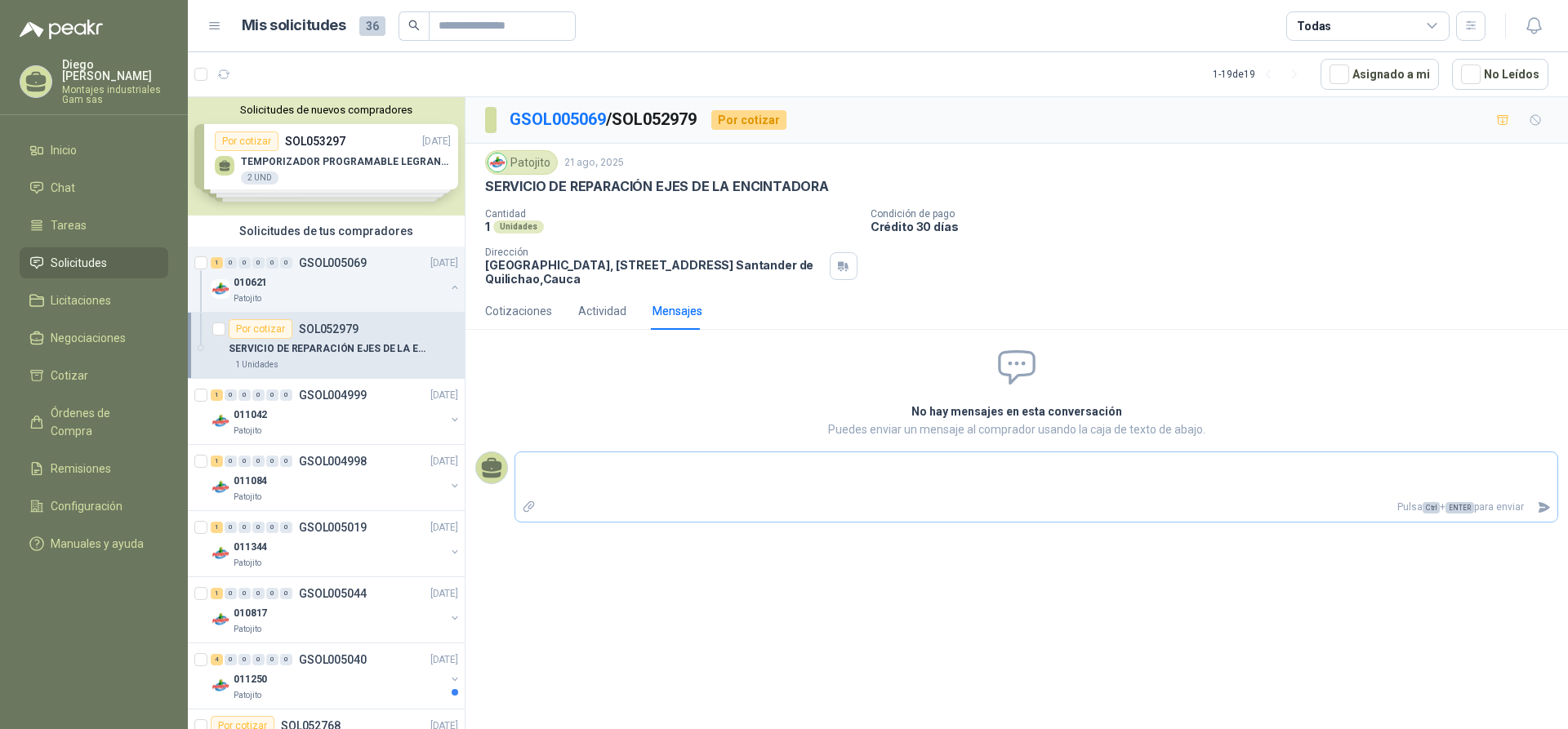
click at [593, 468] on textarea at bounding box center [1036, 474] width 1042 height 38
click at [593, 467] on textarea "**********" at bounding box center [1036, 474] width 1042 height 38
click at [591, 467] on textarea "**********" at bounding box center [1036, 474] width 1042 height 38
click at [600, 315] on div "Actividad" at bounding box center [602, 312] width 48 height 18
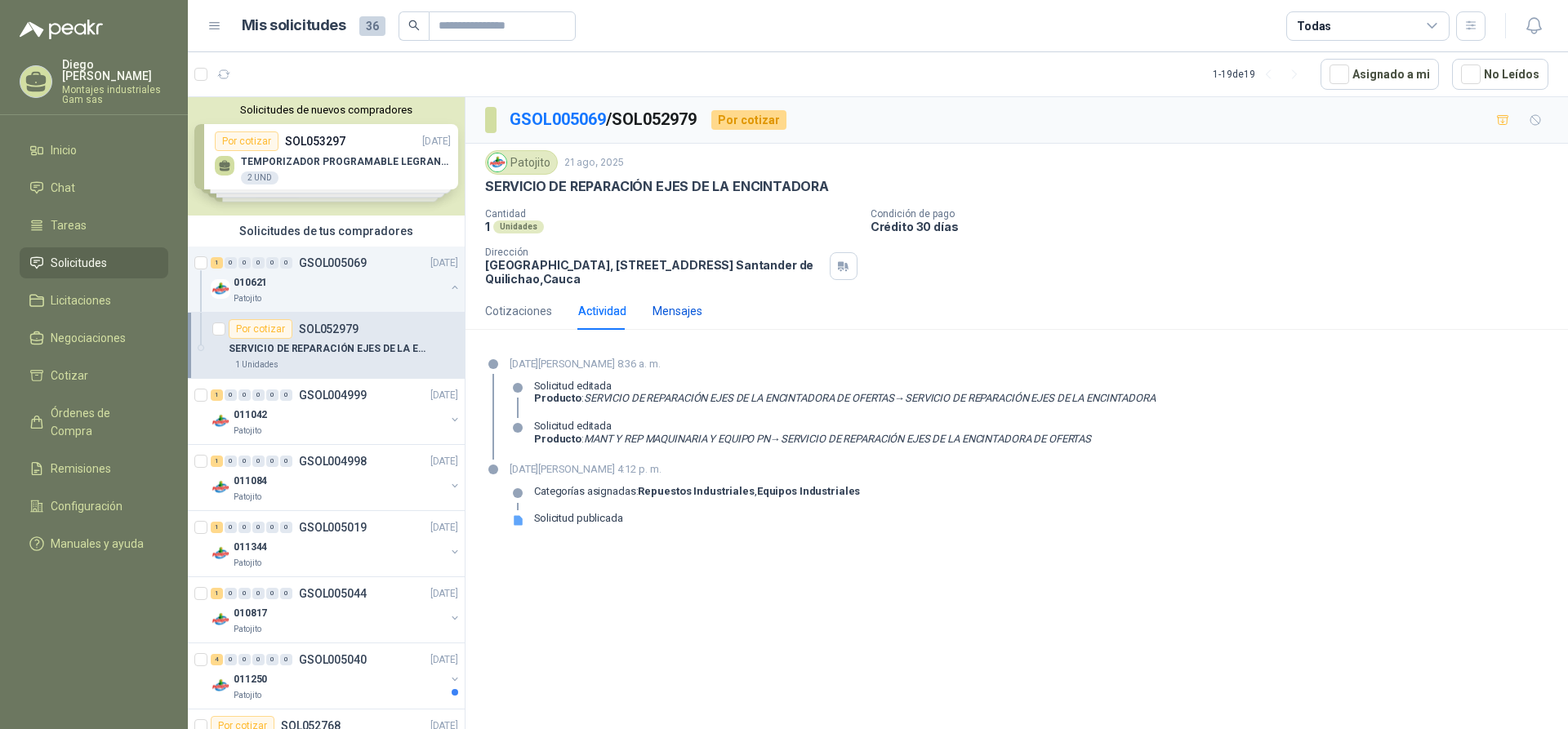
click at [664, 315] on div "Mensajes" at bounding box center [677, 312] width 50 height 18
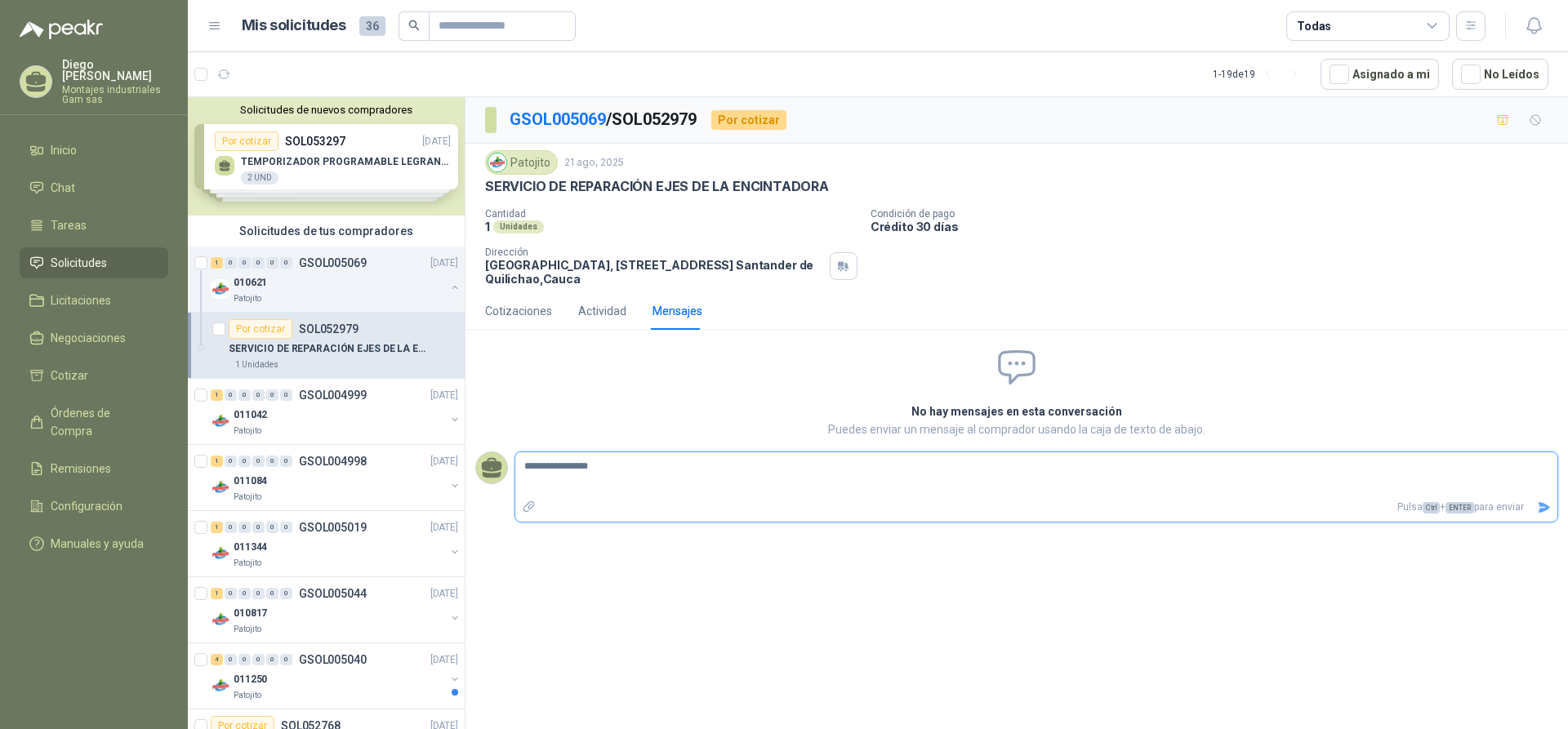
click at [612, 471] on textarea "**********" at bounding box center [1036, 474] width 1042 height 38
click at [315, 396] on p "GSOL004999" at bounding box center [333, 394] width 68 height 11
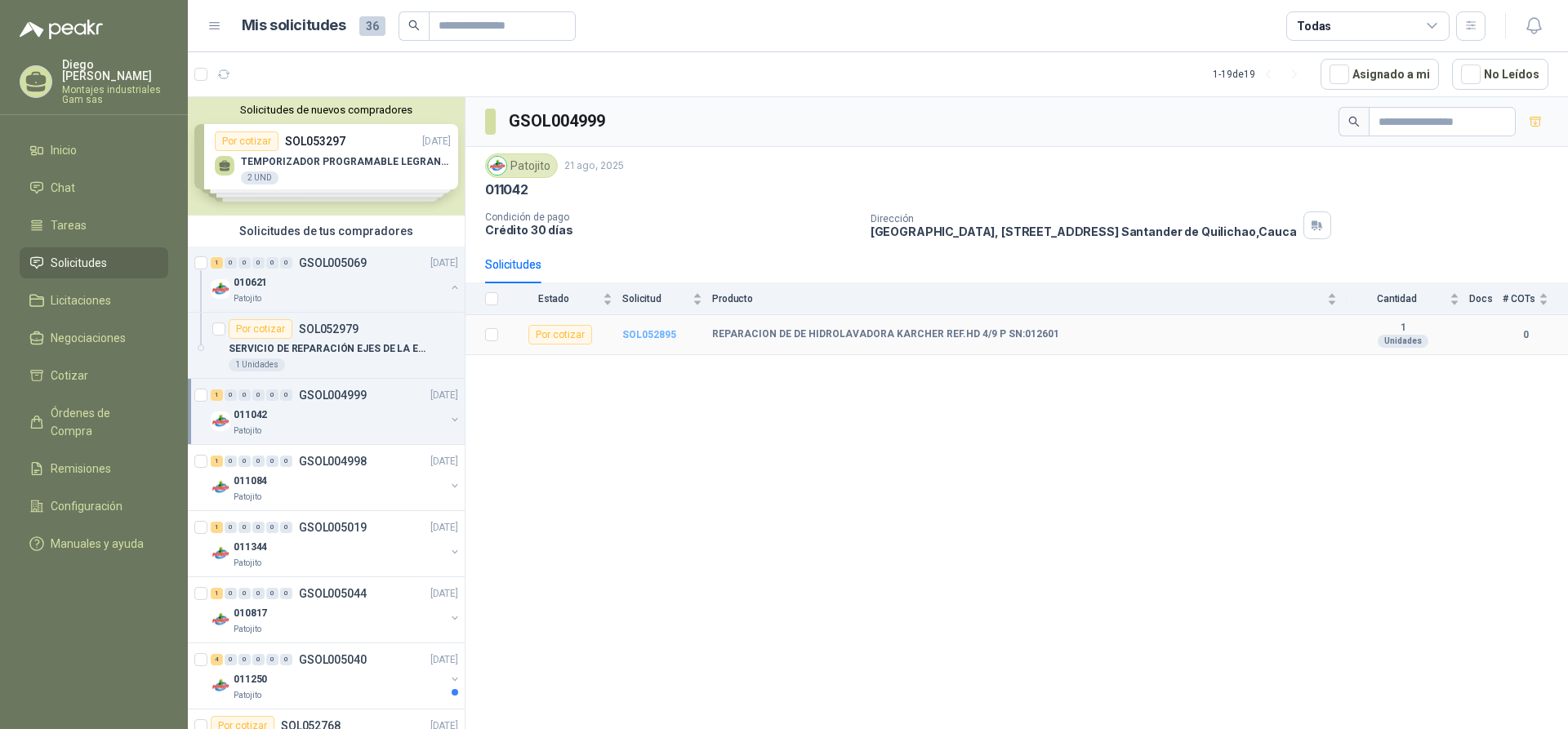
click at [643, 330] on b "SOL052895" at bounding box center [649, 335] width 54 height 11
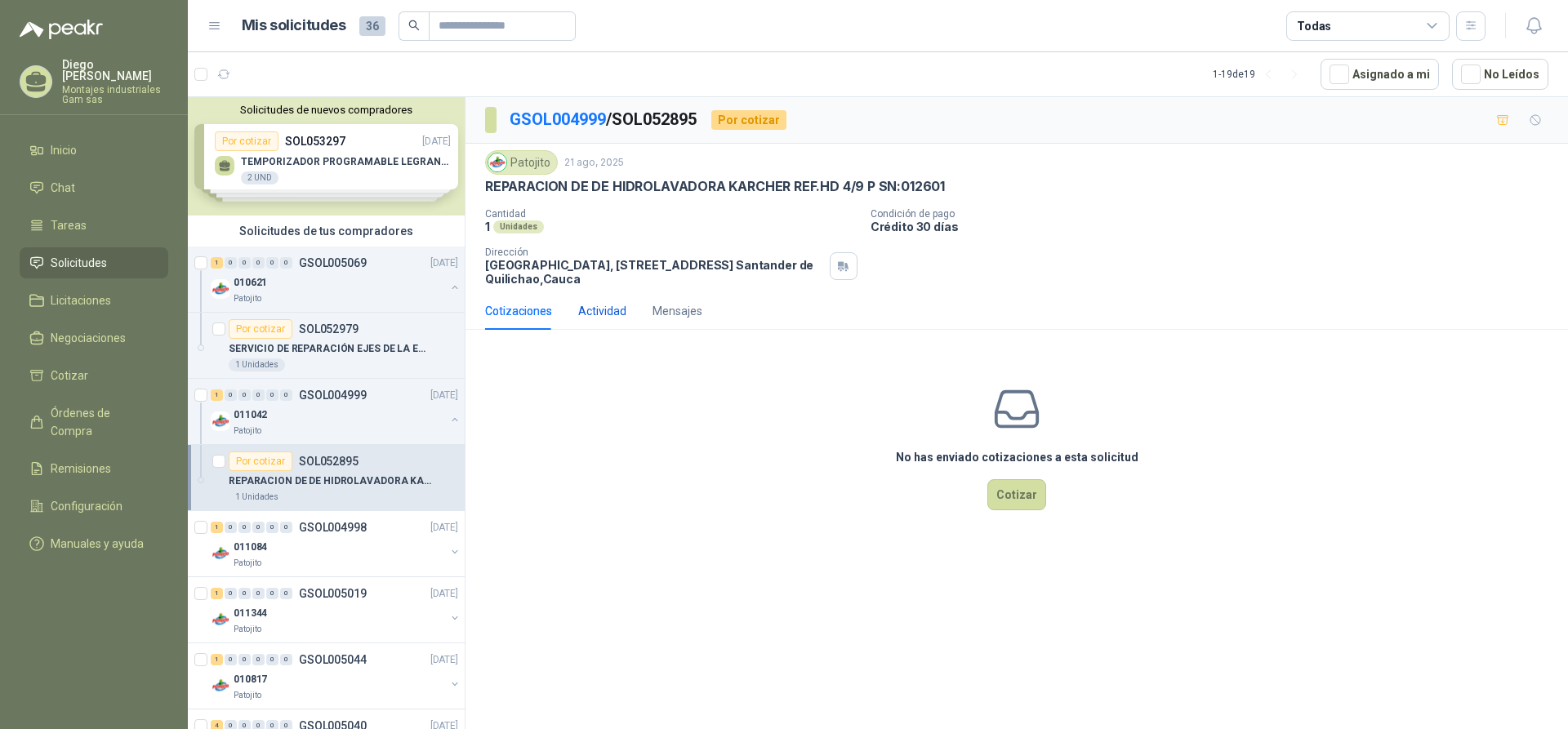
click at [595, 314] on div "Actividad" at bounding box center [602, 312] width 48 height 18
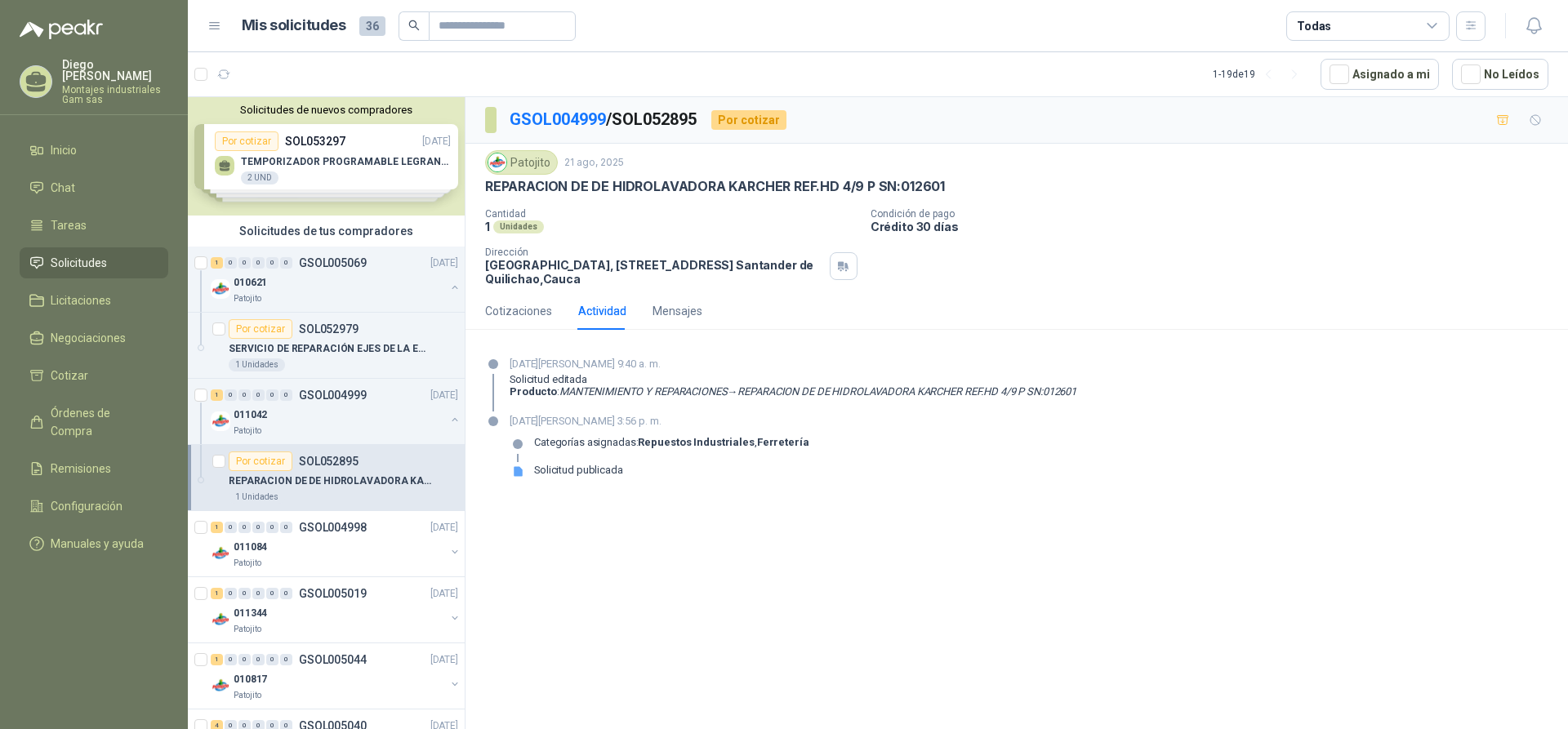
drag, startPoint x: 741, startPoint y: 391, endPoint x: 1129, endPoint y: 406, distance: 388.3
click at [1129, 406] on div "[DATE][PERSON_NAME] 9:40 a. m. Solicitud editada Producto : MANTENIMIENTO Y REP…" at bounding box center [1017, 383] width 1064 height 56
click at [517, 312] on div "Cotizaciones" at bounding box center [518, 312] width 67 height 18
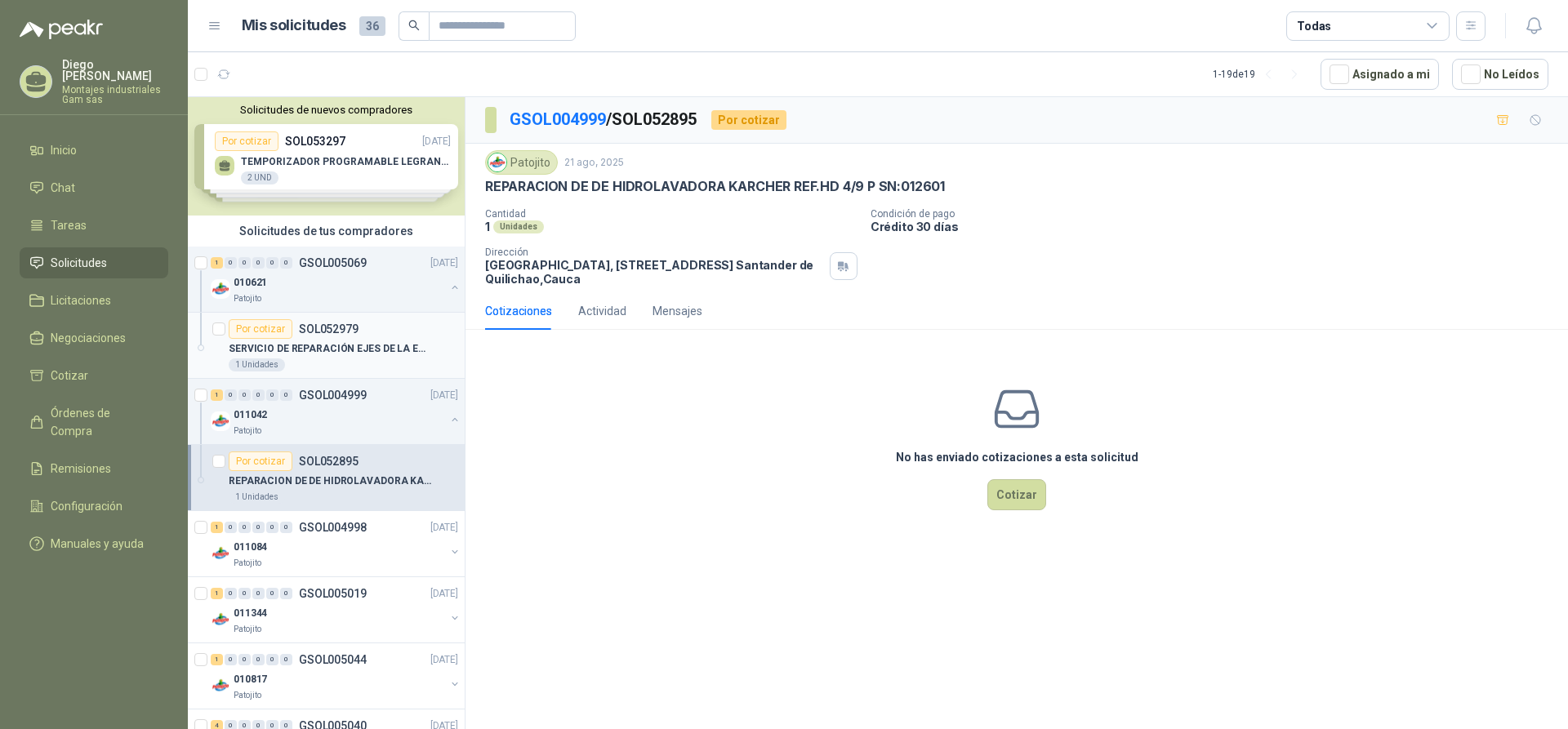
click at [325, 338] on div "Por cotizar SOL052979" at bounding box center [294, 330] width 130 height 20
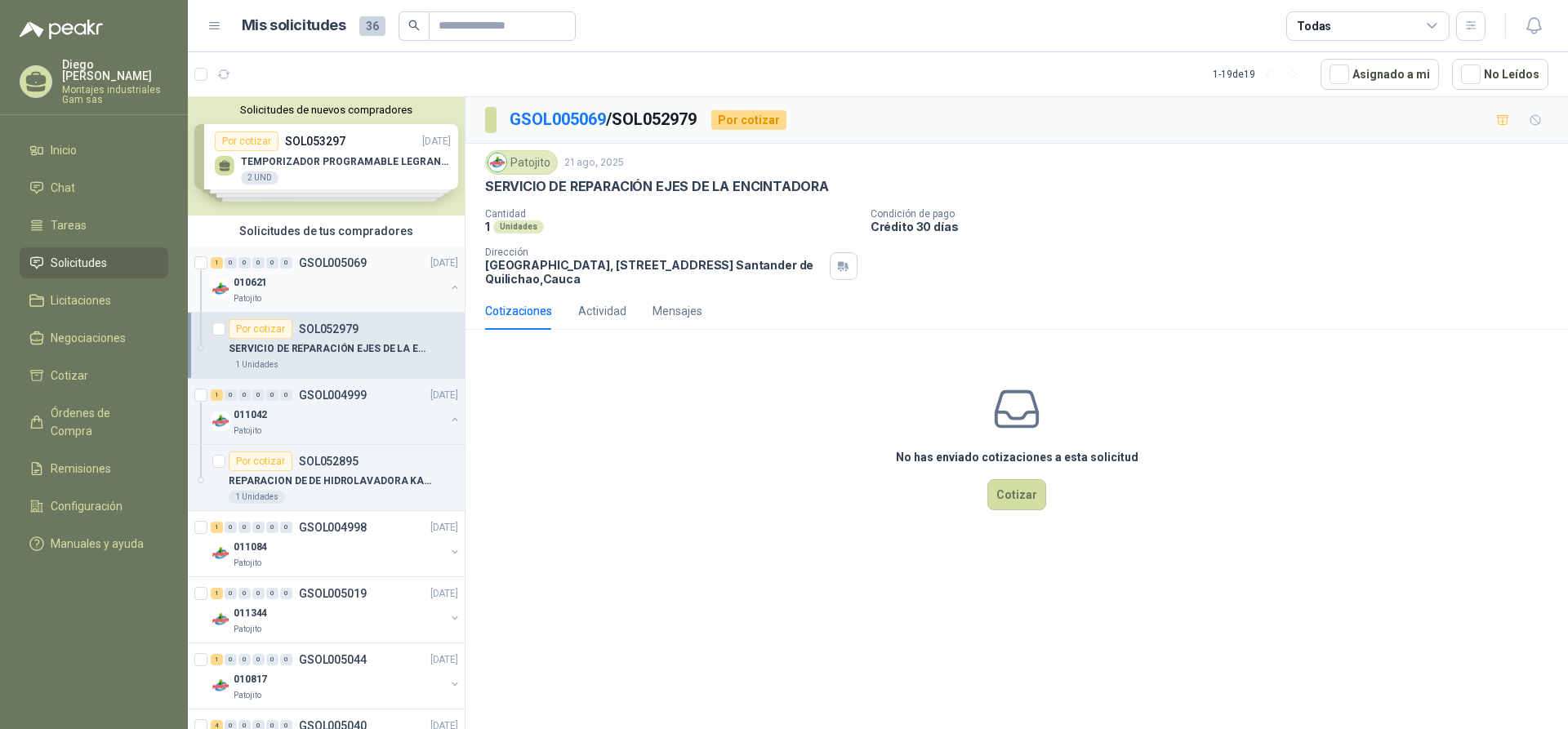
click at [307, 265] on p "GSOL005069" at bounding box center [333, 263] width 68 height 11
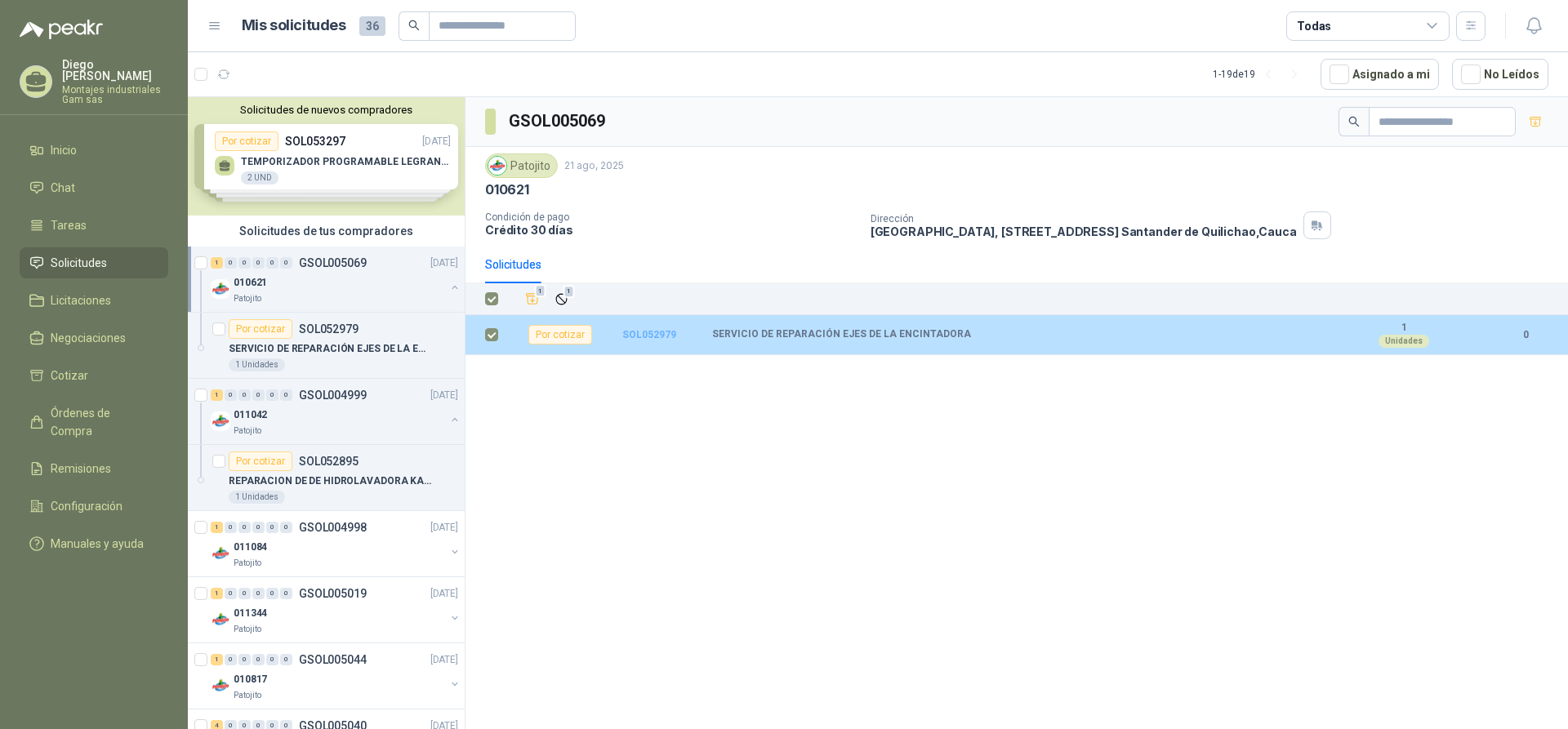
click at [644, 336] on b "SOL052979" at bounding box center [649, 335] width 54 height 11
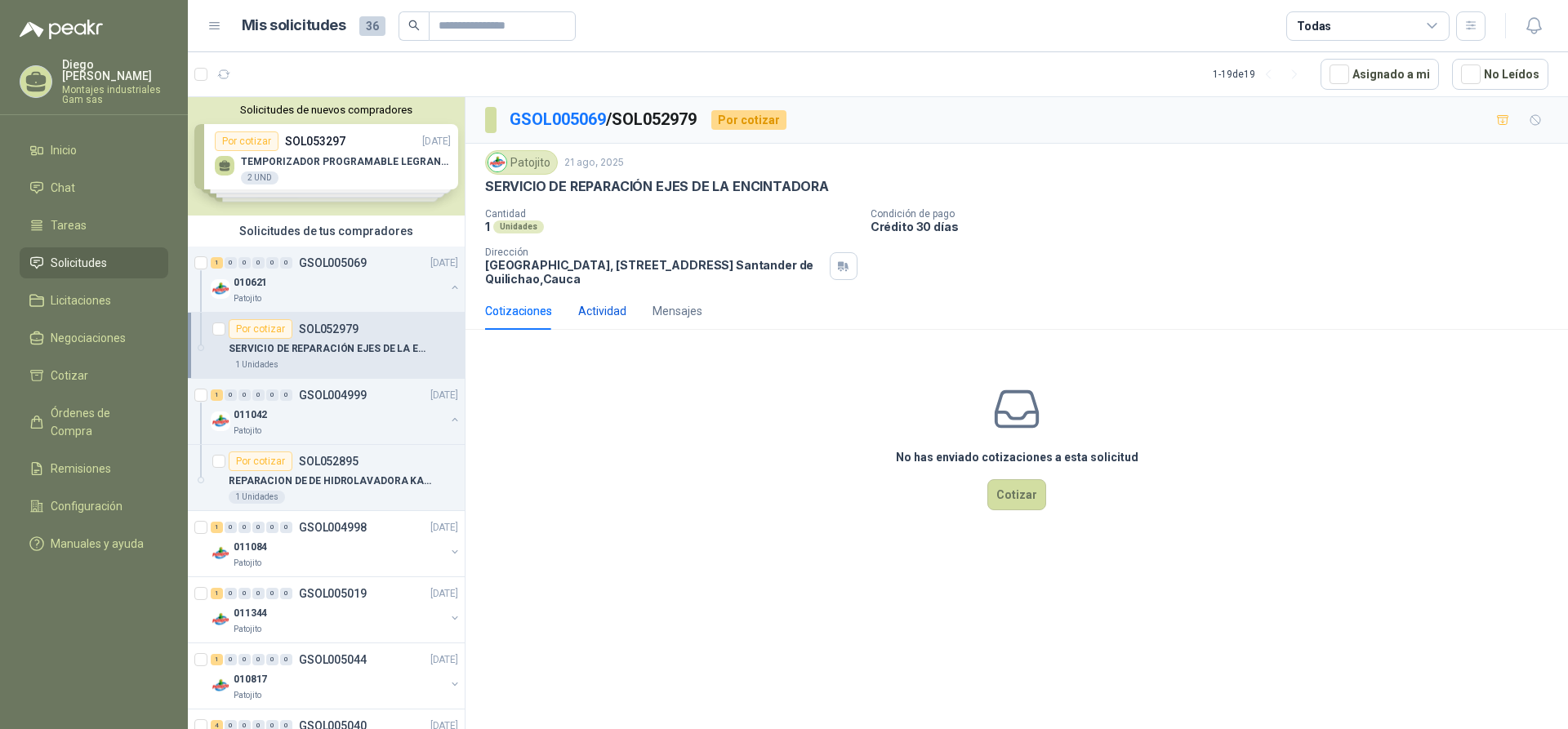
click at [608, 316] on div "Actividad" at bounding box center [602, 312] width 48 height 18
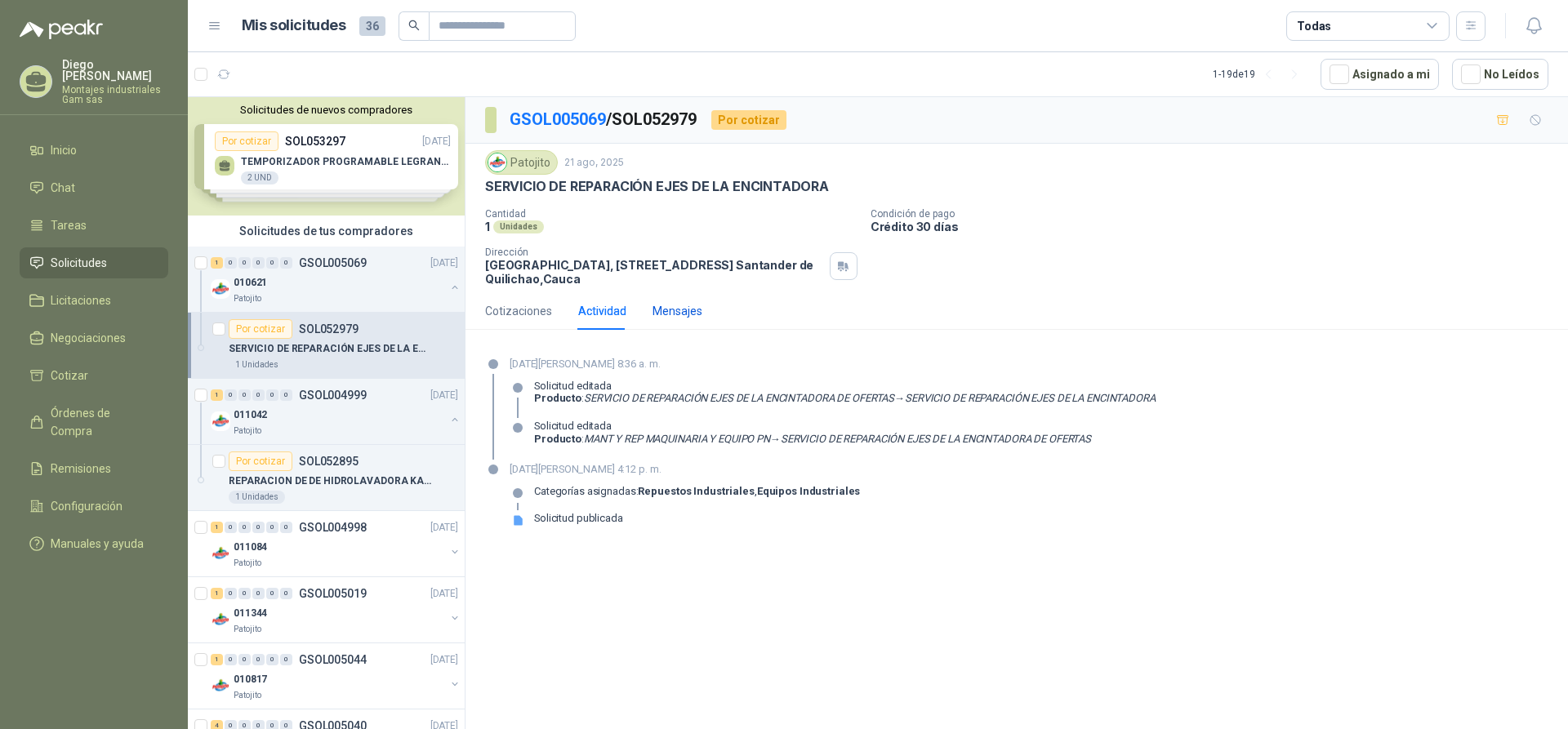
click at [684, 311] on div "Mensajes" at bounding box center [677, 312] width 50 height 18
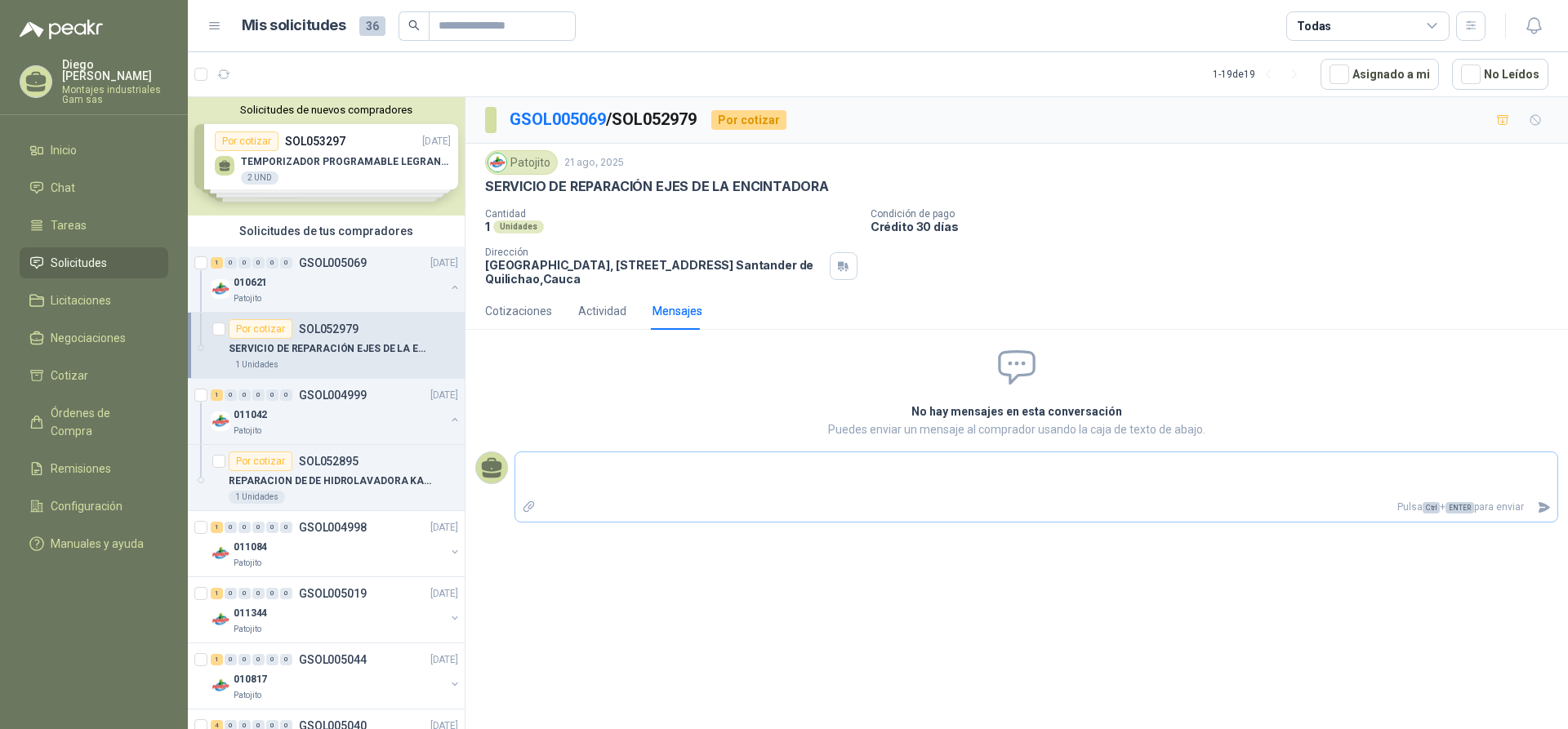
click at [598, 471] on textarea at bounding box center [1036, 474] width 1042 height 38
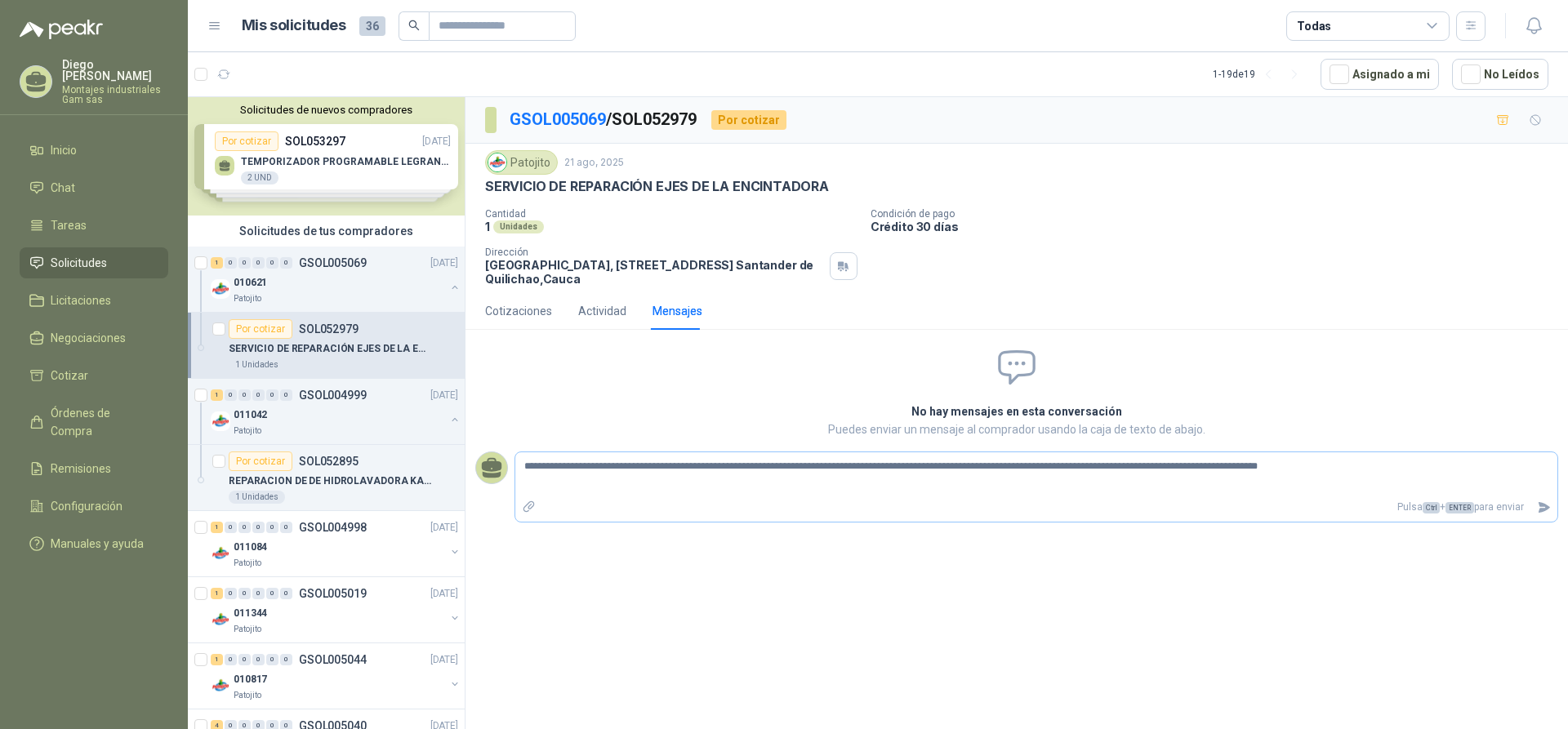
click at [1310, 478] on textarea "**********" at bounding box center [1036, 474] width 1042 height 38
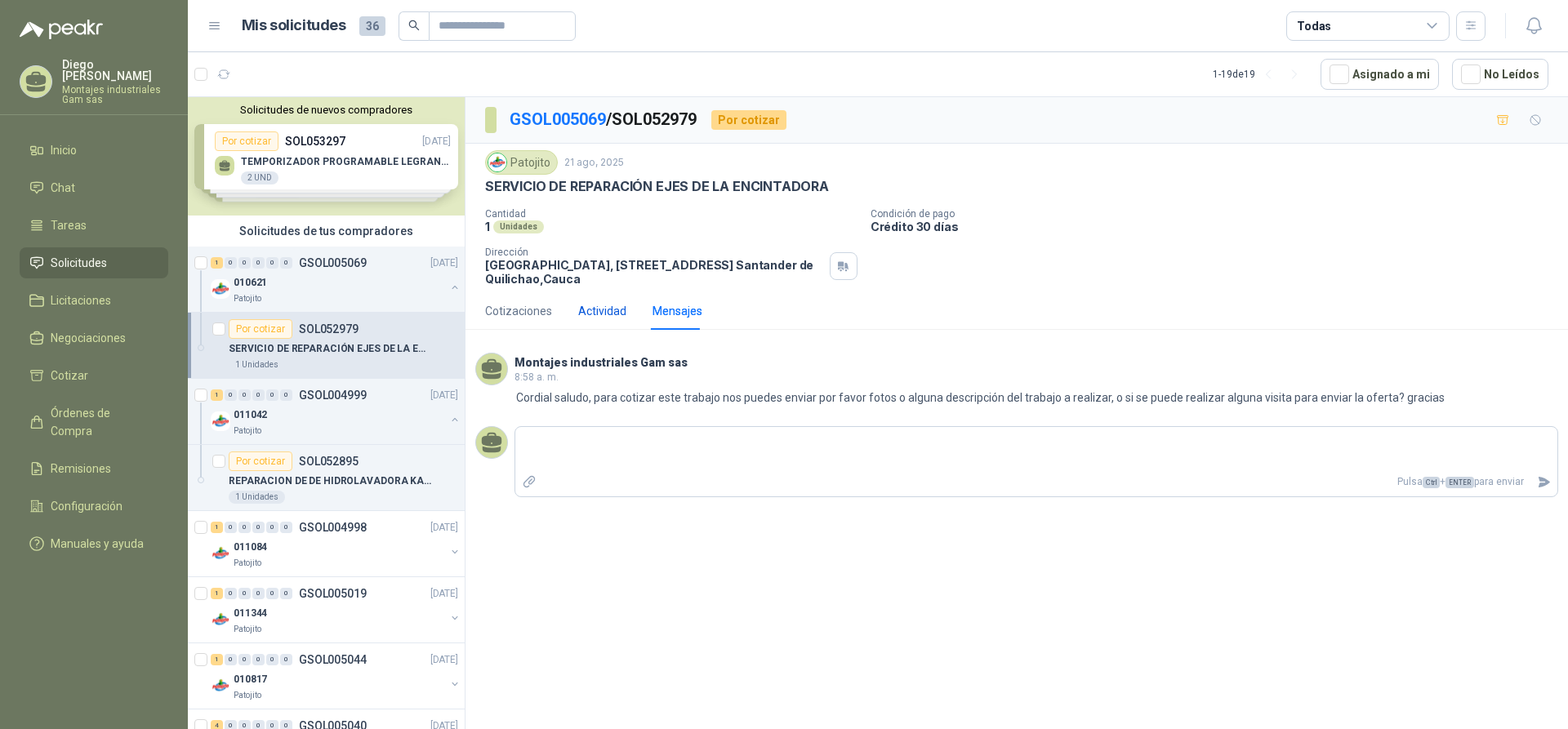
click at [598, 314] on div "Actividad" at bounding box center [602, 312] width 48 height 18
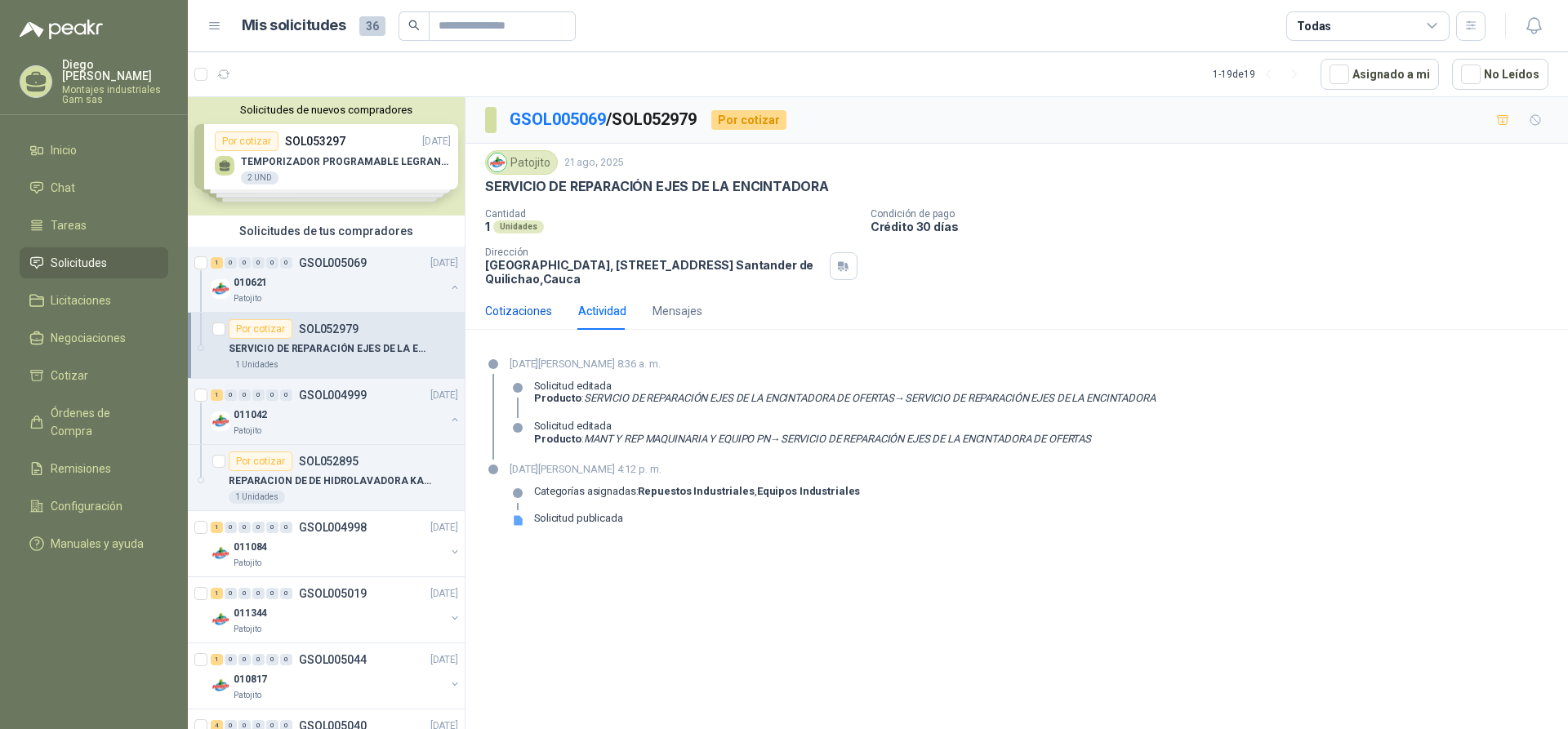
click at [525, 311] on div "Cotizaciones" at bounding box center [518, 312] width 67 height 18
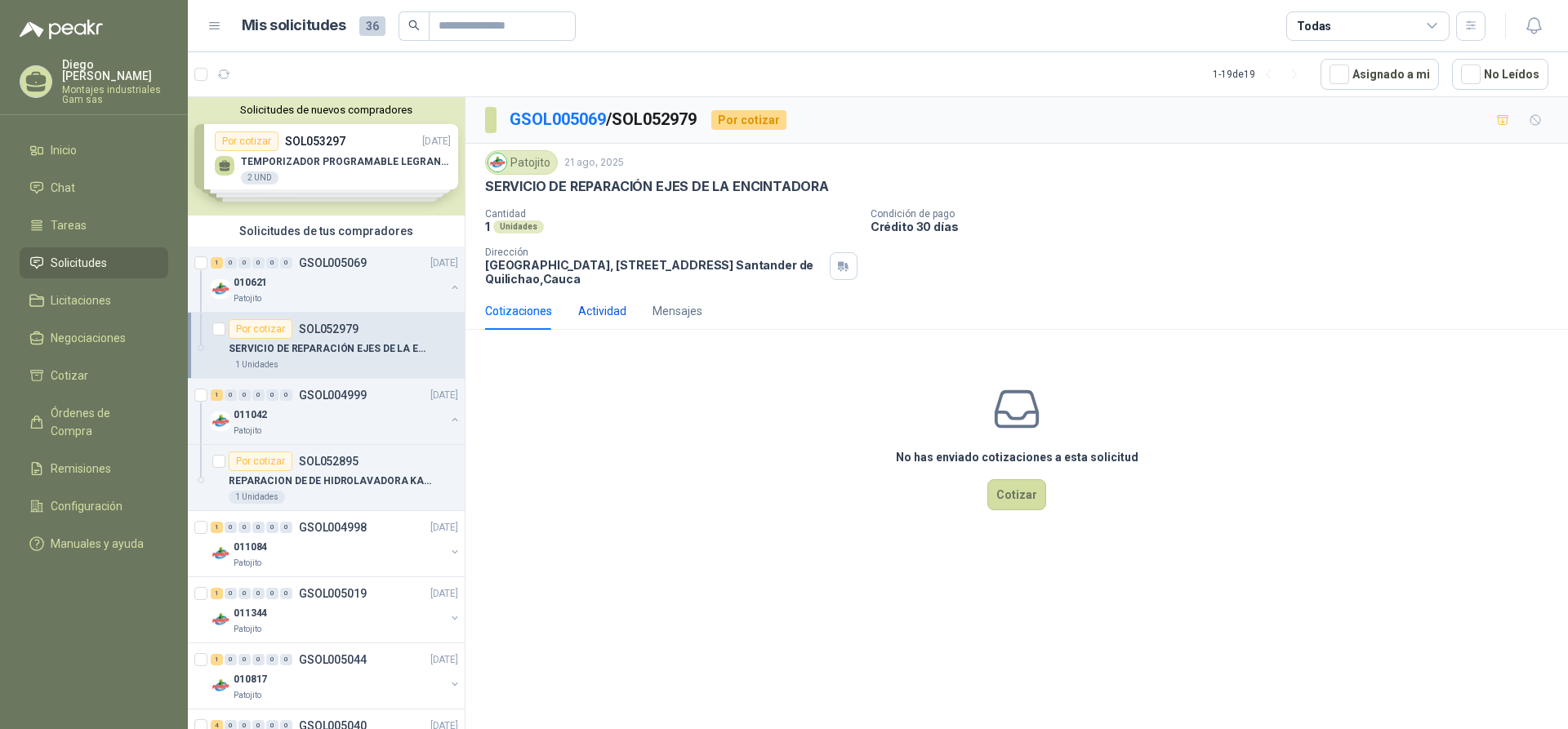
click at [619, 312] on div "Actividad" at bounding box center [602, 312] width 48 height 18
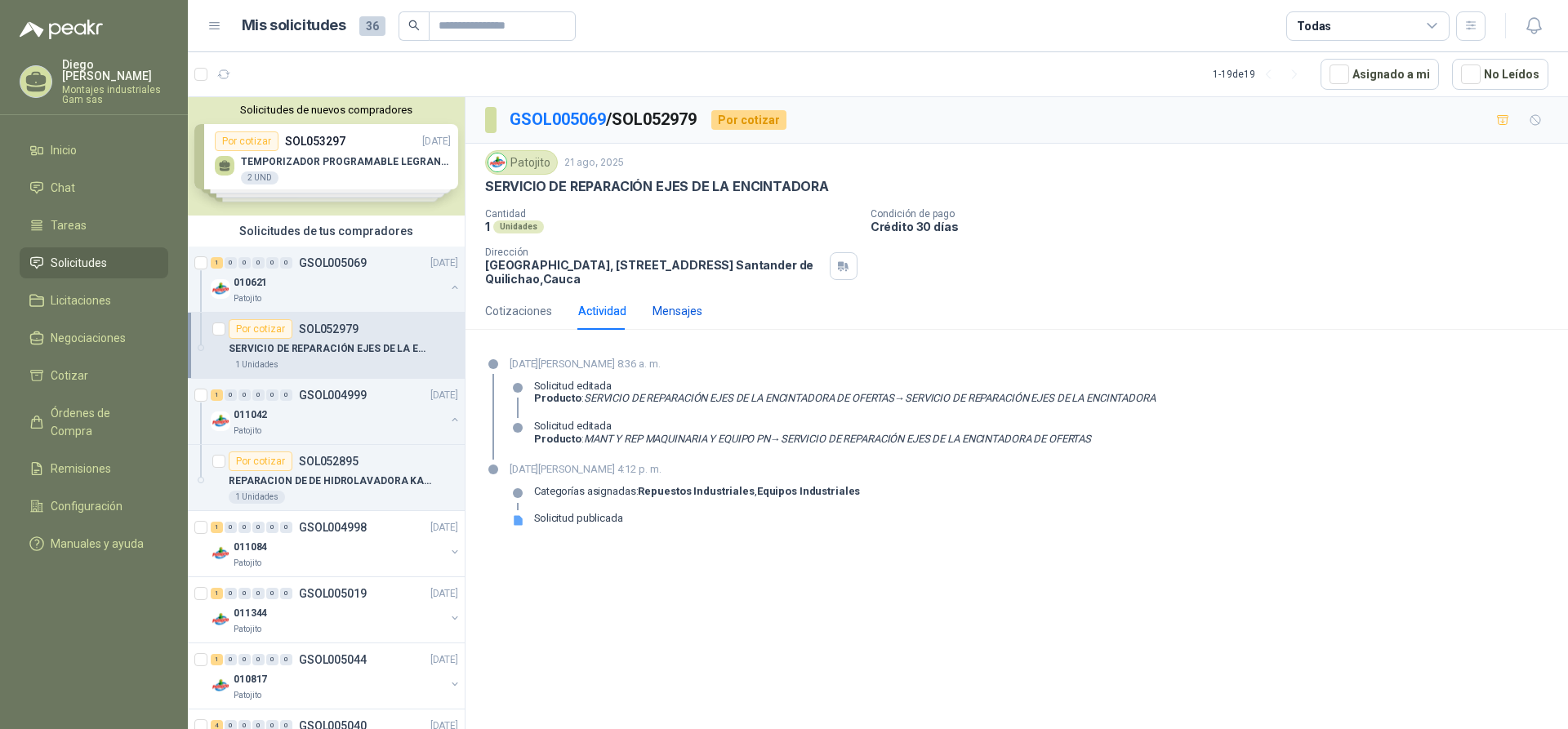
click at [669, 316] on div "Mensajes" at bounding box center [677, 312] width 50 height 18
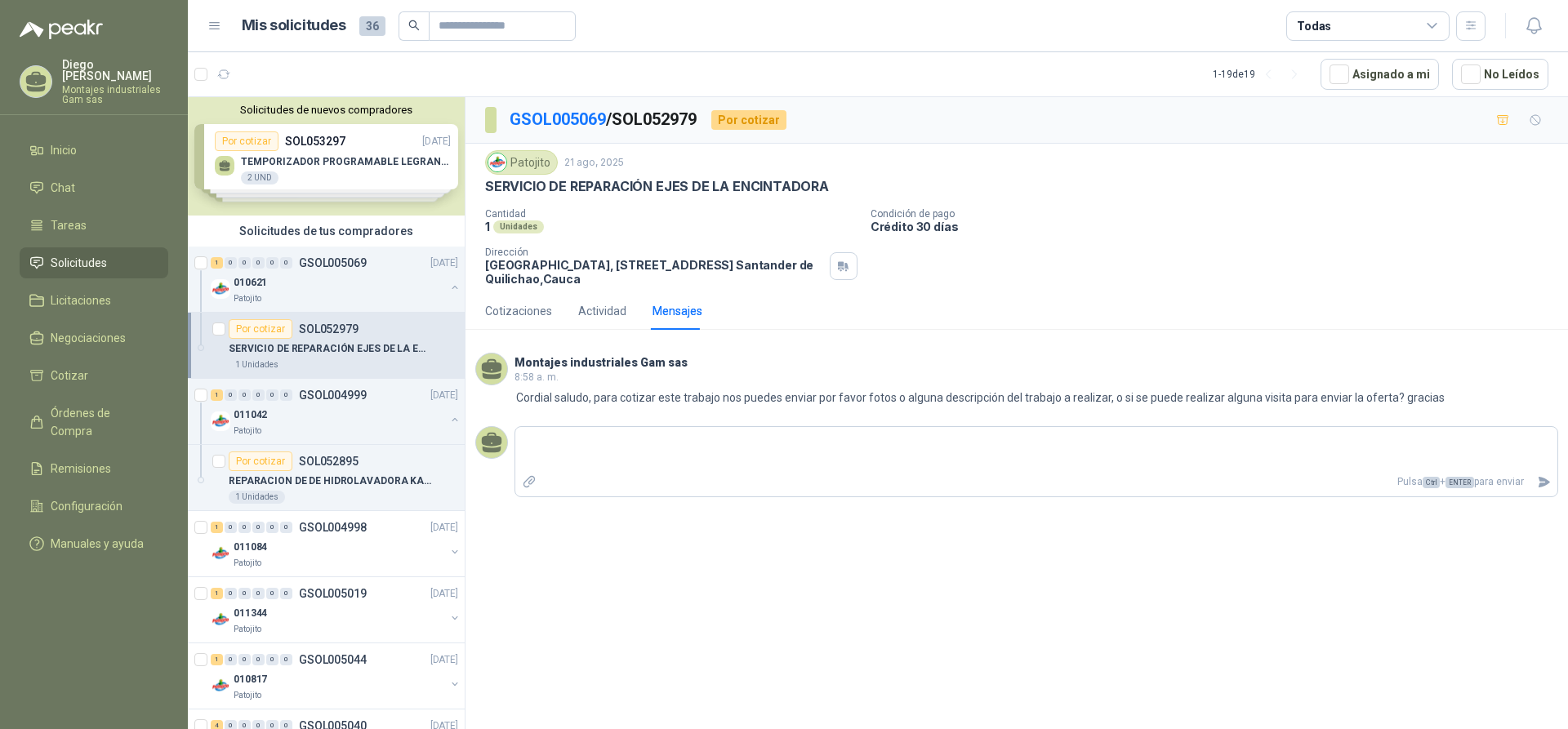
click at [1223, 217] on p "Condición de pago" at bounding box center [1216, 214] width 691 height 11
click at [1241, 227] on p "Crédito 30 días" at bounding box center [1216, 227] width 691 height 14
click at [337, 396] on p "GSOL004999" at bounding box center [333, 394] width 68 height 11
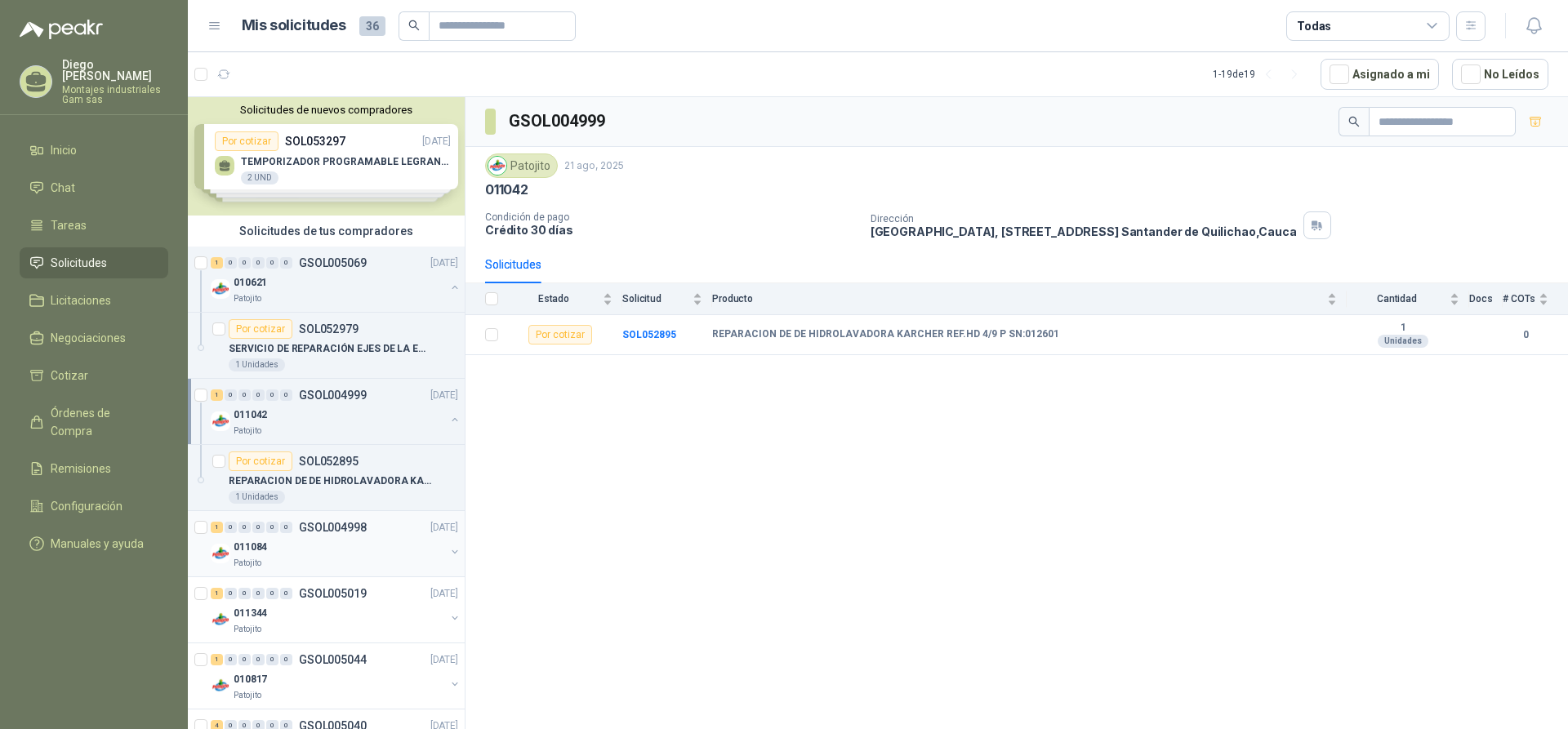
click at [322, 529] on p "GSOL004998" at bounding box center [333, 526] width 68 height 11
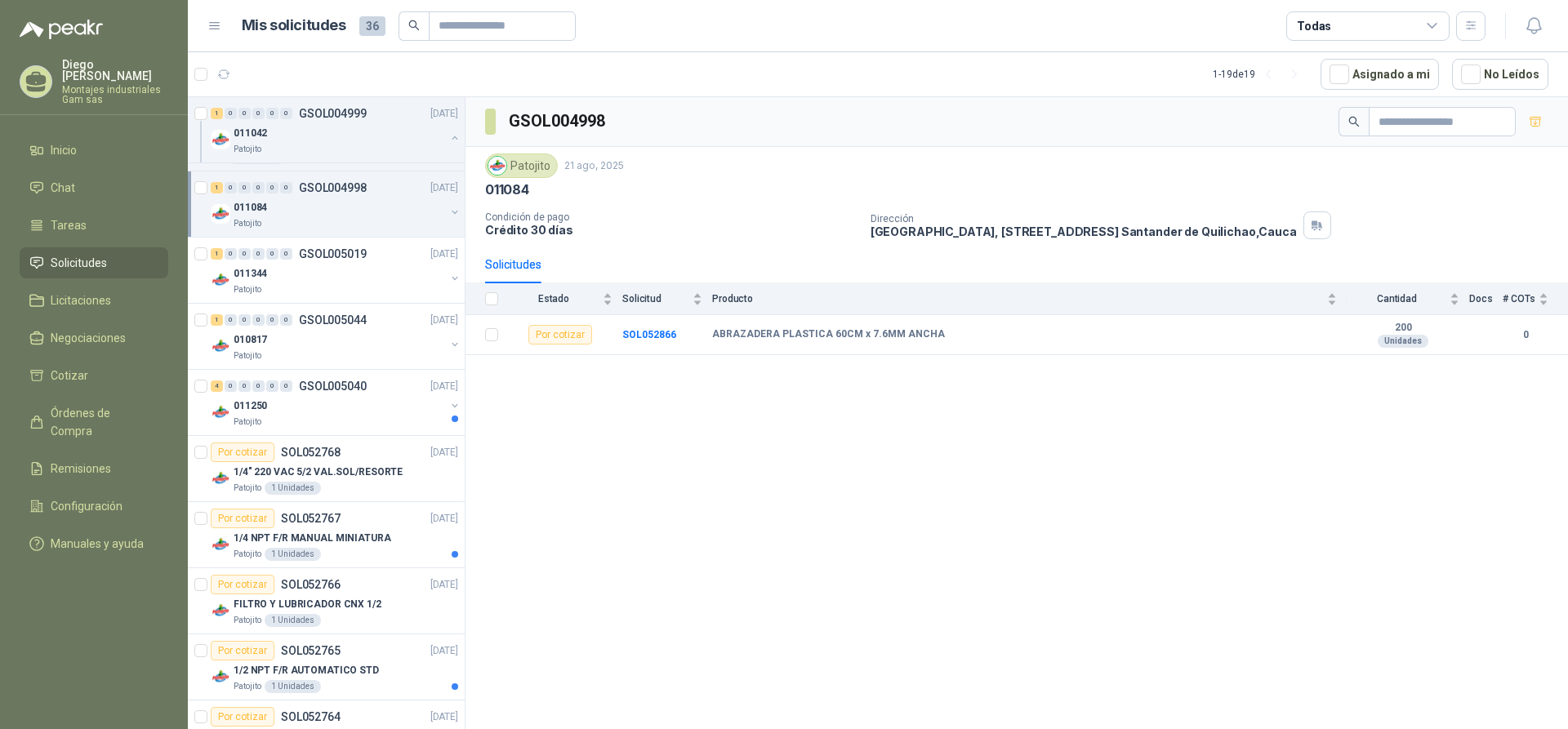
scroll to position [344, 0]
click at [334, 256] on p "GSOL005019" at bounding box center [333, 249] width 68 height 11
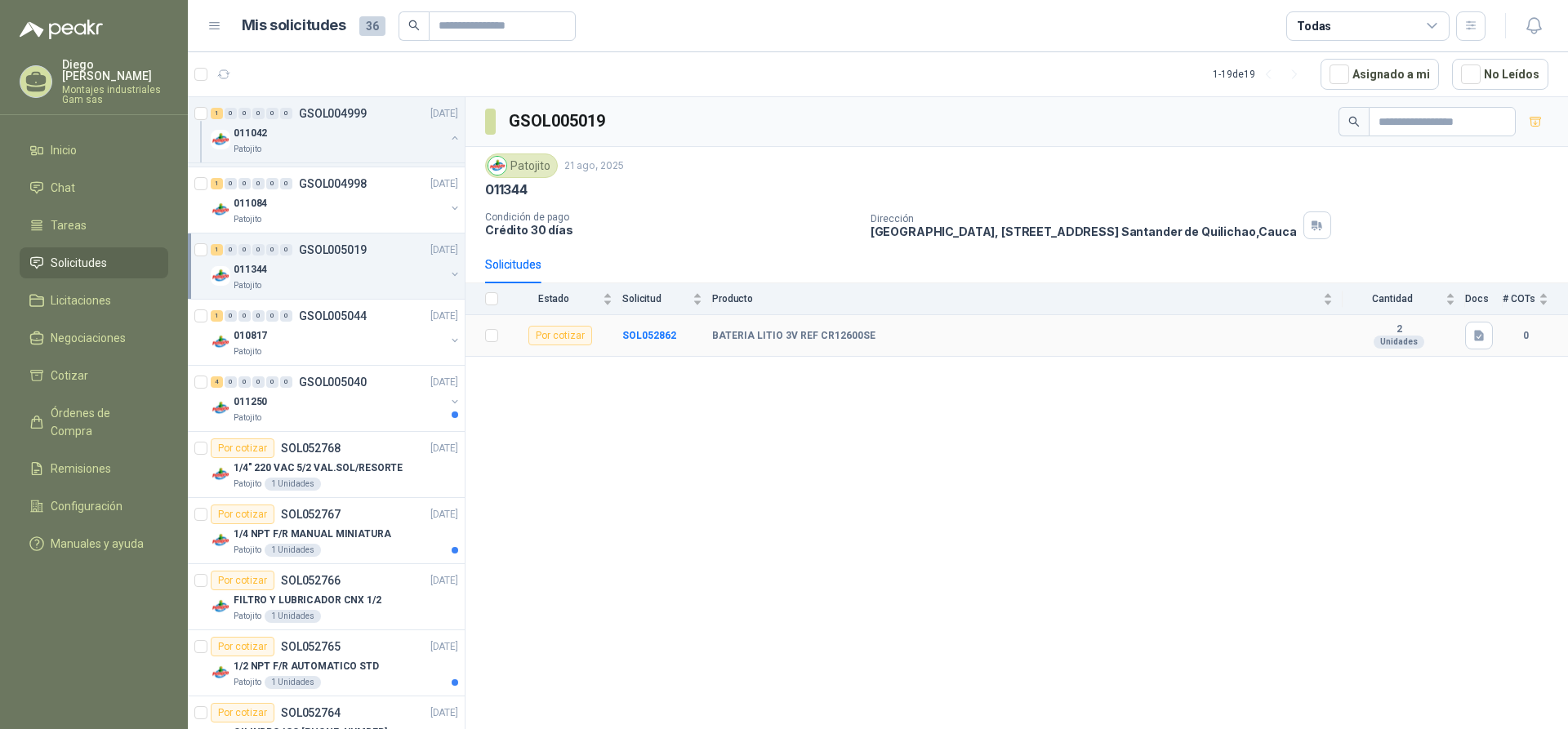
click at [639, 327] on td "SOL052862" at bounding box center [667, 337] width 90 height 42
click at [639, 333] on b "SOL052862" at bounding box center [649, 335] width 54 height 11
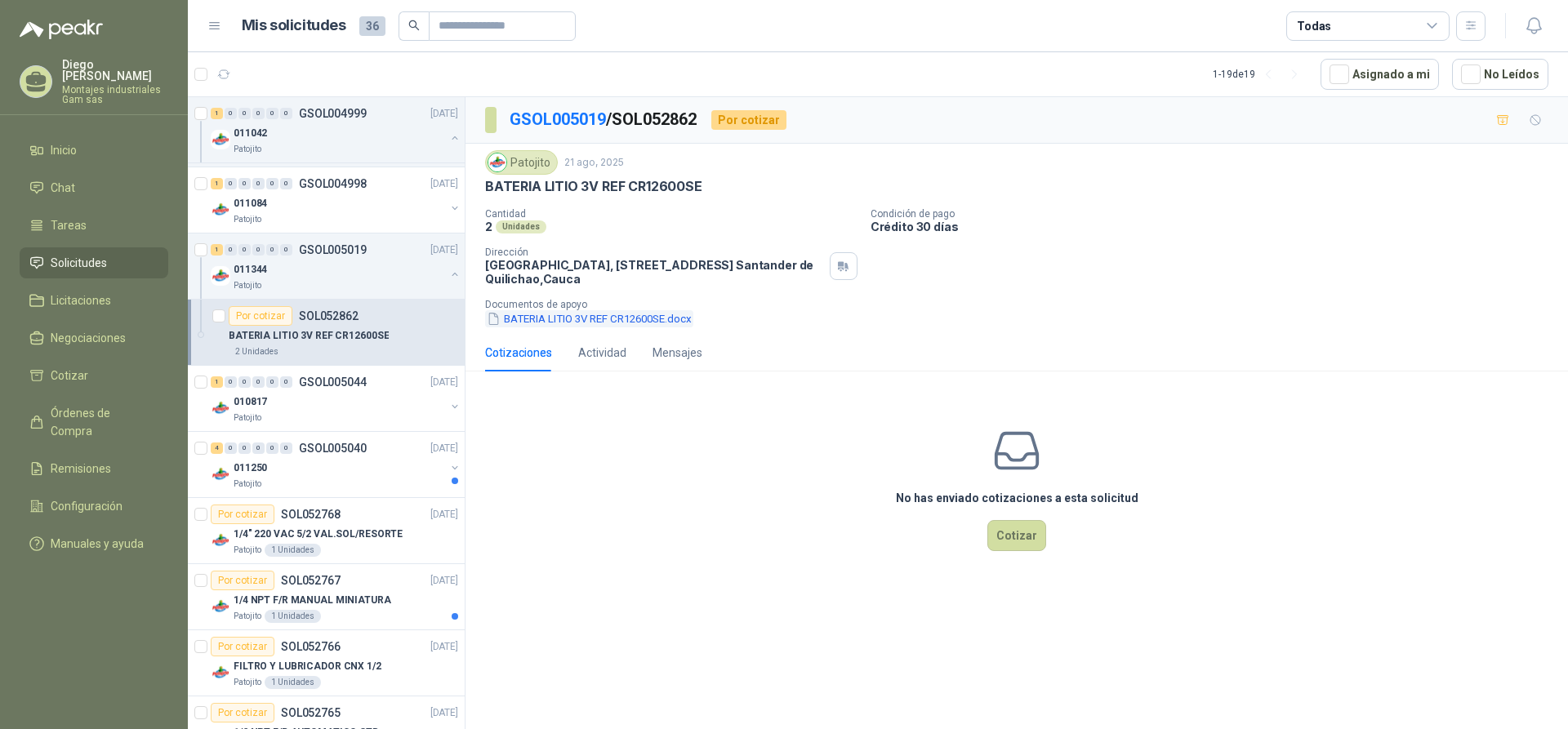
click at [578, 321] on button "BATERIA LITIO 3V REF CR12600SE.docx" at bounding box center [589, 319] width 209 height 17
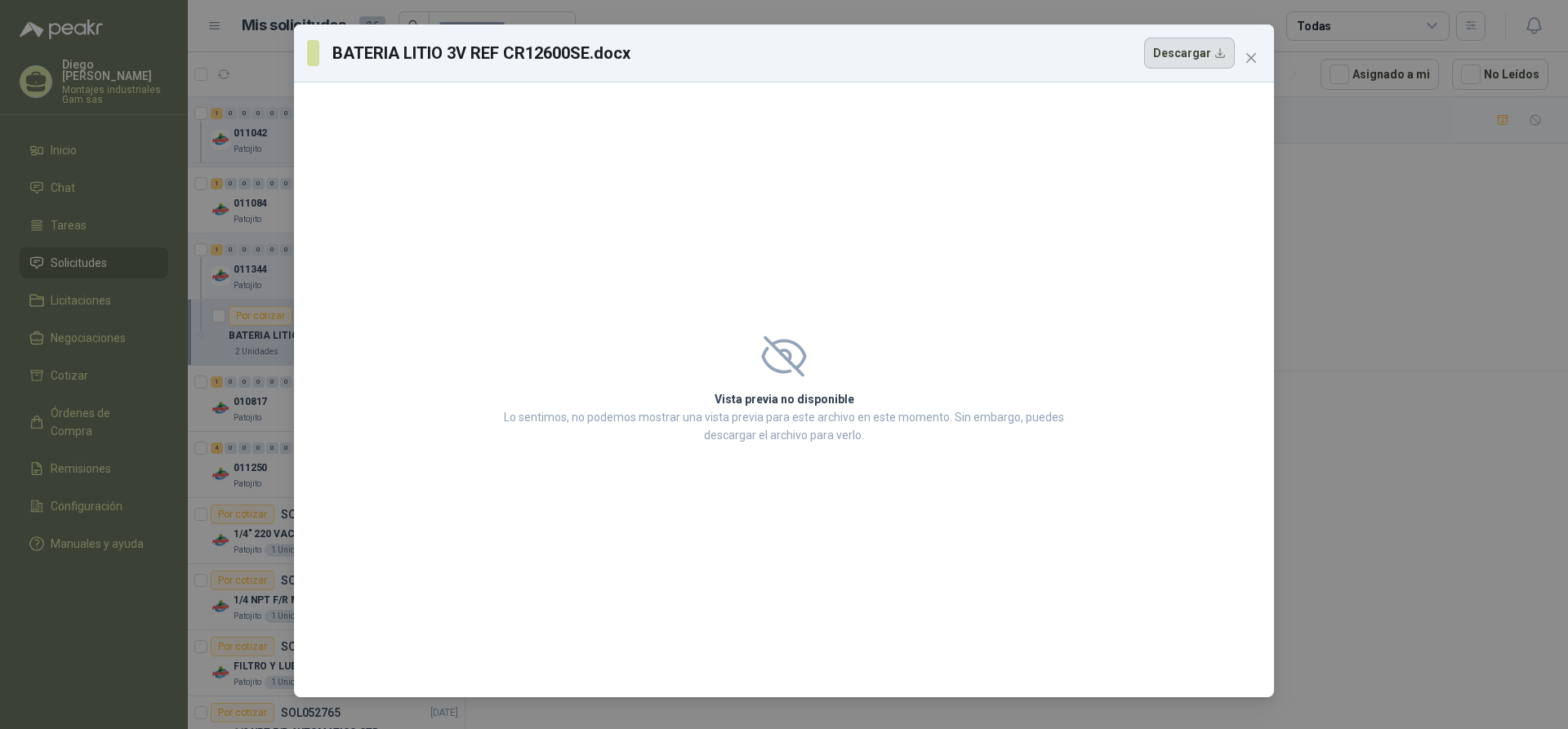
click at [1211, 52] on button "Descargar" at bounding box center [1189, 53] width 91 height 31
click at [1260, 61] on span "Close" at bounding box center [1251, 58] width 26 height 13
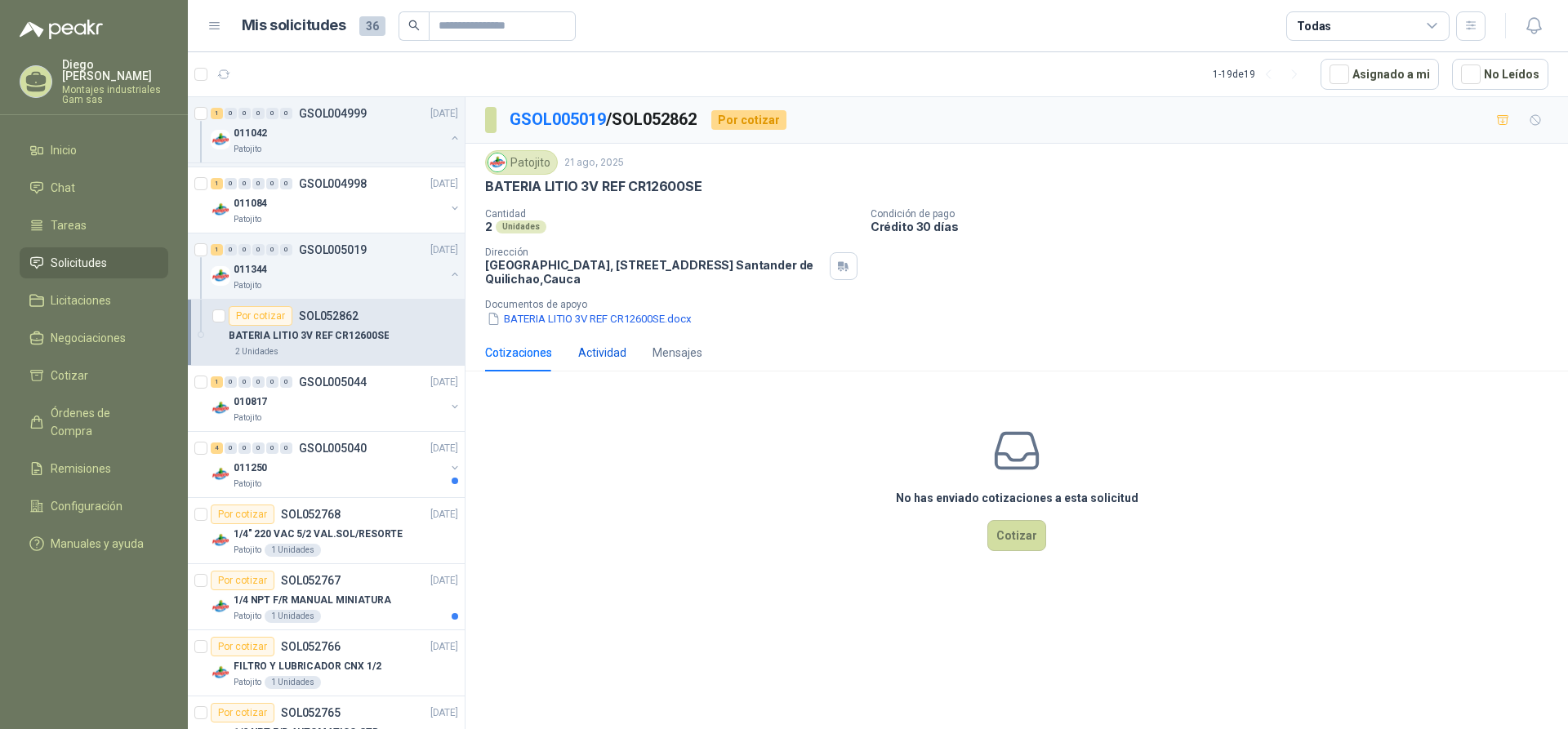
click at [598, 356] on div "Actividad" at bounding box center [602, 353] width 48 height 18
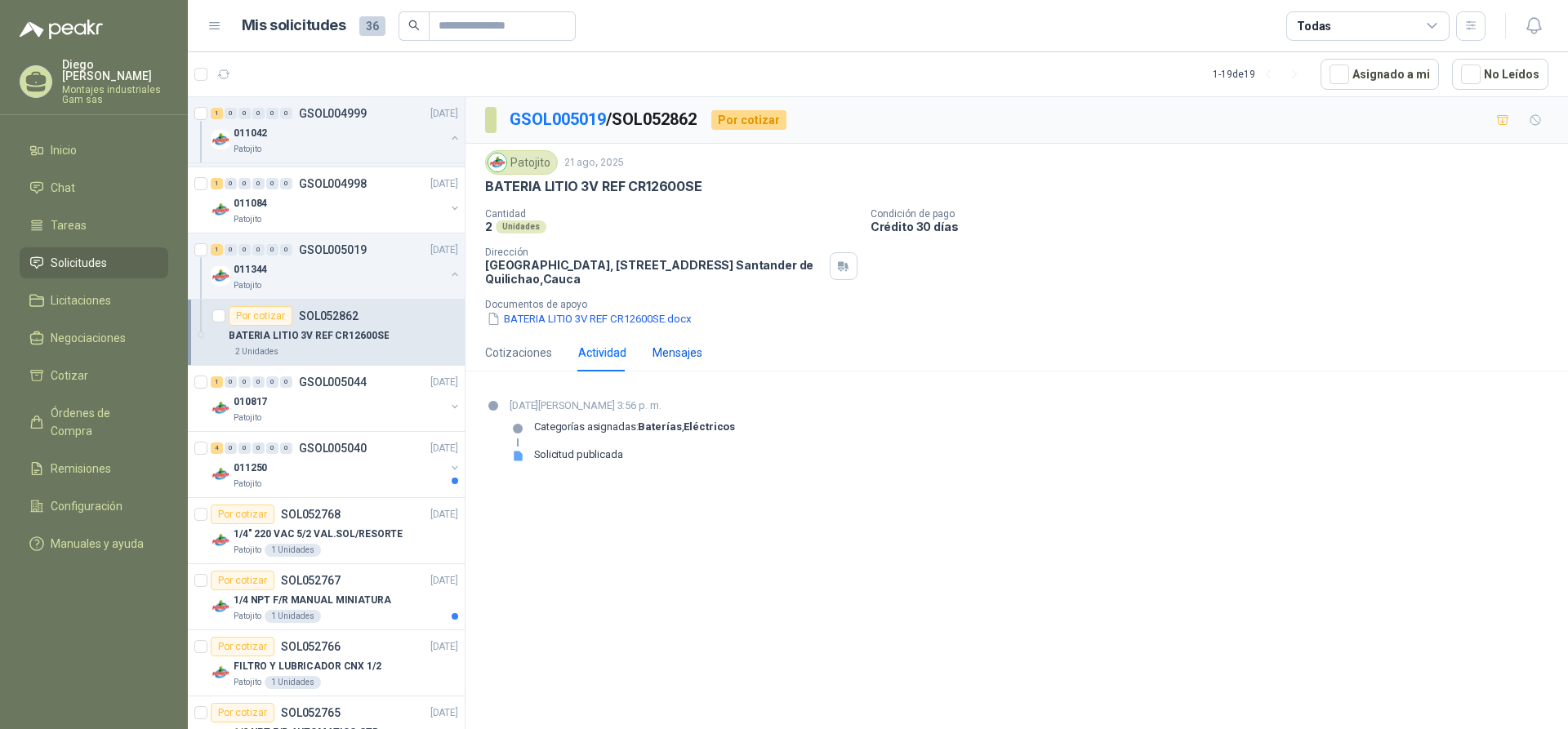
click at [674, 354] on div "Mensajes" at bounding box center [677, 353] width 50 height 18
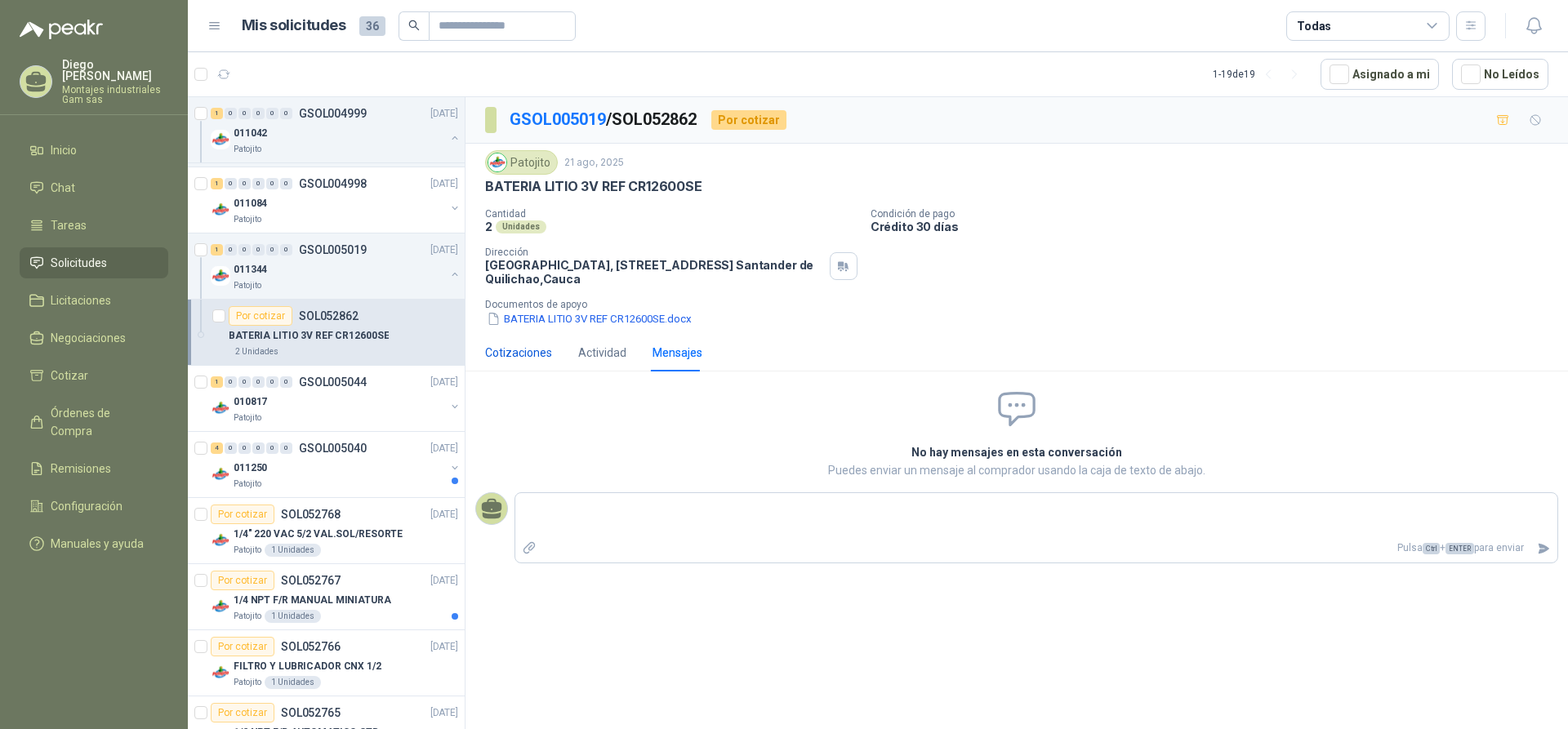
click at [521, 358] on div "Cotizaciones" at bounding box center [518, 353] width 67 height 18
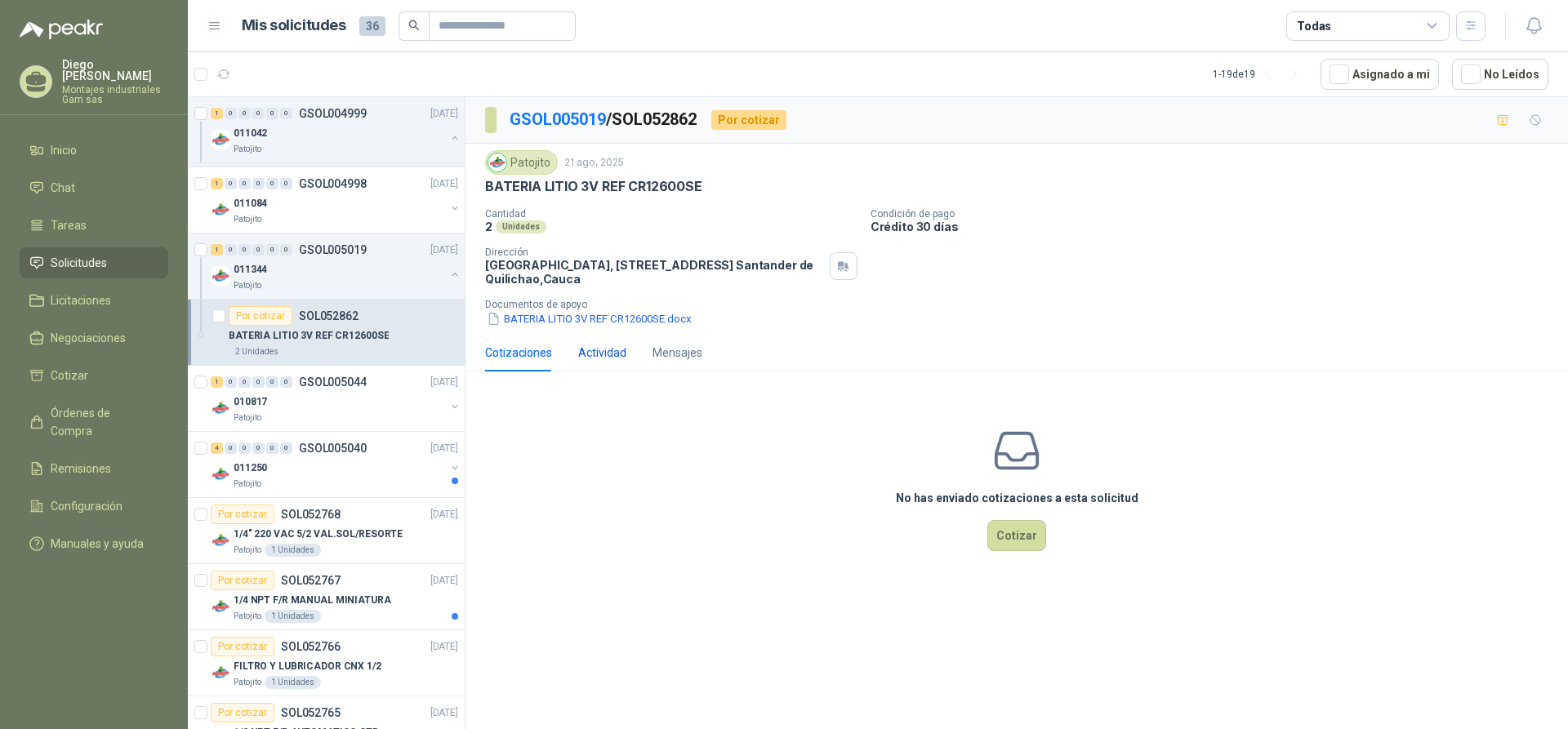
click at [602, 358] on div "Actividad" at bounding box center [602, 353] width 48 height 18
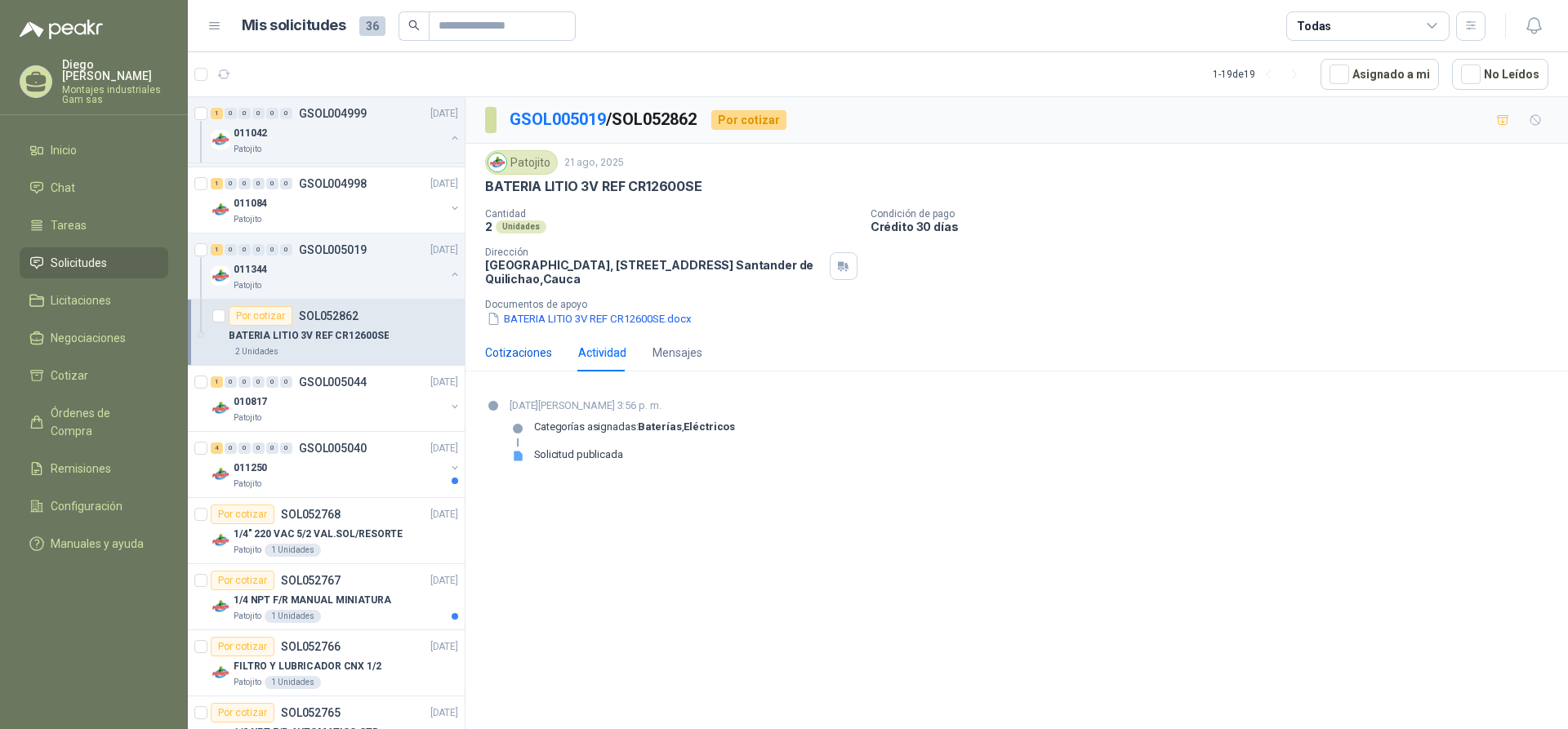
click at [535, 354] on div "Cotizaciones" at bounding box center [518, 353] width 67 height 18
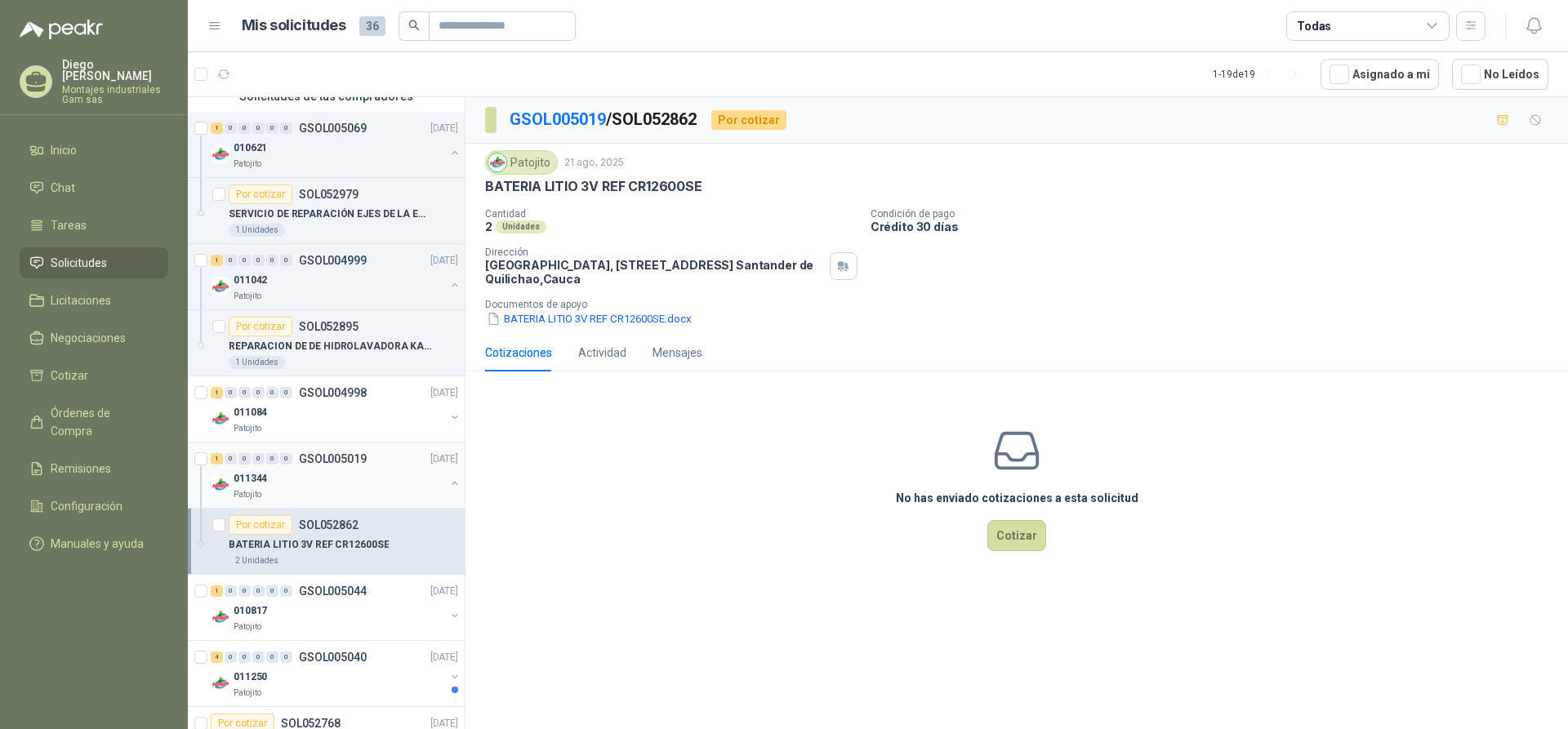
scroll to position [245, 0]
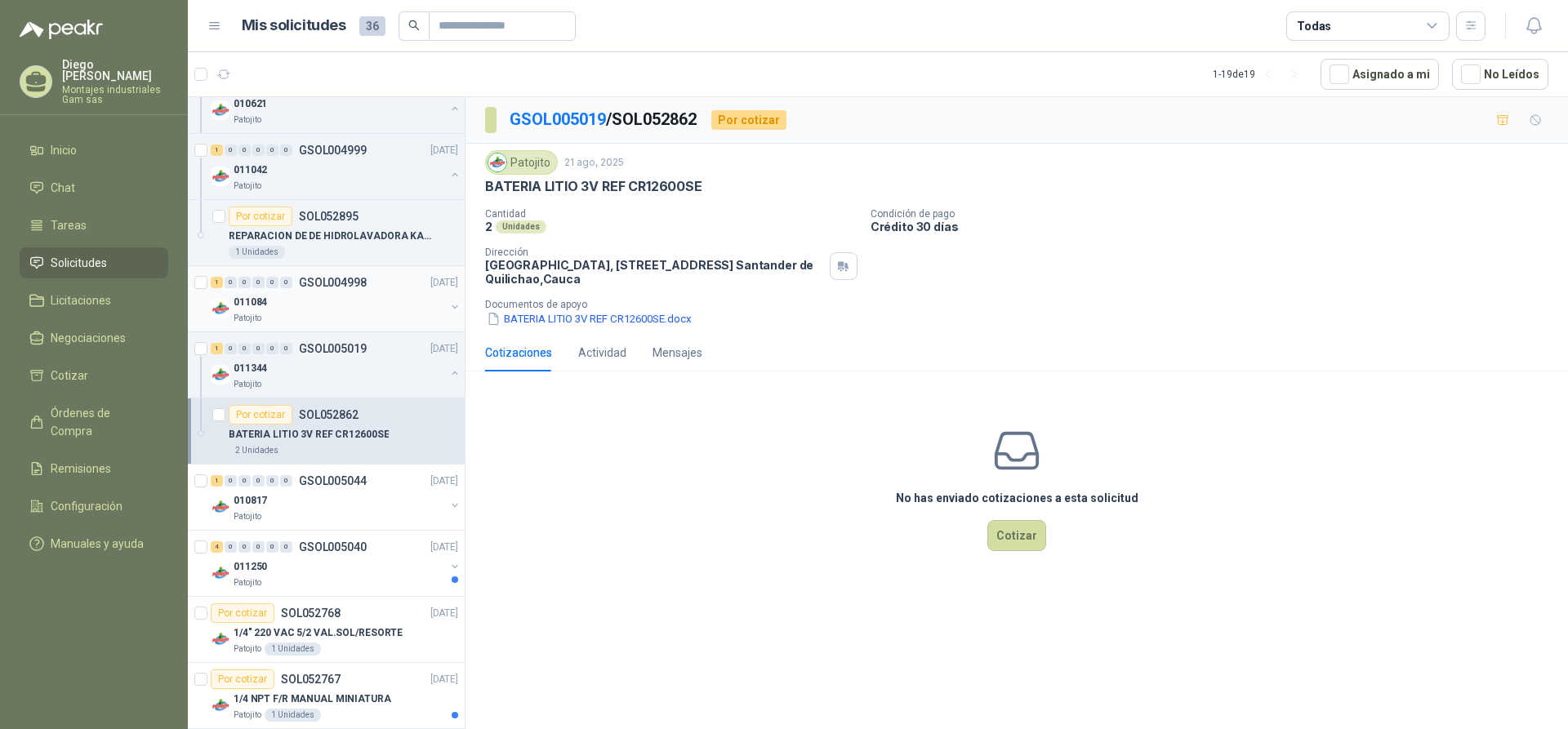
click at [331, 289] on p "GSOL004998" at bounding box center [333, 282] width 68 height 11
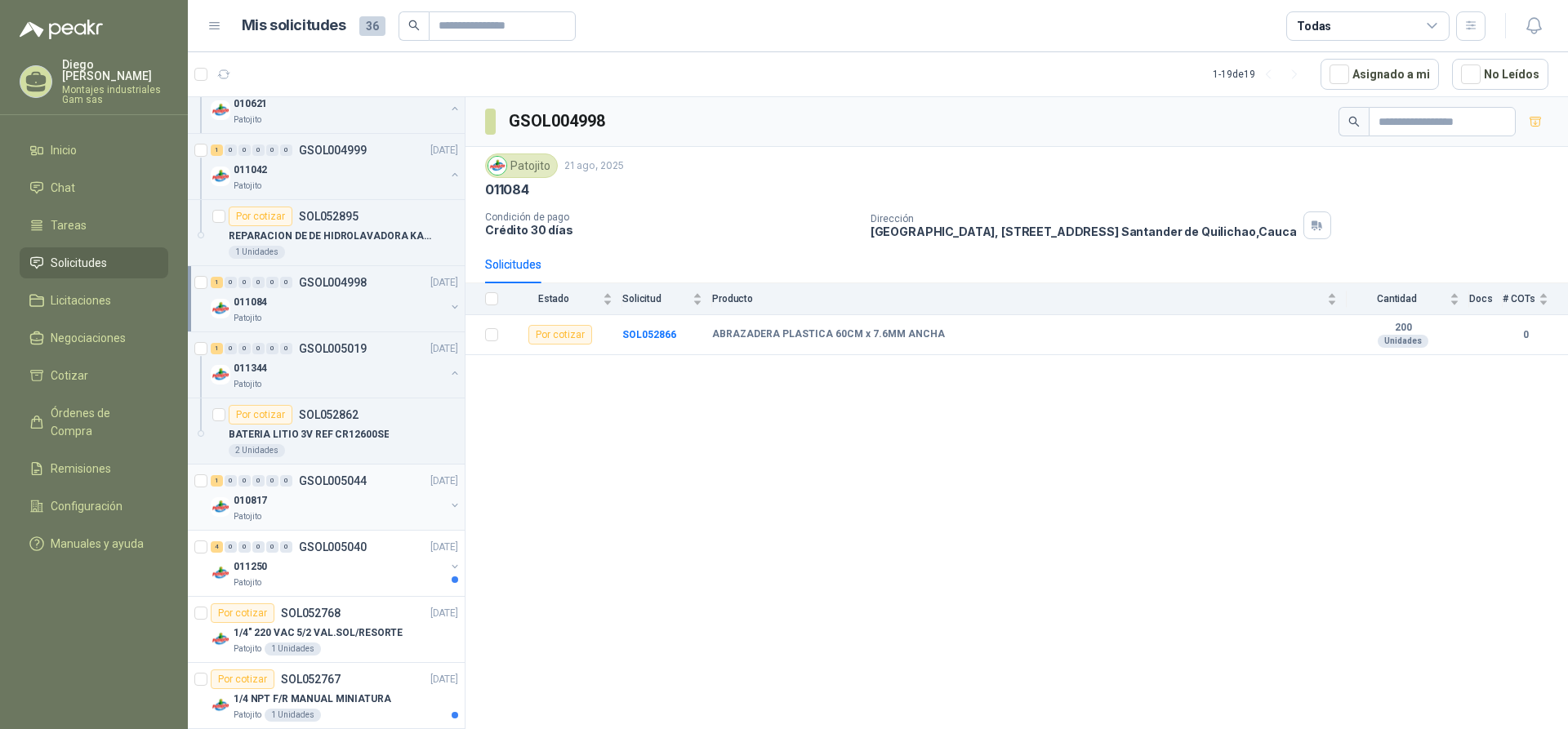
click at [344, 478] on p "GSOL005044" at bounding box center [333, 480] width 68 height 11
click at [646, 337] on b "SOL052846" at bounding box center [649, 335] width 54 height 11
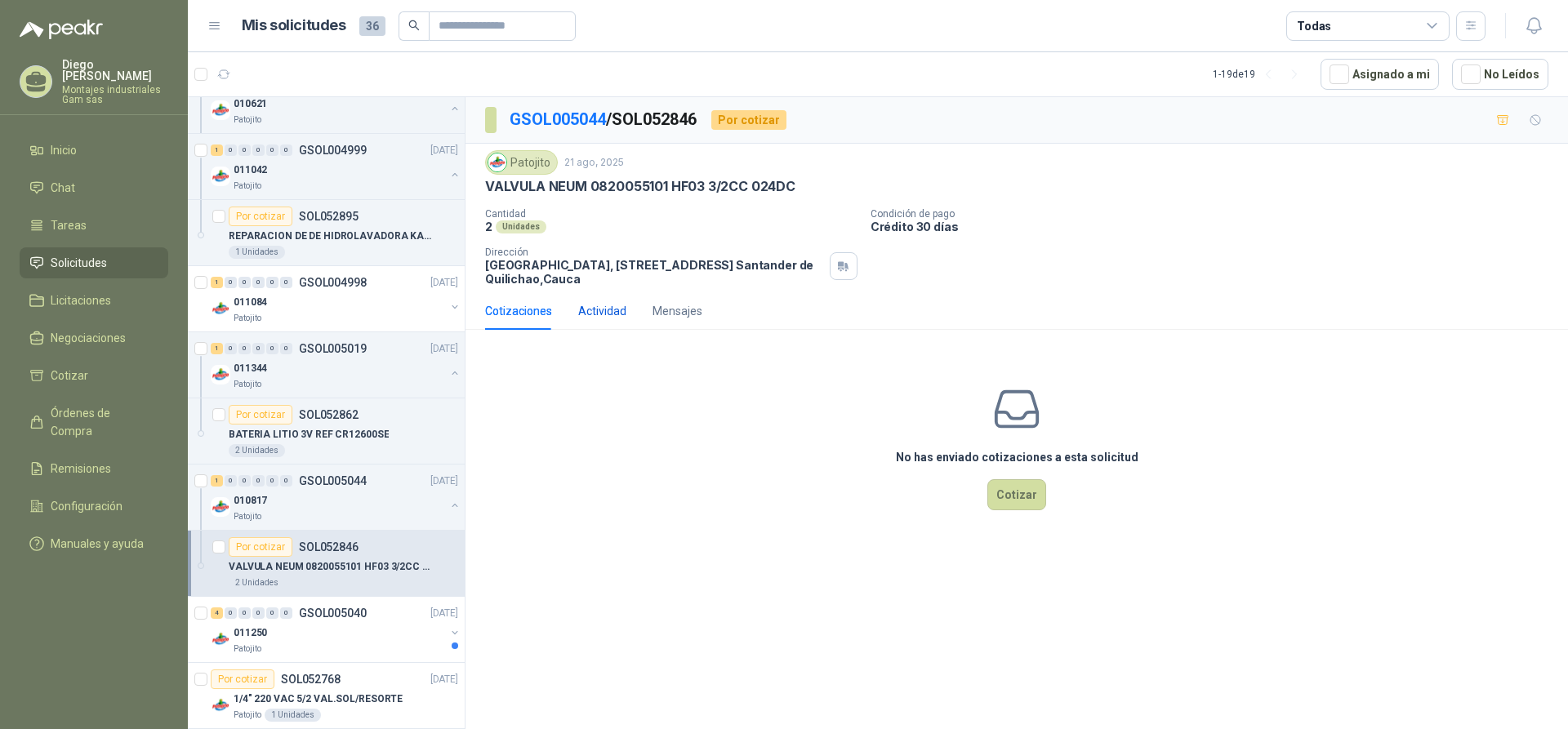
click at [611, 314] on div "Actividad" at bounding box center [602, 312] width 48 height 18
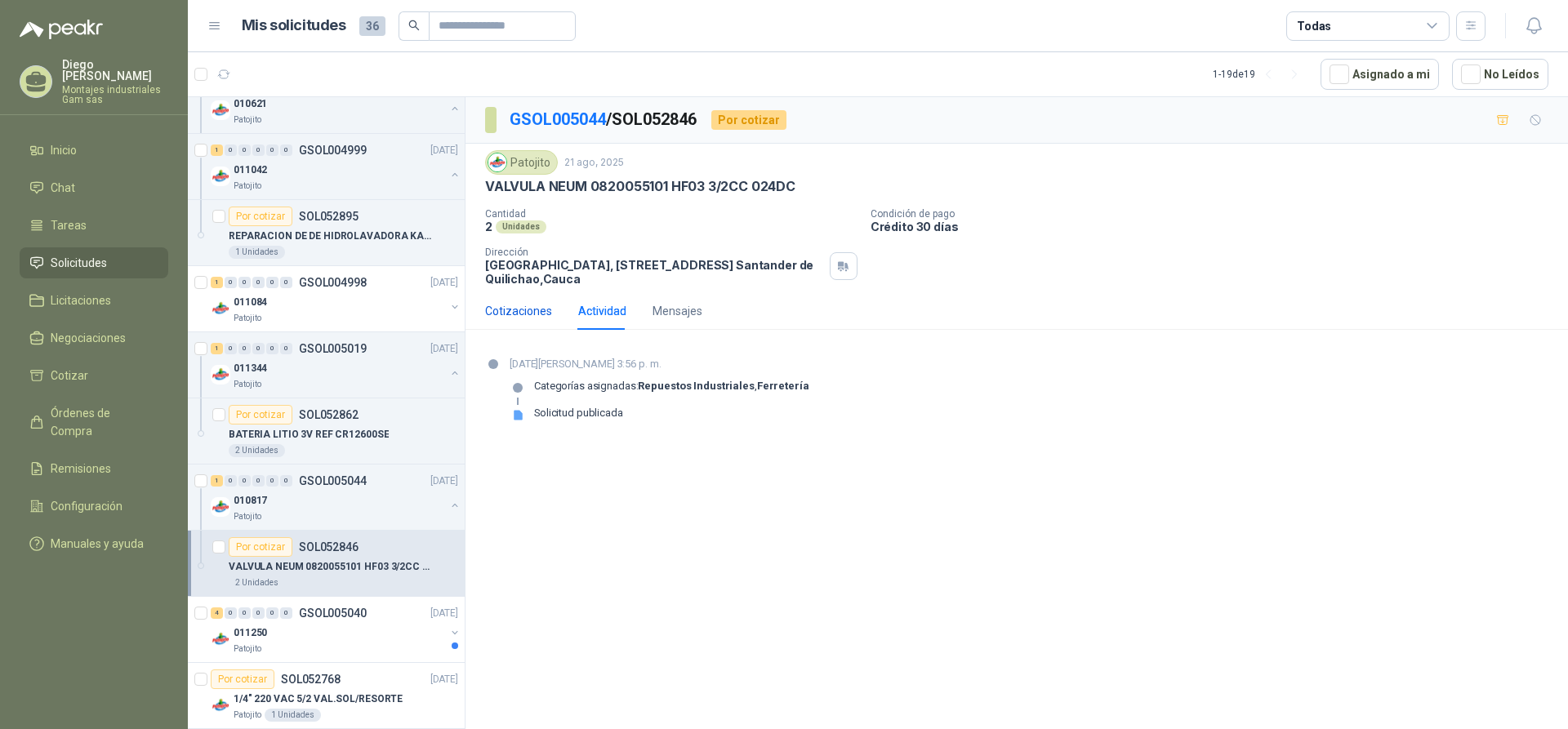
click at [511, 316] on div "Cotizaciones" at bounding box center [518, 312] width 67 height 18
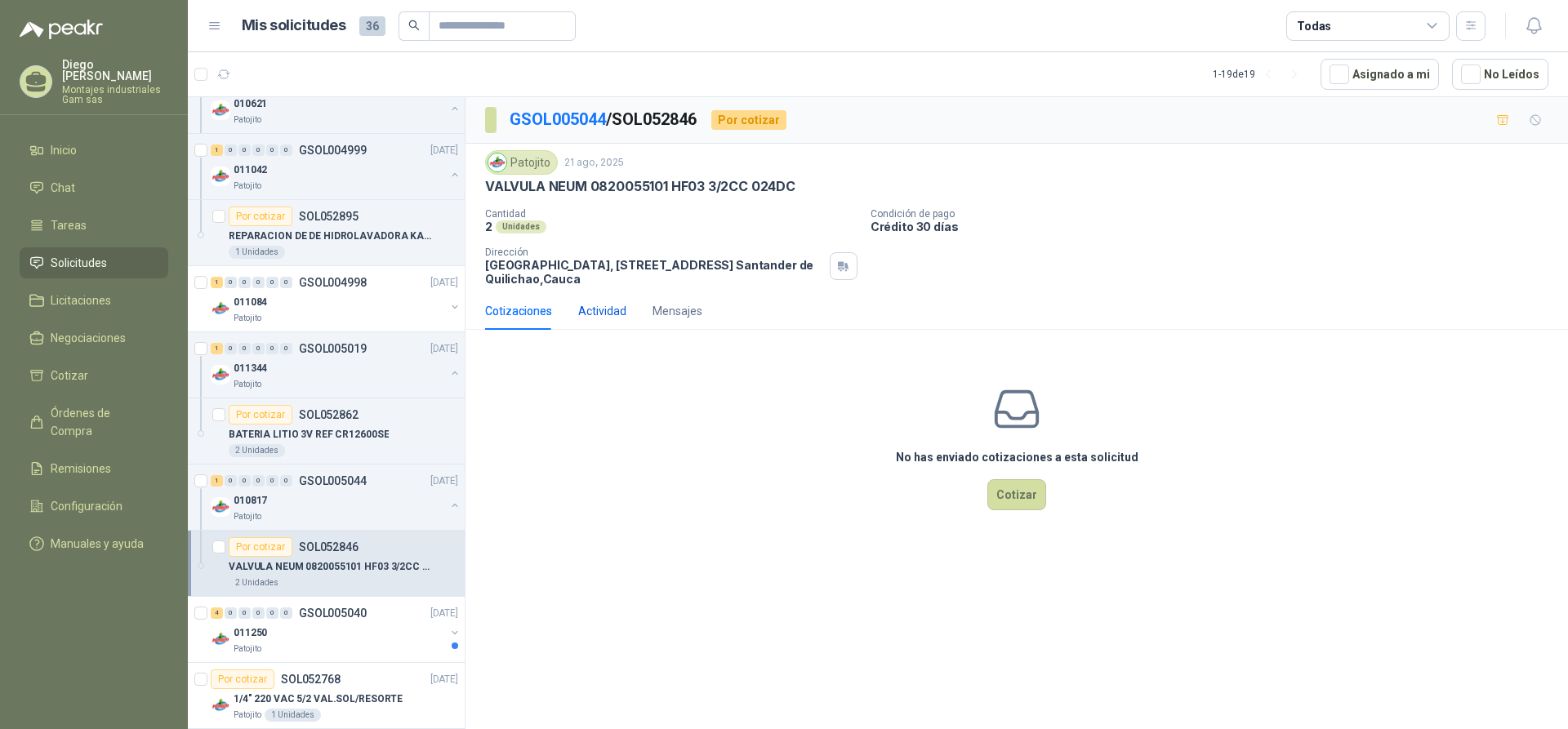
click at [609, 313] on div "Actividad" at bounding box center [602, 312] width 48 height 18
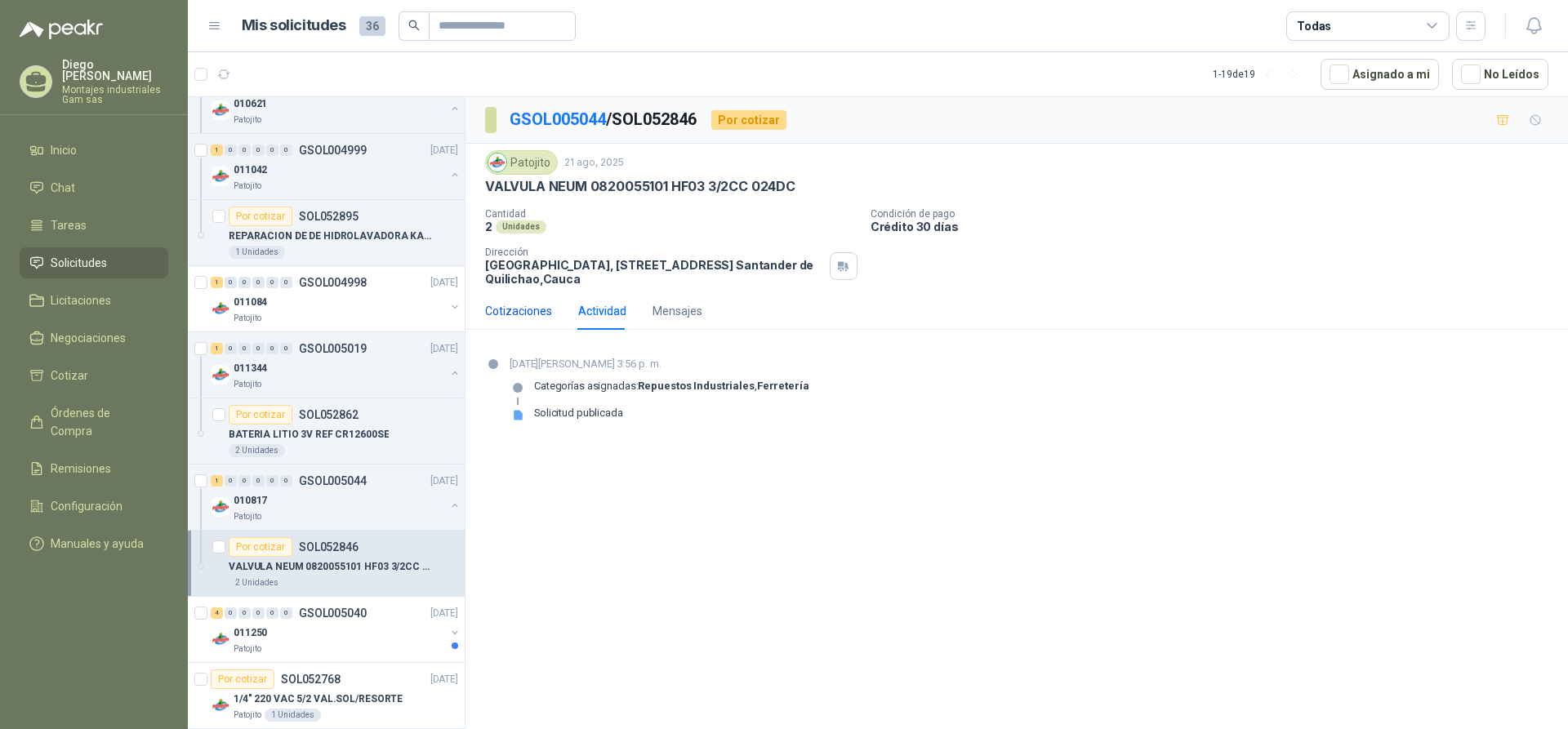
click at [518, 312] on div "Cotizaciones" at bounding box center [518, 312] width 67 height 18
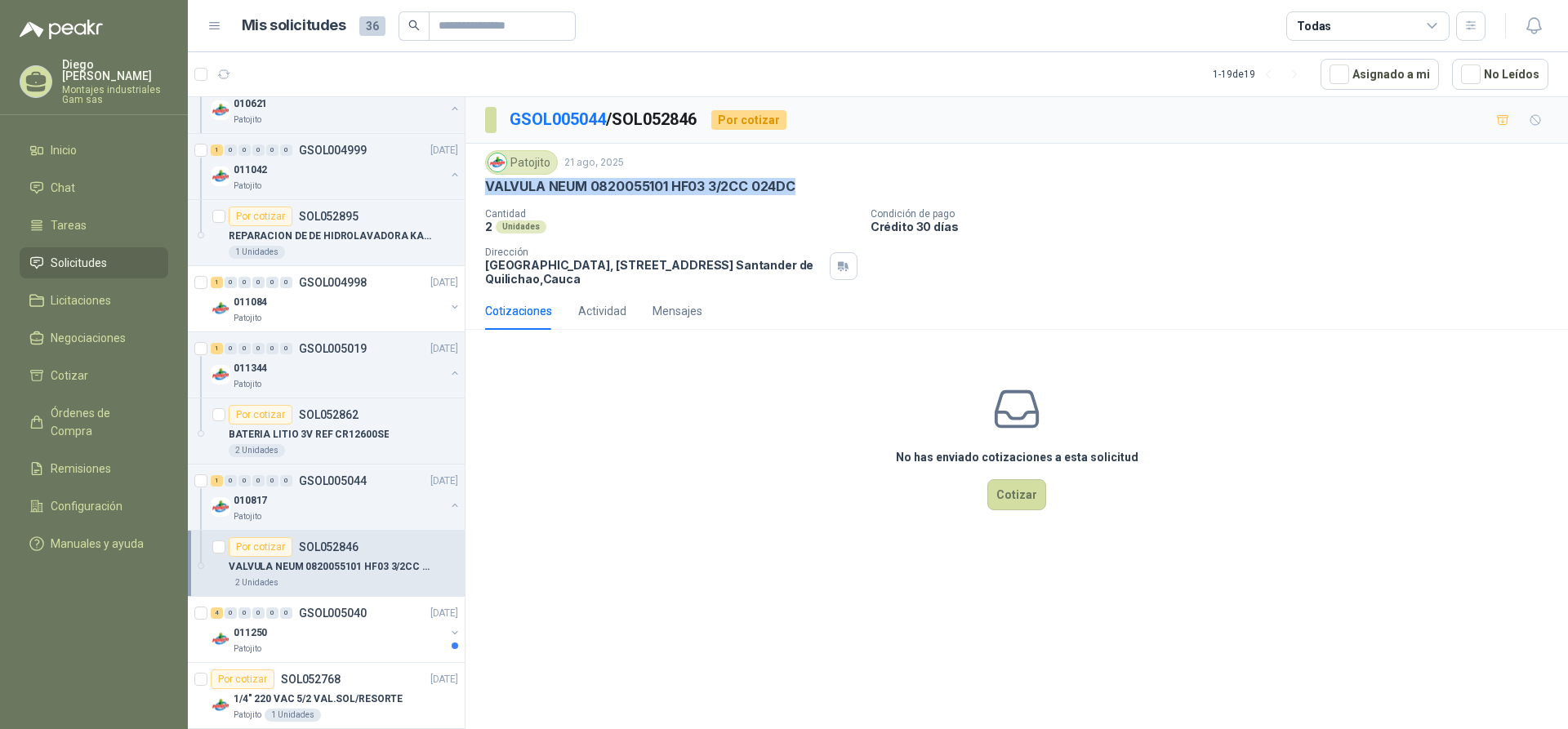
drag, startPoint x: 489, startPoint y: 186, endPoint x: 794, endPoint y: 189, distance: 305.0
click at [794, 189] on div "Patojito [DATE] VALVULA NEUM 0820055101 HF03 3/2CC 024DC Cantidad 2 Unidades Co…" at bounding box center [1017, 218] width 1103 height 149
copy p "VALVULA NEUM 0820055101 HF03 3/2CC 024DC"
click at [597, 306] on div "Actividad" at bounding box center [602, 312] width 48 height 18
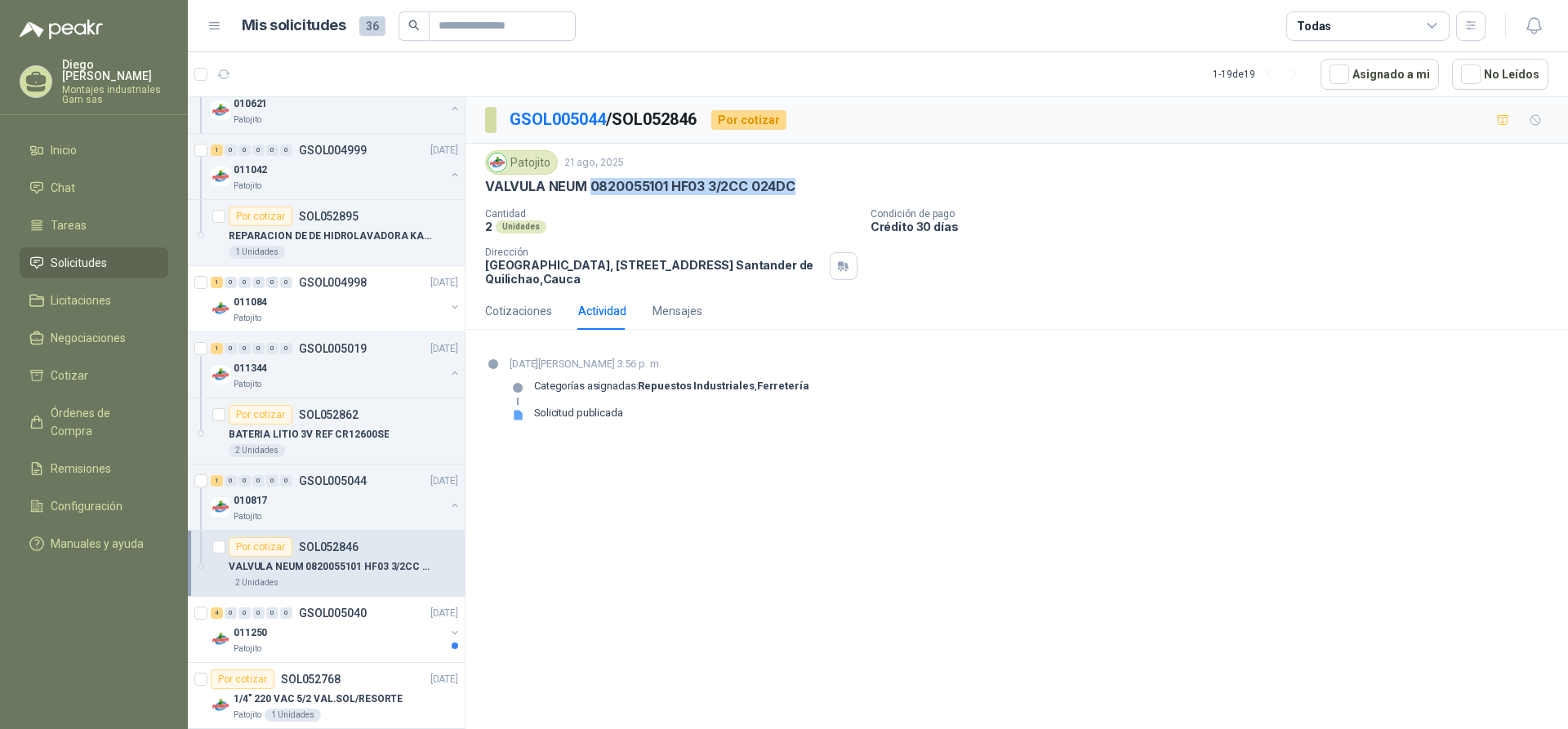
drag, startPoint x: 593, startPoint y: 187, endPoint x: 799, endPoint y: 186, distance: 206.0
click at [799, 186] on div "VALVULA NEUM 0820055101 HF03 3/2CC 024DC" at bounding box center [1017, 186] width 1064 height 17
copy p "0820055101 HF03 3/2CC 024DC"
click at [57, 179] on span "Chat" at bounding box center [63, 188] width 25 height 18
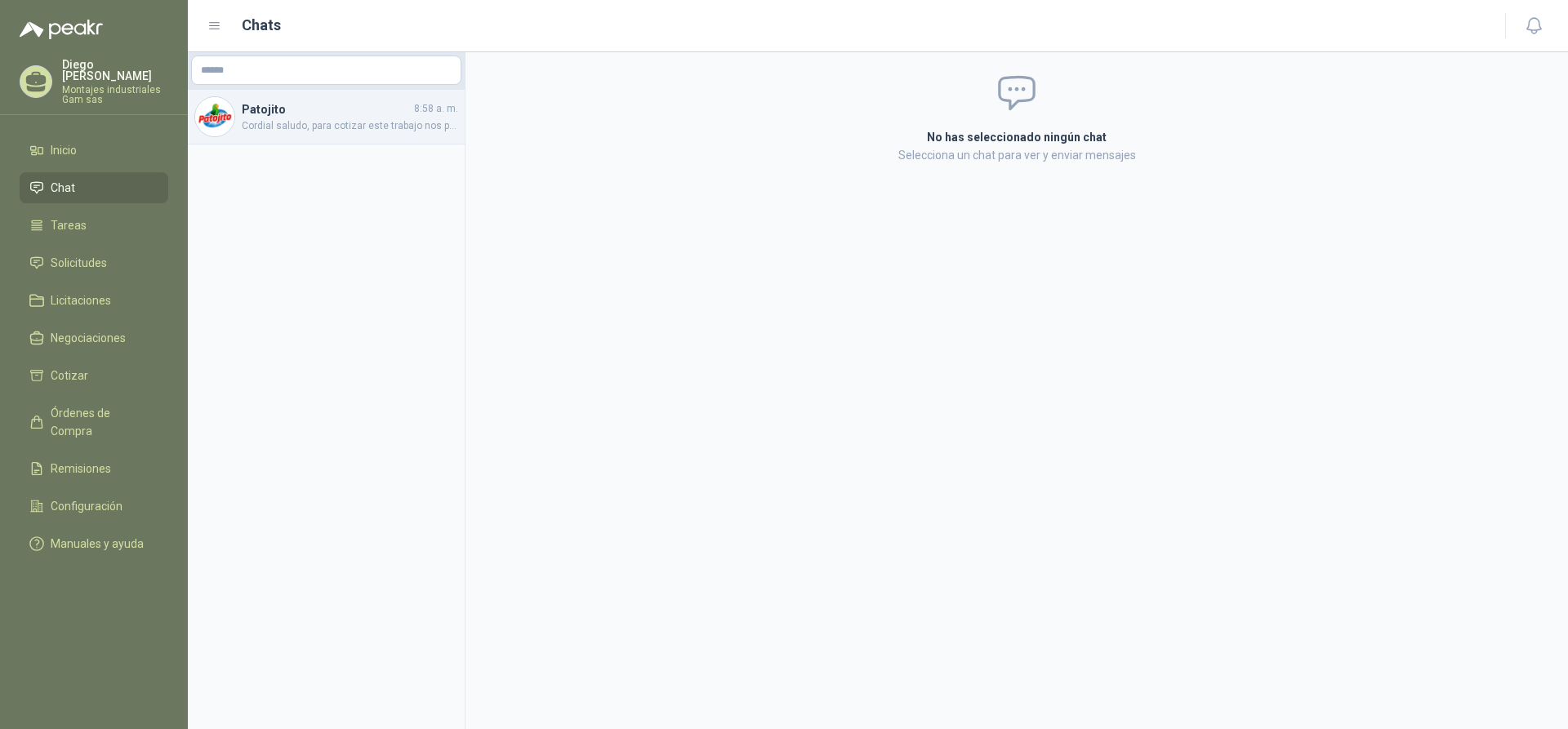
click at [298, 104] on h4 "Patojito" at bounding box center [326, 110] width 169 height 18
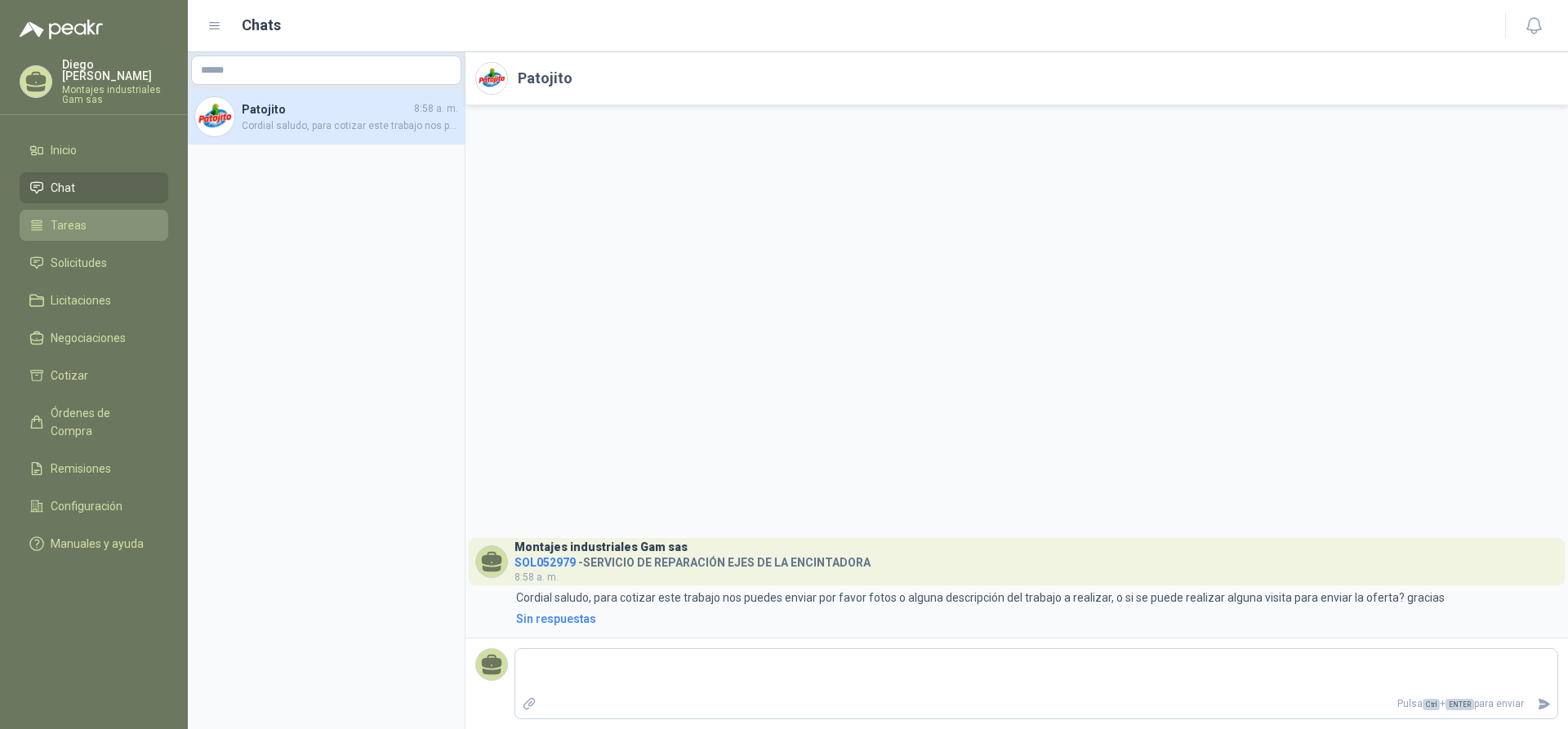
click at [74, 217] on span "Tareas" at bounding box center [69, 226] width 36 height 18
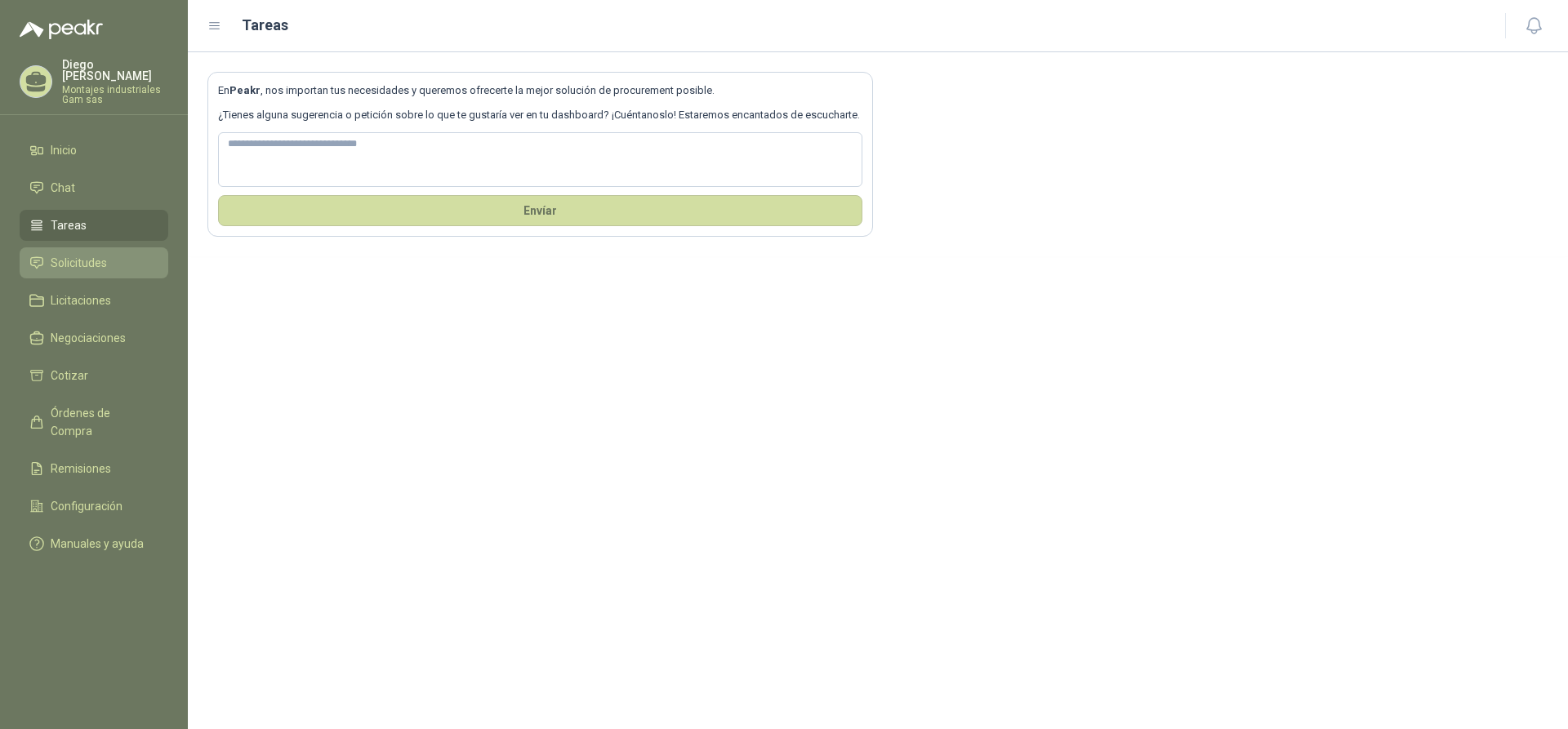
click at [80, 255] on span "Solicitudes" at bounding box center [79, 263] width 56 height 18
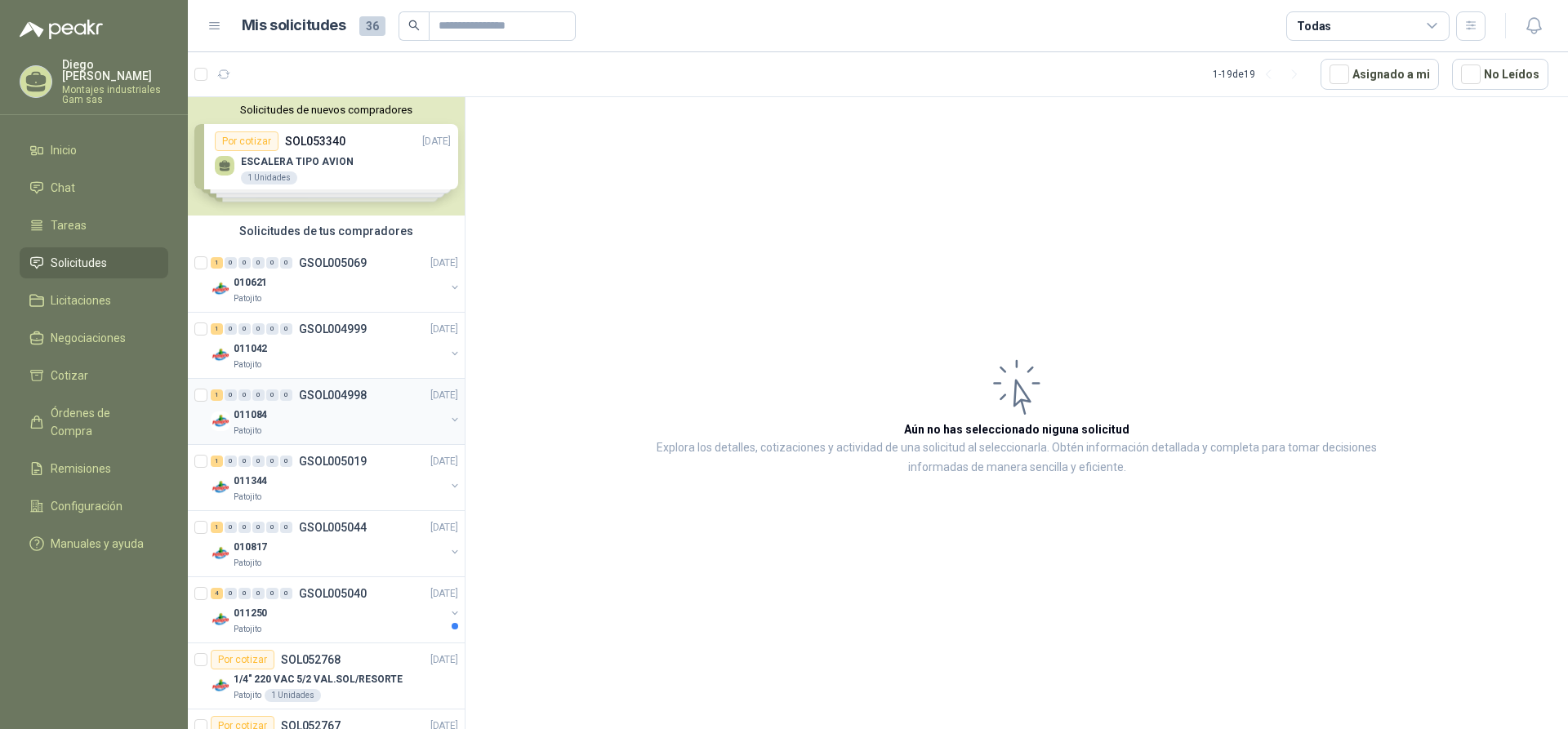
click at [317, 386] on div "1 0 0 0 0 0 GSOL004998 [DATE]" at bounding box center [336, 395] width 251 height 20
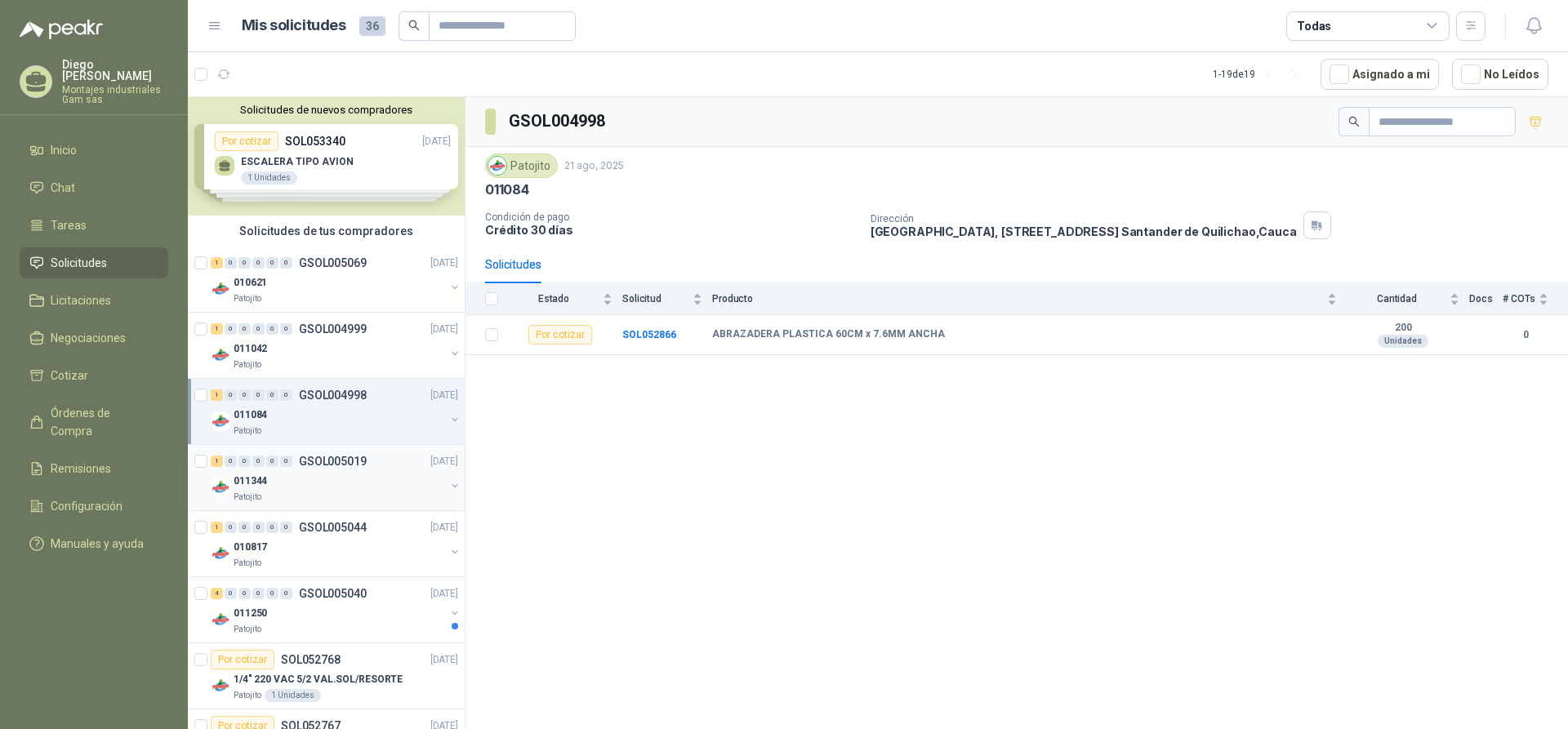
click at [318, 465] on p "GSOL005019" at bounding box center [333, 460] width 68 height 11
click at [325, 459] on p "GSOL005019" at bounding box center [333, 460] width 68 height 11
click at [270, 463] on div "0" at bounding box center [273, 460] width 12 height 11
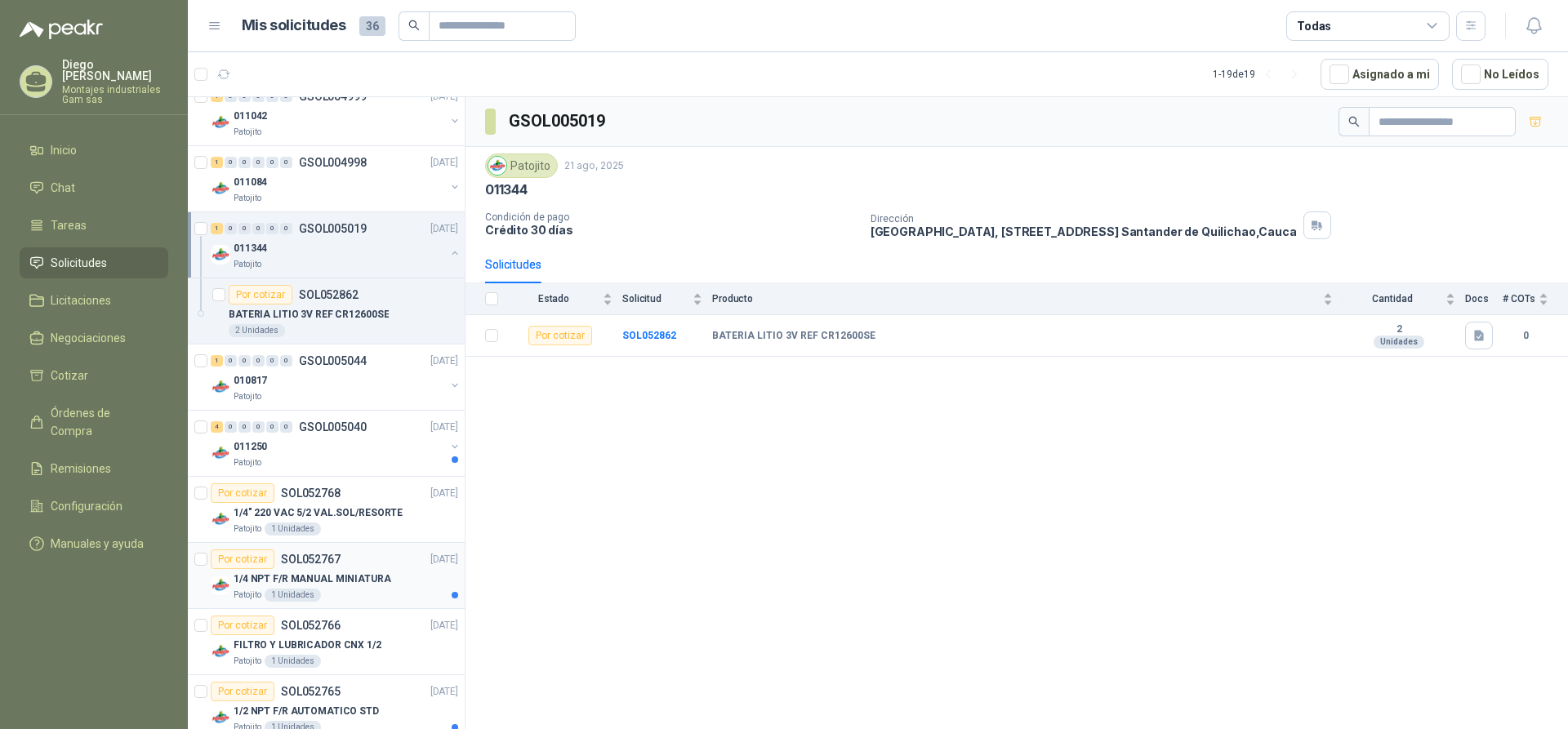
scroll to position [245, 0]
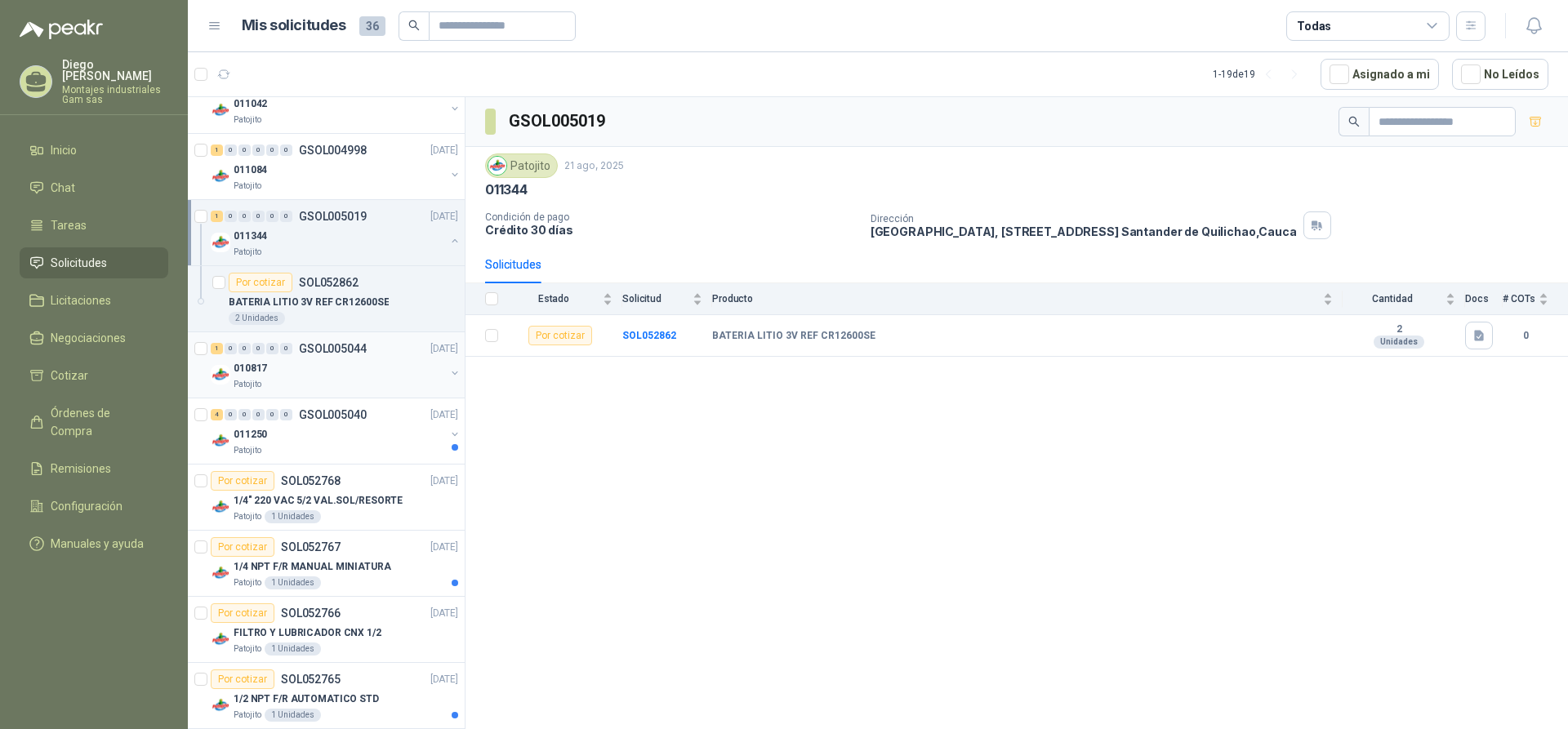
click at [321, 352] on p "GSOL005044" at bounding box center [333, 348] width 68 height 11
click at [334, 418] on p "GSOL005040" at bounding box center [333, 414] width 68 height 11
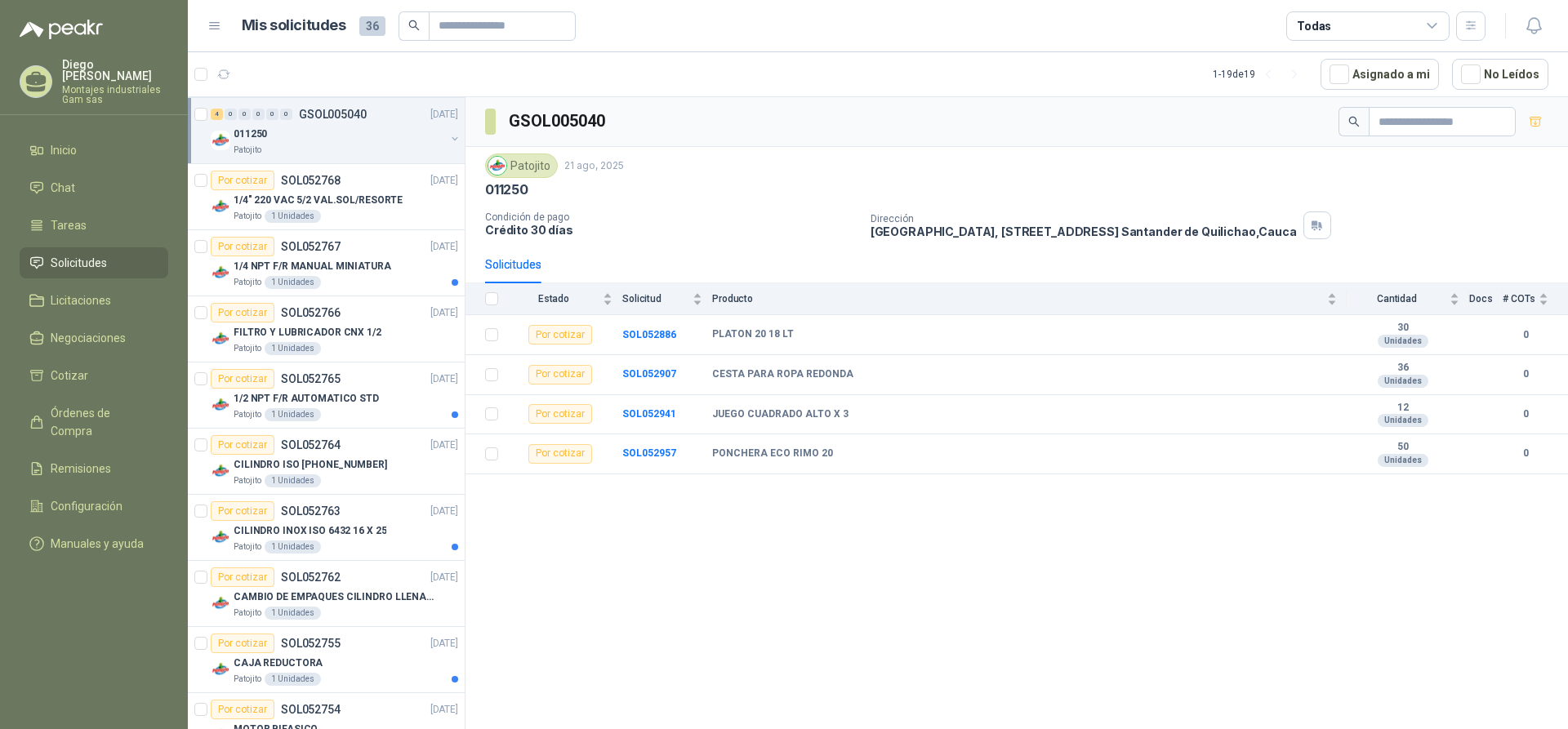
scroll to position [551, 0]
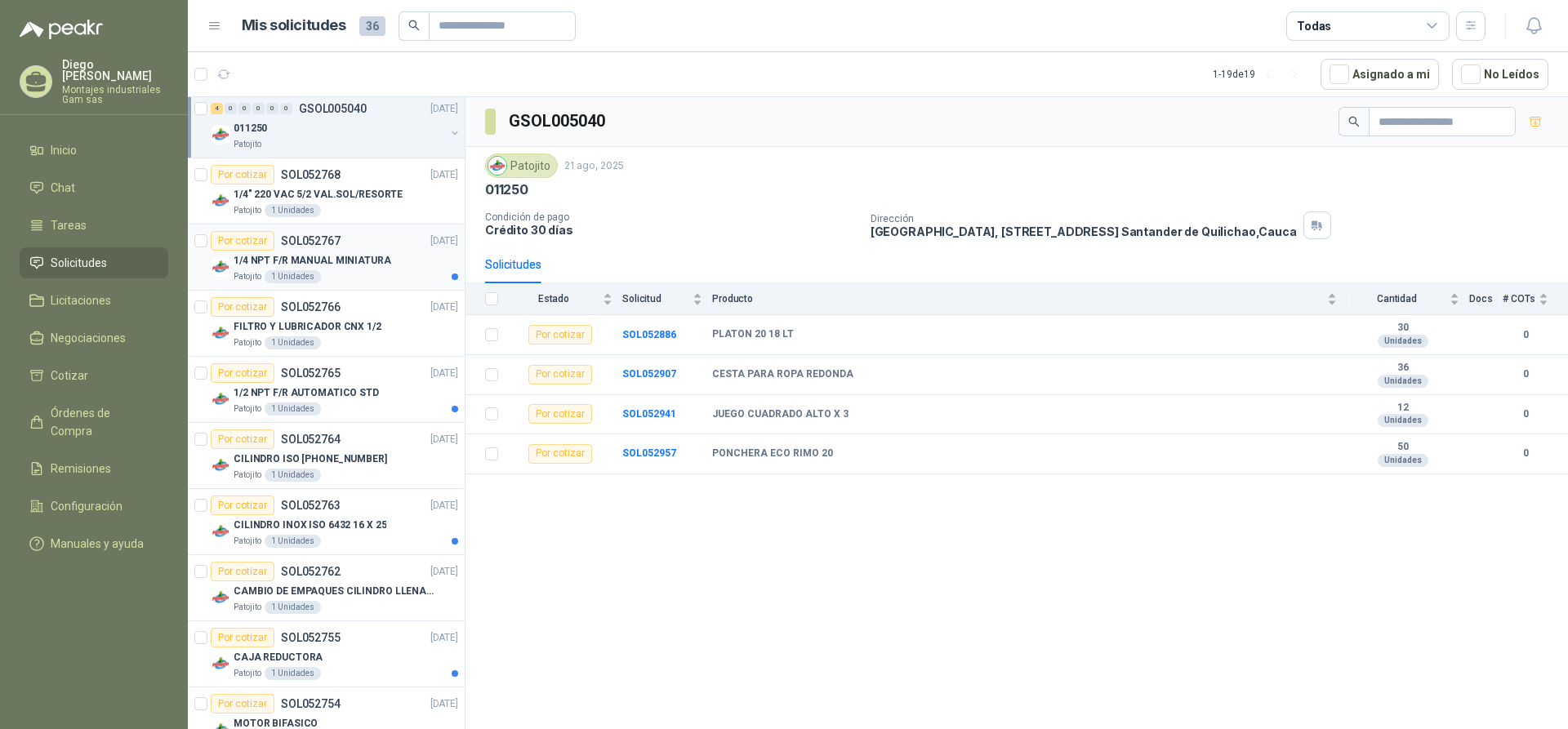
click at [307, 250] on div "Por cotizar SOL052767" at bounding box center [276, 241] width 130 height 20
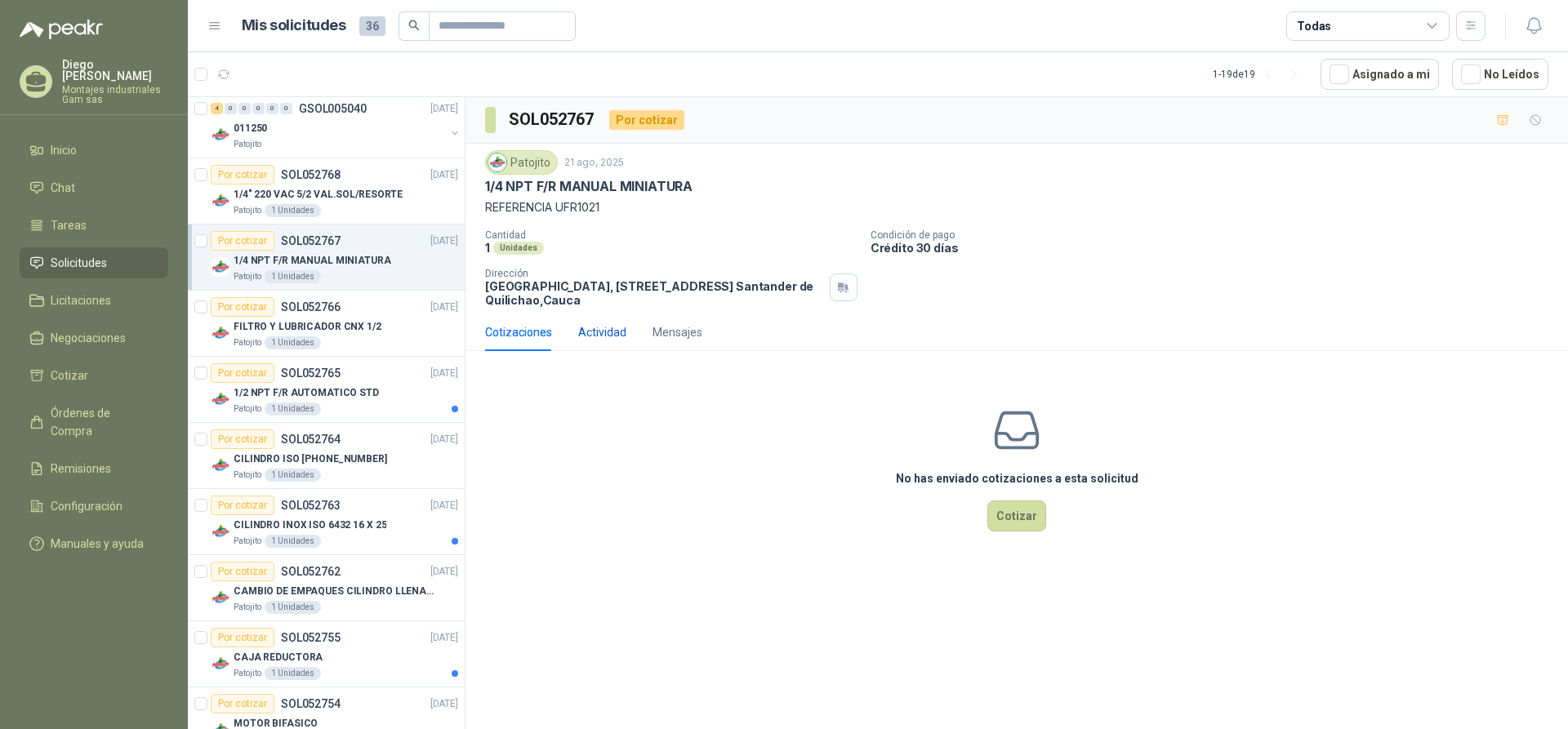
click at [591, 329] on div "Actividad" at bounding box center [602, 333] width 48 height 18
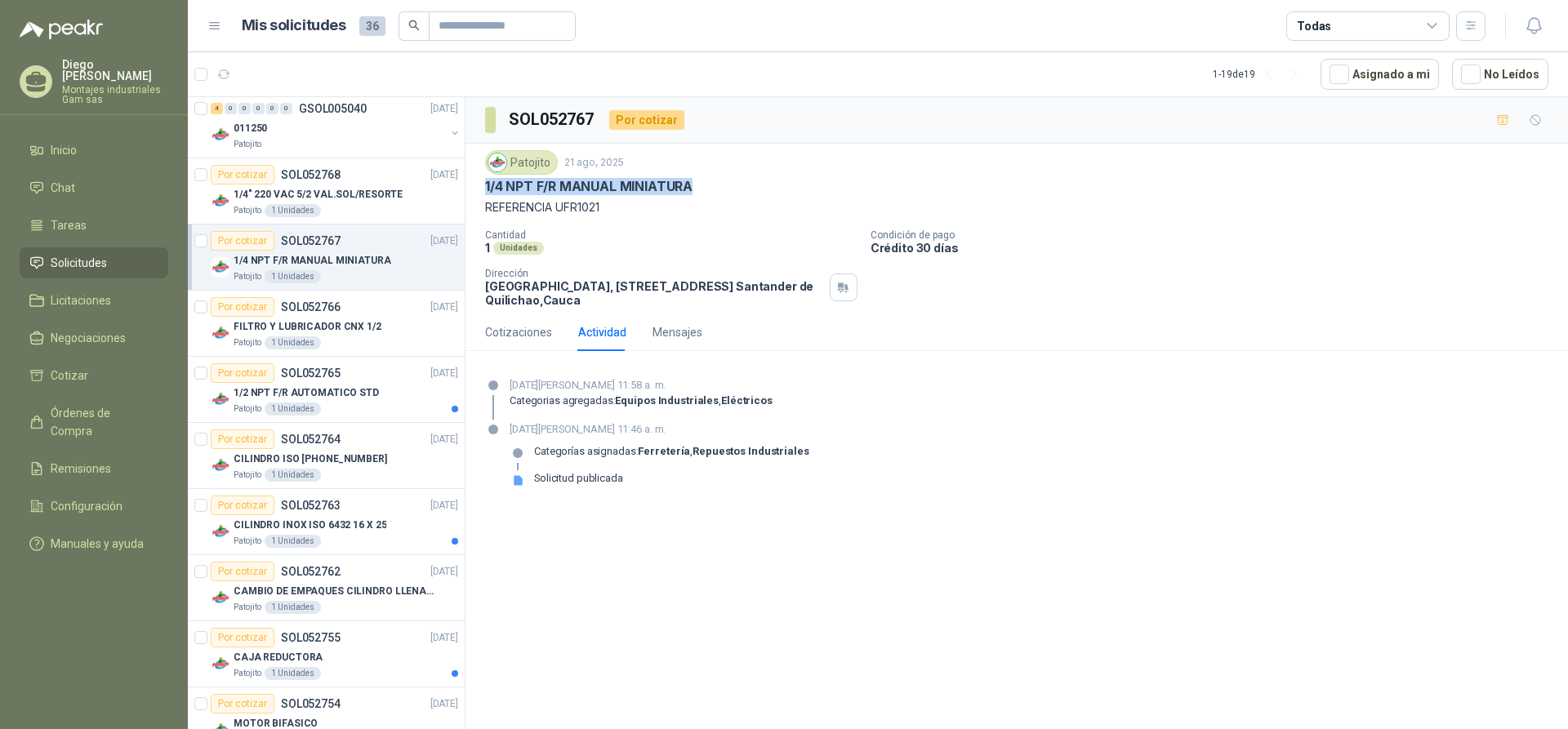
drag, startPoint x: 486, startPoint y: 187, endPoint x: 692, endPoint y: 187, distance: 206.0
click at [692, 187] on p "1/4 NPT F/R MANUAL MINIATURA" at bounding box center [589, 186] width 208 height 17
copy p "1/4 NPT F/R MANUAL MINIATURA"
drag, startPoint x: 603, startPoint y: 204, endPoint x: 557, endPoint y: 207, distance: 46.1
click at [557, 207] on p "REFERENCIA UFR1021" at bounding box center [1017, 208] width 1064 height 18
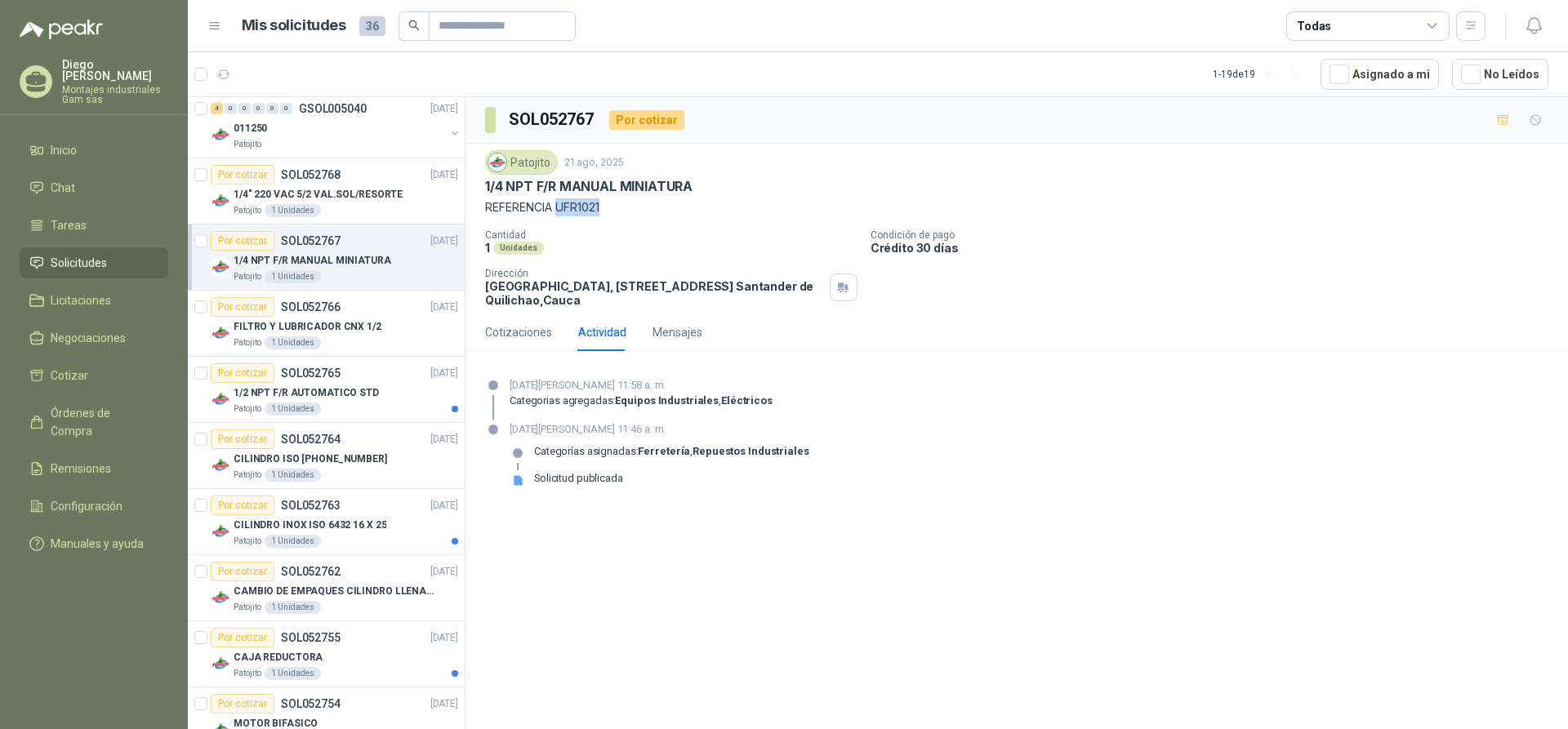
copy p "UFR1021"
click at [312, 309] on p "SOL052766" at bounding box center [311, 307] width 60 height 11
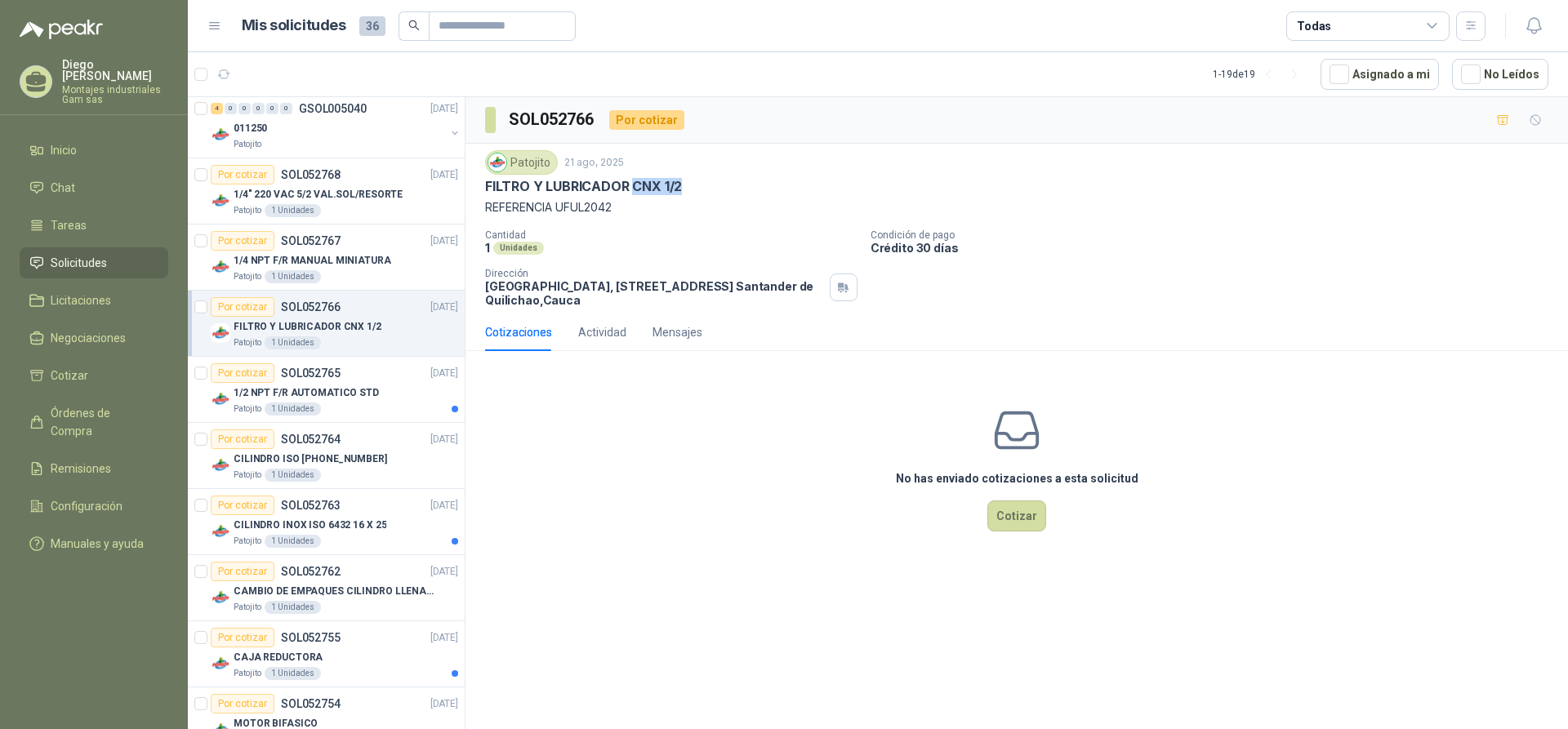
drag, startPoint x: 630, startPoint y: 183, endPoint x: 685, endPoint y: 186, distance: 55.1
click at [685, 186] on div "FILTRO Y LUBRICADOR CNX 1/2" at bounding box center [1017, 186] width 1064 height 17
click at [781, 198] on div "Patojito [DATE] FILTRO Y LUBRICADOR CNX 1/2 REFERENCIA UFUL2042" at bounding box center [1017, 183] width 1064 height 66
click at [327, 392] on p "1/2 NPT F/R AUTOMATICO STD" at bounding box center [307, 393] width 146 height 16
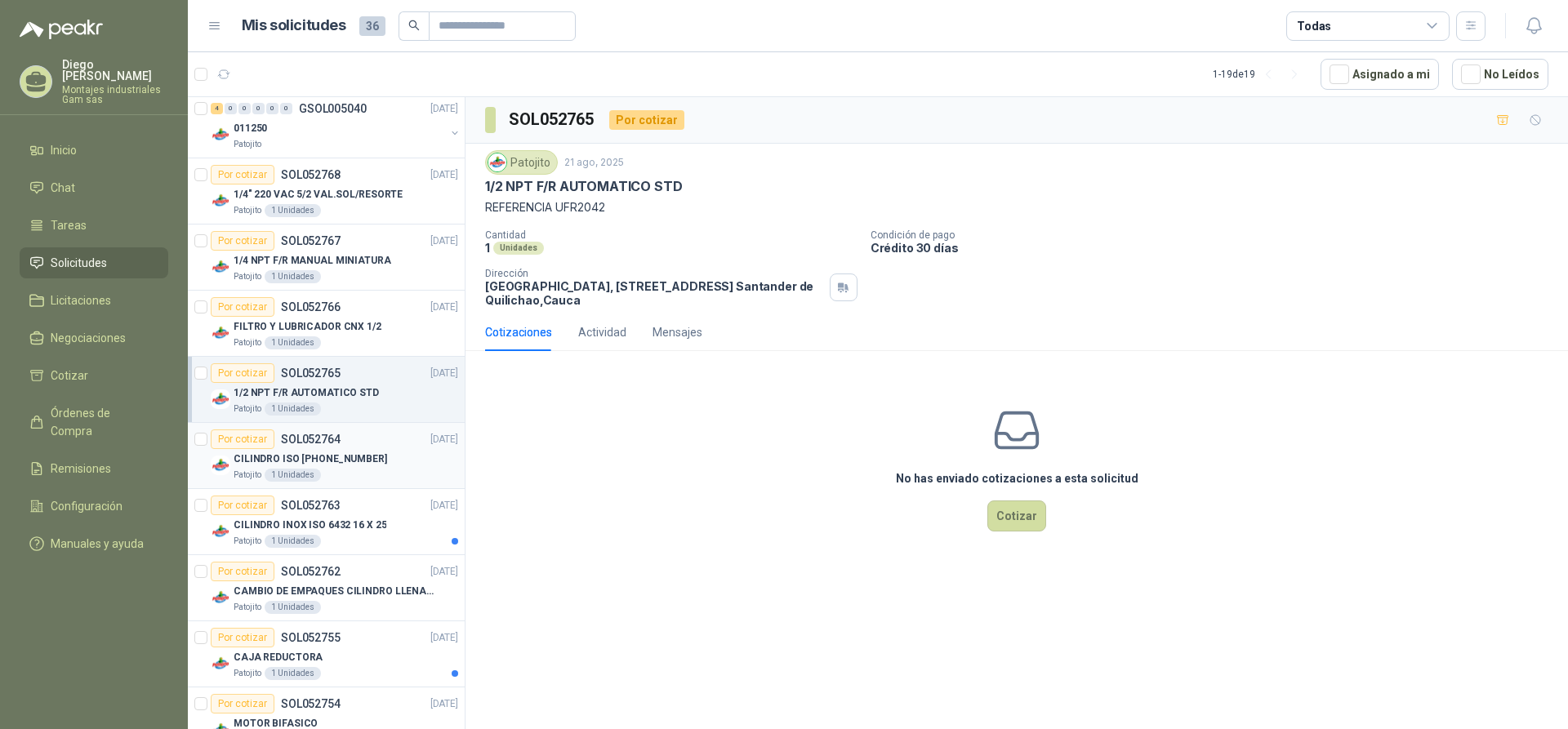
click at [311, 442] on p "SOL052764" at bounding box center [311, 438] width 60 height 11
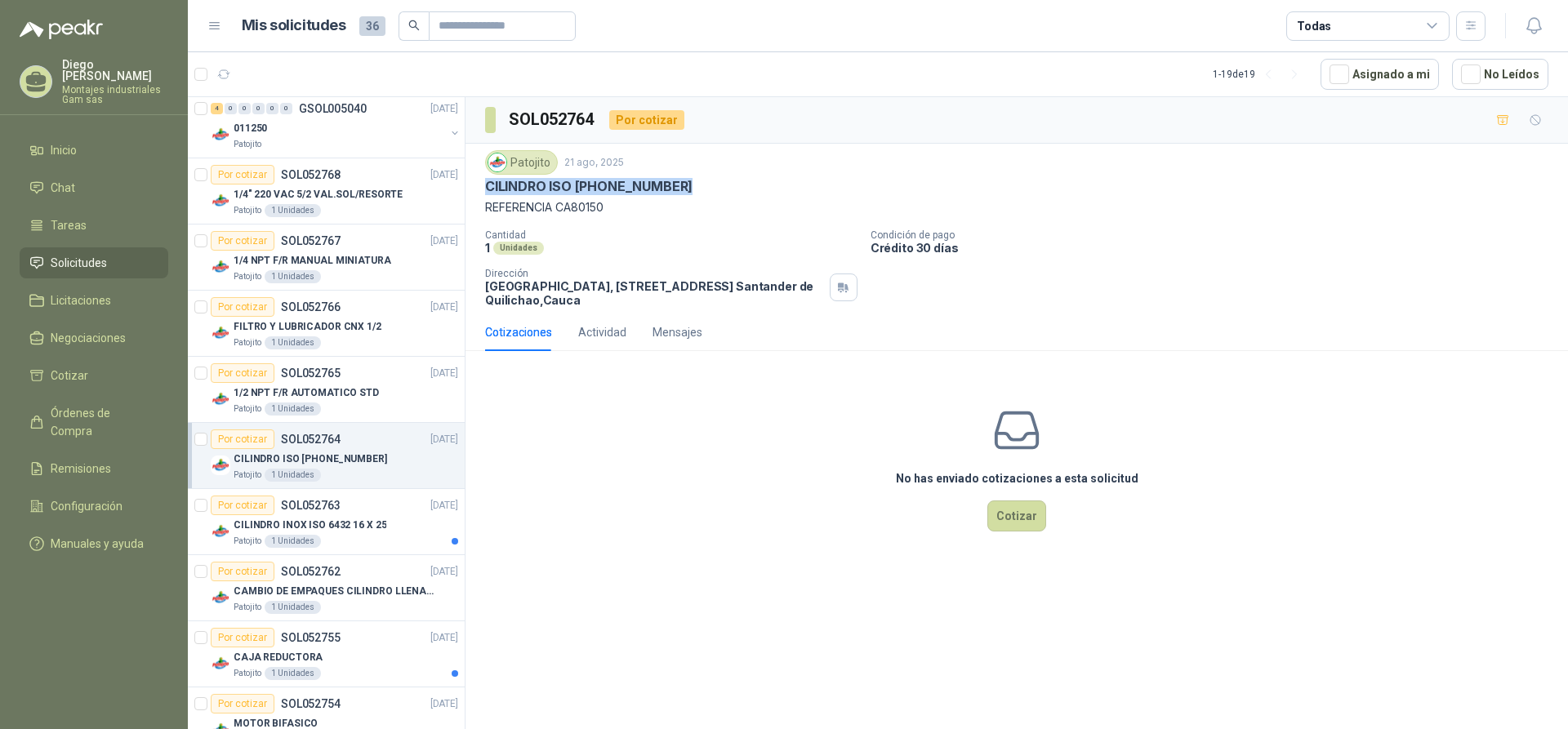
drag, startPoint x: 486, startPoint y: 188, endPoint x: 670, endPoint y: 196, distance: 184.2
click at [670, 196] on div "Patojito [DATE] CILINDRO ISO [PHONE_NUMBER] REFERENCIA CA80150" at bounding box center [1017, 183] width 1064 height 66
copy p "CILINDRO ISO [PHONE_NUMBER]"
click at [610, 335] on div "Actividad" at bounding box center [602, 333] width 48 height 18
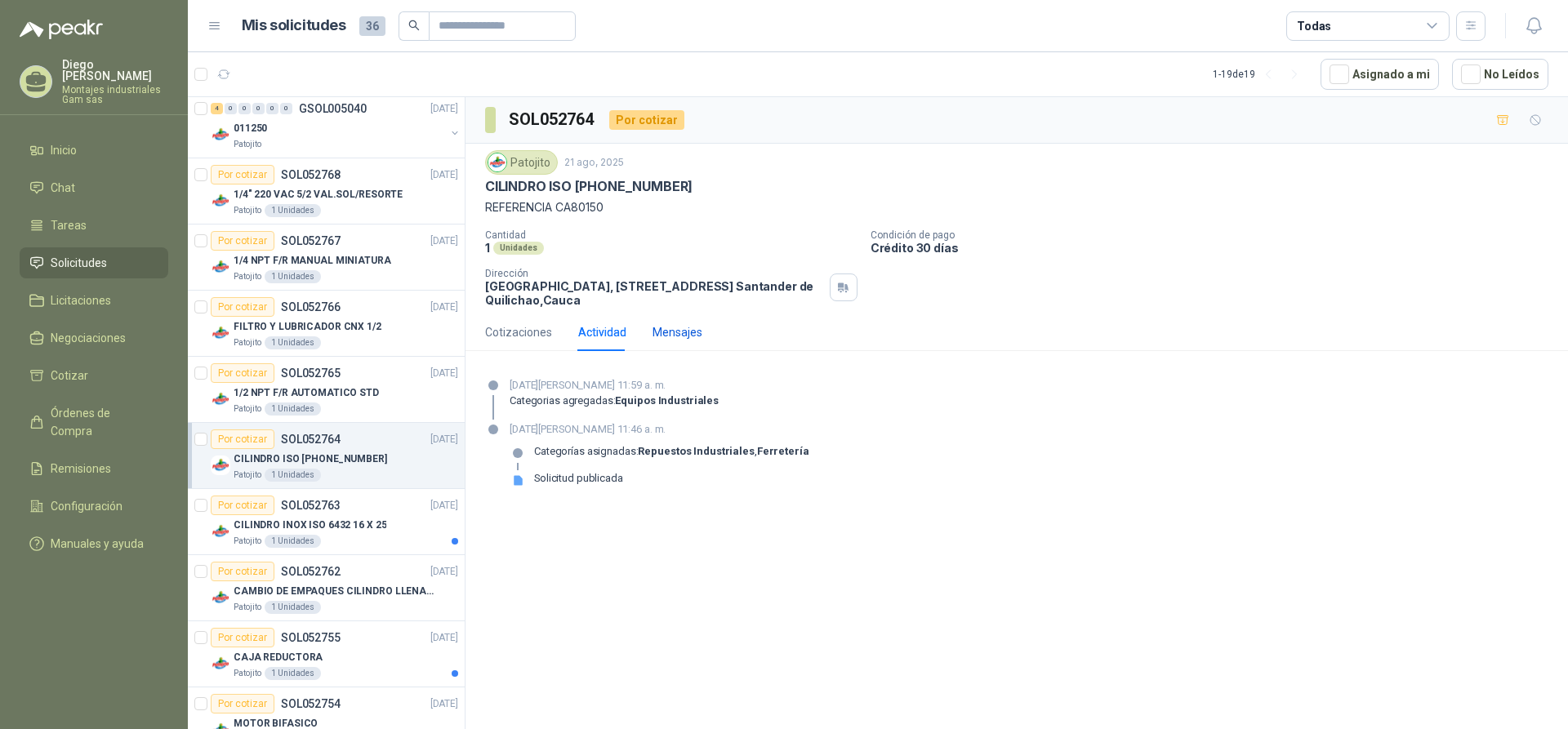
click at [670, 338] on div "Mensajes" at bounding box center [677, 333] width 50 height 18
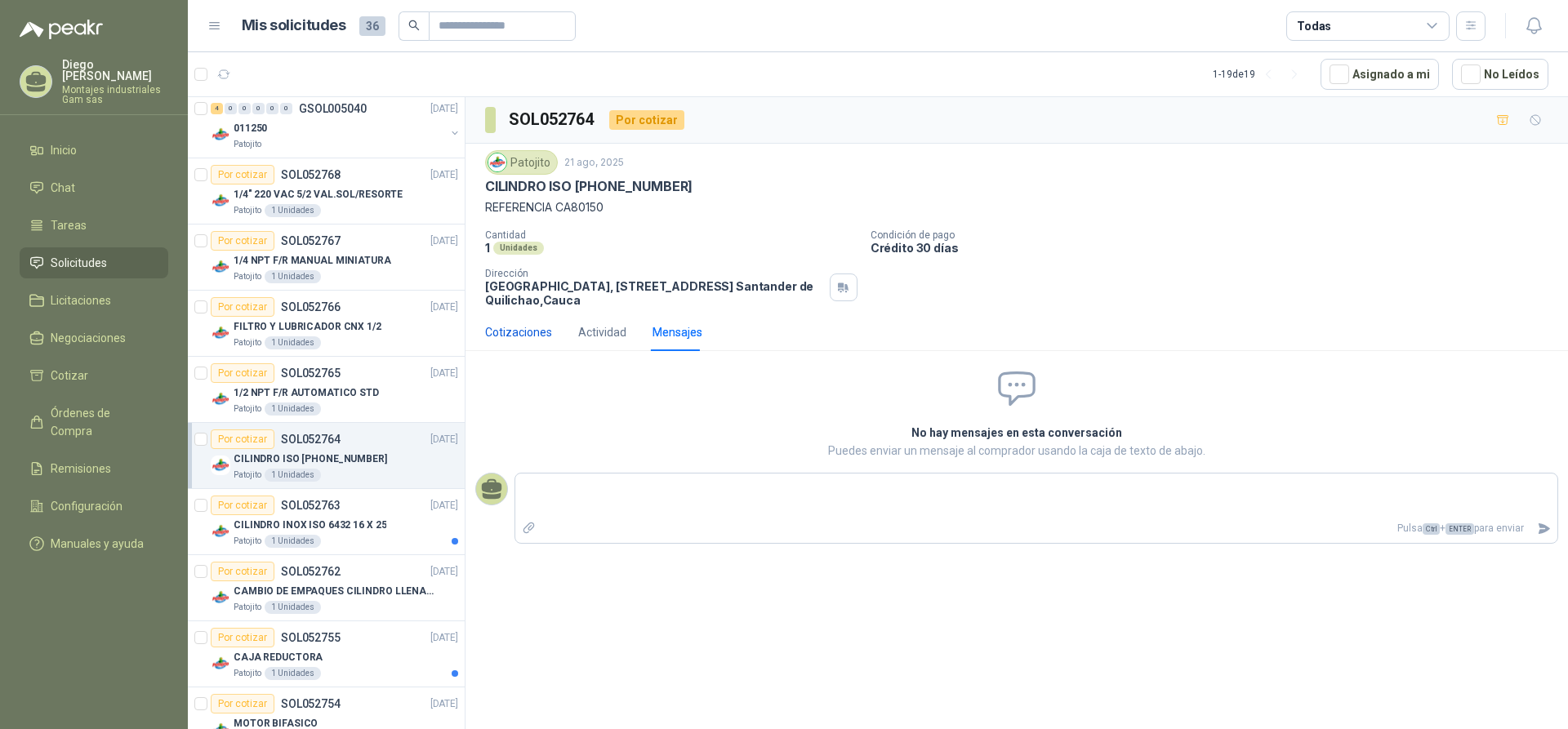
click at [532, 331] on div "Cotizaciones" at bounding box center [518, 333] width 67 height 18
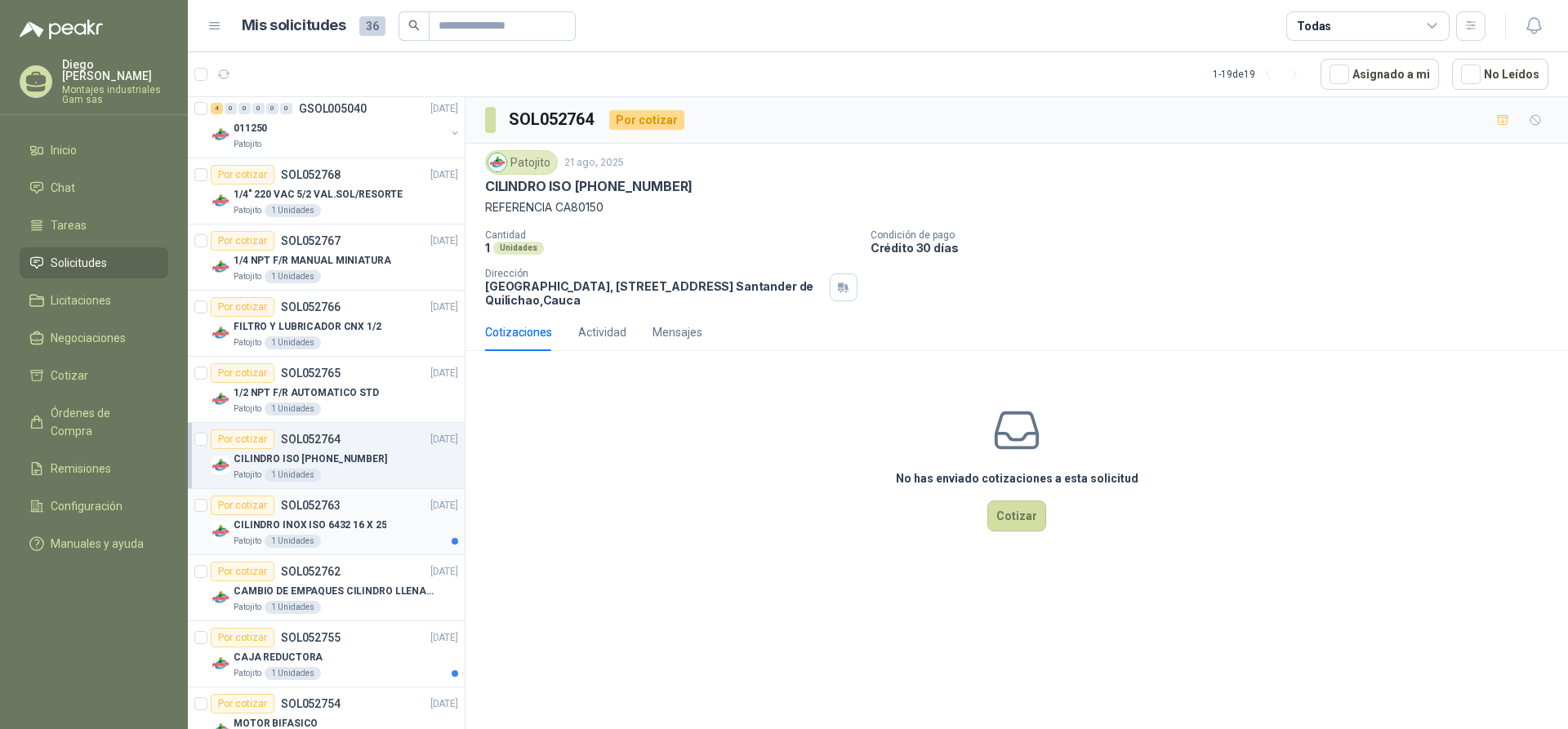
click at [325, 522] on p "CILINDRO INOX ISO 6432 16 X 25" at bounding box center [310, 525] width 153 height 16
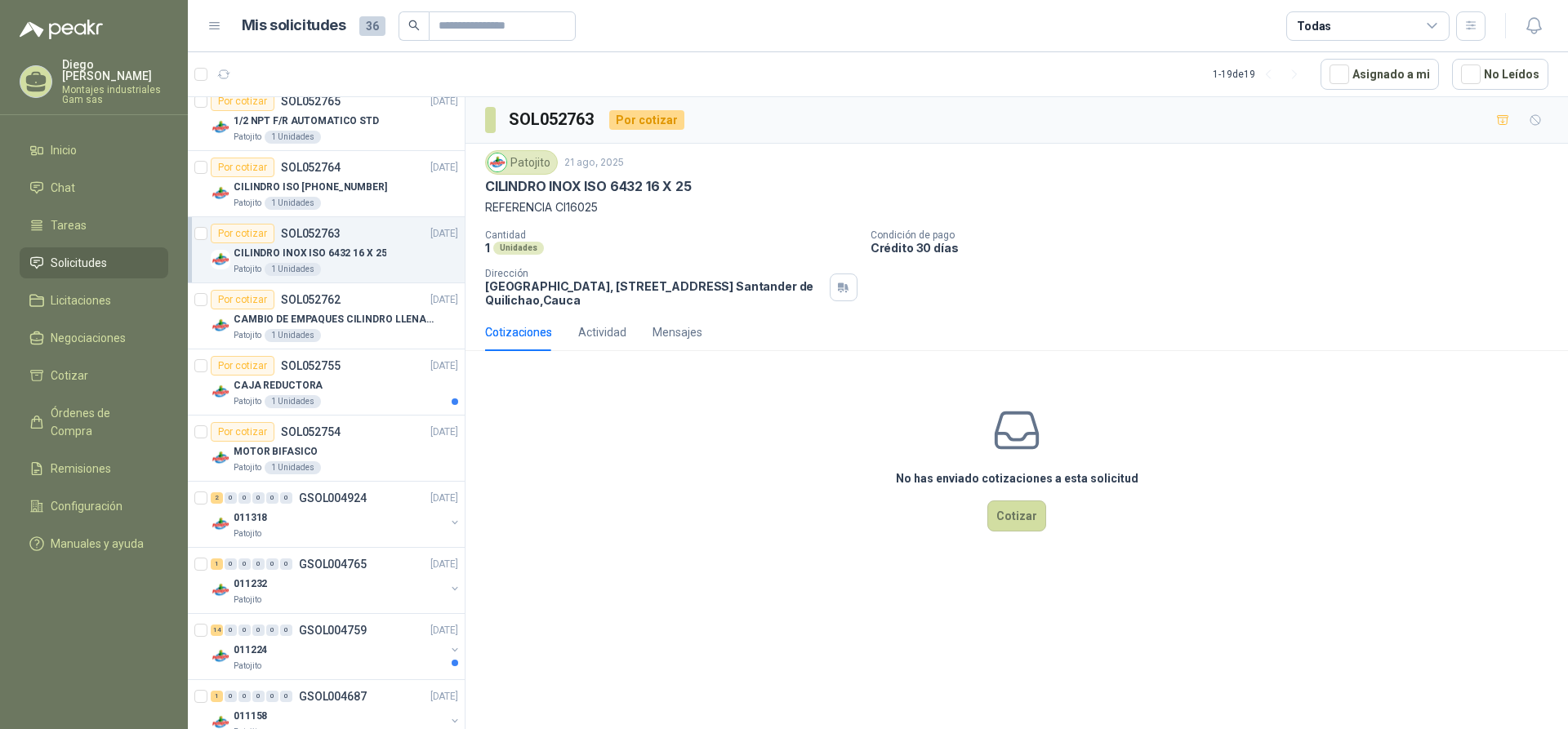
scroll to position [835, 0]
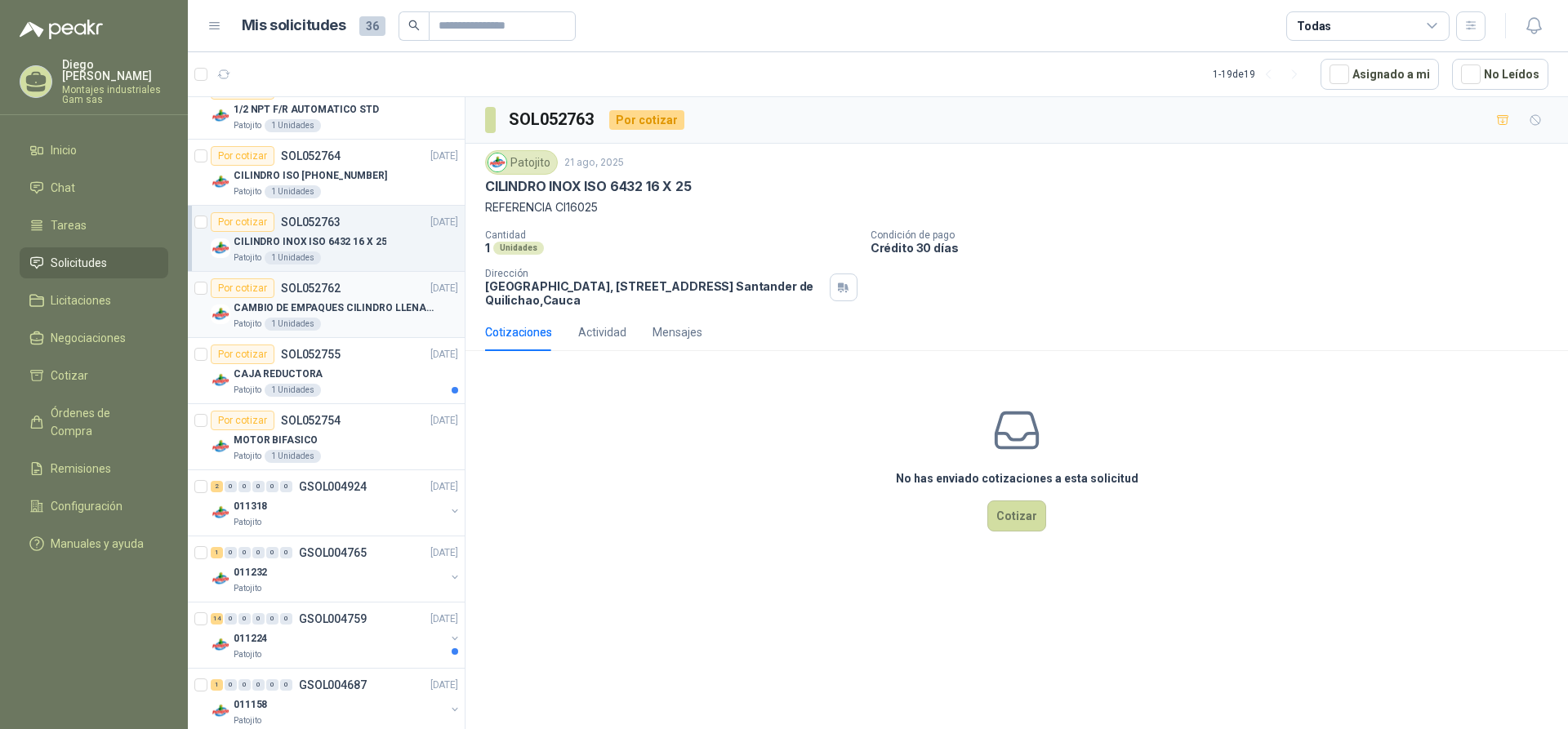
click at [352, 309] on p "CAMBIO DE EMPAQUES CILINDRO LLENADORA MANUALNUAL" at bounding box center [336, 309] width 204 height 16
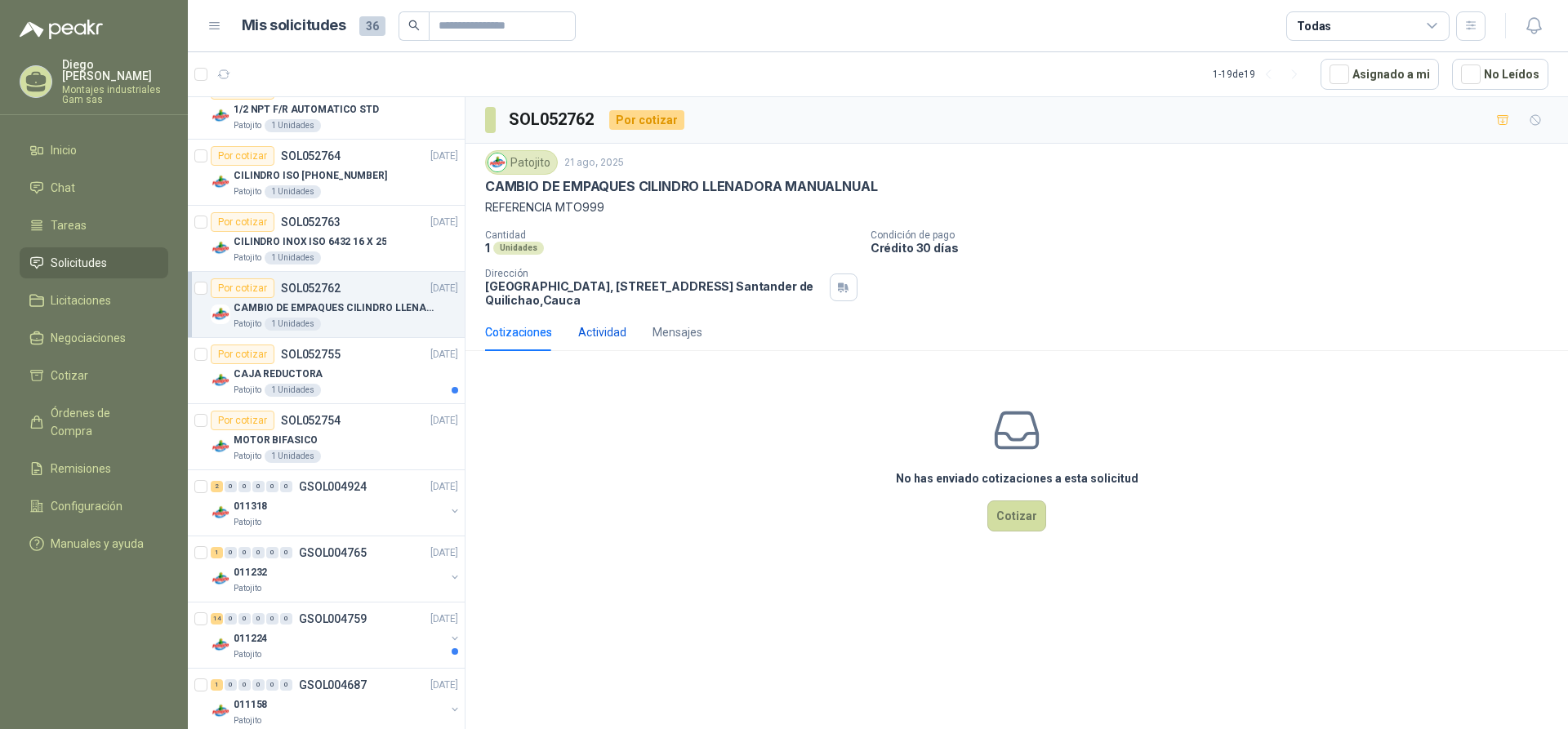
click at [610, 335] on div "Actividad" at bounding box center [602, 333] width 48 height 18
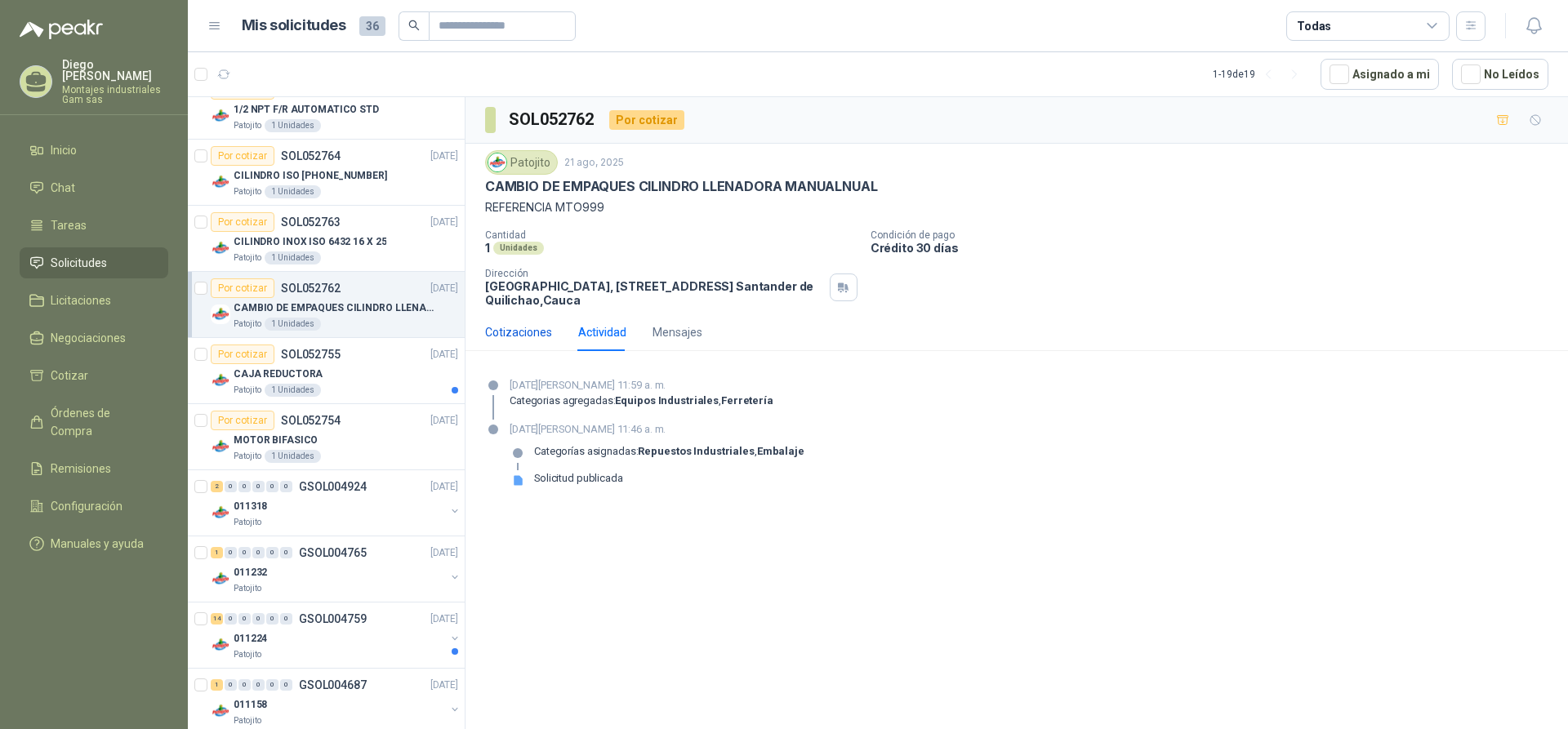
click at [530, 334] on div "Cotizaciones" at bounding box center [518, 333] width 67 height 18
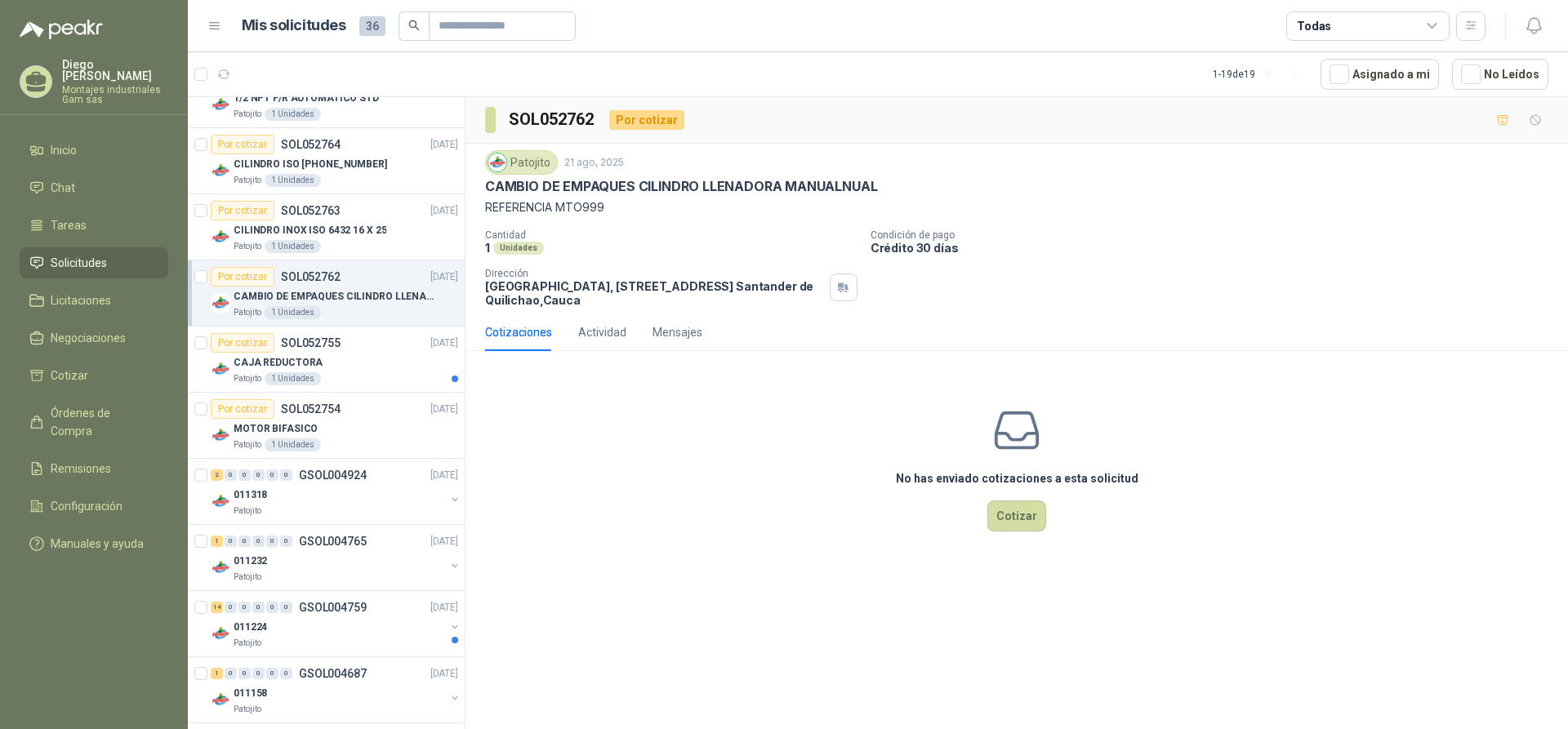
scroll to position [858, 0]
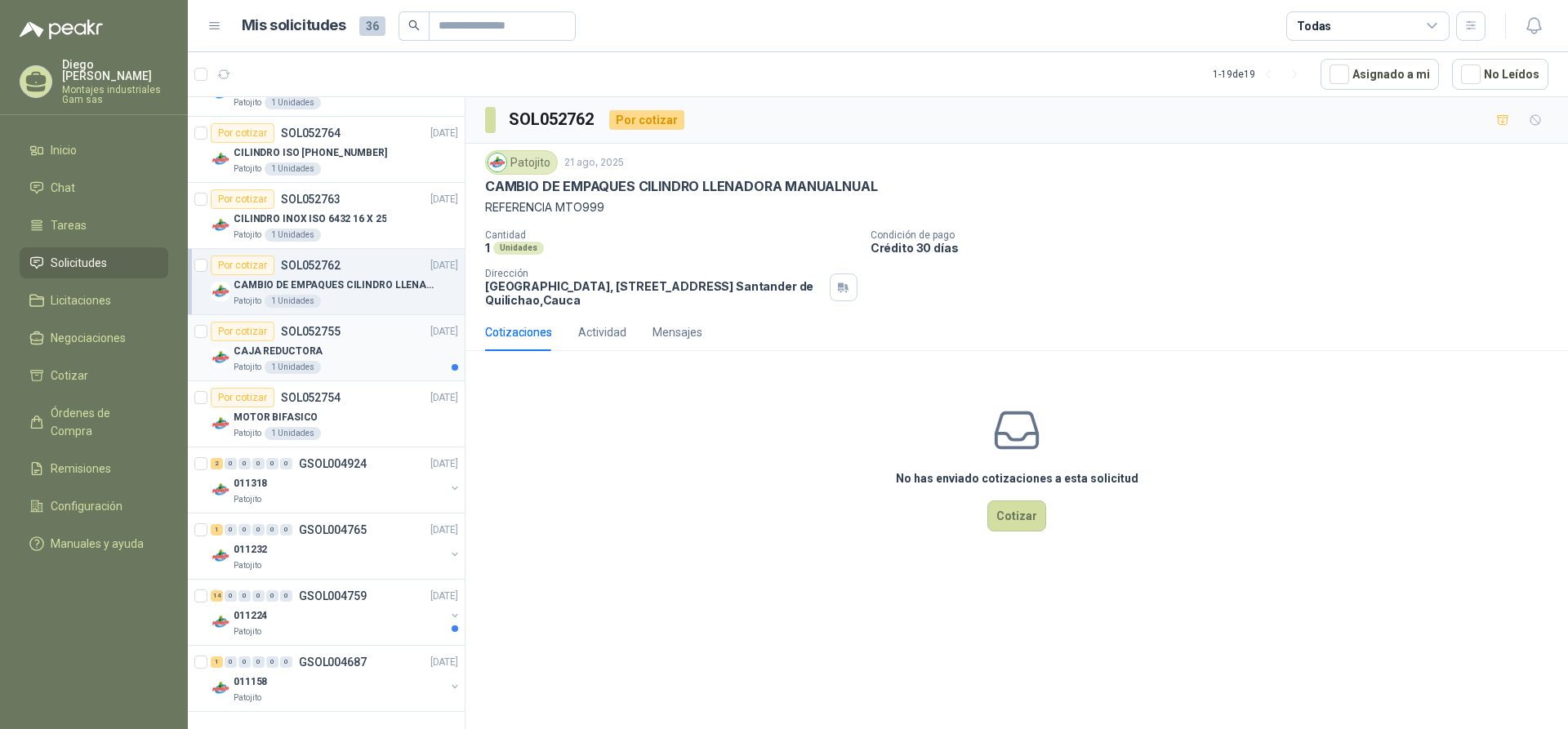
click at [310, 344] on p "CAJA REDUCTORA" at bounding box center [278, 352] width 89 height 16
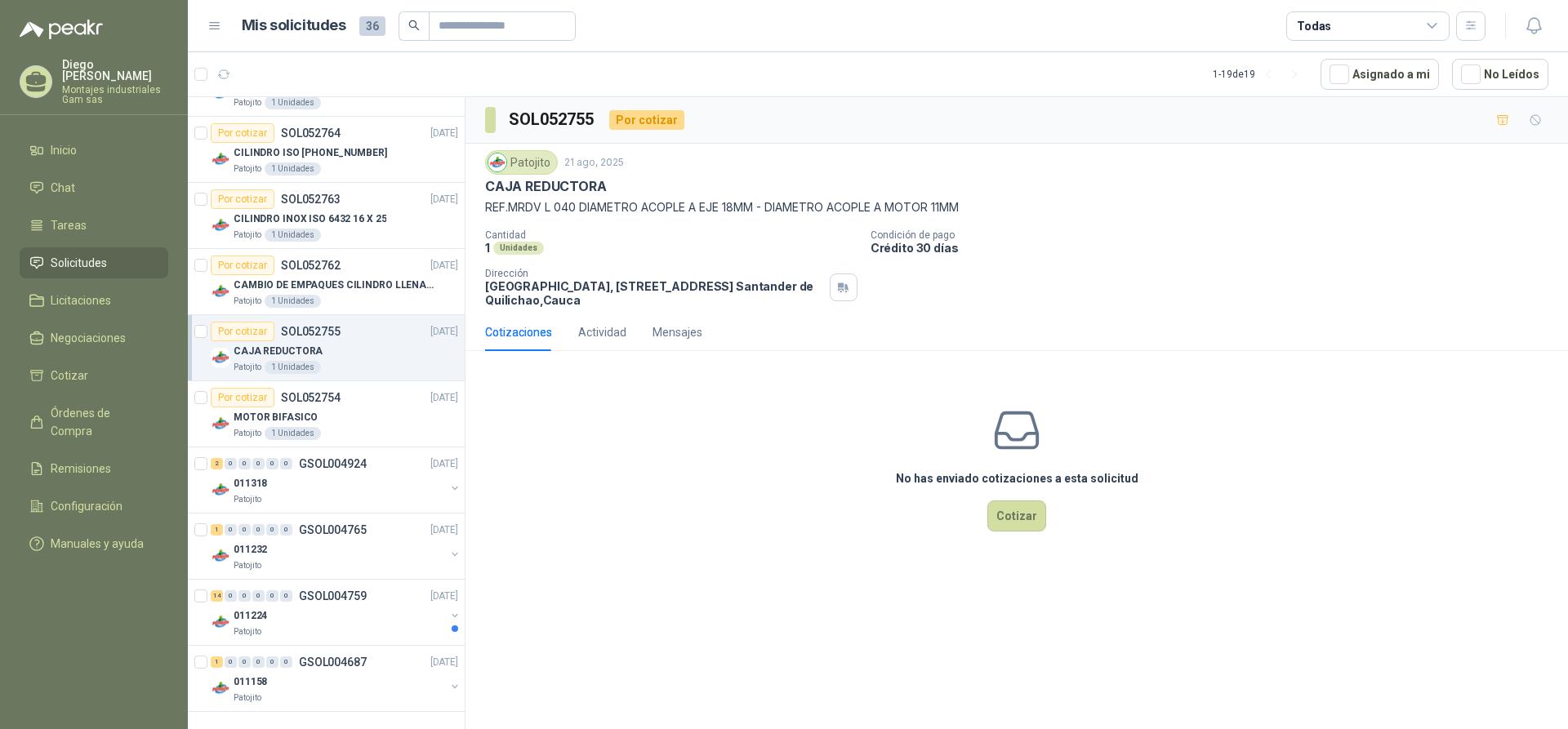
click at [1077, 221] on div "Patojito [DATE] CAJA REDUCTORA REF.MRDV L 040 DIAMETRO ACOPLE A EJE 18MM - DIAM…" at bounding box center [1017, 228] width 1064 height 157
drag, startPoint x: 490, startPoint y: 208, endPoint x: 566, endPoint y: 211, distance: 76.1
click at [566, 211] on p "REF.MRDV L 040 DIAMETRO ACOPLE A EJE 18MM - DIAMETRO ACOPLE A MOTOR 11MM" at bounding box center [1017, 208] width 1064 height 18
click at [613, 223] on div "Patojito [DATE] CAJA REDUCTORA REF.MRDV L 040 DIAMETRO ACOPLE A EJE 18MM - DIAM…" at bounding box center [1017, 228] width 1064 height 157
drag, startPoint x: 491, startPoint y: 209, endPoint x: 575, endPoint y: 207, distance: 84.0
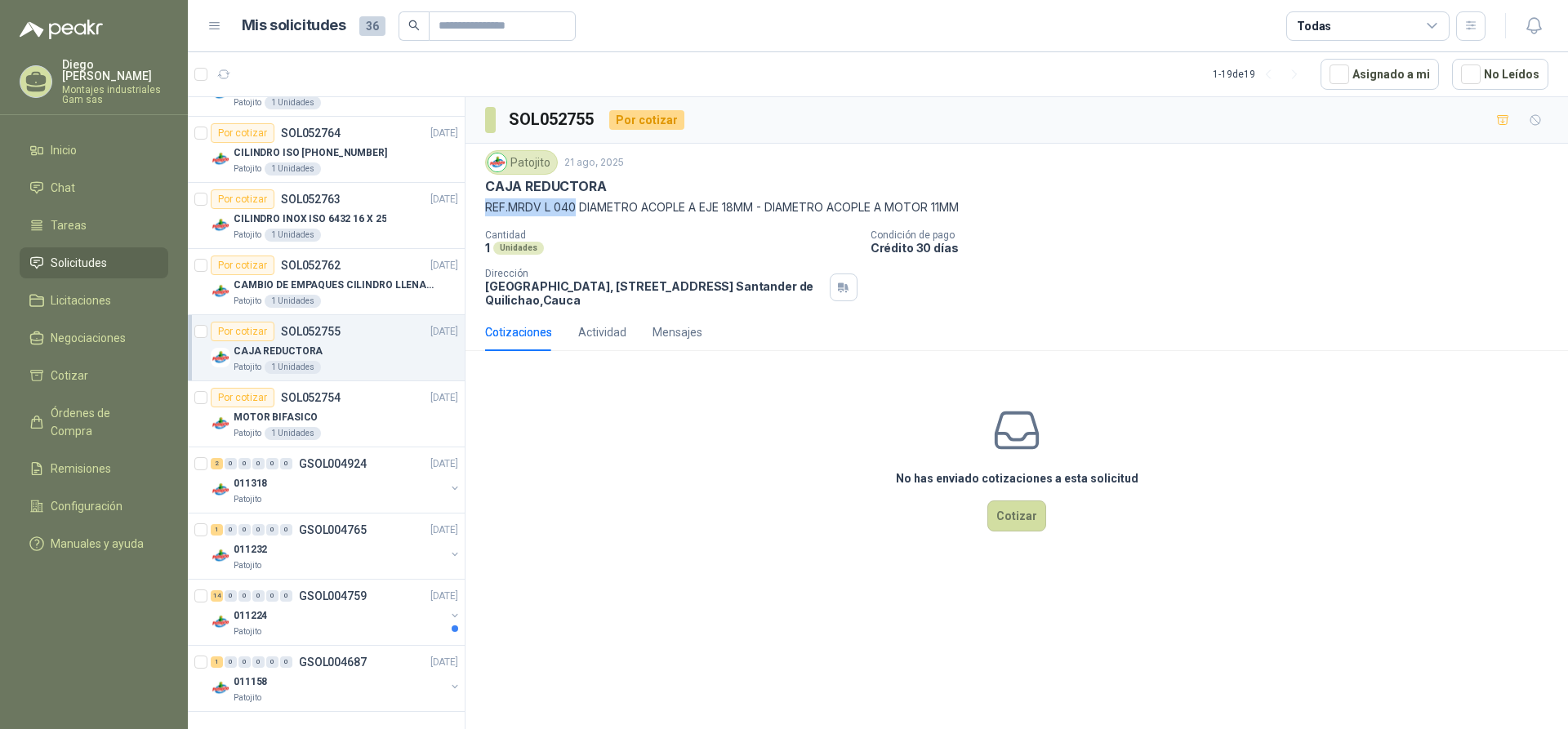
click at [575, 207] on p "REF.MRDV L 040 DIAMETRO ACOPLE A EJE 18MM - DIAMETRO ACOPLE A MOTOR 11MM" at bounding box center [1017, 208] width 1064 height 18
copy p "REF.MRDV L 040"
click at [651, 510] on div "No has enviado cotizaciones a esta solicitud Cotizar" at bounding box center [1017, 468] width 1103 height 209
click at [304, 464] on p "GSOL004924" at bounding box center [333, 463] width 68 height 11
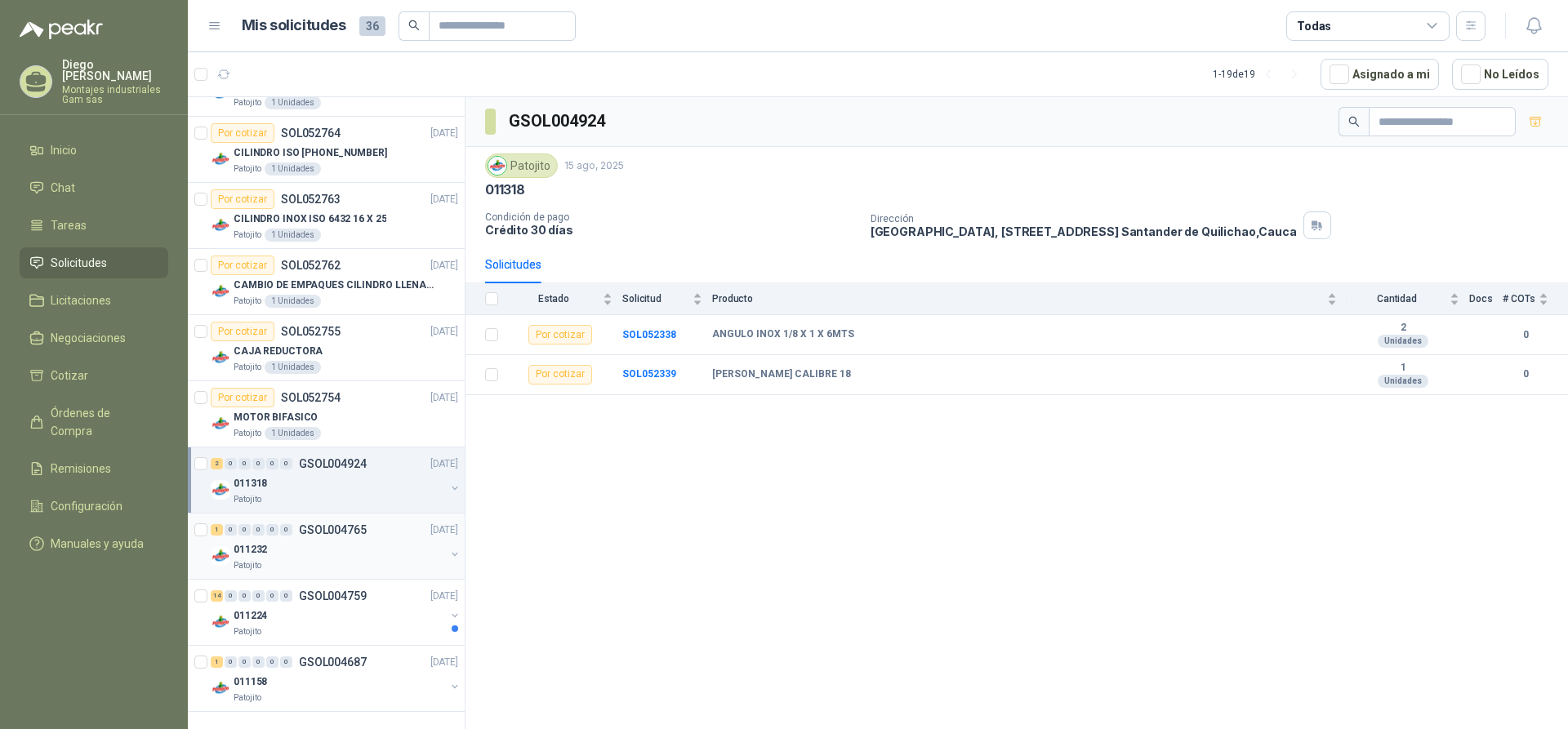
click at [317, 533] on p "GSOL004765" at bounding box center [333, 529] width 68 height 11
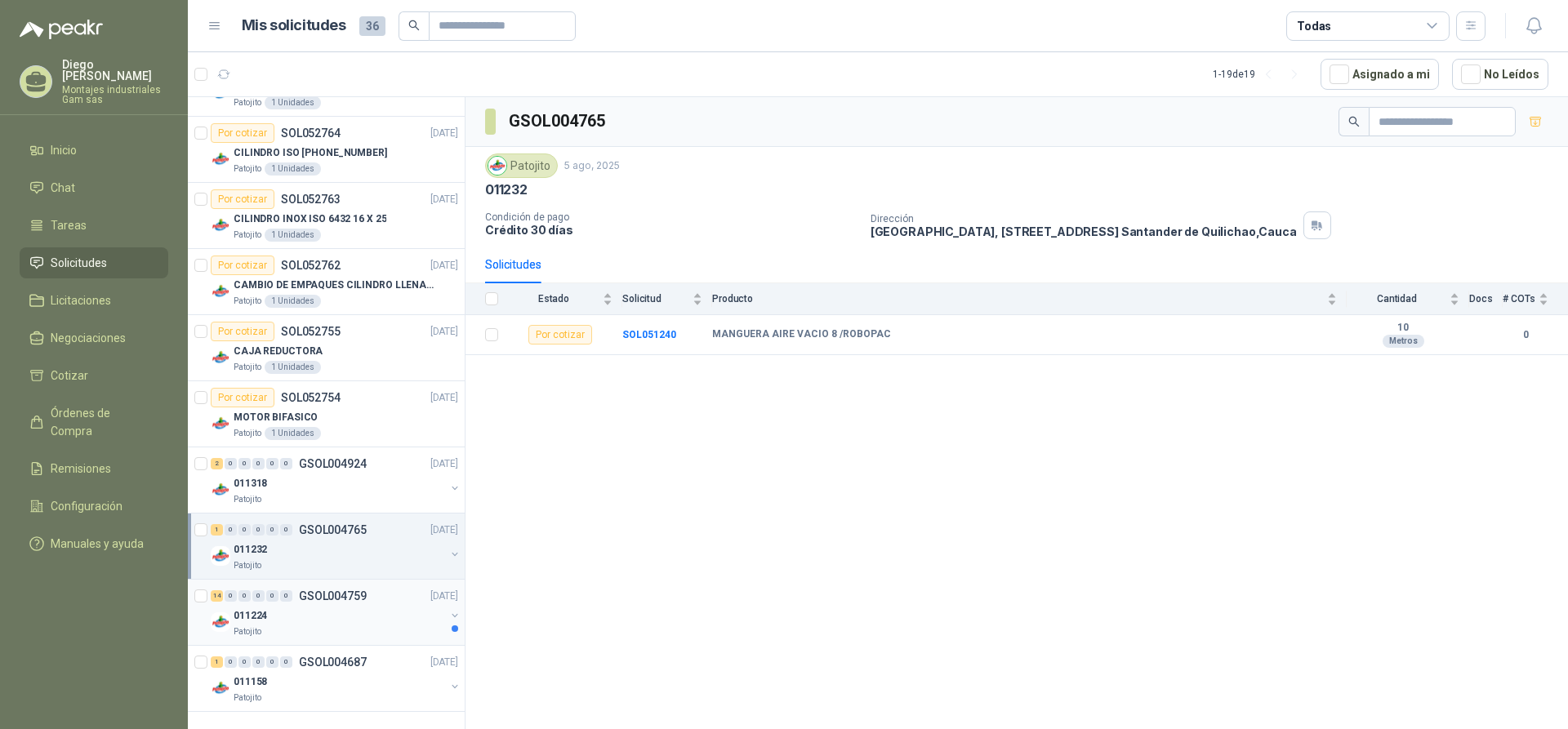
click at [314, 603] on div "14 0 0 0 0 0 GSOL004759 [DATE]" at bounding box center [336, 596] width 251 height 20
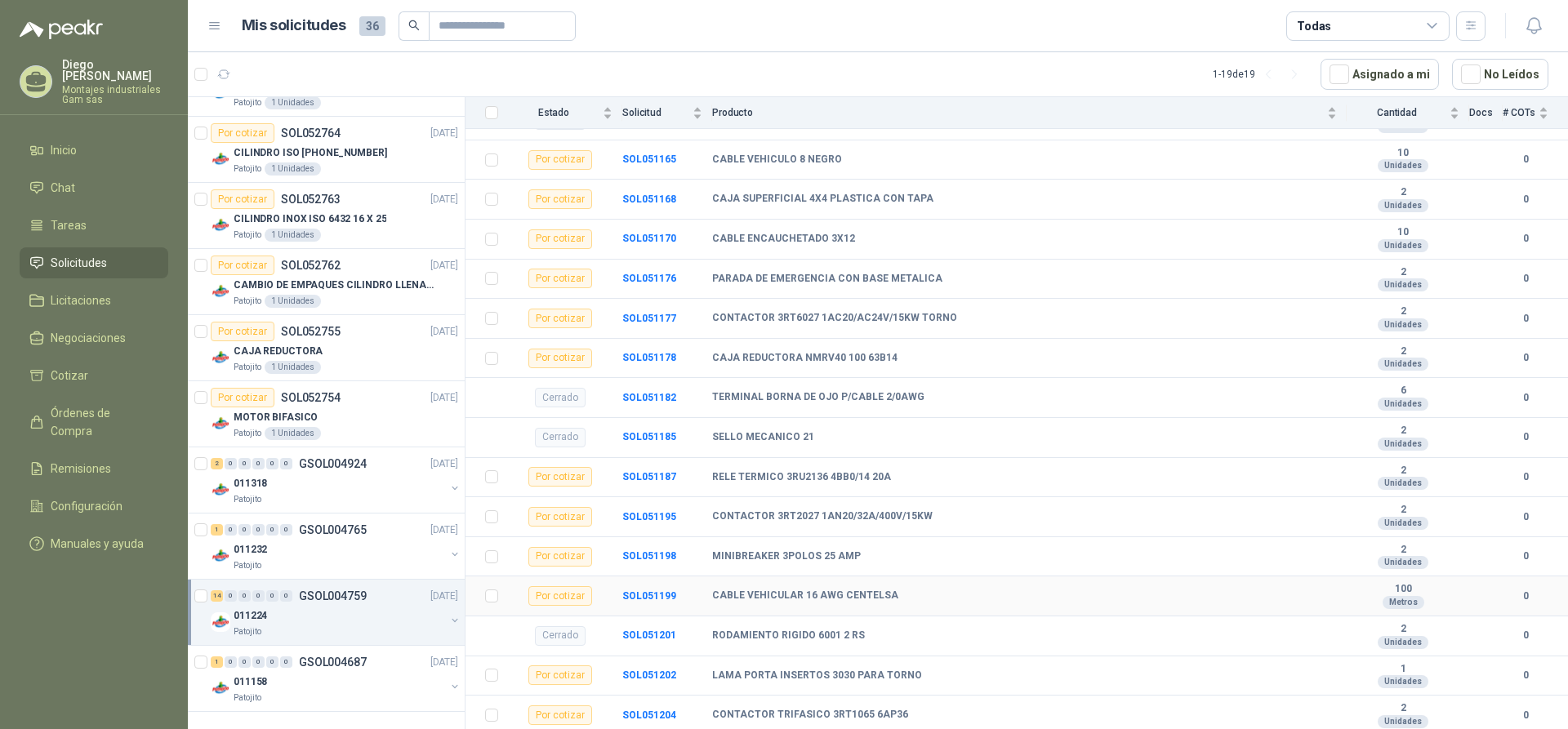
scroll to position [414, 0]
click at [327, 648] on div "1 0 0 0 0 0 GSOL004687 [DATE] 011158 Patojito" at bounding box center [326, 679] width 277 height 66
click at [330, 660] on p "GSOL004687" at bounding box center [333, 661] width 68 height 11
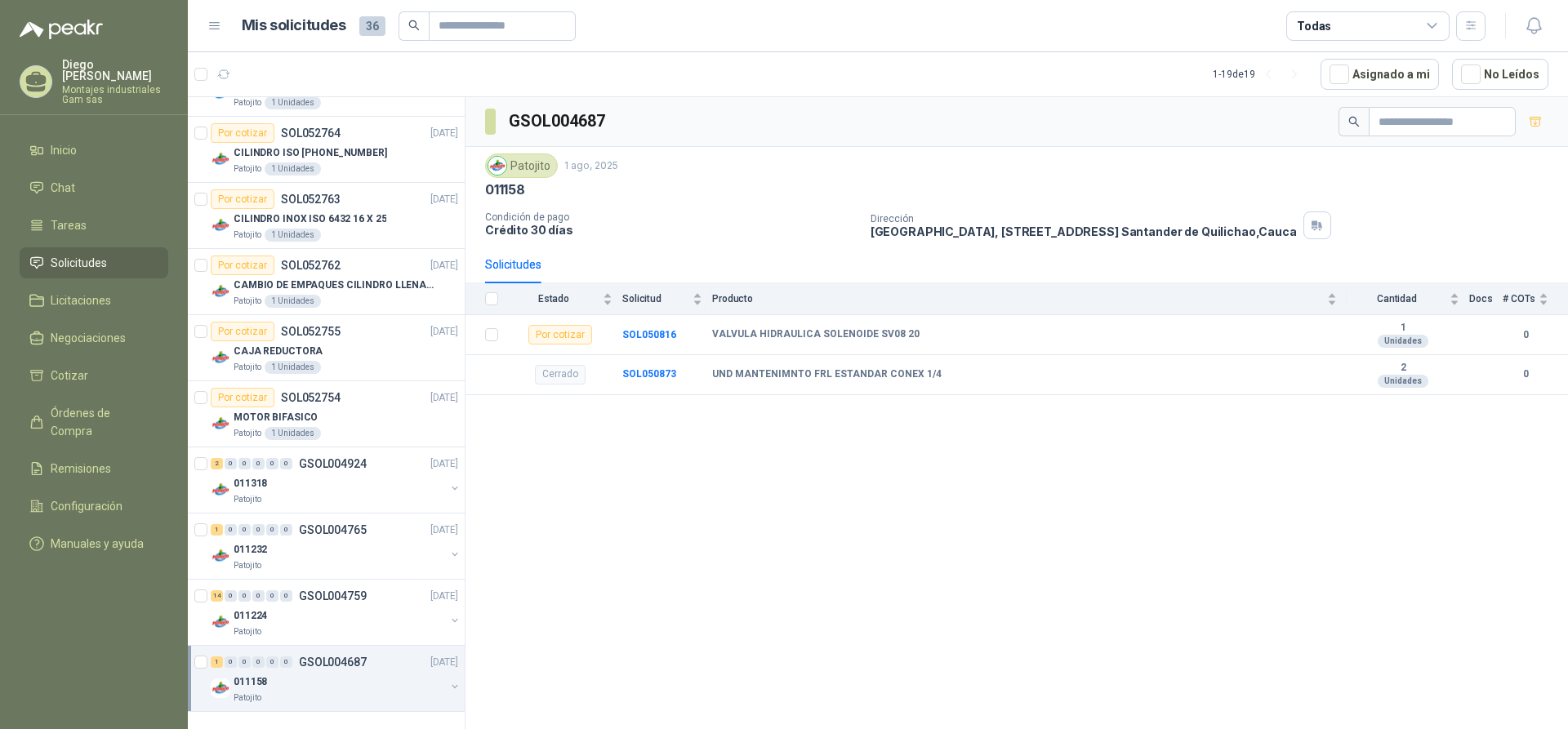
click at [706, 560] on div "GSOL004687 Patojito [DATE] 011158 Condición de pago Crédito 30 días Dirección […" at bounding box center [1017, 415] width 1103 height 638
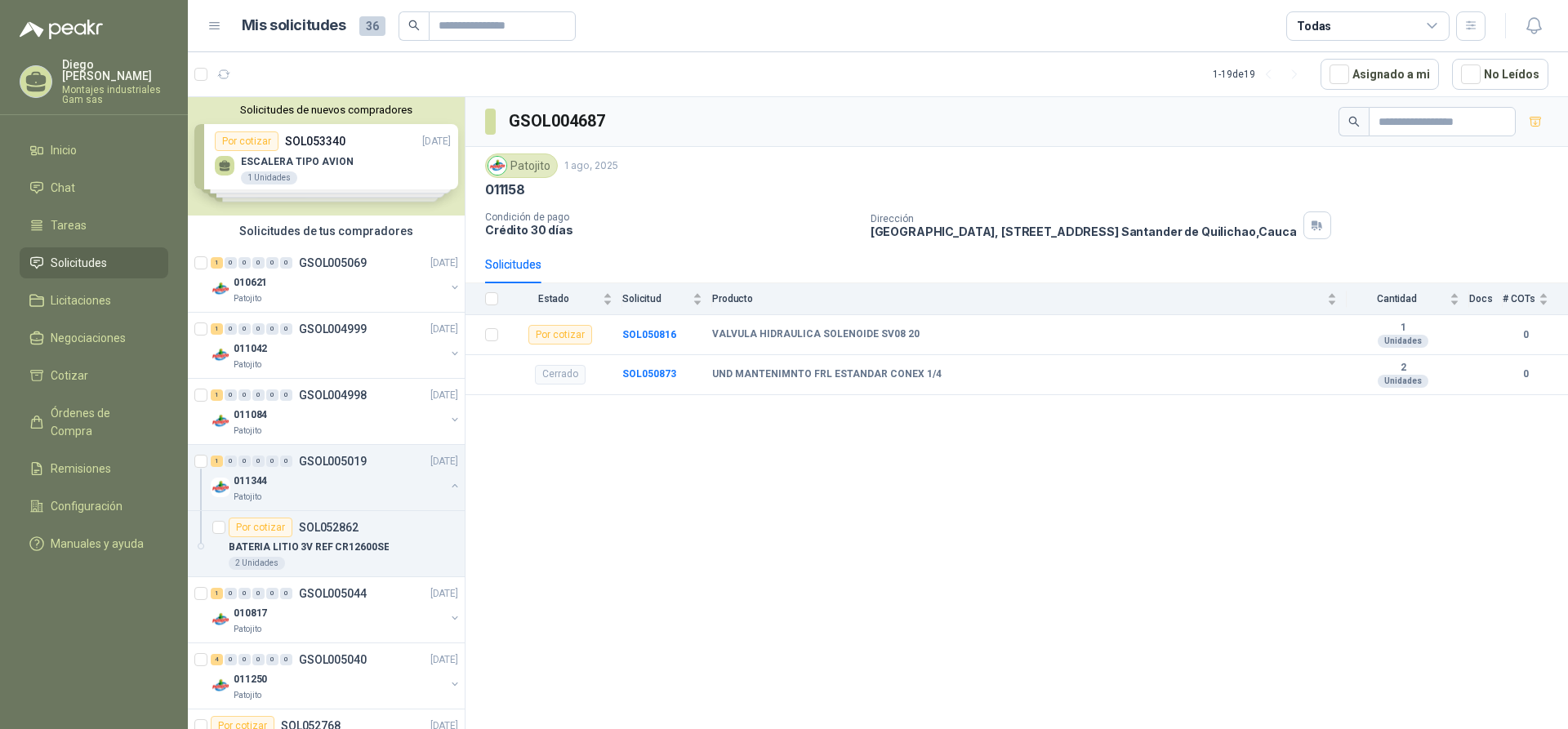
click at [316, 154] on div "Solicitudes de nuevos compradores Por cotizar SOL053340 [DATE] ESCALERA TIPO AV…" at bounding box center [326, 156] width 277 height 119
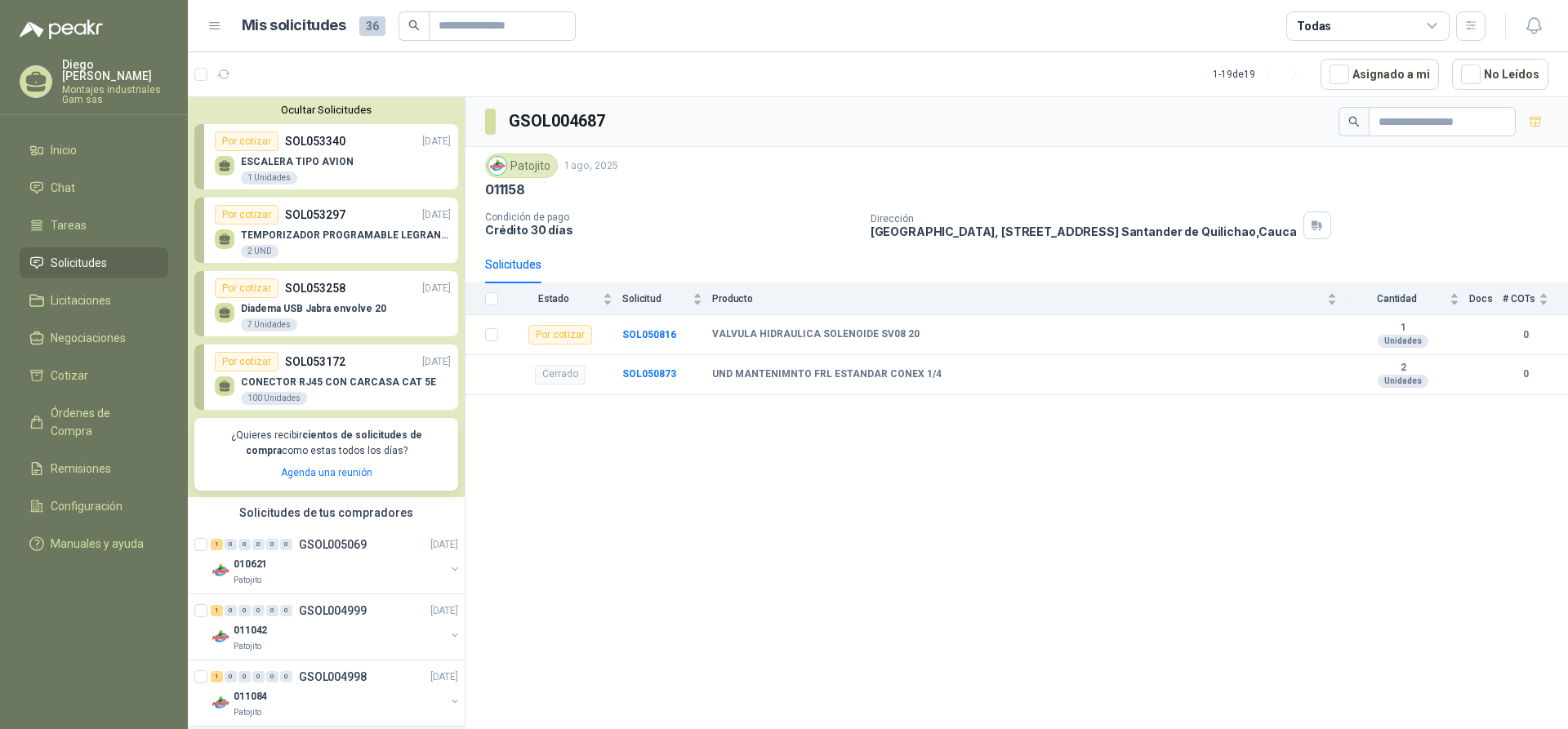
click at [317, 161] on p "ESCALERA TIPO AVION" at bounding box center [297, 161] width 113 height 11
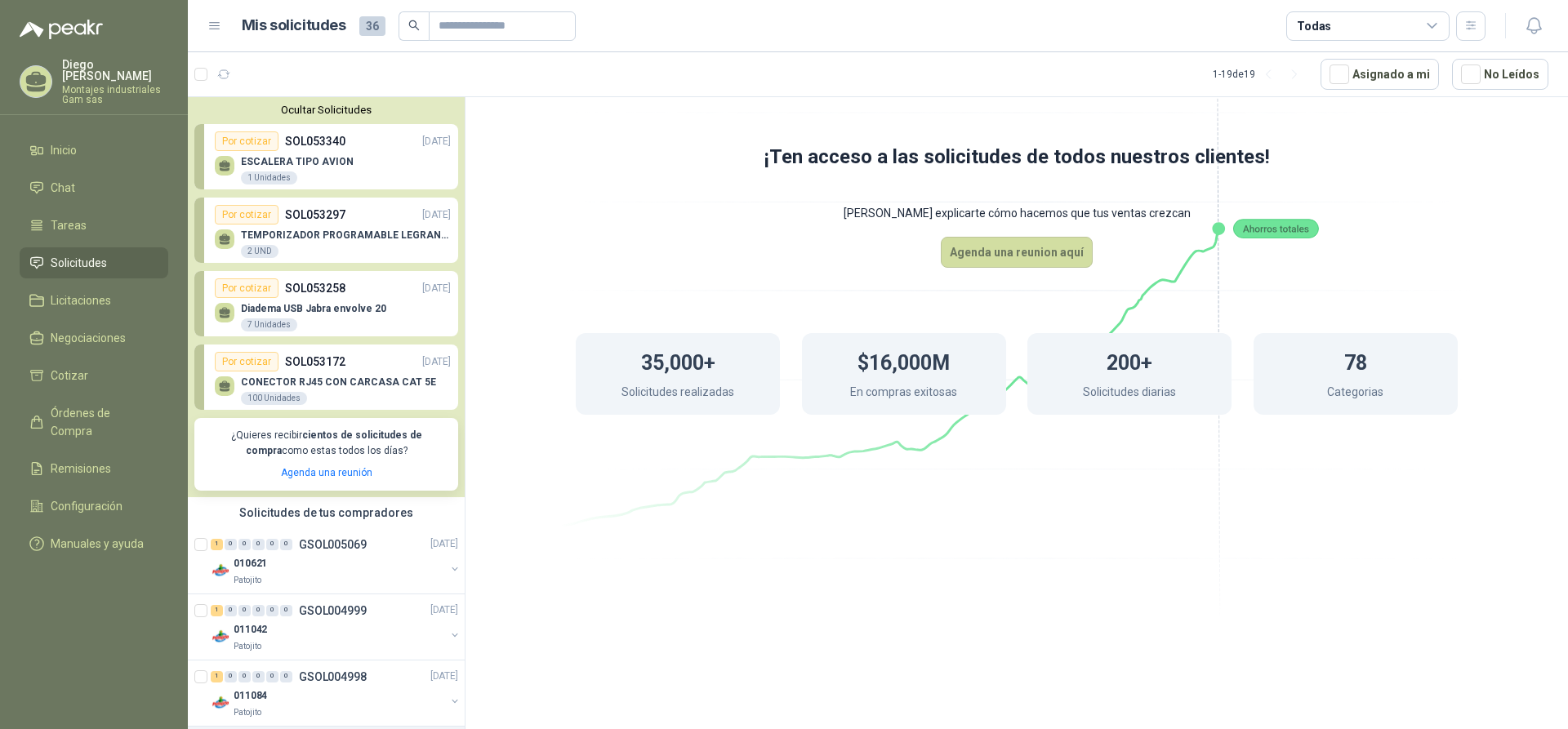
click at [234, 163] on div at bounding box center [225, 166] width 20 height 20
click at [313, 233] on p "TEMPORIZADOR PROGRAMABLE LEGRAN/TAP-D21" at bounding box center [346, 235] width 210 height 11
click at [307, 293] on p "SOL053258" at bounding box center [315, 289] width 61 height 18
click at [322, 369] on p "SOL053172" at bounding box center [315, 362] width 61 height 18
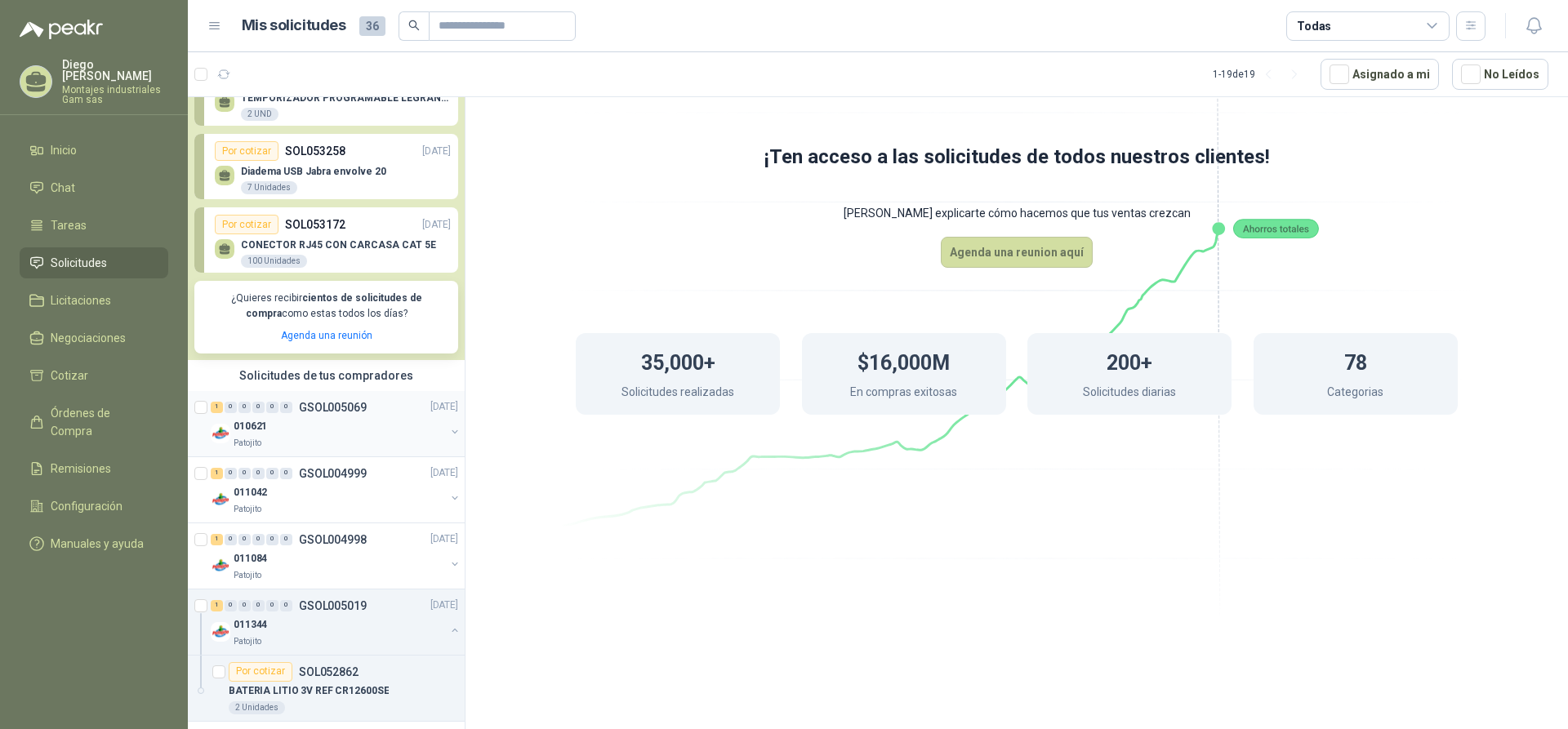
scroll to position [164, 0]
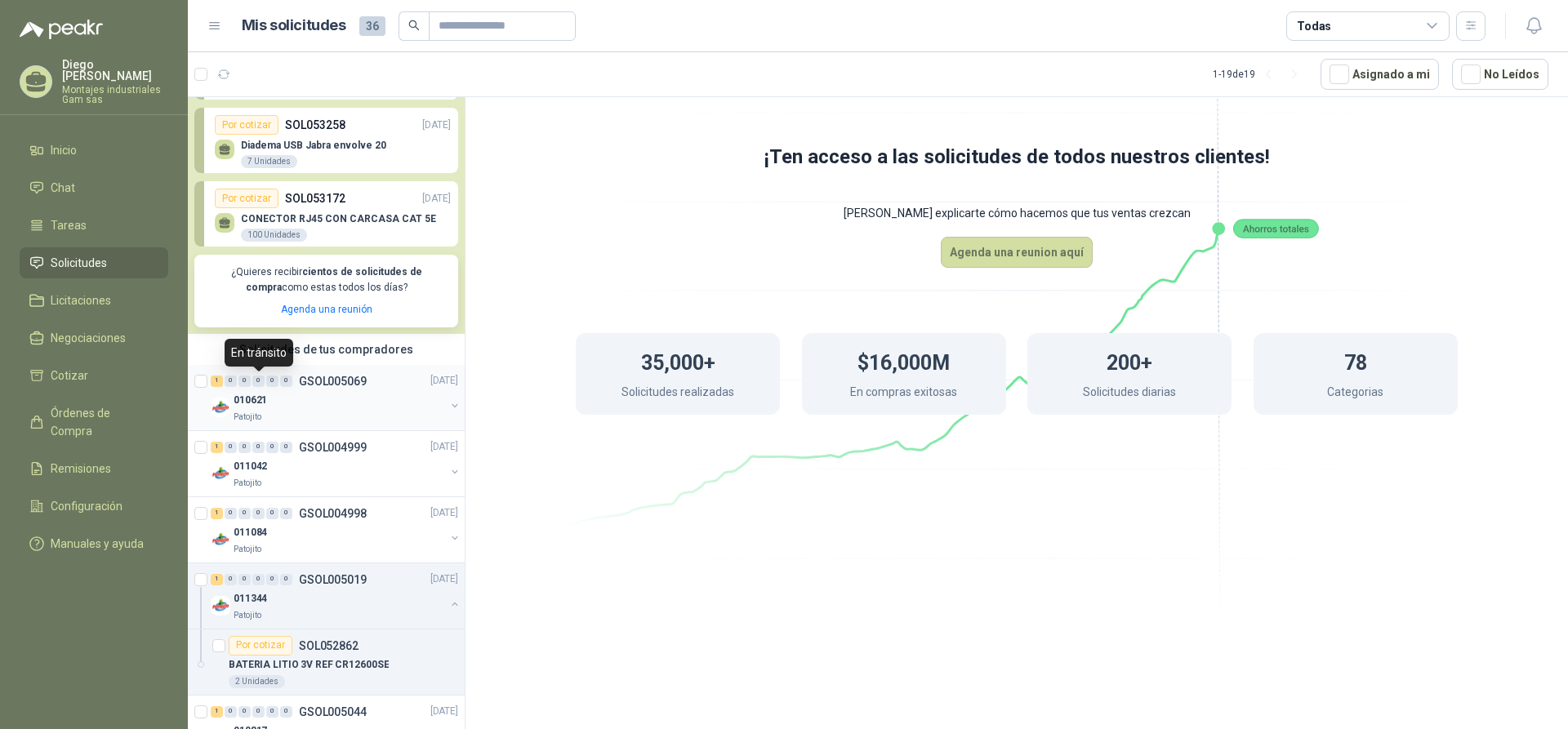
click at [267, 383] on div "1 0 0 0 0 0" at bounding box center [252, 380] width 82 height 11
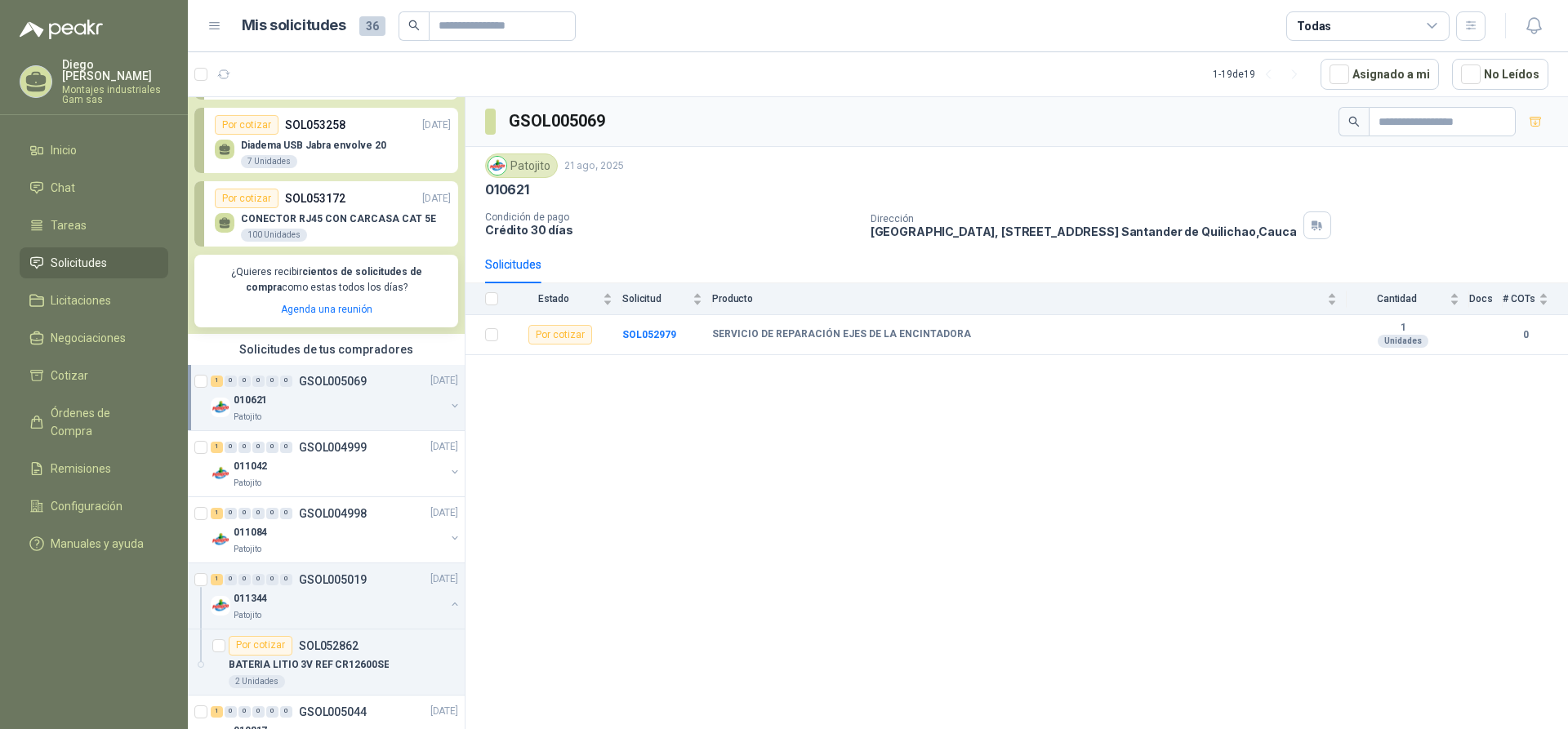
click at [926, 507] on div "GSOL005069 Patojito [DATE] 010621 Condición de pago Crédito 30 días Dirección […" at bounding box center [1017, 415] width 1103 height 638
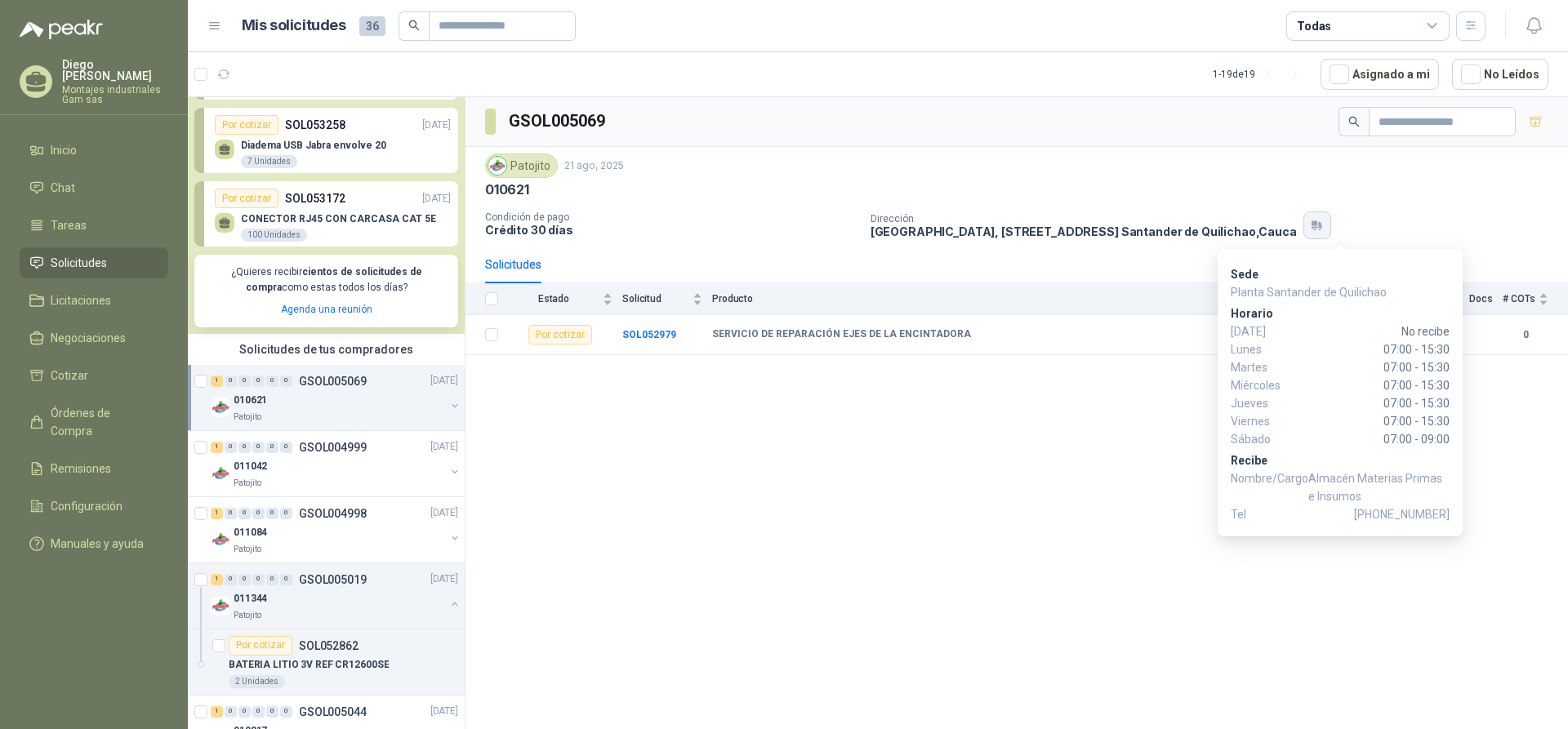
click at [1331, 234] on button "button" at bounding box center [1317, 226] width 28 height 28
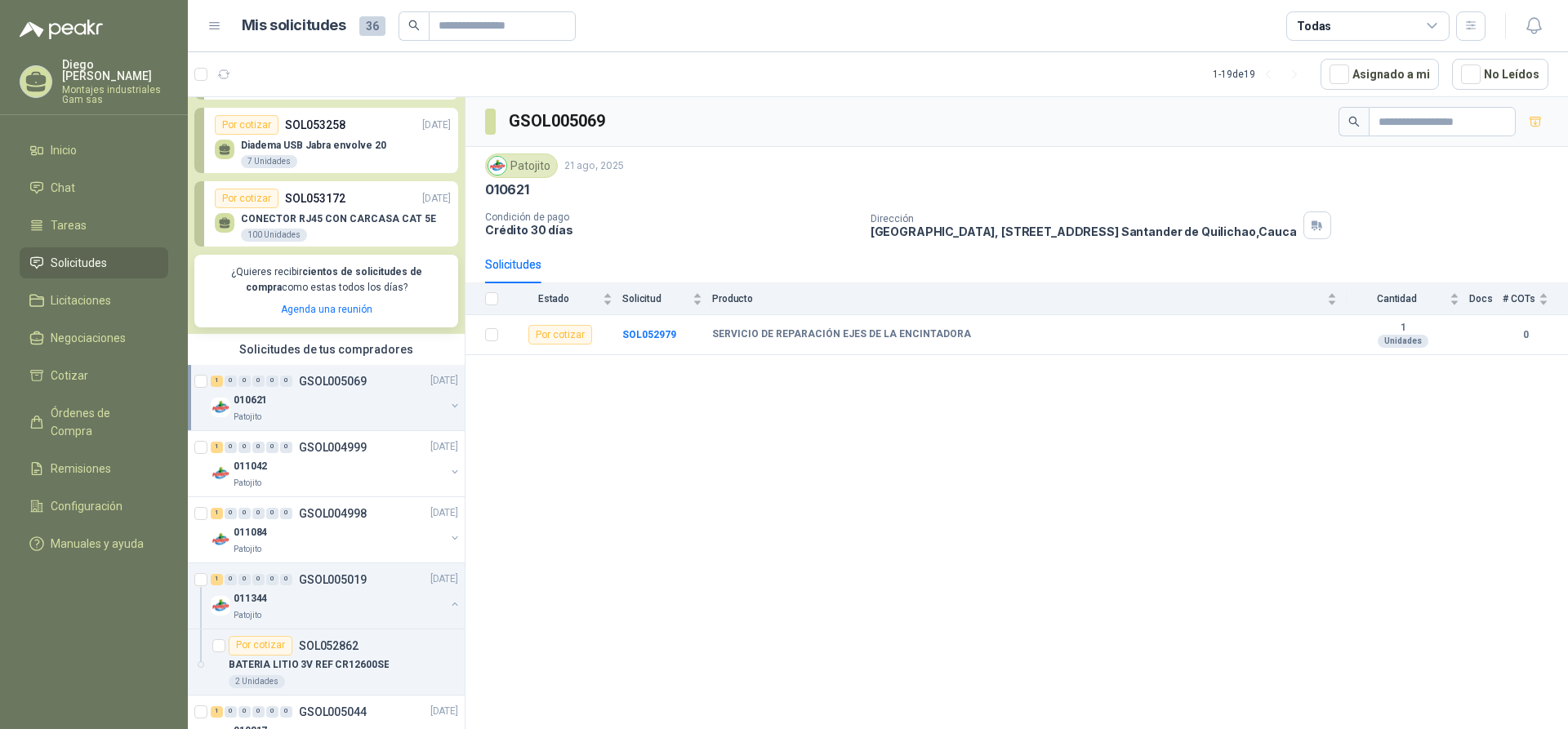
click at [907, 500] on div "GSOL005069 Patojito [DATE] 010621 Condición de pago Crédito 30 días Dirección […" at bounding box center [1017, 415] width 1103 height 638
click at [87, 292] on span "Licitaciones" at bounding box center [81, 301] width 61 height 18
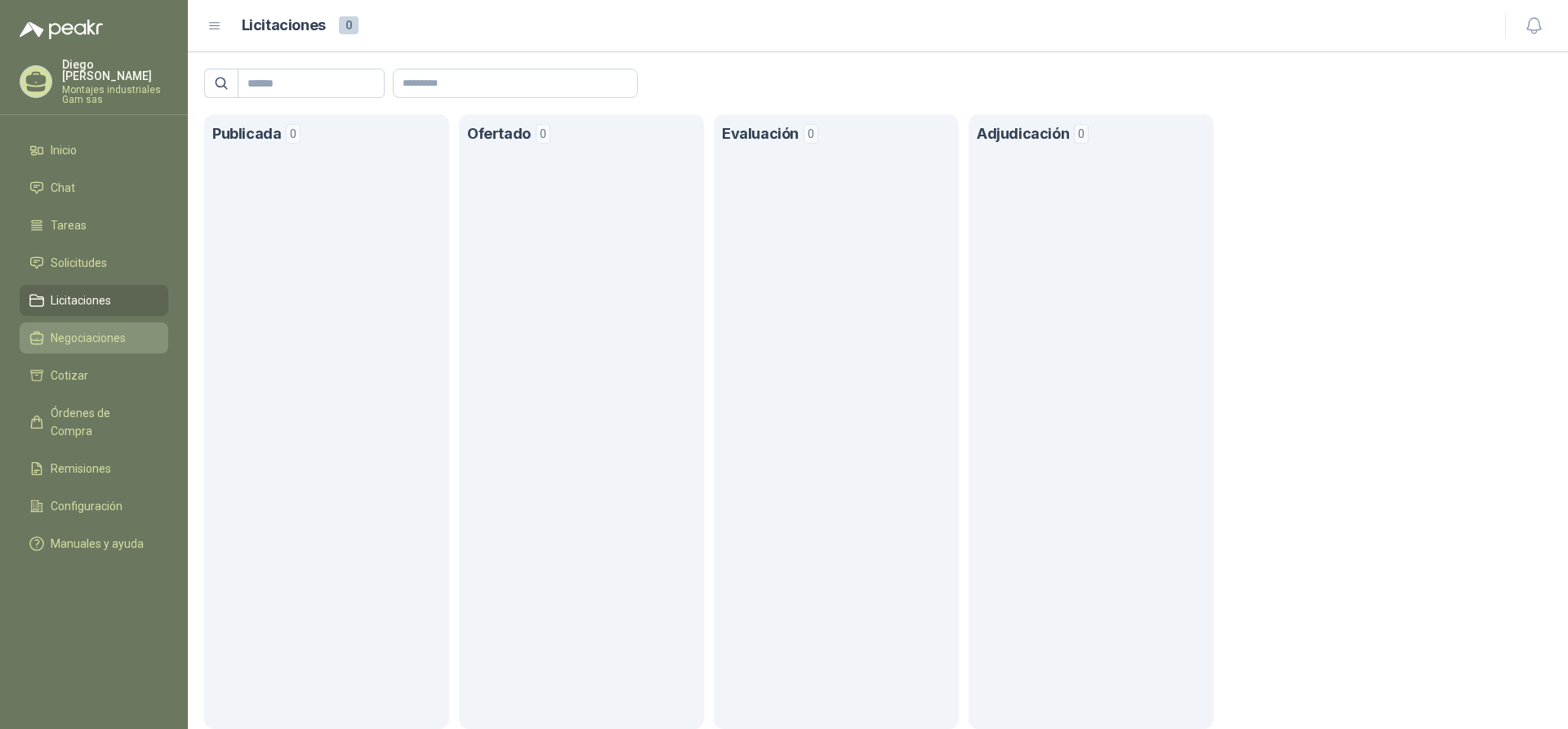
click at [87, 336] on link "Negociaciones" at bounding box center [94, 338] width 149 height 31
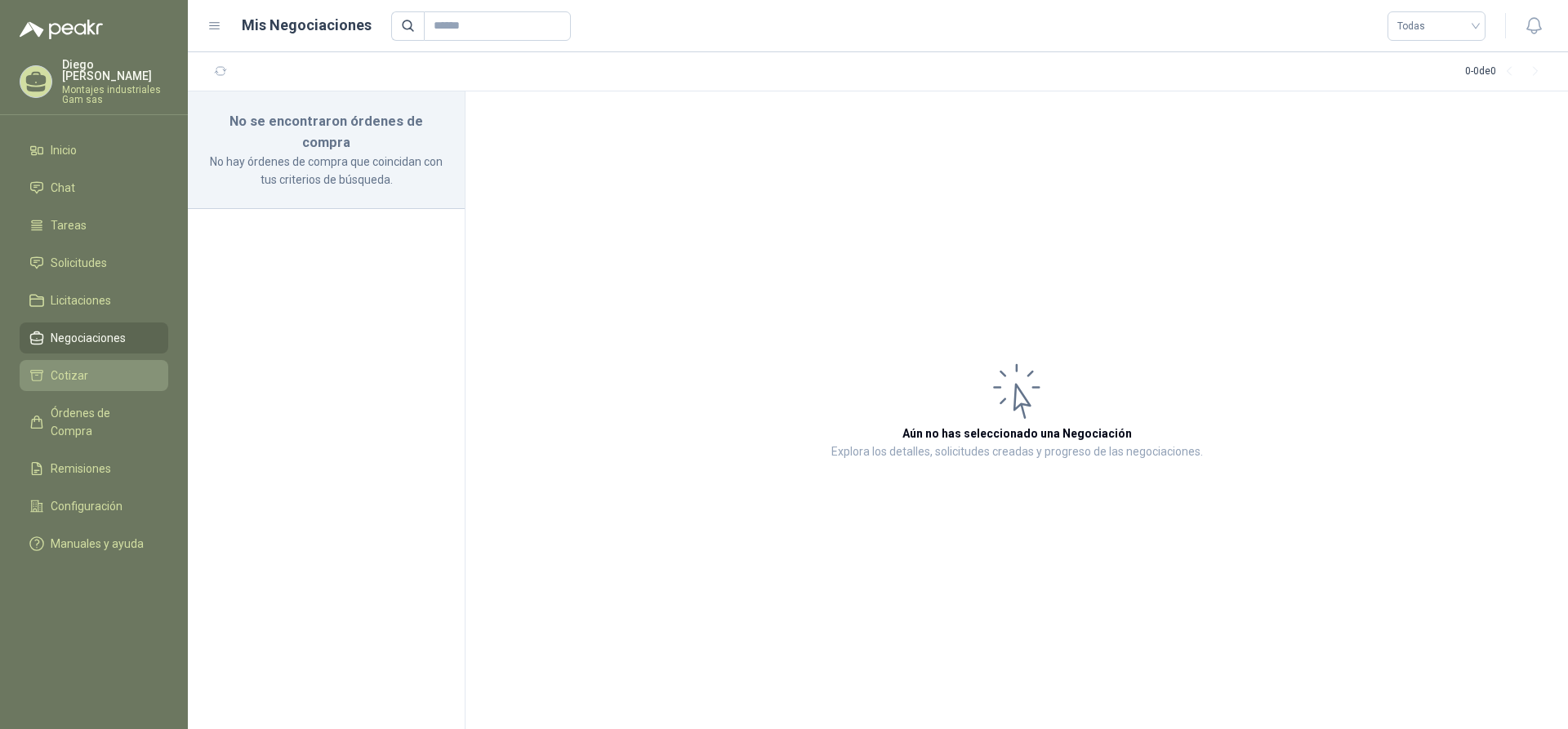
click at [71, 366] on span "Cotizar" at bounding box center [70, 375] width 38 height 18
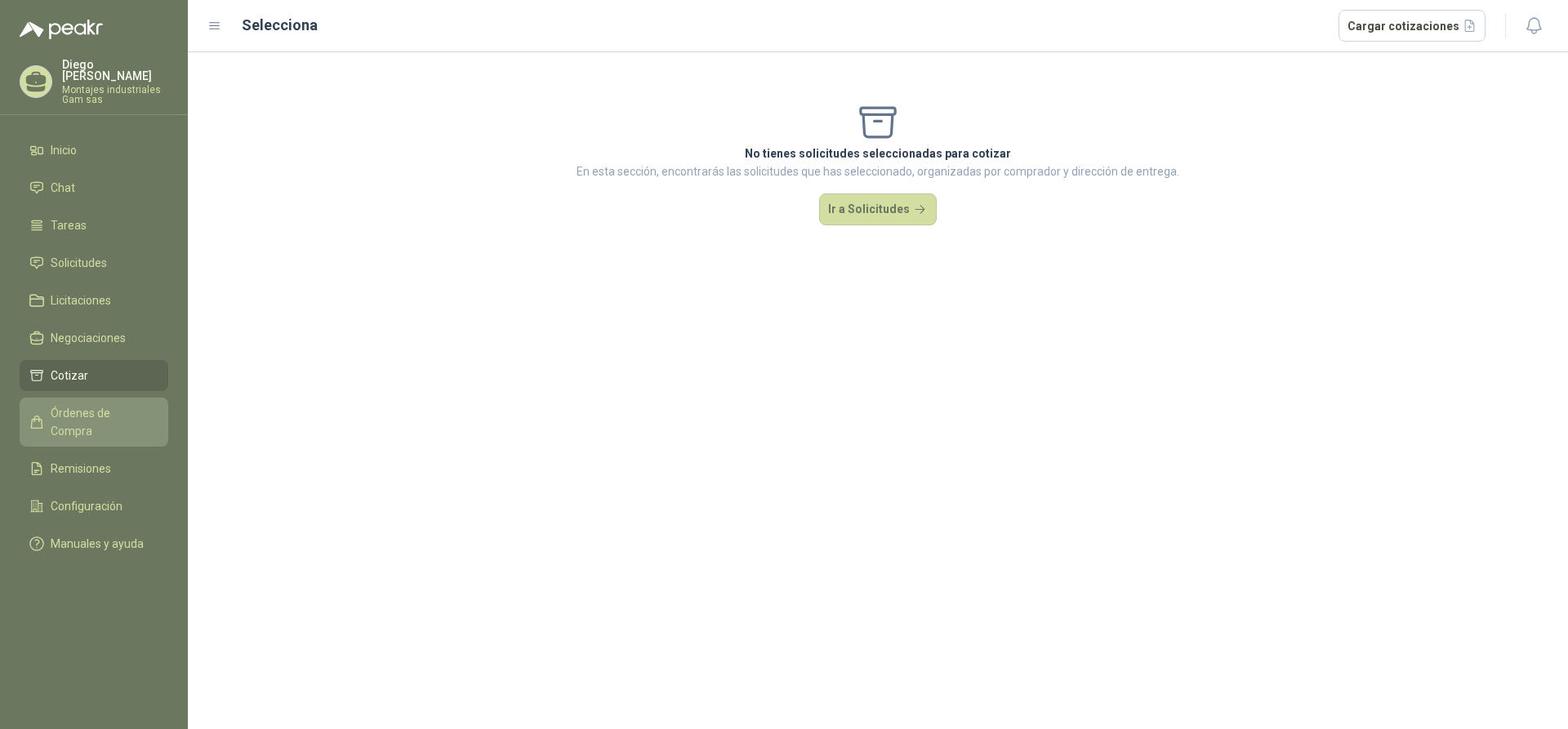
click at [83, 404] on span "Órdenes de Compra" at bounding box center [102, 422] width 102 height 36
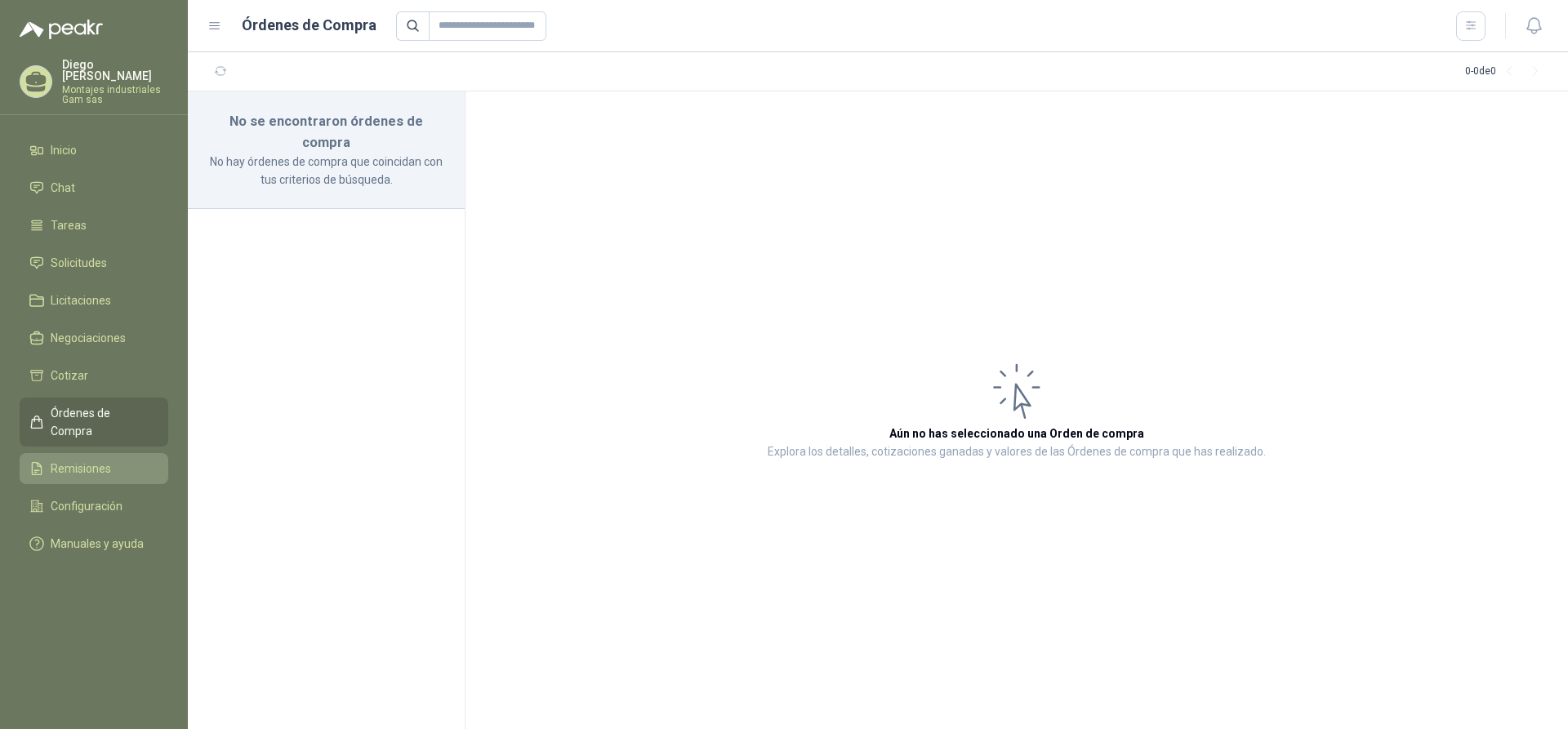
click at [90, 459] on span "Remisiones" at bounding box center [81, 468] width 61 height 18
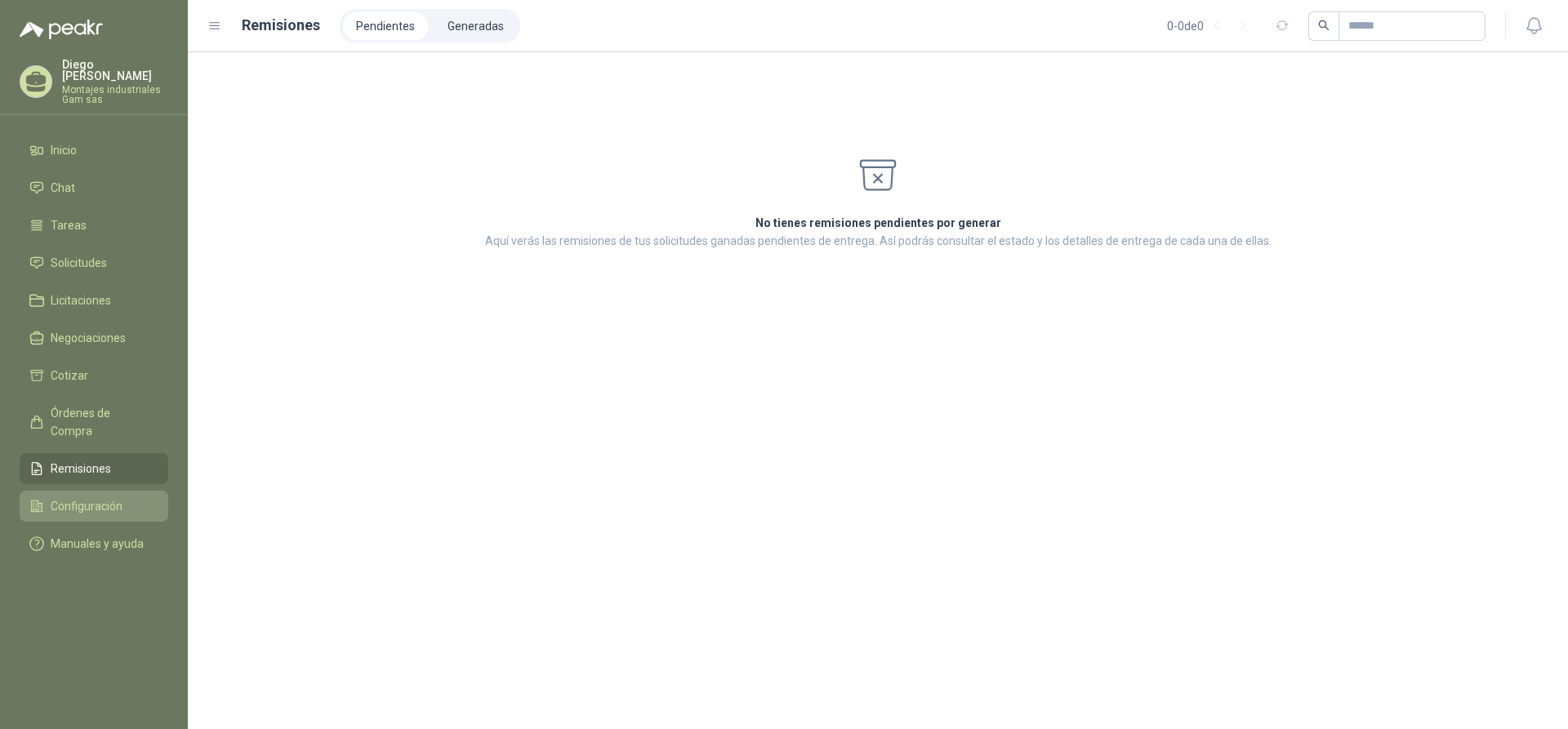
click at [87, 490] on link "Configuración" at bounding box center [94, 505] width 149 height 31
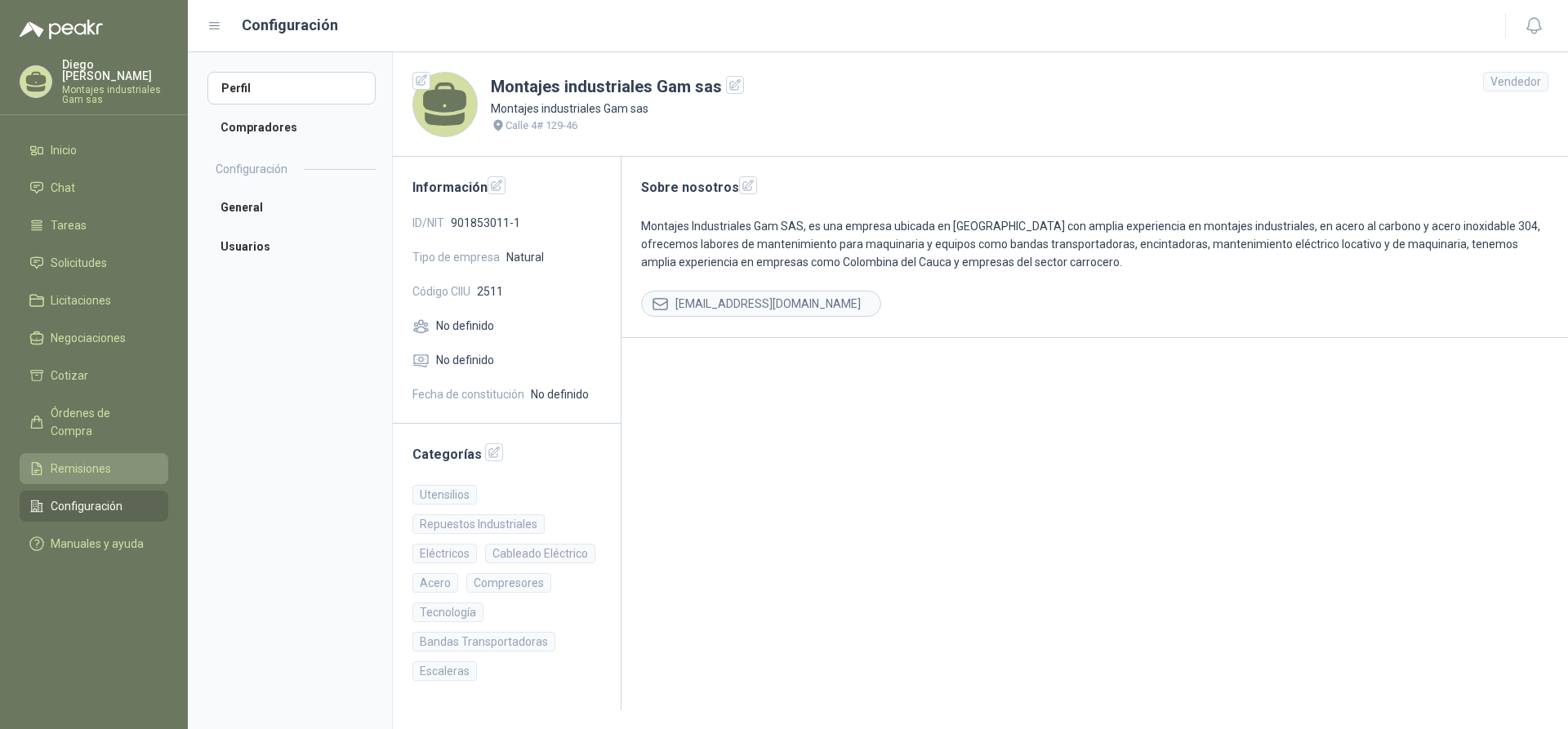
click at [88, 459] on span "Remisiones" at bounding box center [81, 468] width 61 height 18
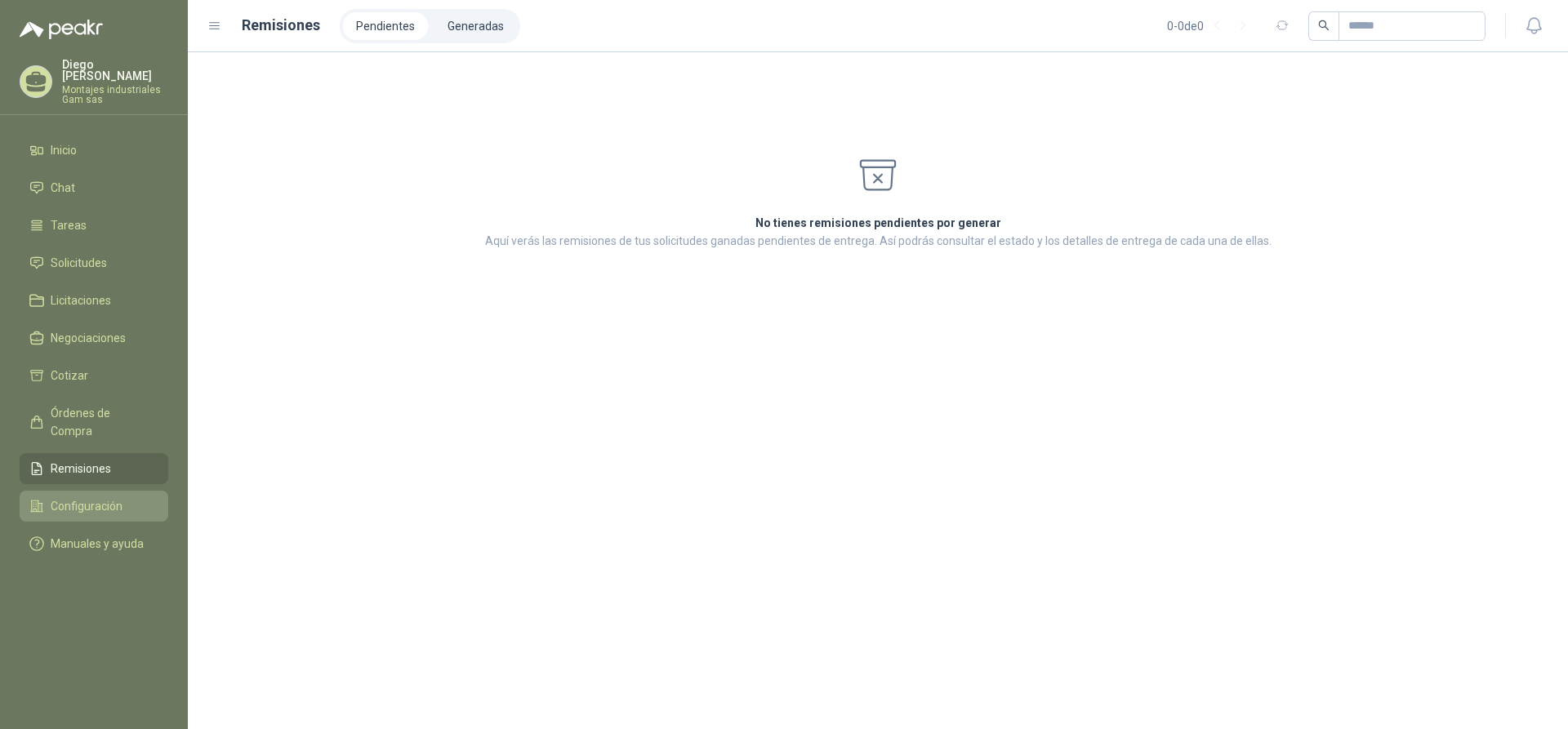
click at [84, 497] on span "Configuración" at bounding box center [87, 506] width 72 height 18
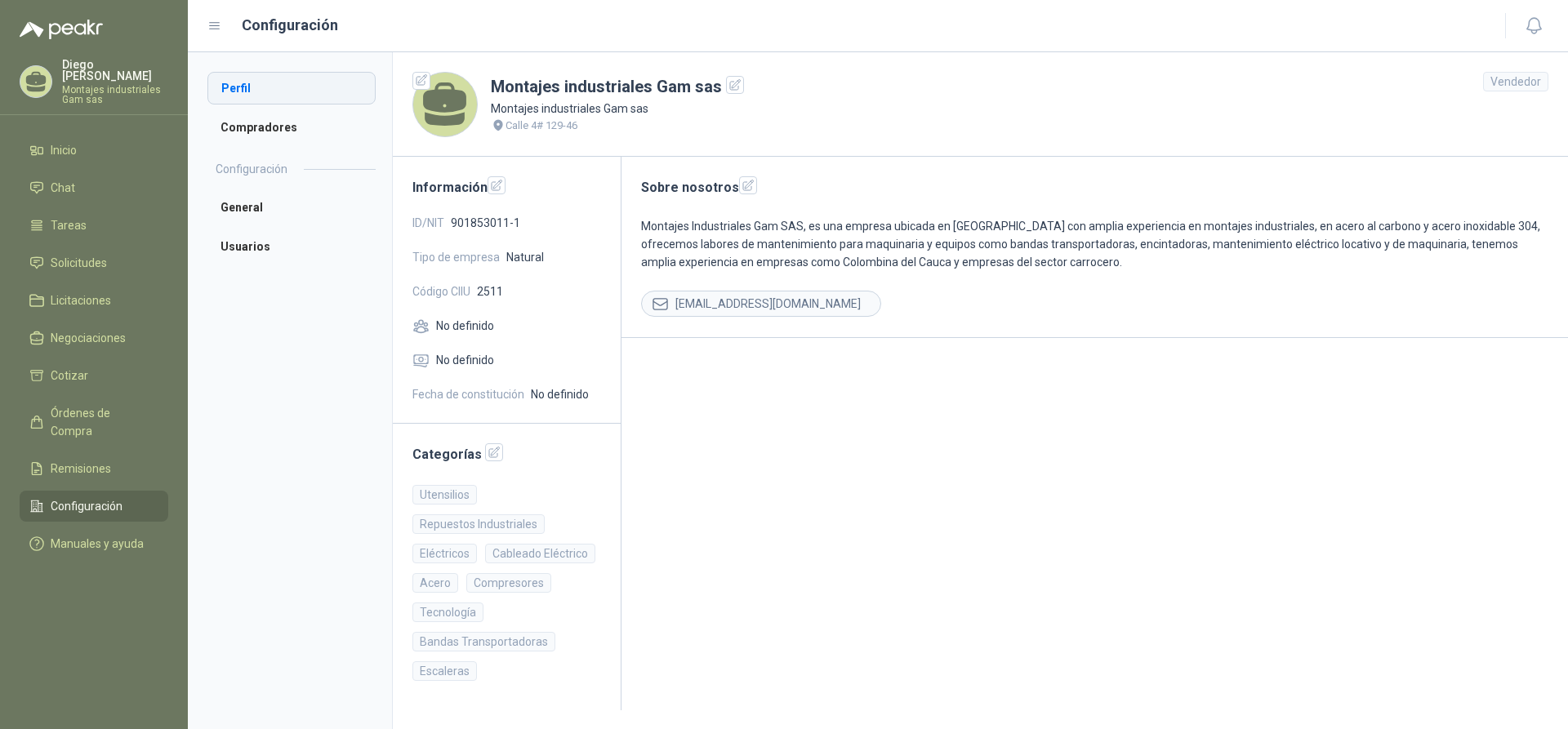
click at [253, 91] on li "Perfil" at bounding box center [292, 88] width 168 height 33
click at [254, 199] on li "General" at bounding box center [292, 207] width 168 height 33
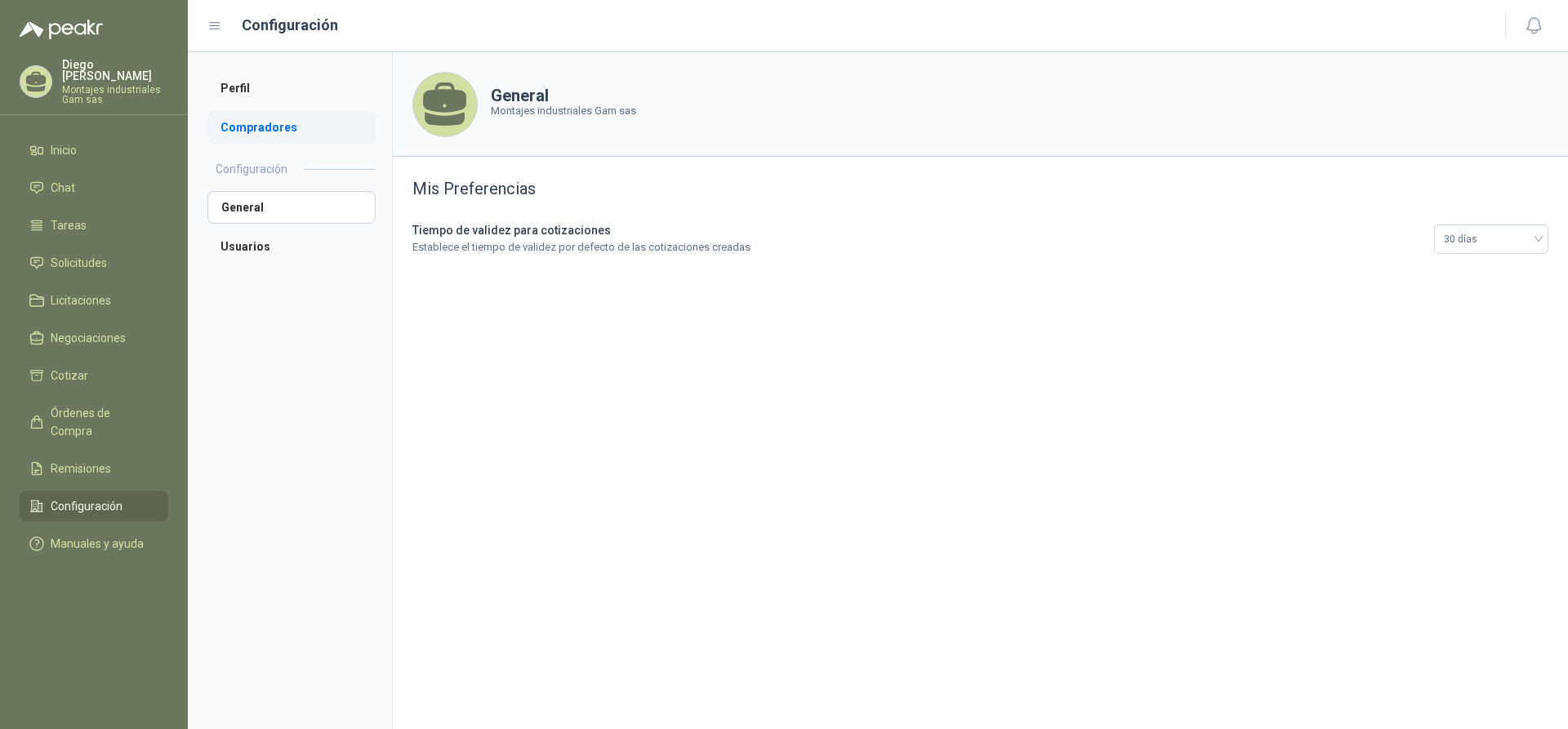
click at [259, 131] on li "Compradores" at bounding box center [292, 127] width 168 height 33
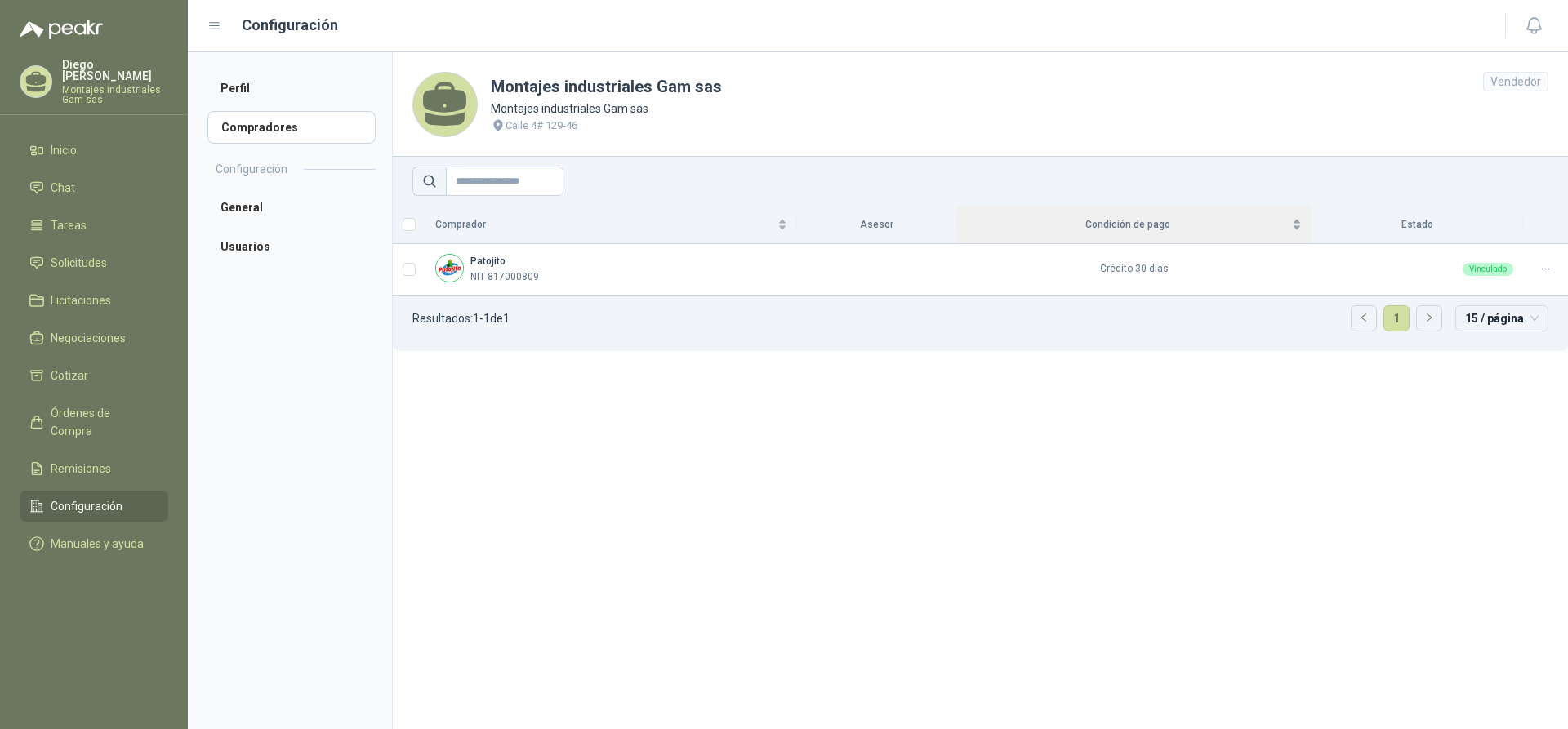
click at [1120, 222] on span "Condición de pago" at bounding box center [1128, 225] width 322 height 16
click at [1299, 224] on div "Condición de pago" at bounding box center [1134, 225] width 335 height 16
click at [1297, 229] on div "Condición de pago" at bounding box center [1134, 225] width 335 height 16
click at [1193, 278] on td "Crédito 30 días" at bounding box center [1134, 270] width 355 height 52
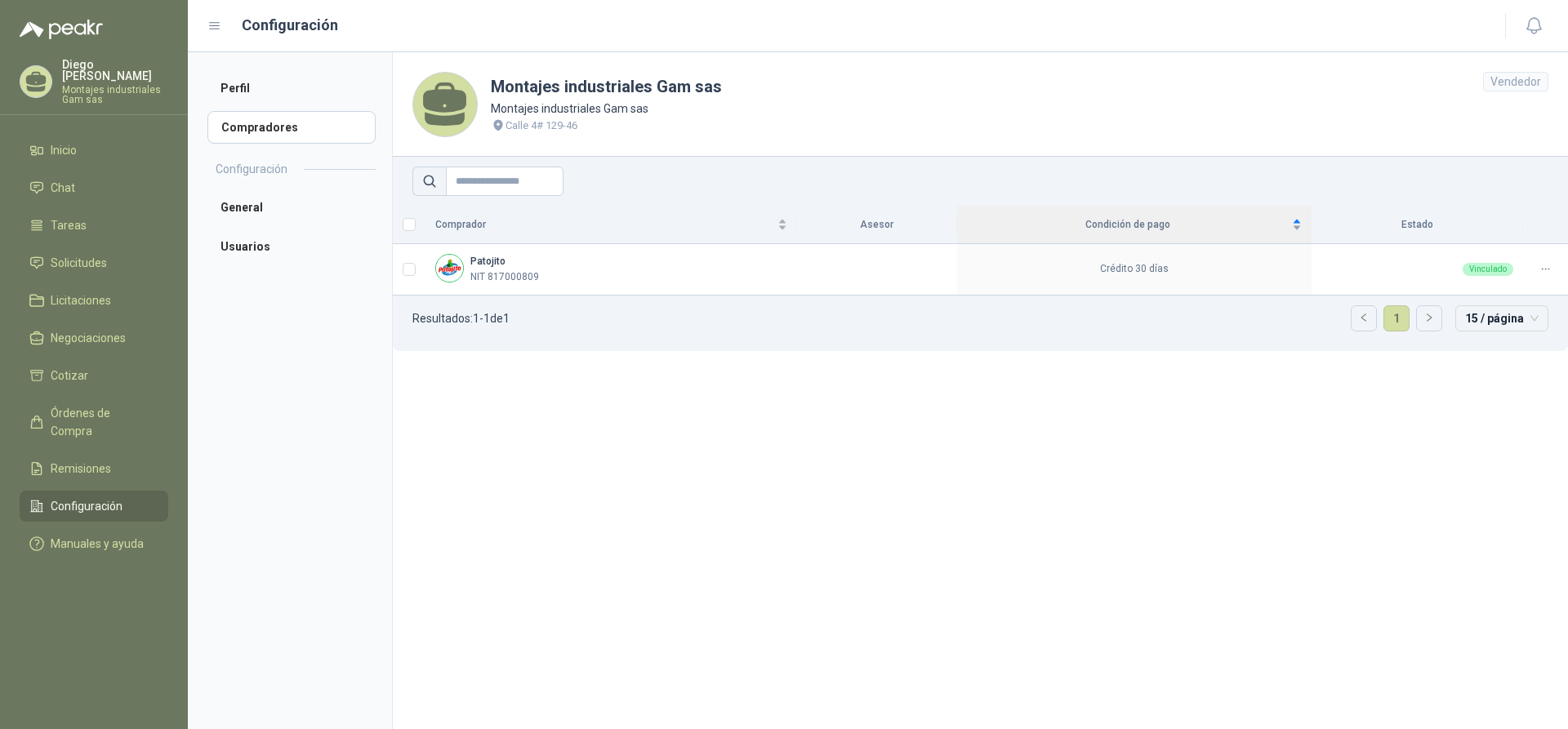
click at [1139, 228] on span "Condición de pago" at bounding box center [1128, 225] width 322 height 16
click at [1200, 245] on td "Crédito 30 días" at bounding box center [1134, 270] width 355 height 52
click at [1552, 270] on div at bounding box center [1545, 270] width 25 height 16
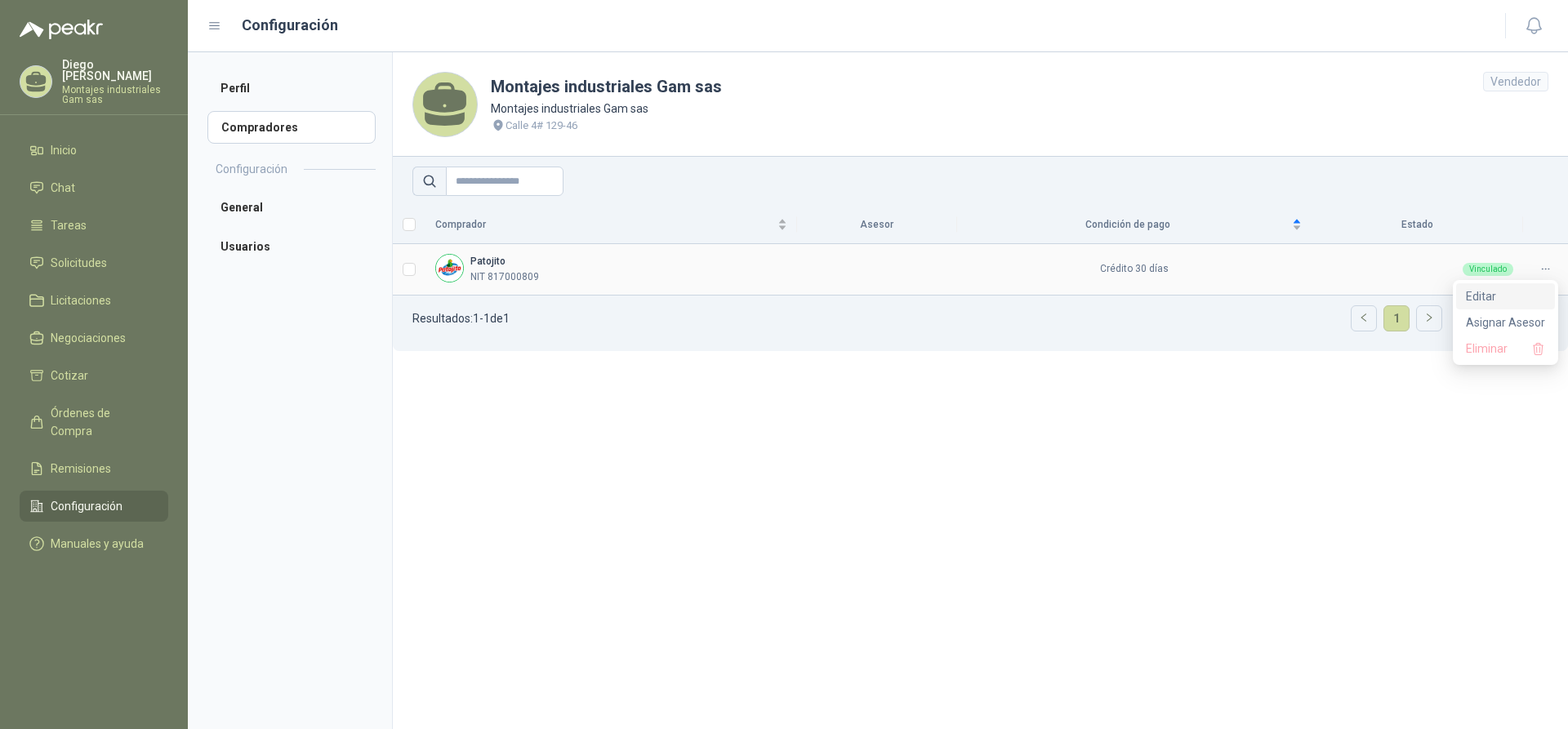
click at [1519, 297] on span "Editar" at bounding box center [1505, 297] width 79 height 18
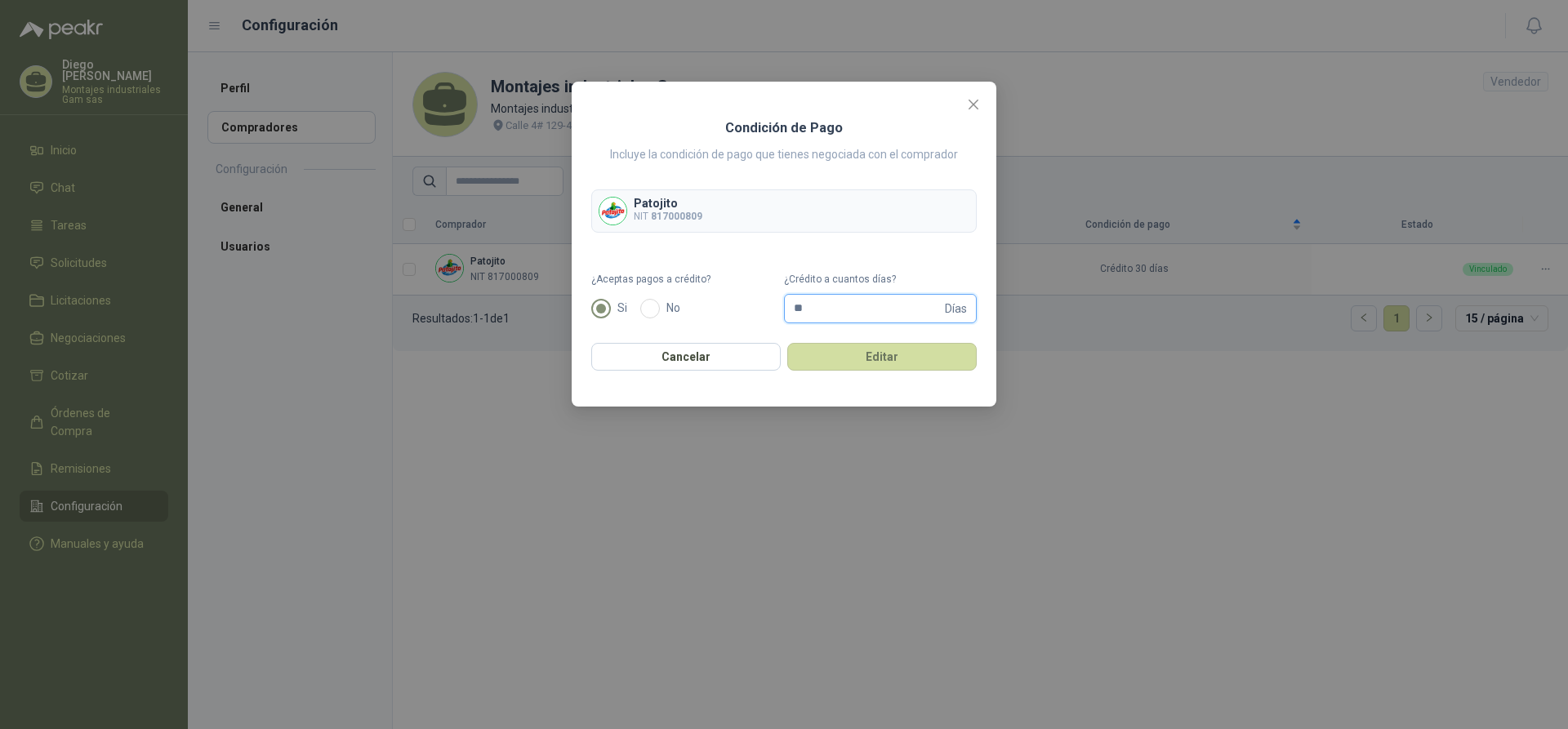
click at [825, 314] on input "**" at bounding box center [868, 309] width 148 height 28
drag, startPoint x: 816, startPoint y: 314, endPoint x: 773, endPoint y: 318, distance: 43.2
click at [792, 316] on span "** Días" at bounding box center [880, 308] width 193 height 29
click at [935, 463] on div "Condición de Pago Incluye la condición de pago que tienes negociada con el comp…" at bounding box center [784, 364] width 1568 height 729
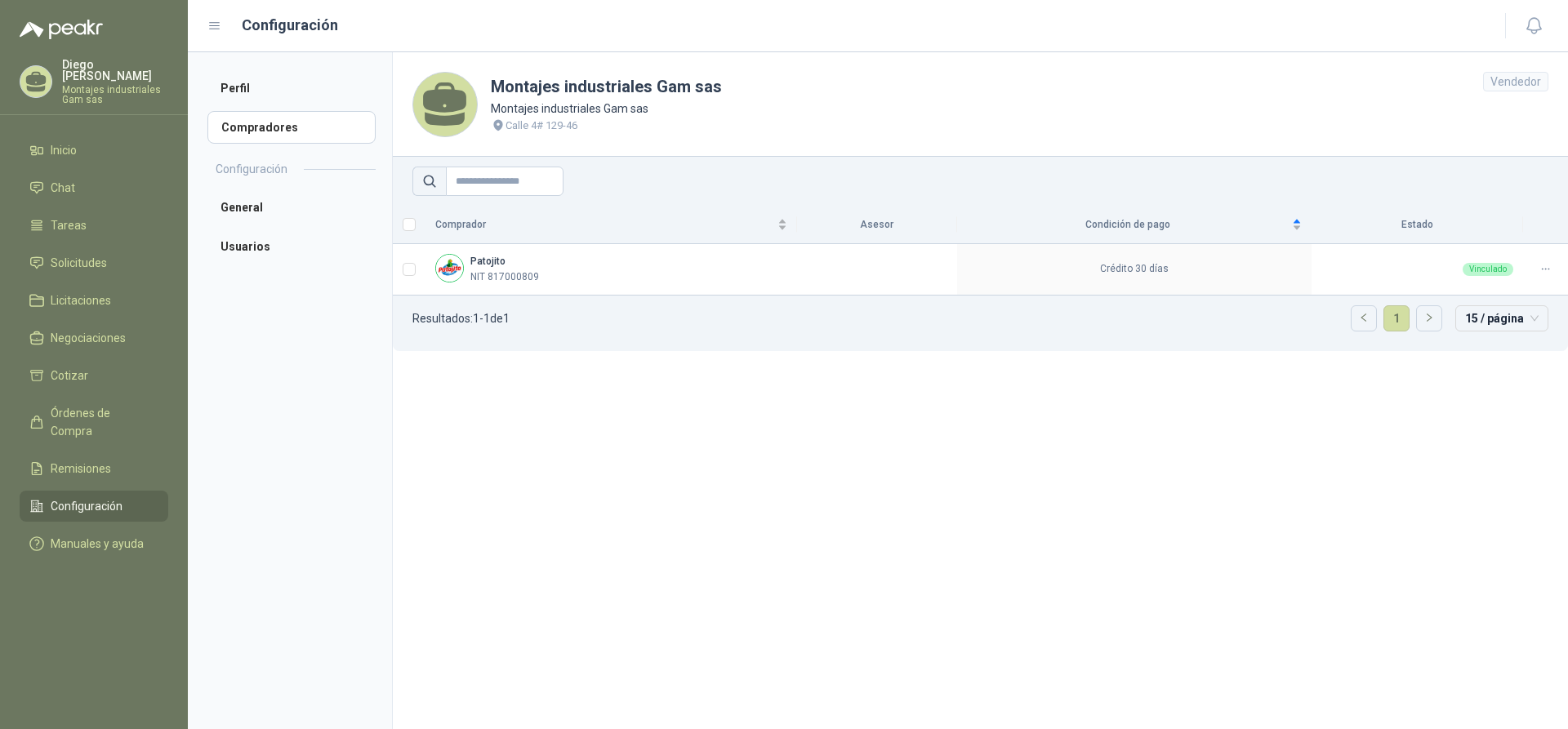
click at [1111, 463] on section "Montajes industriales Gam sas Montajes industriales Gam sas [STREET_ADDRESS] Co…" at bounding box center [979, 390] width 1176 height 677
click at [1109, 466] on section "Montajes industriales Gam sas Montajes industriales Gam sas [STREET_ADDRESS] Co…" at bounding box center [979, 390] width 1176 height 677
click at [1548, 271] on icon at bounding box center [1545, 269] width 12 height 12
click at [1499, 299] on span "Editar" at bounding box center [1505, 297] width 79 height 18
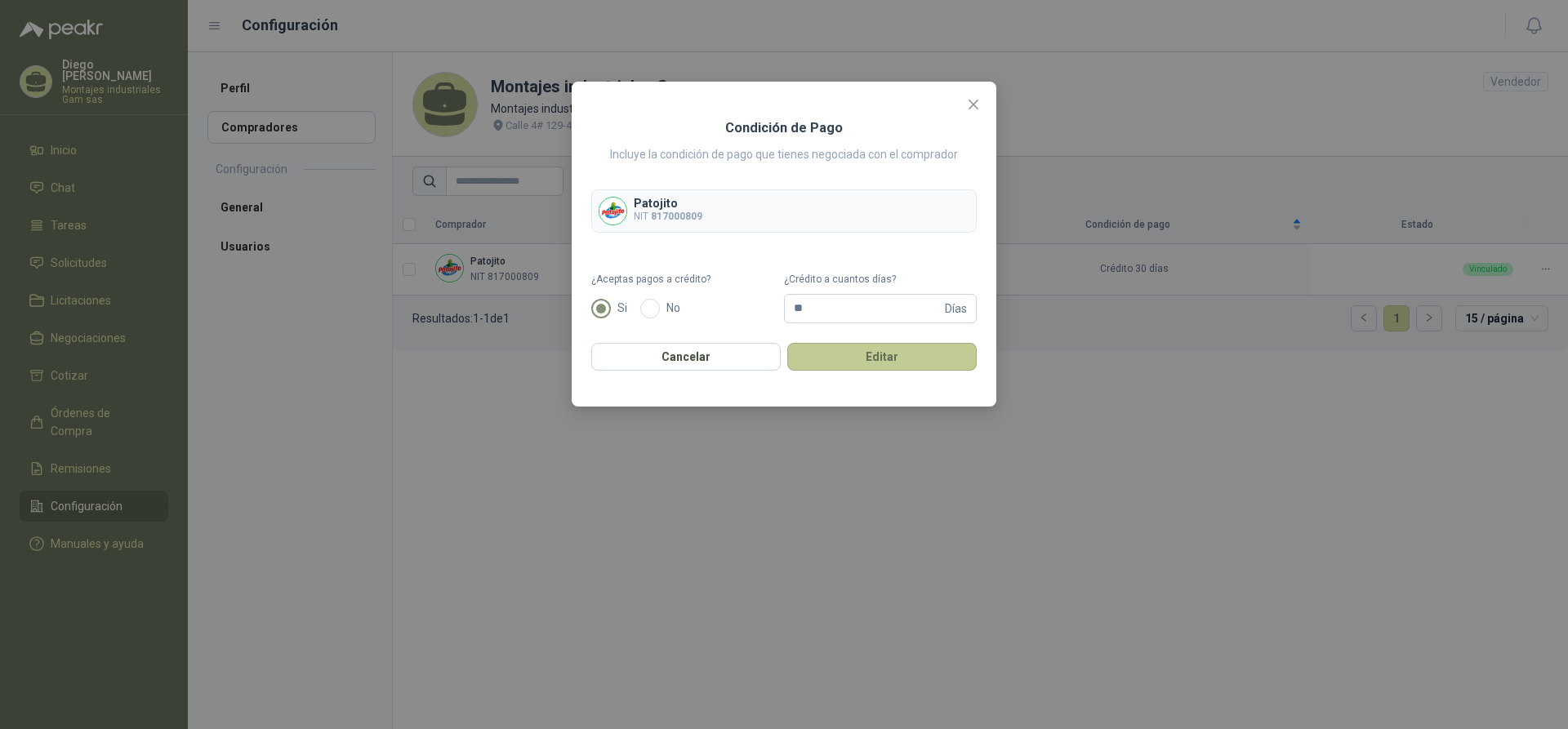
click at [875, 359] on button "Editar" at bounding box center [882, 357] width 190 height 28
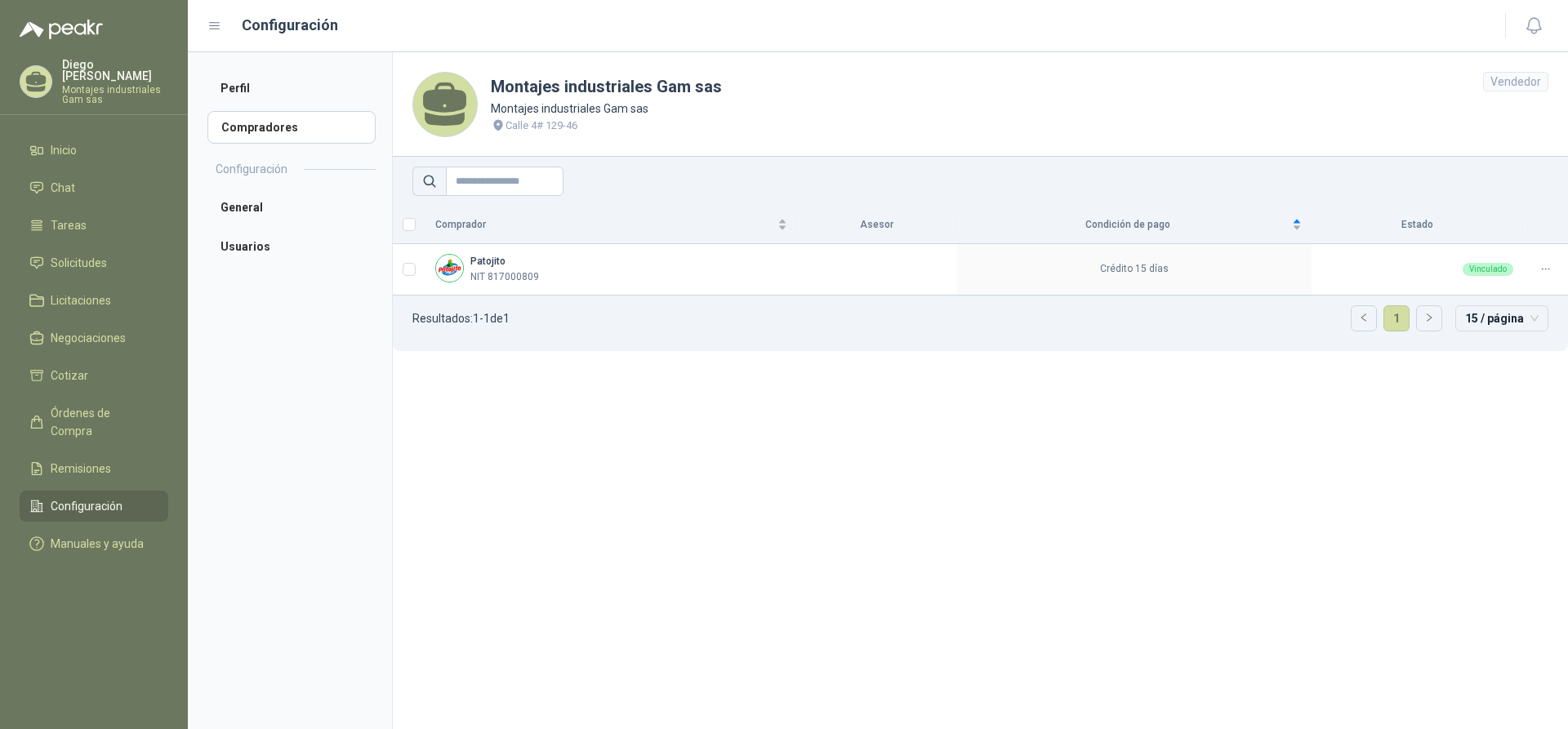
click at [1163, 508] on section "Montajes industriales Gam sas Montajes industriales Gam sas [STREET_ADDRESS] Co…" at bounding box center [979, 390] width 1176 height 677
click at [795, 477] on section "Montajes industriales Gam sas Montajes industriales Gam sas [STREET_ADDRESS] Co…" at bounding box center [979, 390] width 1176 height 677
click at [1072, 506] on section "Montajes industriales Gam sas Montajes industriales Gam sas [STREET_ADDRESS] Co…" at bounding box center [979, 390] width 1176 height 677
click at [787, 224] on div "Comprador" at bounding box center [611, 225] width 352 height 16
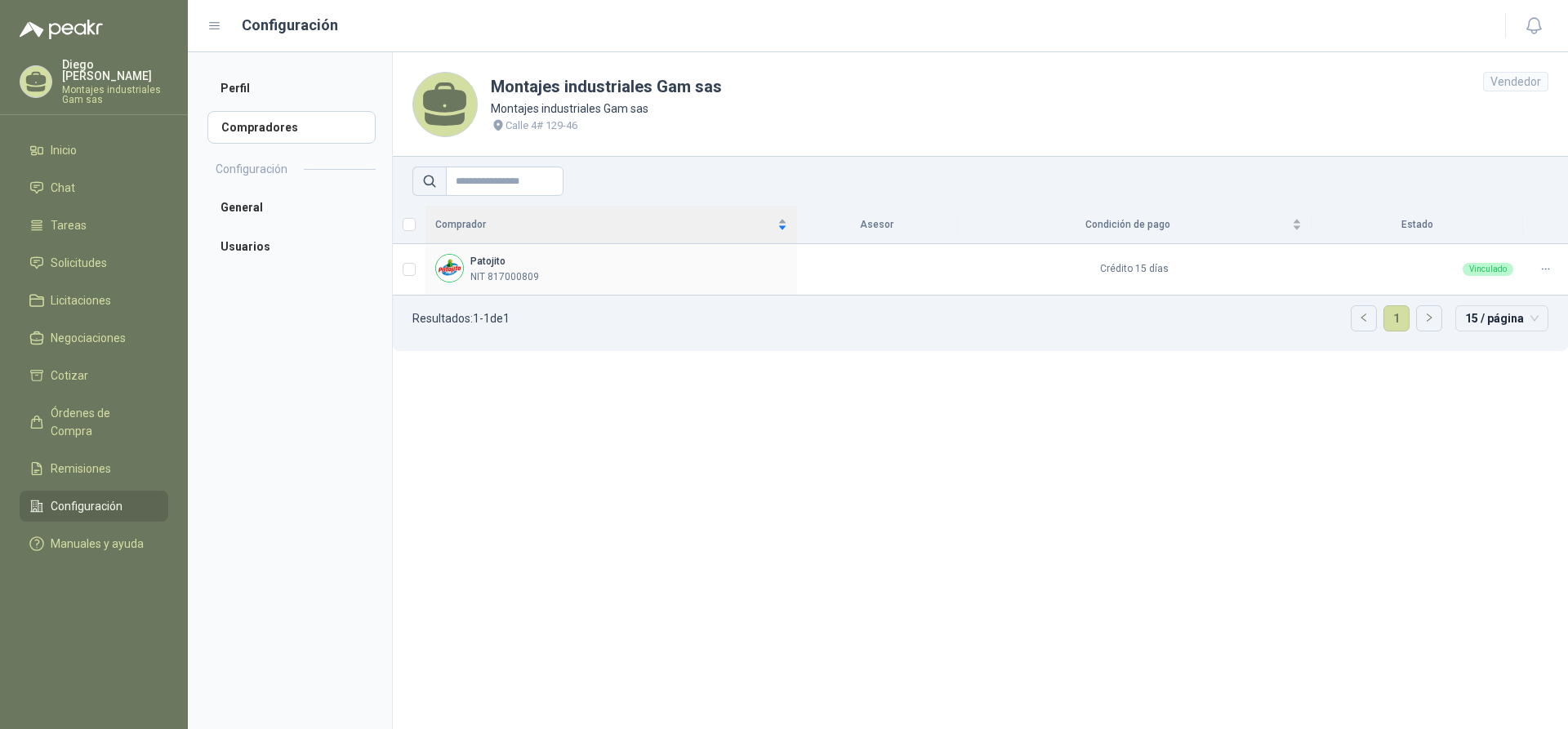
click at [787, 223] on div "Comprador" at bounding box center [611, 225] width 352 height 16
click at [77, 145] on span "Inicio" at bounding box center [64, 150] width 26 height 18
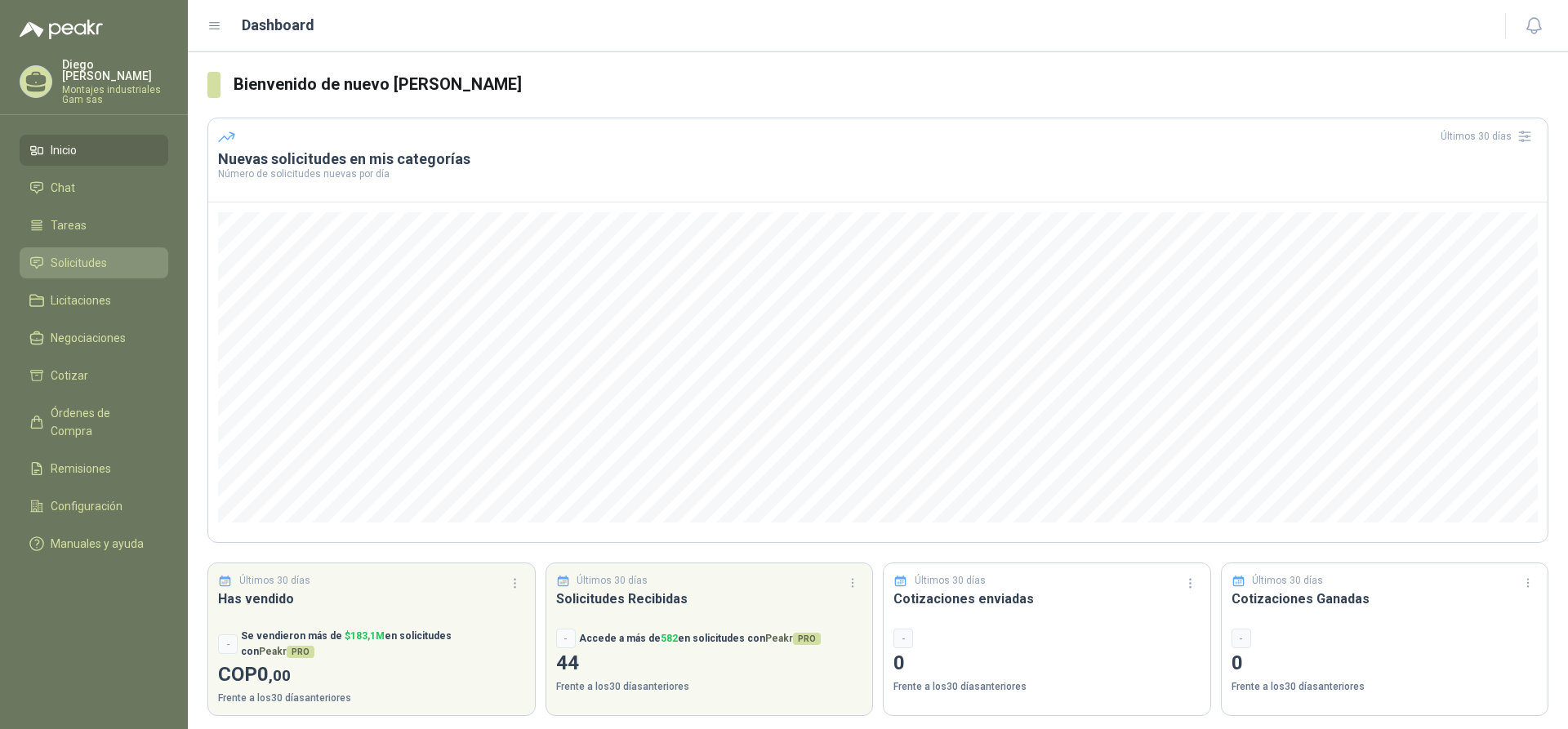
click at [65, 254] on span "Solicitudes" at bounding box center [79, 263] width 56 height 18
